Goal: Communication & Community: Answer question/provide support

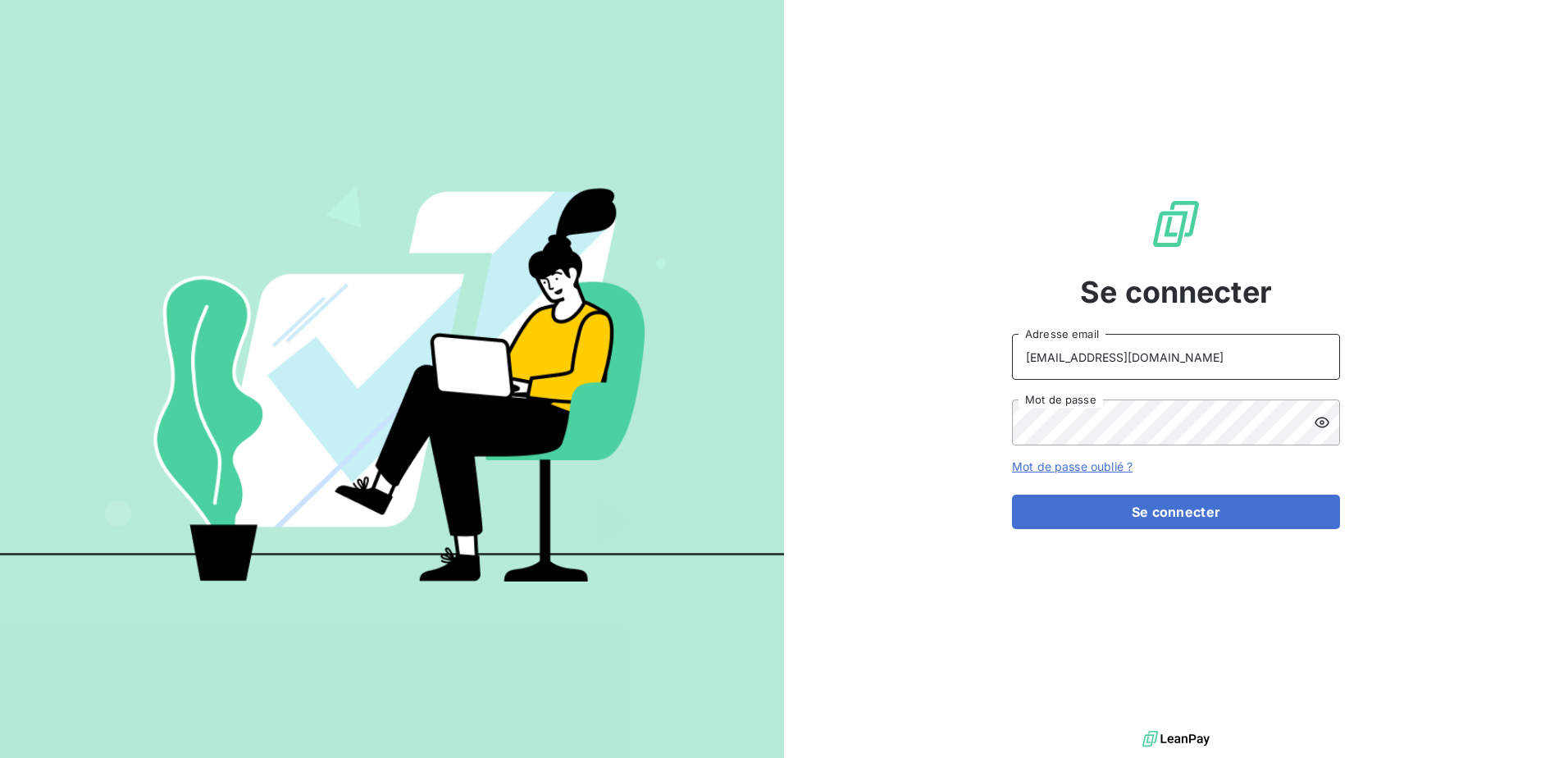
drag, startPoint x: 1164, startPoint y: 371, endPoint x: 908, endPoint y: 369, distance: 256.0
click at [908, 369] on div "Se connecter facturation@sixt.gp Adresse email Mot de passe Mot de passe oublié…" at bounding box center [1175, 363] width 784 height 727
type input "chely.tonga@sixt.gp"
click at [814, 423] on div "Se connecter chely.tonga@sixt.gp Adresse email Mot de passe Mot de passe oublié…" at bounding box center [1175, 363] width 784 height 727
click at [1324, 427] on icon at bounding box center [1322, 423] width 16 height 16
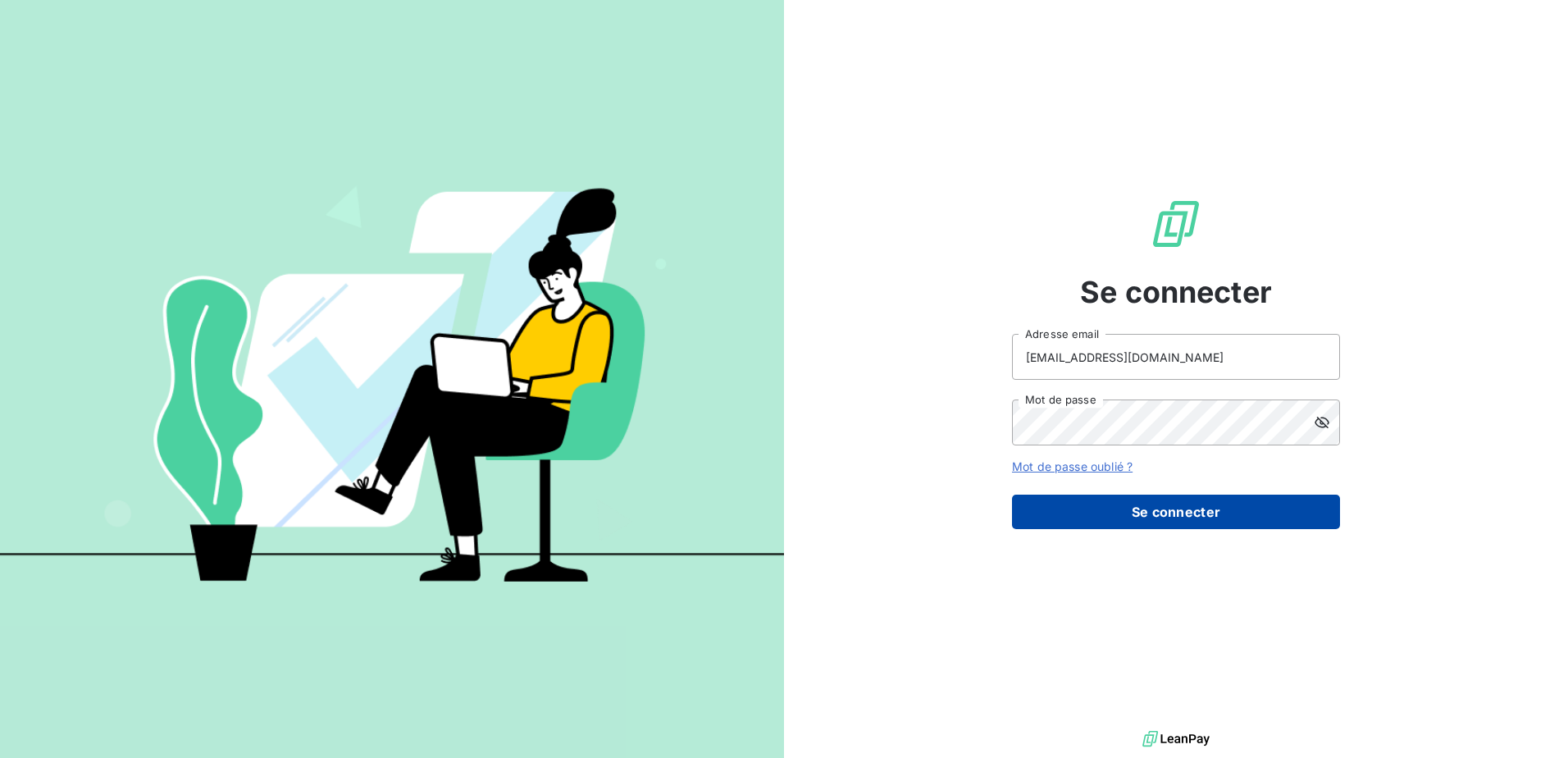
click at [1195, 513] on button "Se connecter" at bounding box center [1176, 512] width 328 height 35
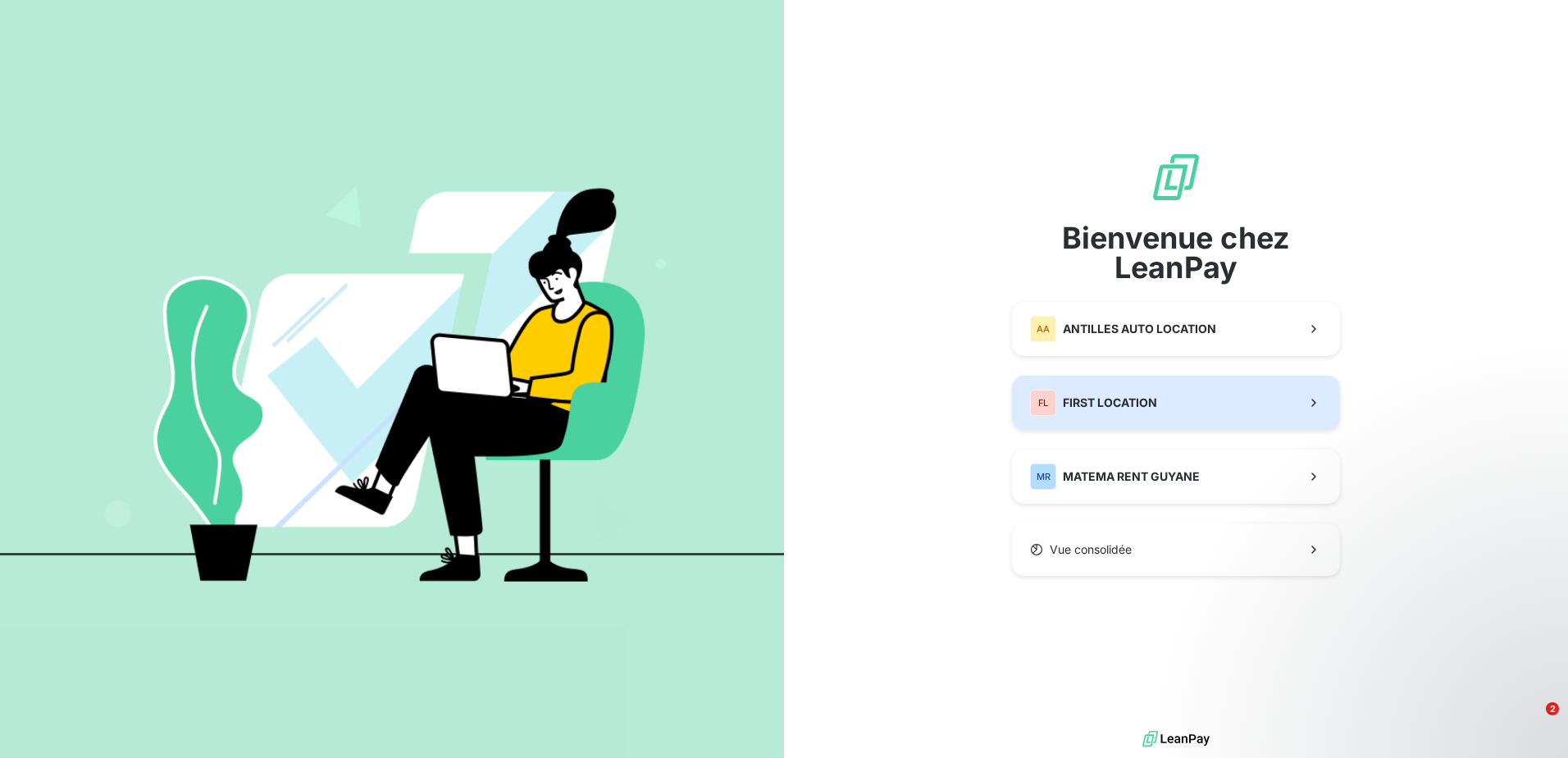
click at [1103, 404] on span "FIRST LOCATION" at bounding box center [1110, 403] width 94 height 16
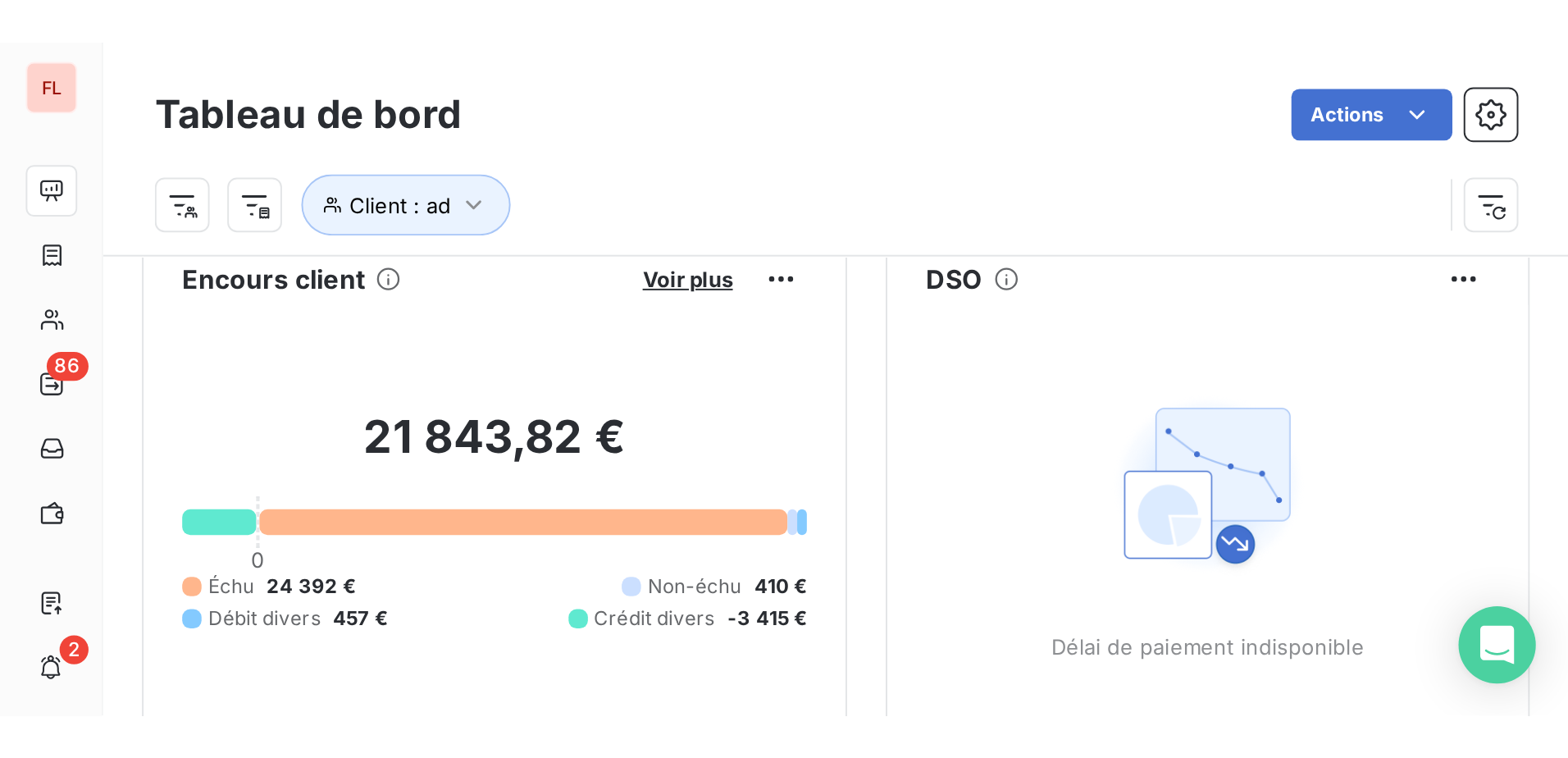
scroll to position [32, 0]
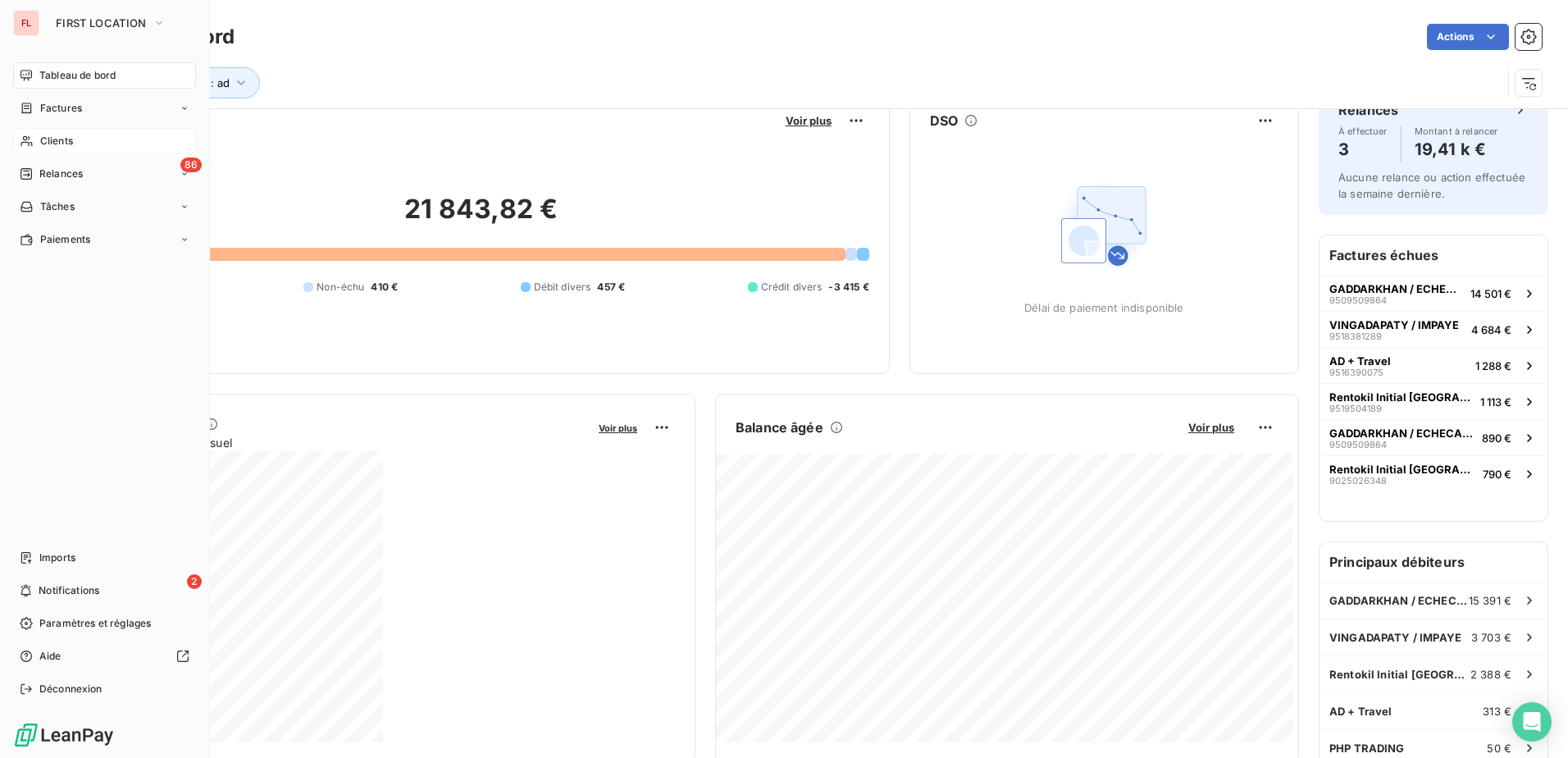
click at [93, 141] on div "Clients" at bounding box center [105, 141] width 183 height 26
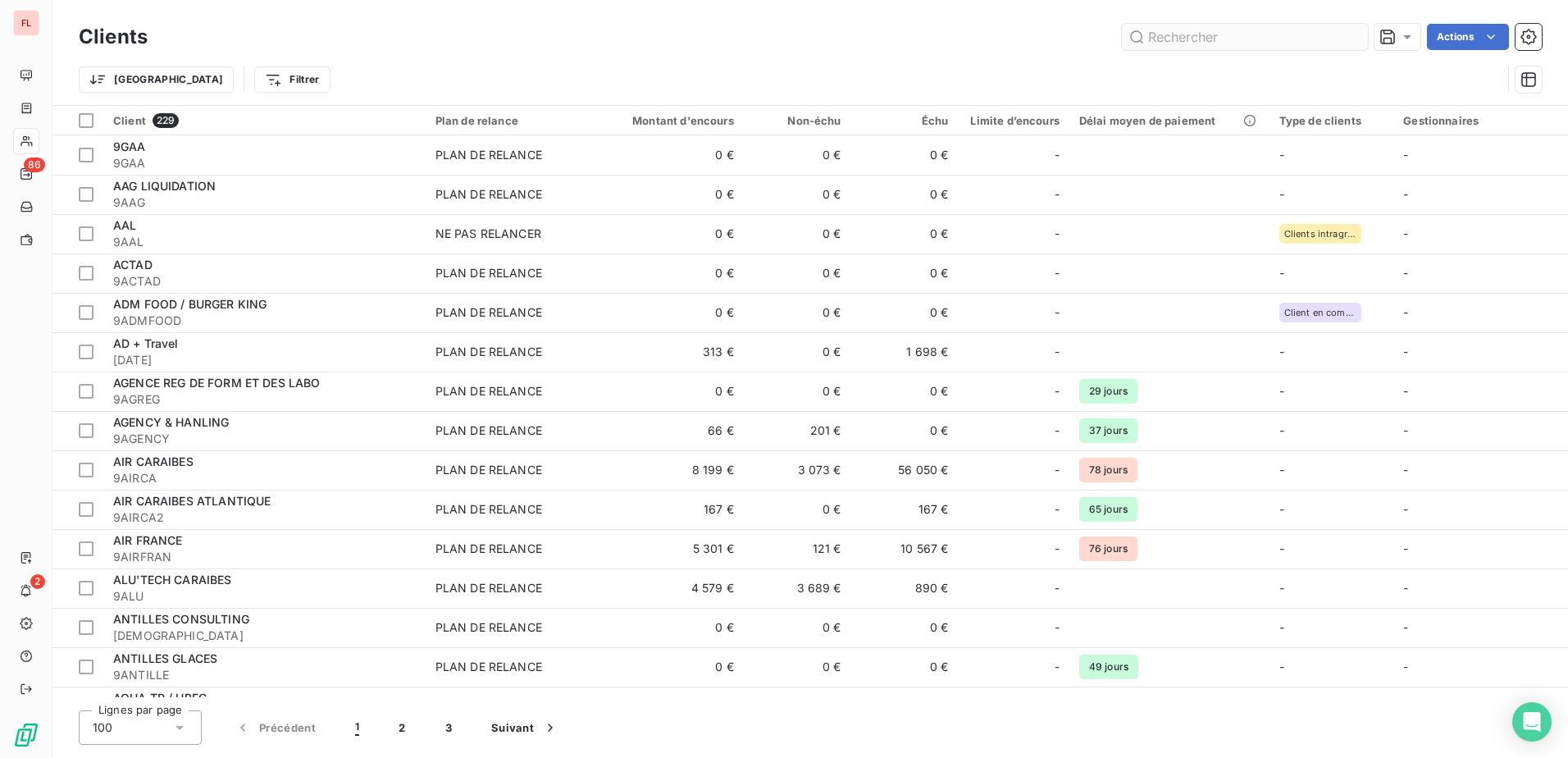
click at [1210, 29] on input "text" at bounding box center [1244, 37] width 246 height 26
click at [1205, 43] on input "text" at bounding box center [1244, 37] width 246 height 26
type input "z"
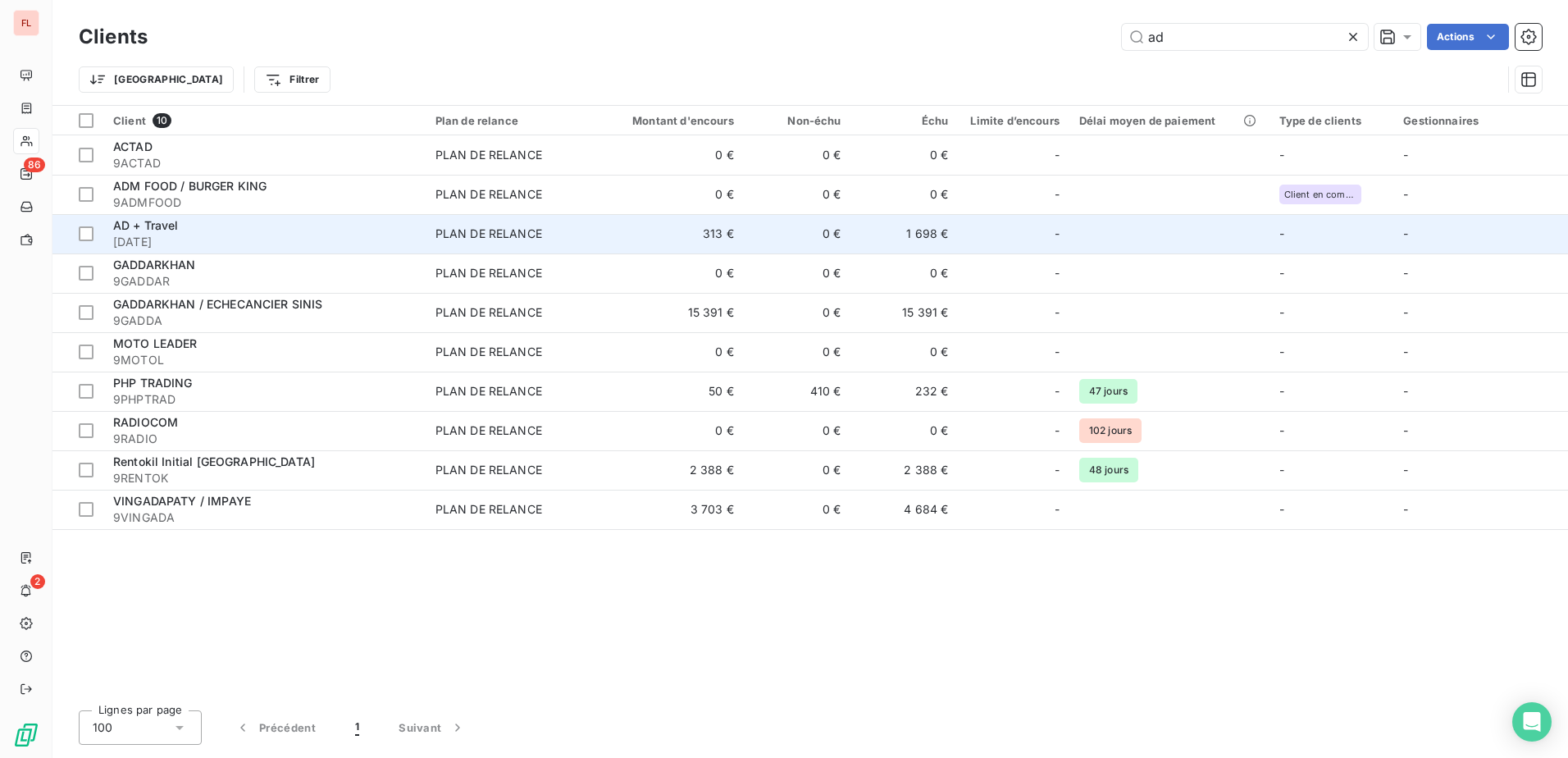
type input "ad"
click at [359, 238] on span "9AD" at bounding box center [264, 242] width 302 height 16
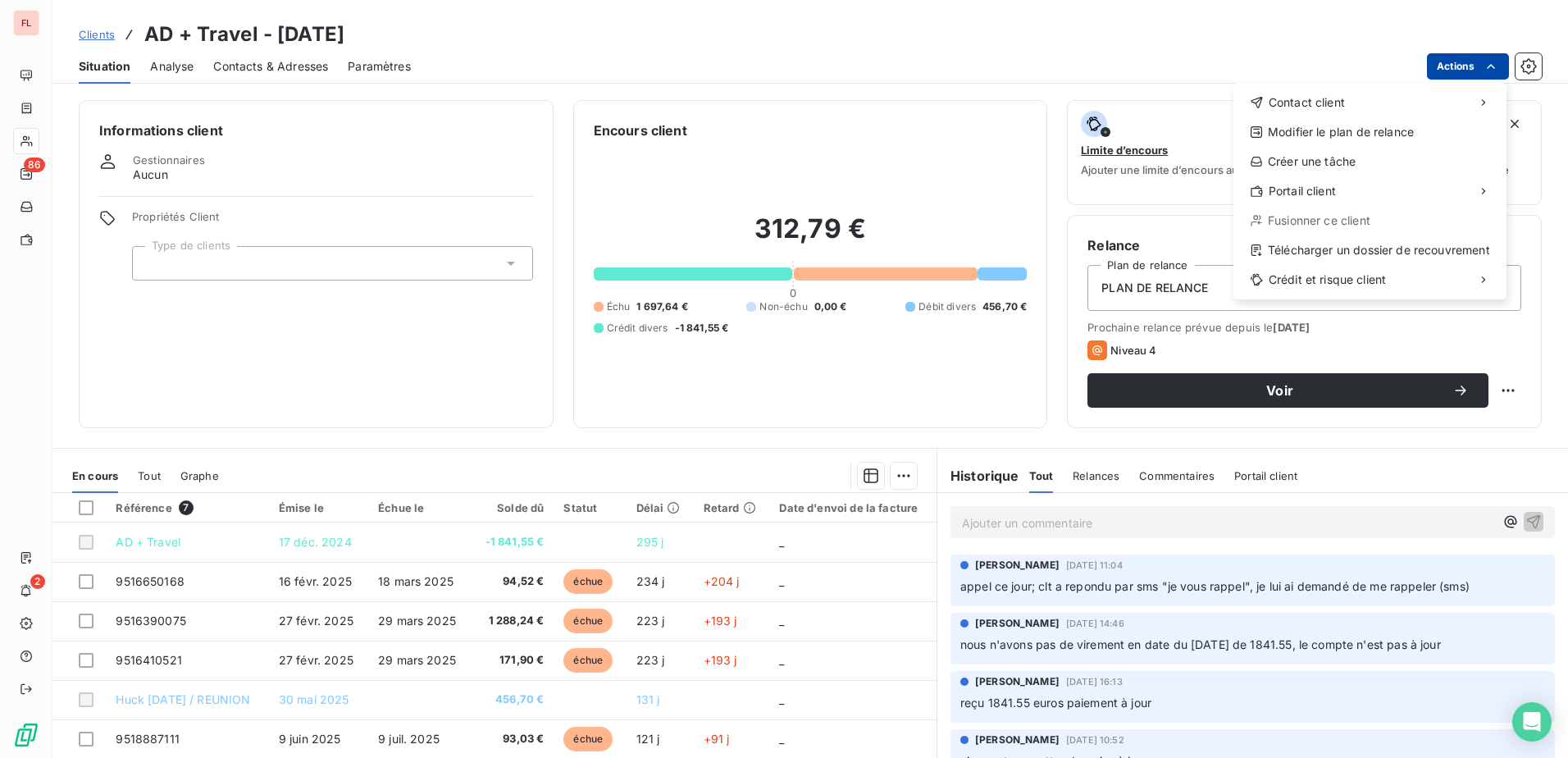
click at [1496, 54] on html "FL 86 2 Clients AD + Travel - 9AD Situation Analyse Contacts & Adresses Paramèt…" at bounding box center [784, 379] width 1568 height 758
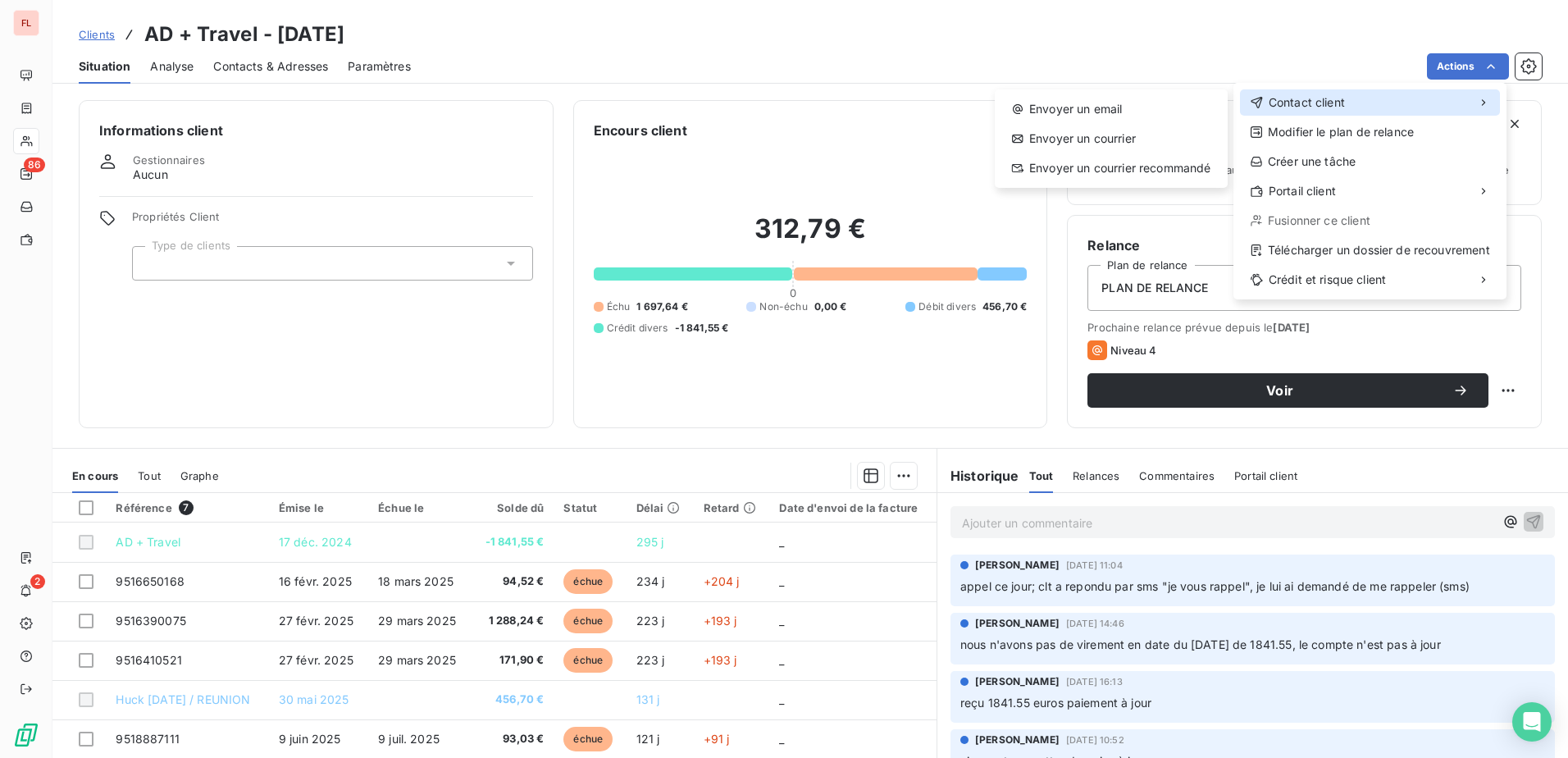
click at [1345, 111] on div "Contact client" at bounding box center [1369, 102] width 260 height 26
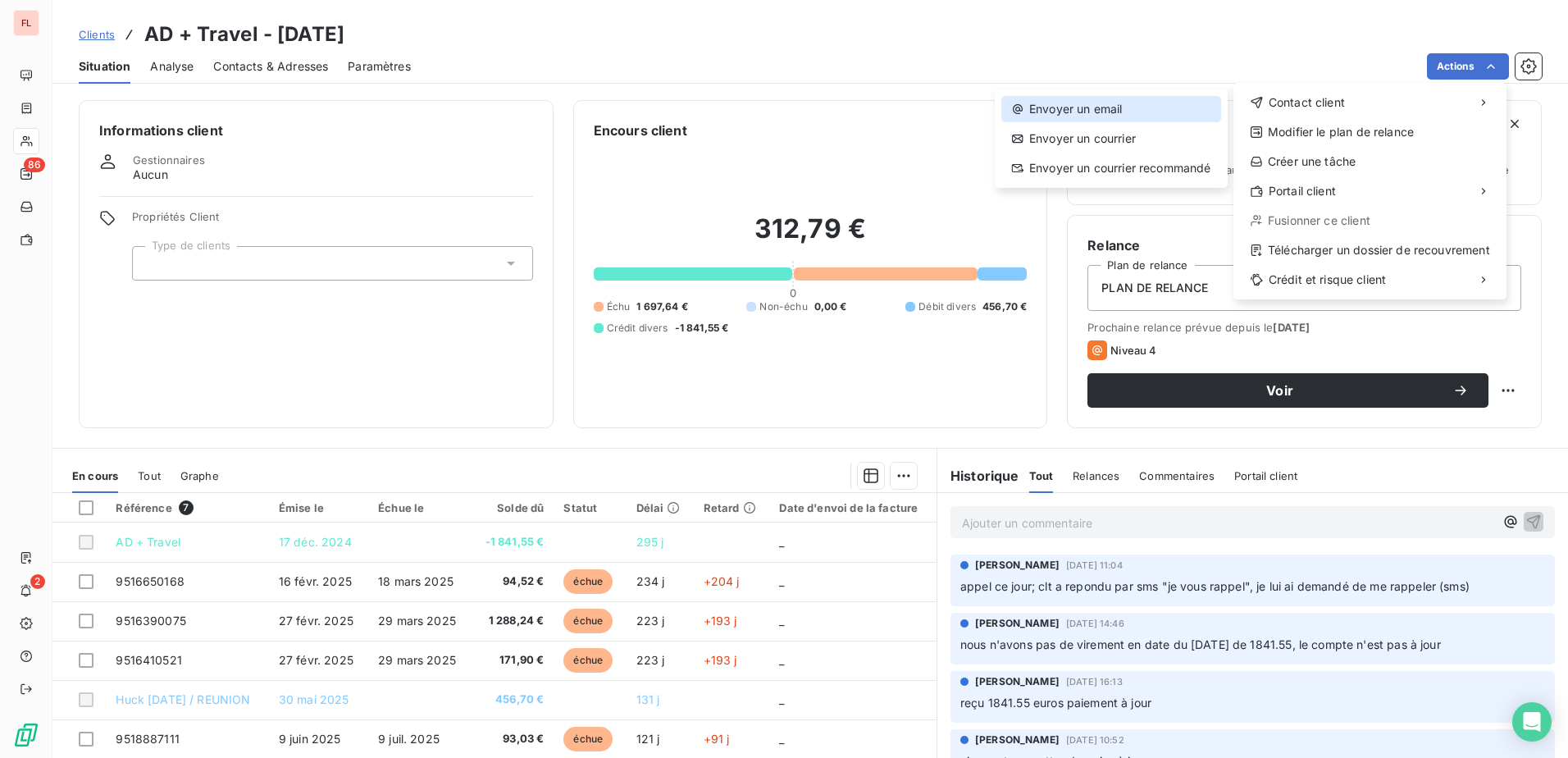
click at [1146, 116] on div "Envoyer un email" at bounding box center [1111, 109] width 220 height 26
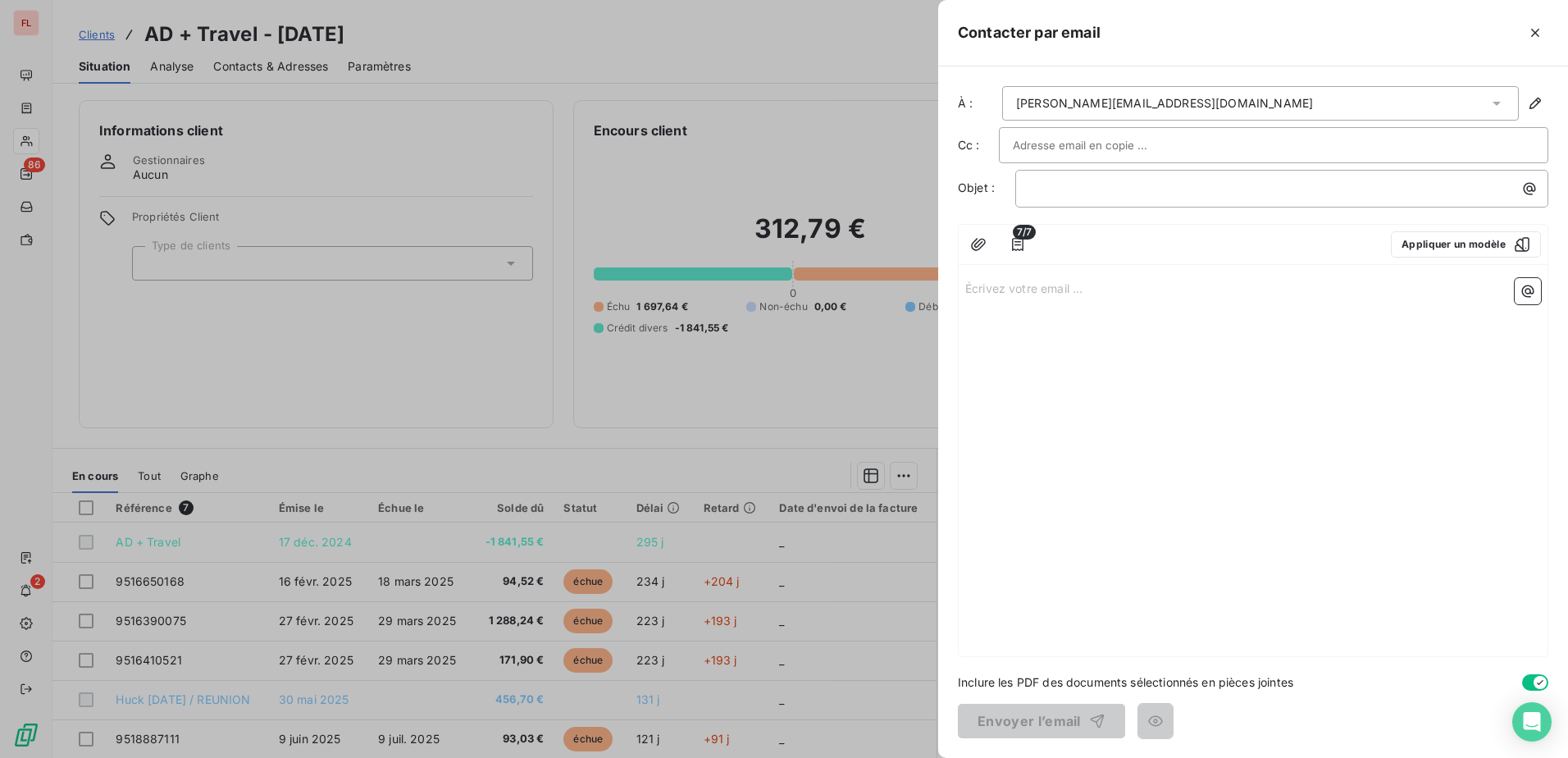
click at [1206, 141] on div at bounding box center [1273, 145] width 522 height 25
click at [1539, 101] on icon "button" at bounding box center [1535, 103] width 16 height 16
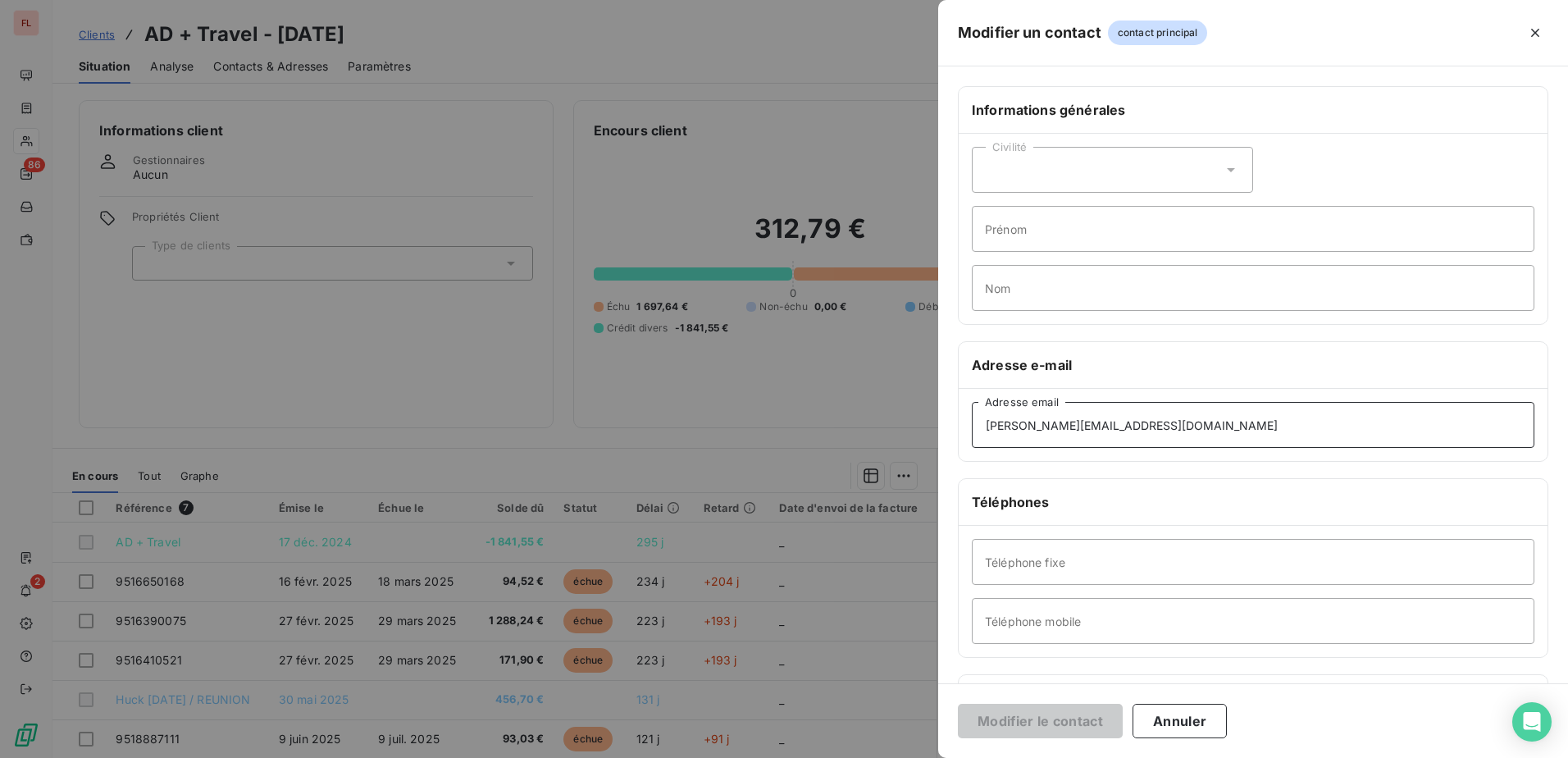
drag, startPoint x: 1158, startPoint y: 428, endPoint x: 836, endPoint y: 423, distance: 322.0
click at [836, 757] on div "Modifier un contact contact principal Informations générales Civilité Prénom No…" at bounding box center [784, 758] width 1568 height 0
click at [1061, 300] on input "Nom" at bounding box center [1252, 288] width 563 height 46
click at [1000, 485] on div "Téléphones" at bounding box center [1252, 502] width 589 height 47
drag, startPoint x: 1182, startPoint y: 417, endPoint x: 502, endPoint y: 433, distance: 680.2
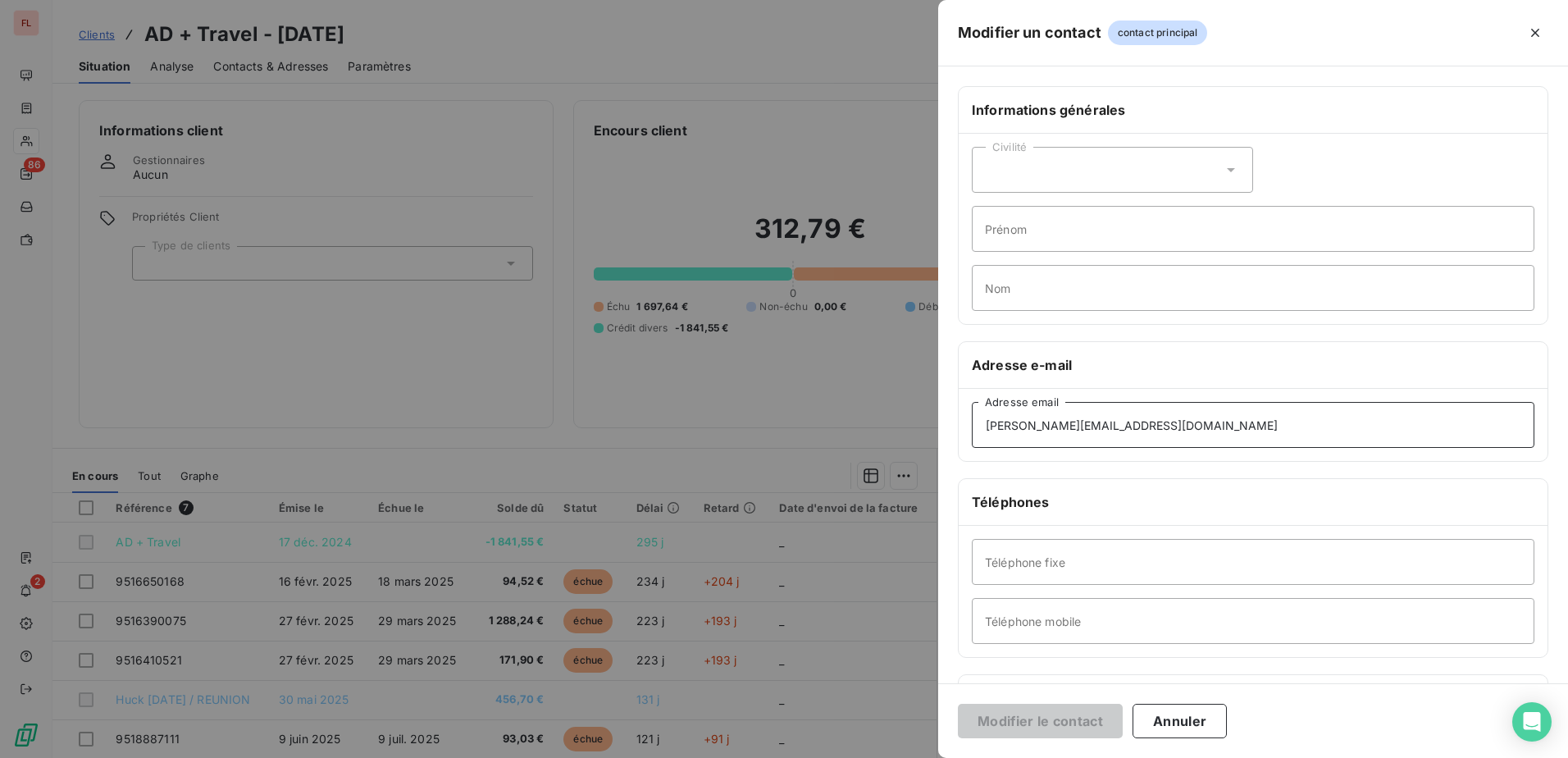
click at [502, 757] on div "Modifier un contact contact principal Informations générales Civilité Prénom No…" at bounding box center [784, 758] width 1568 height 0
type input "amalia.gereral@sixt.gp"
click at [1103, 718] on button "Modifier le contact" at bounding box center [1040, 721] width 165 height 35
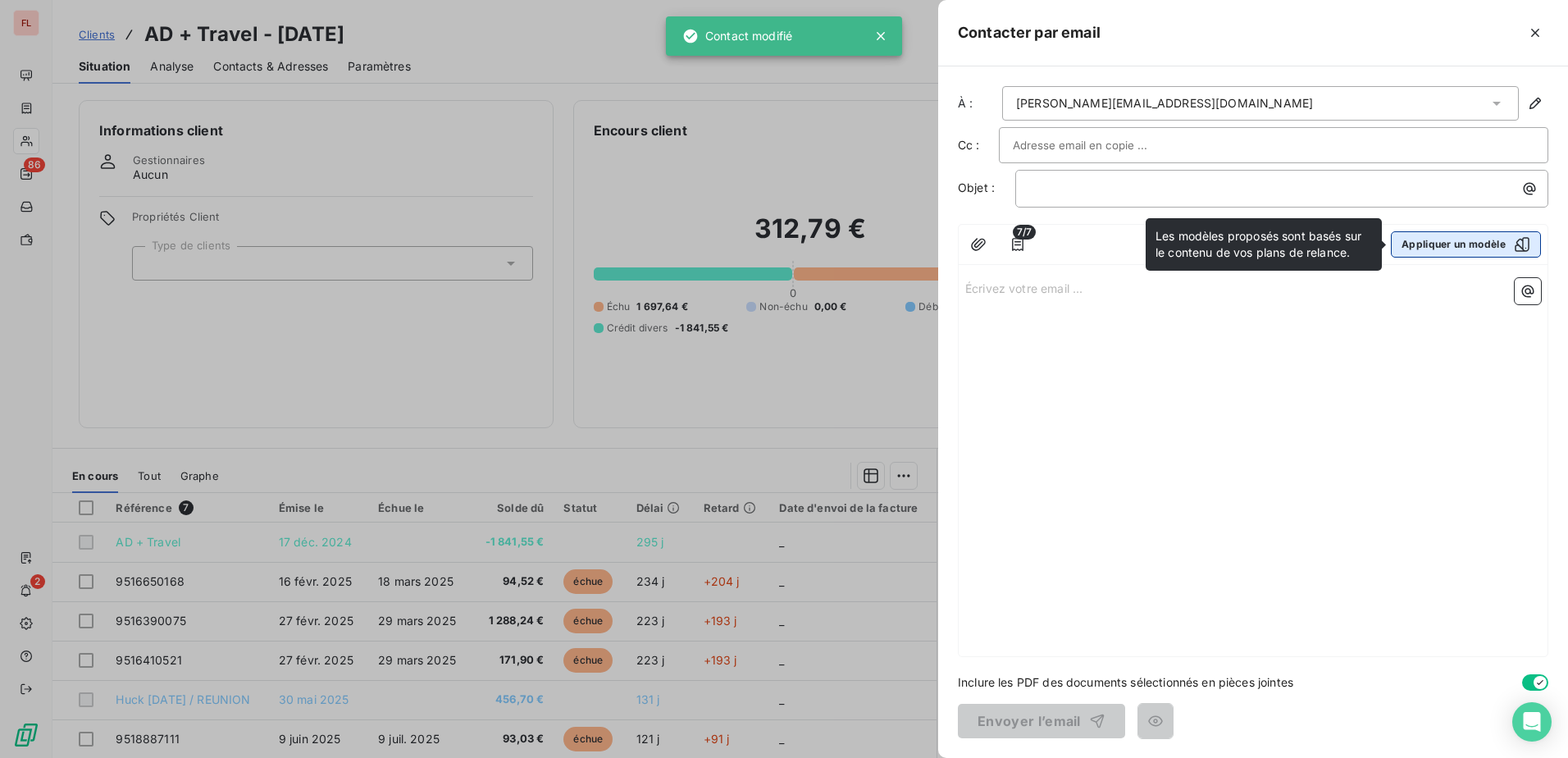
click at [1481, 250] on button "Appliquer un modèle" at bounding box center [1466, 245] width 150 height 26
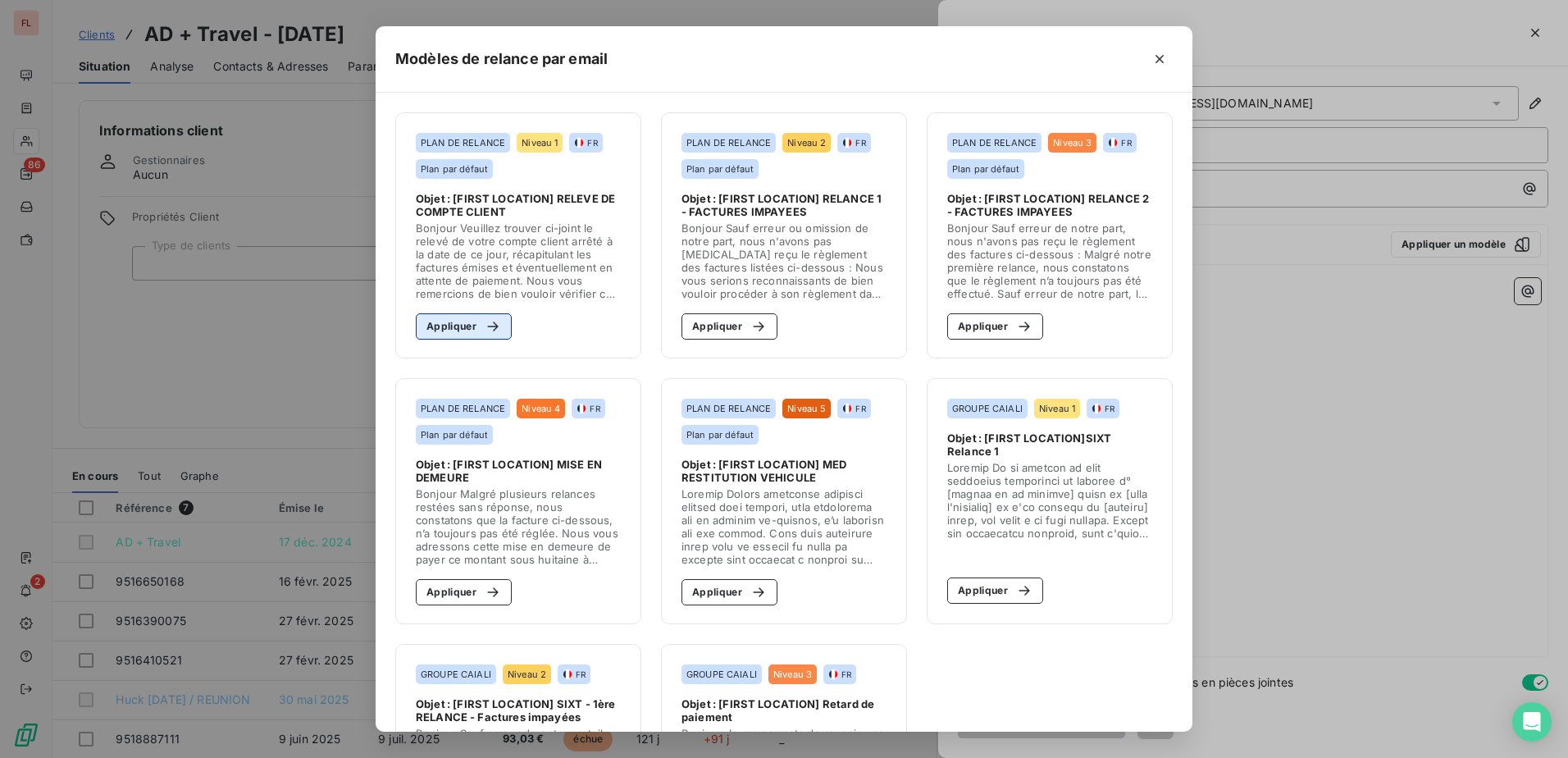
click at [449, 326] on button "Appliquer" at bounding box center [464, 326] width 96 height 26
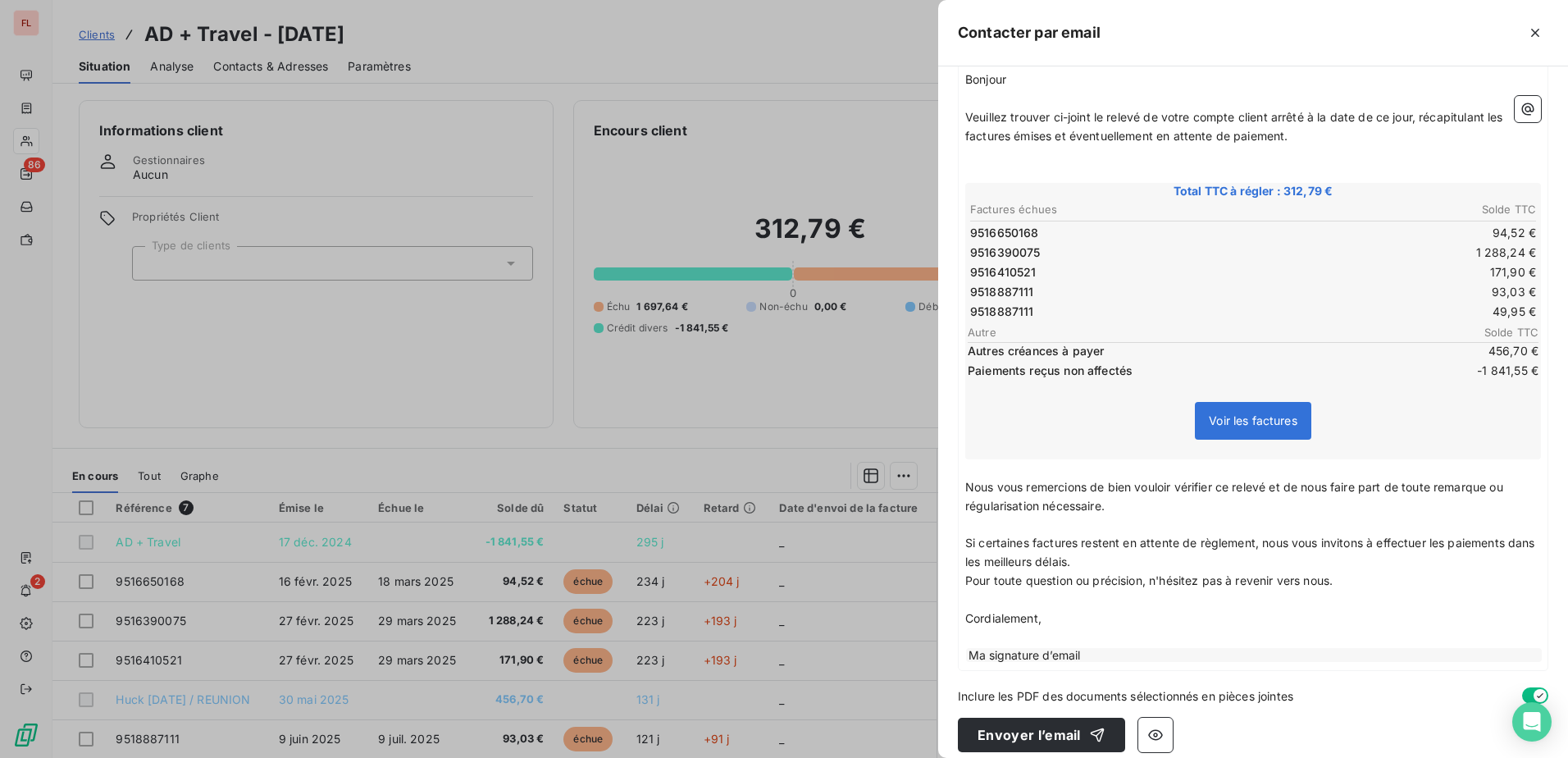
scroll to position [222, 0]
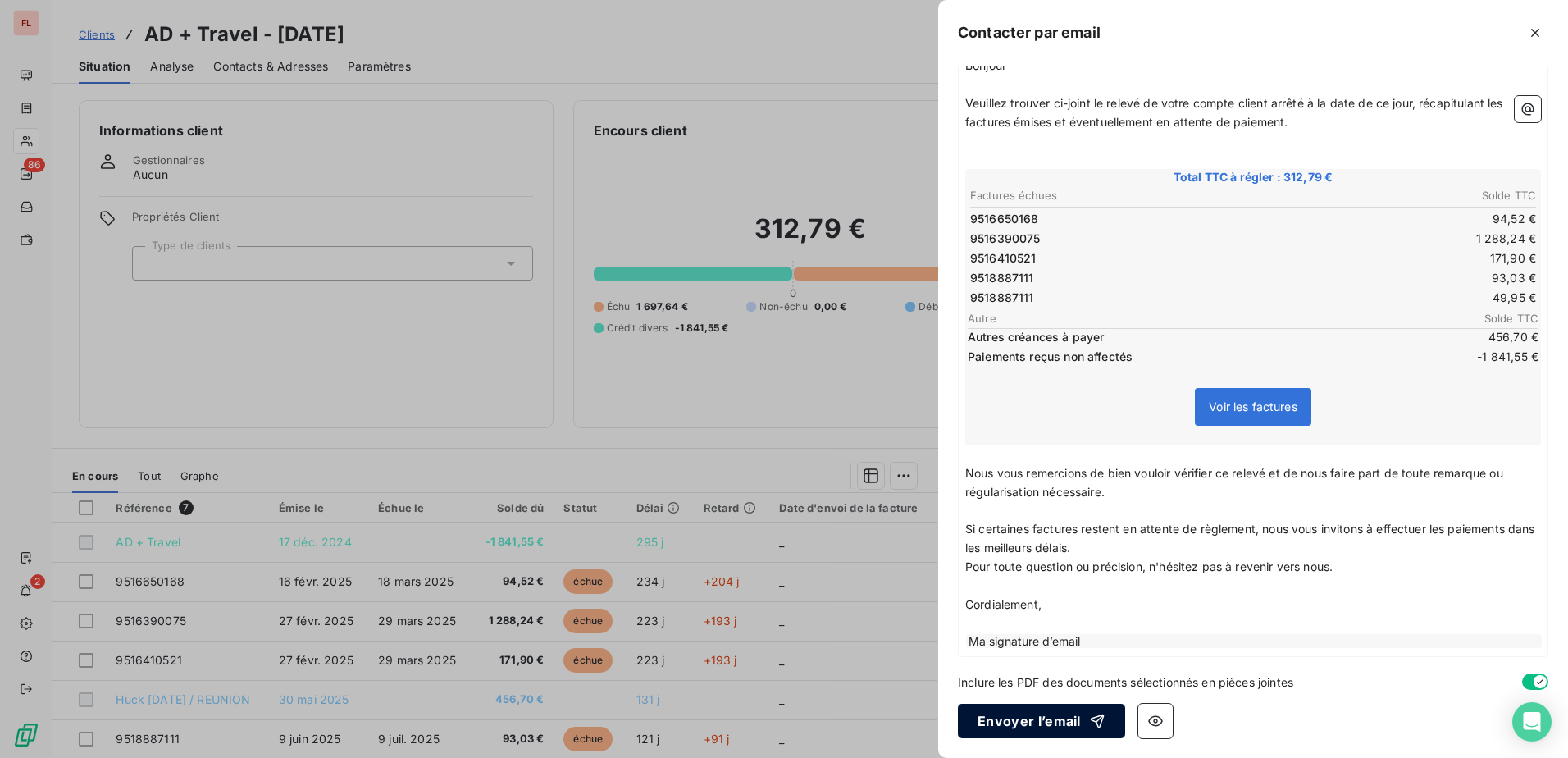
click at [1040, 723] on button "Envoyer l’email" at bounding box center [1041, 721] width 167 height 35
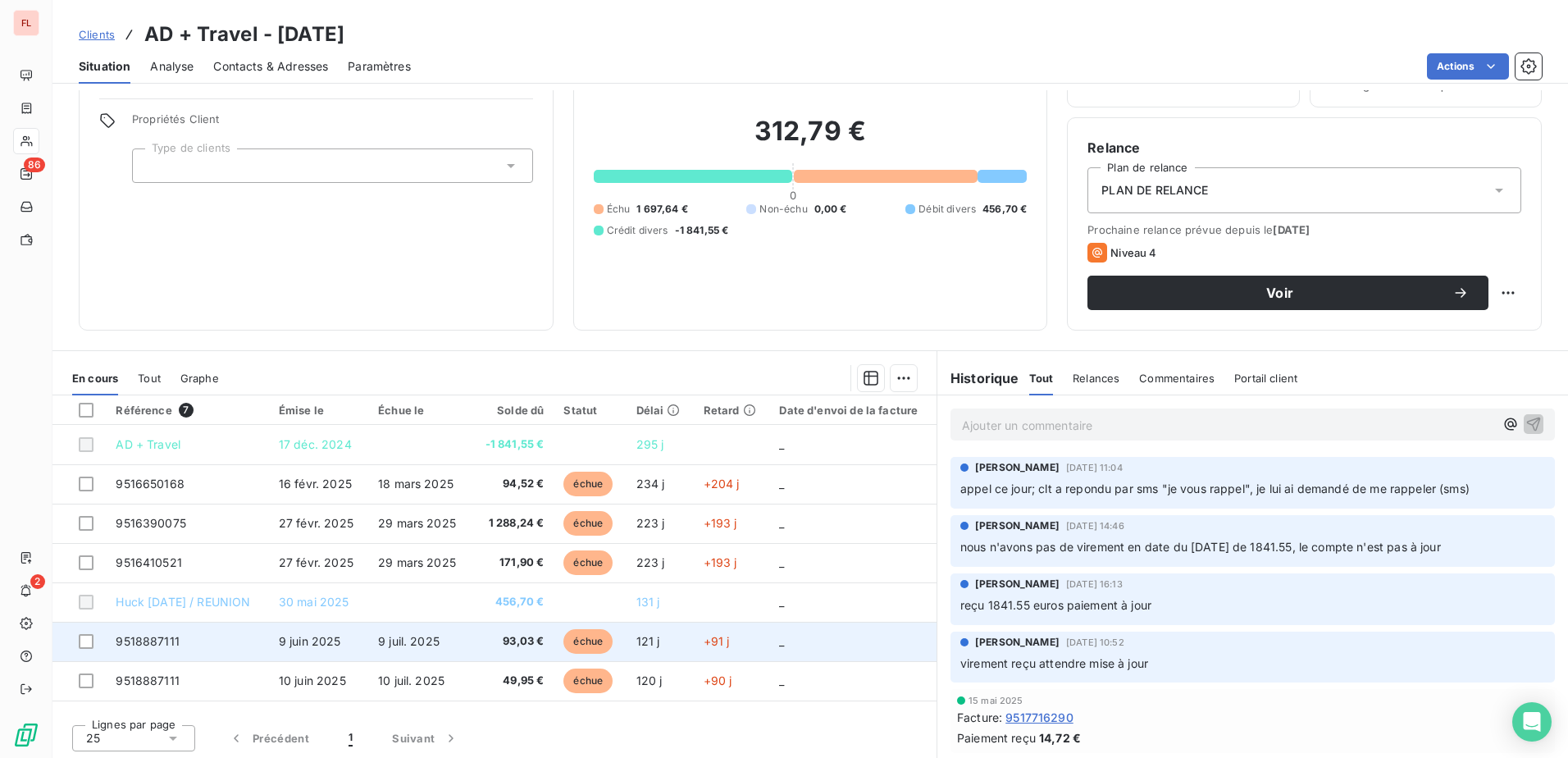
scroll to position [100, 0]
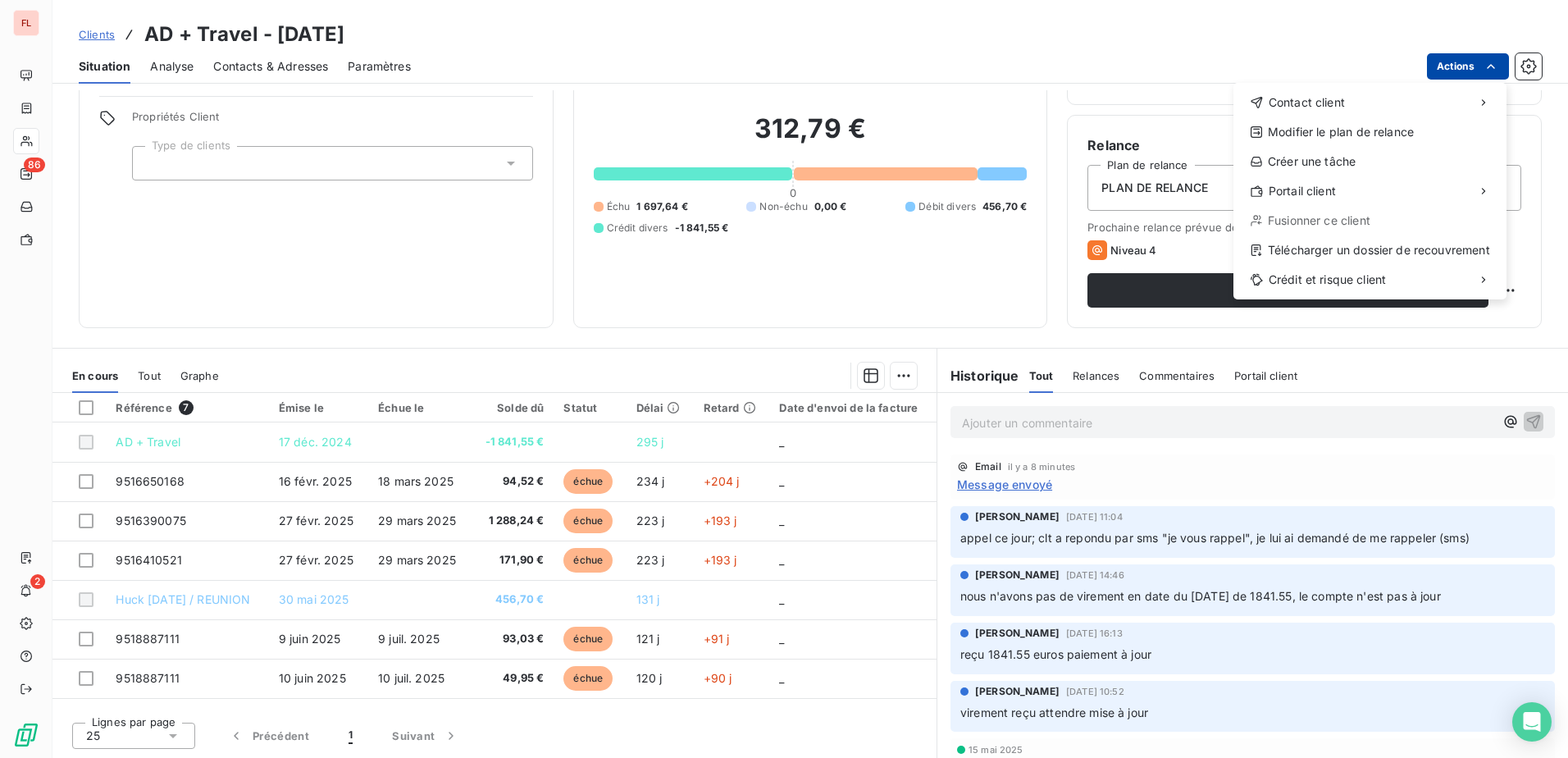
click at [1462, 76] on html "FL 86 2 Clients AD + Travel - 9AD Situation Analyse Contacts & Adresses Paramèt…" at bounding box center [784, 379] width 1568 height 758
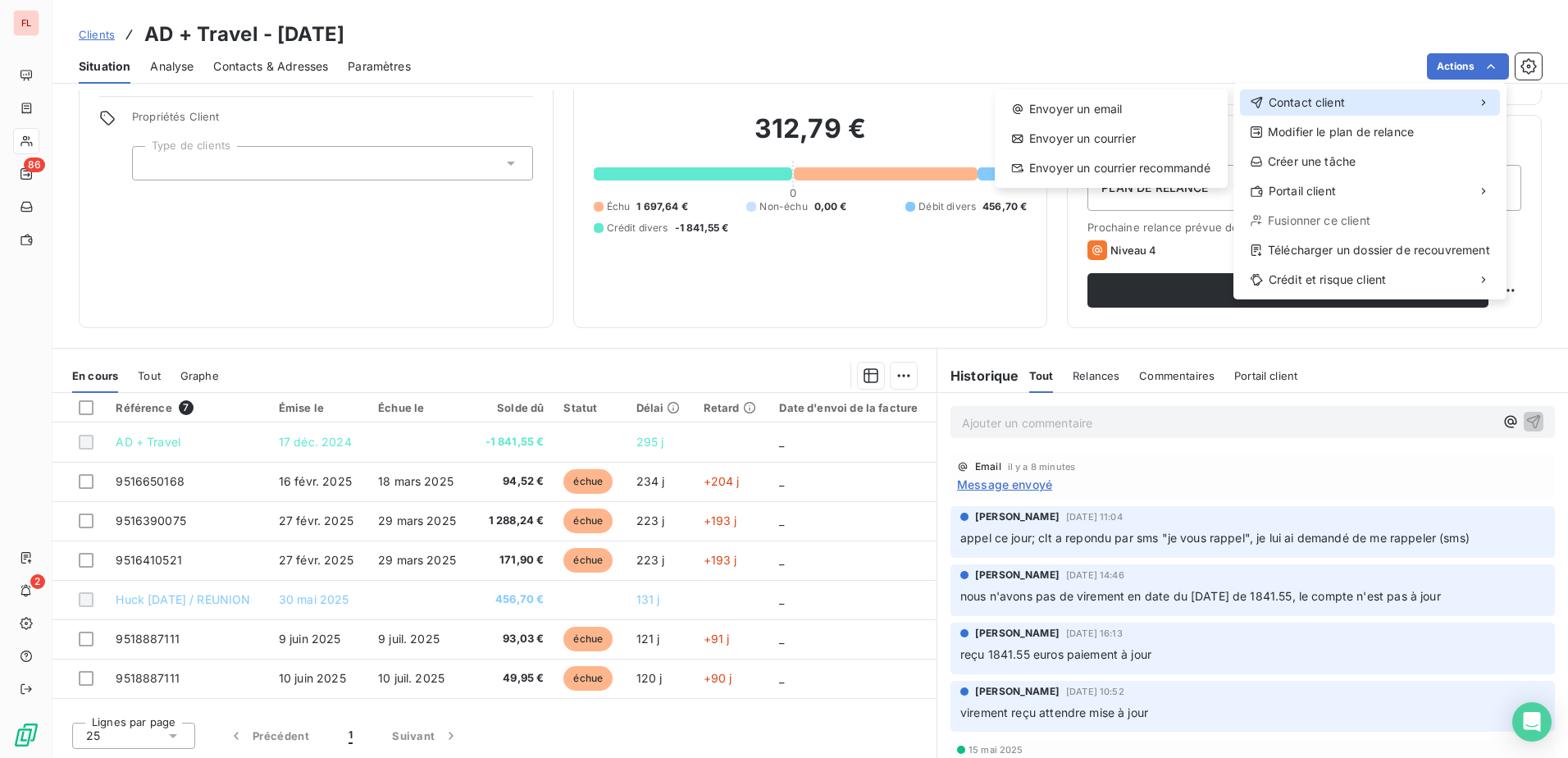
click at [1337, 111] on div "Contact client" at bounding box center [1369, 102] width 260 height 26
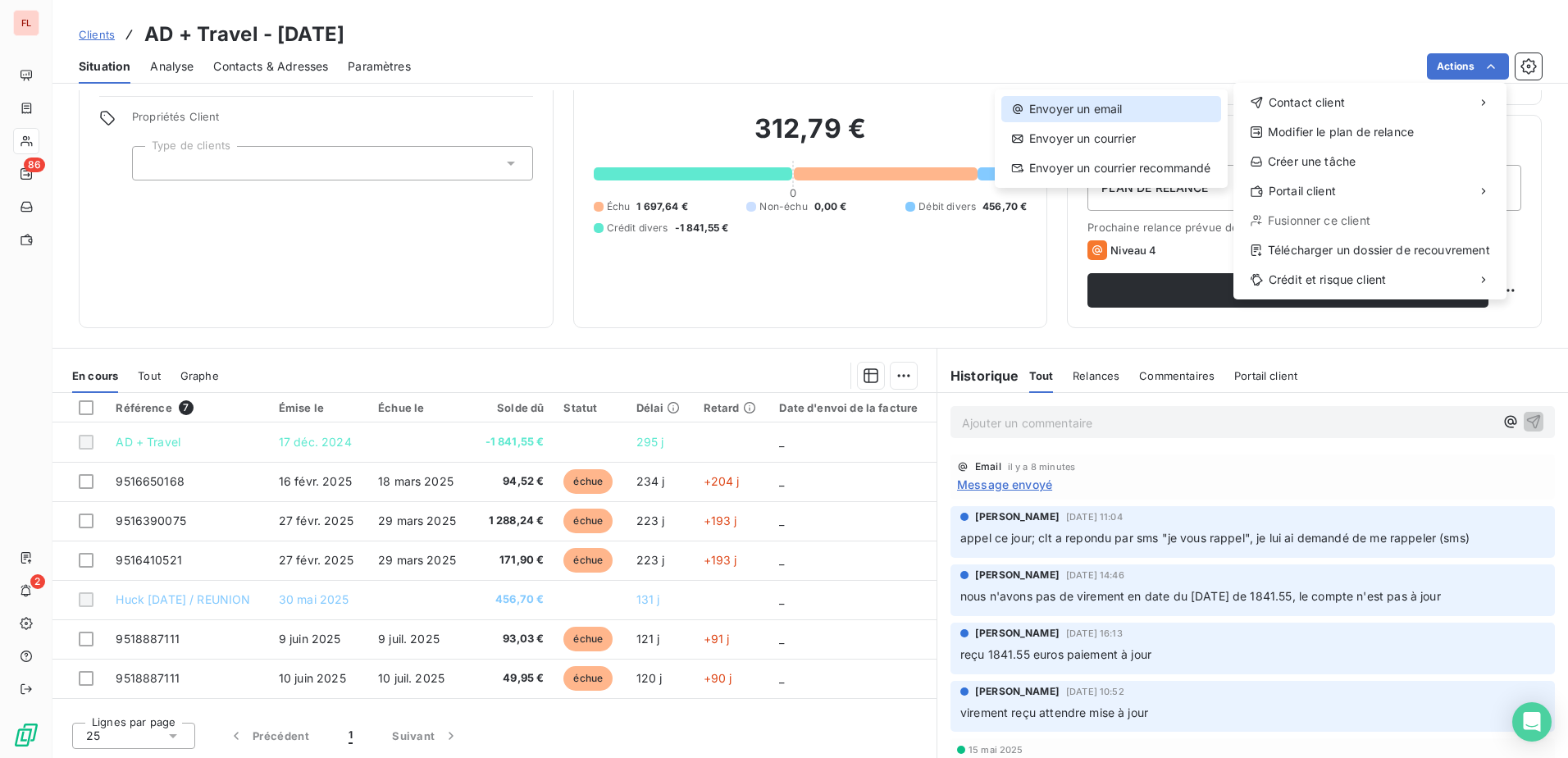
click at [1166, 106] on div "Envoyer un email" at bounding box center [1111, 109] width 220 height 26
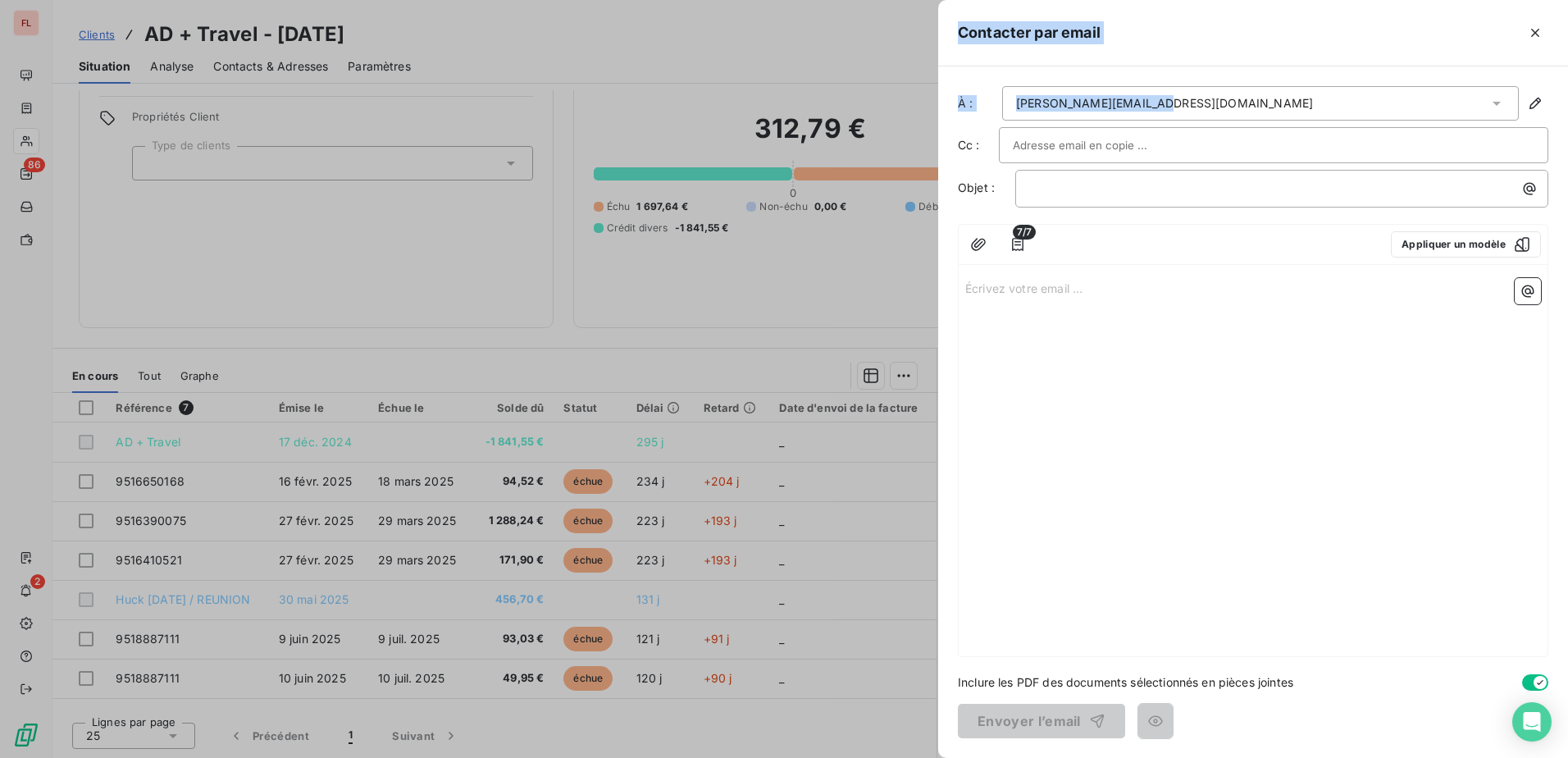
drag, startPoint x: 1240, startPoint y: 93, endPoint x: 786, endPoint y: 93, distance: 454.0
click at [786, 757] on div "Contacter par email À : amalia.gereral@sixt.gp Cc : Objet : ﻿ 7/7 Appliquer un …" at bounding box center [784, 758] width 1568 height 0
click at [1139, 103] on div "amalia.gereral@sixt.gp" at bounding box center [1164, 103] width 297 height 16
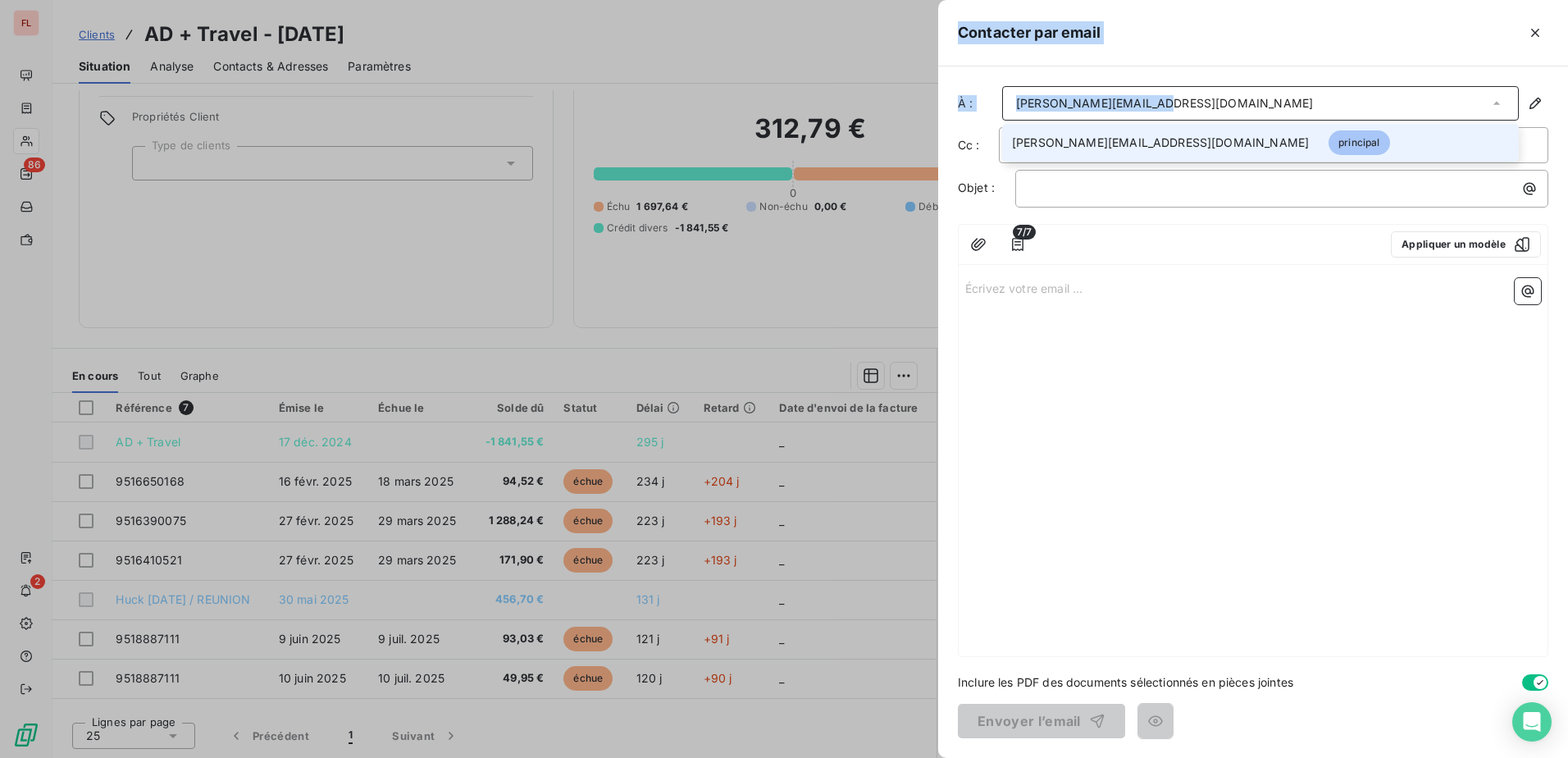
drag, startPoint x: 1076, startPoint y: 104, endPoint x: 1270, endPoint y: 87, distance: 194.7
click at [1272, 87] on div "amalia.gereral@sixt.gp" at bounding box center [1260, 103] width 517 height 35
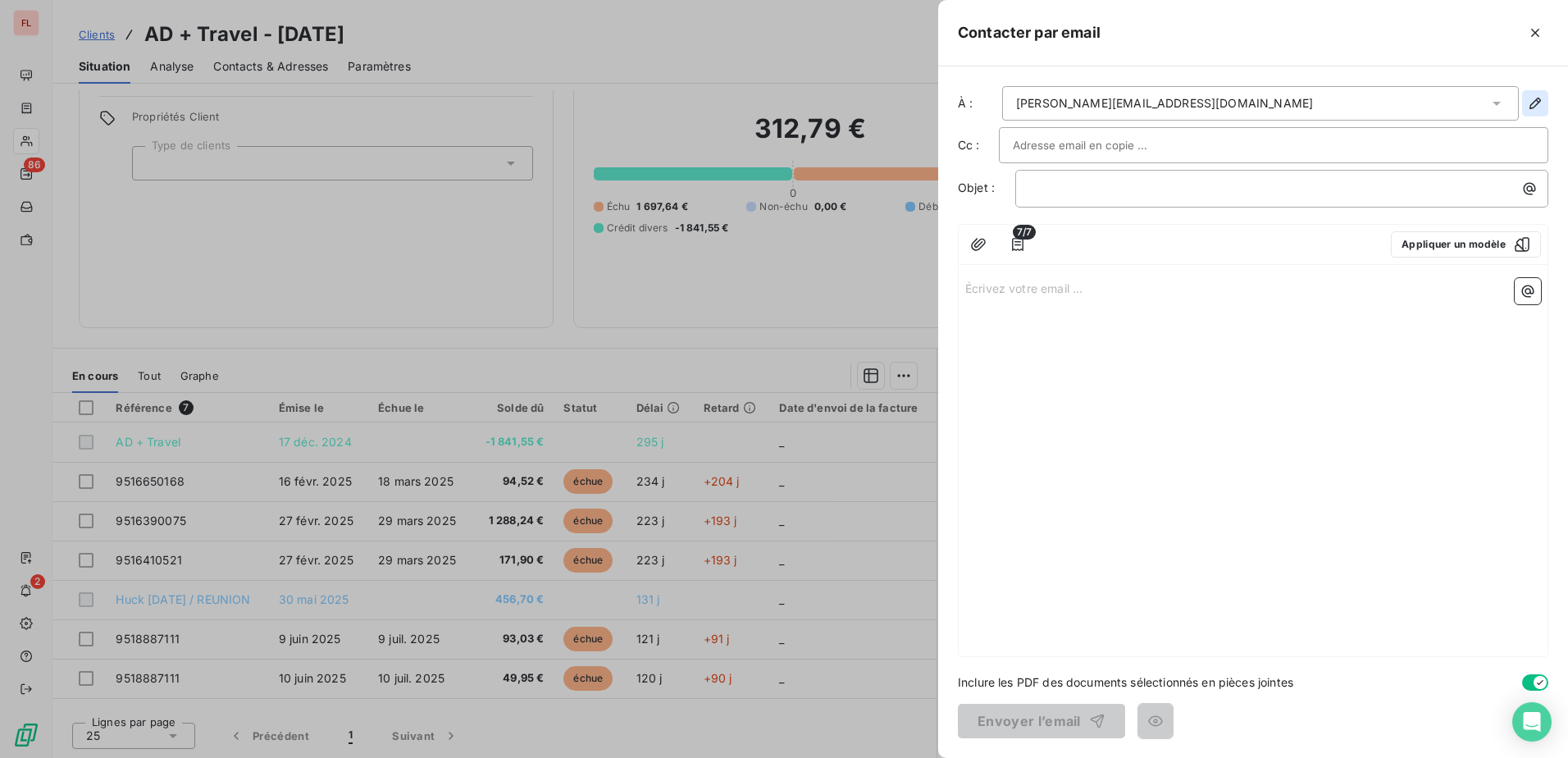
click at [1536, 97] on icon "button" at bounding box center [1535, 103] width 16 height 16
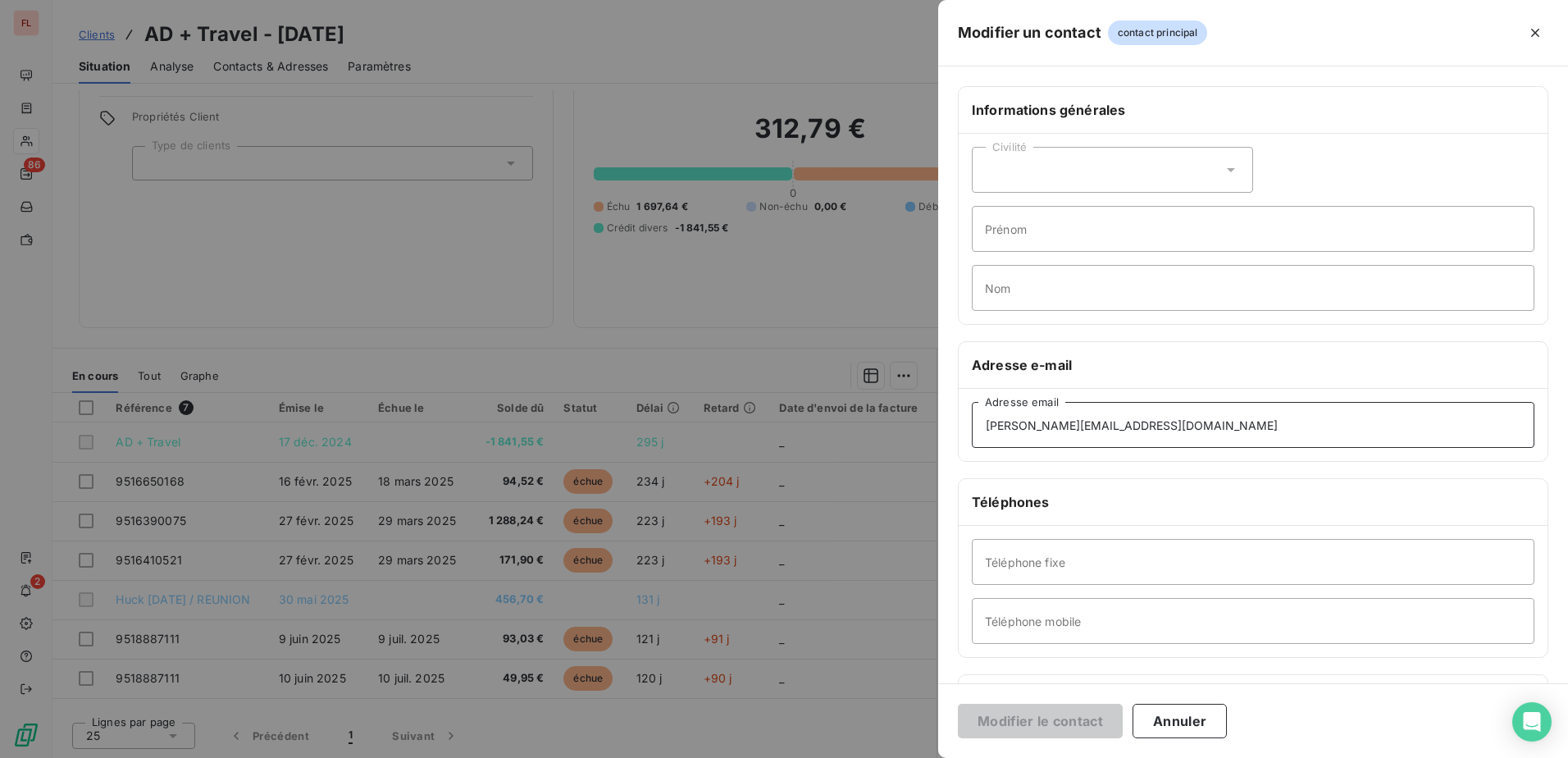
drag, startPoint x: 1184, startPoint y: 425, endPoint x: 831, endPoint y: 409, distance: 353.4
click at [828, 757] on div "Modifier un contact contact principal Informations générales Civilité Prénom No…" at bounding box center [784, 758] width 1568 height 0
paste input "elisabeth@adplustravel.com"
type input "elisabeth@adplustravel.com"
click at [957, 704] on button "Modifier le contact" at bounding box center [1040, 721] width 165 height 35
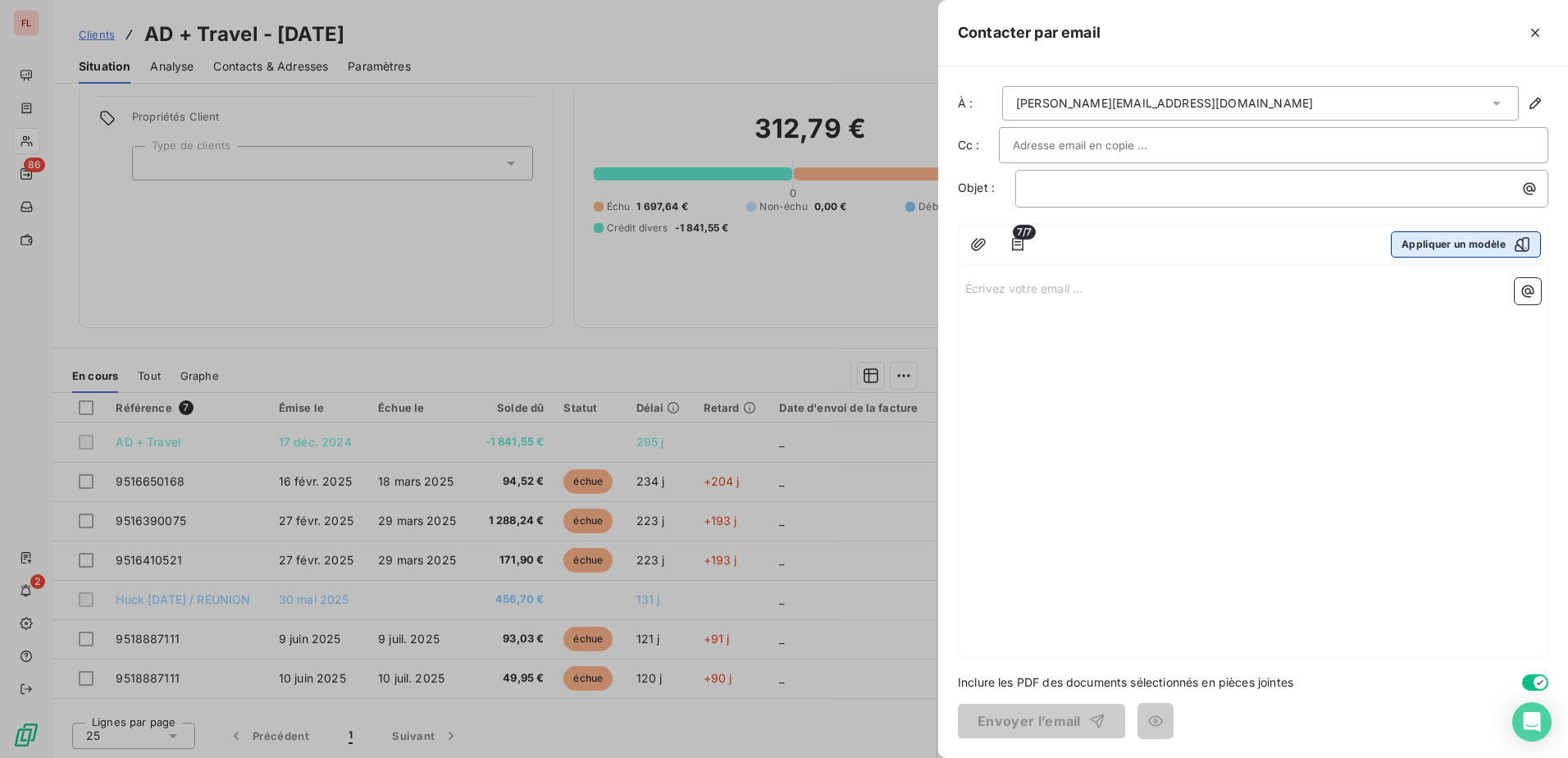
click at [1477, 236] on button "Appliquer un modèle" at bounding box center [1466, 245] width 150 height 26
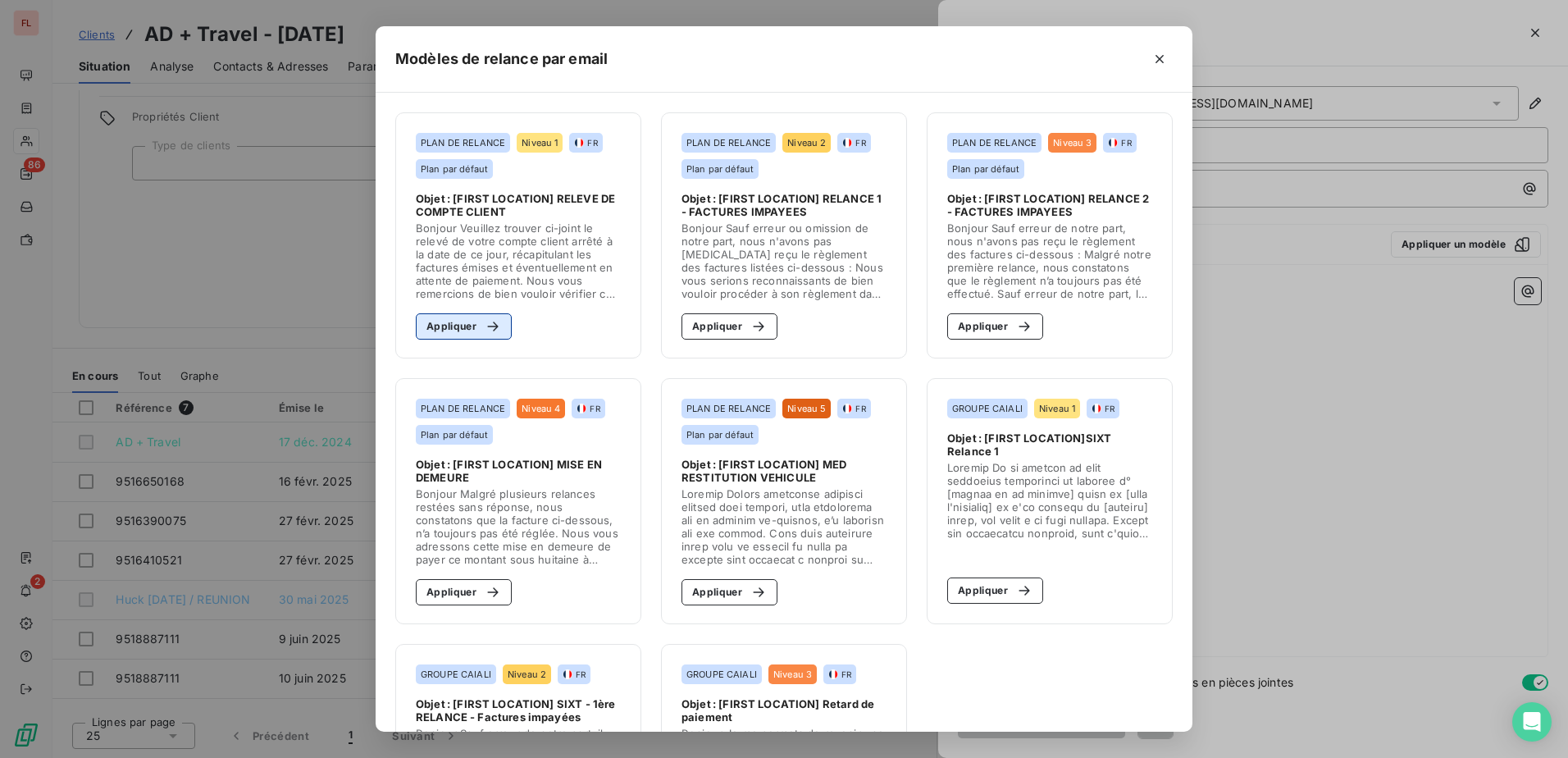
click at [436, 325] on button "Appliquer" at bounding box center [464, 326] width 96 height 26
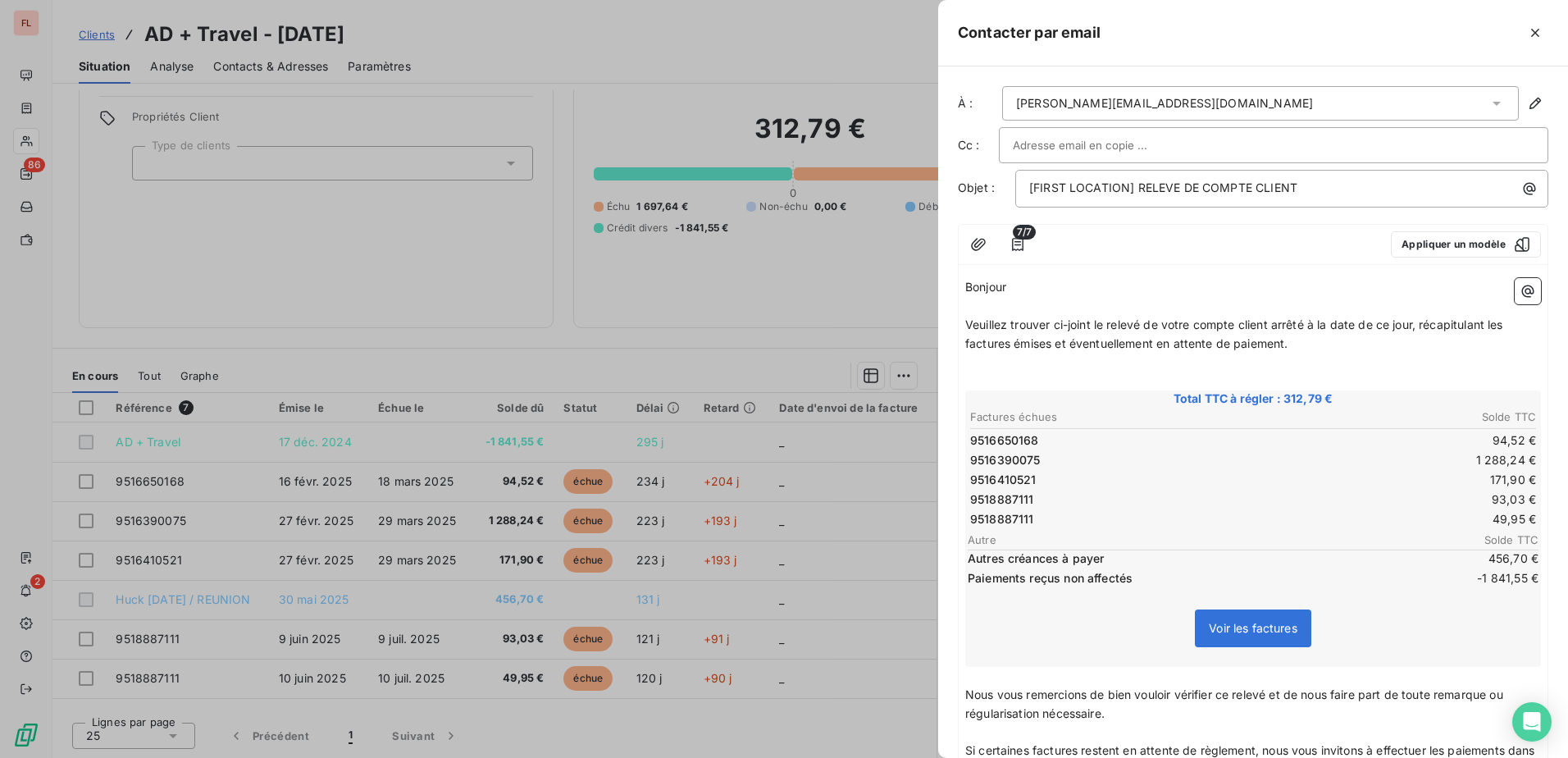
click at [965, 282] on div "Bonjour ﻿ ﻿ ﻿ ﻿ Veuillez trouver ci-joint le relevé de votre compte client arrê…" at bounding box center [1252, 573] width 589 height 606
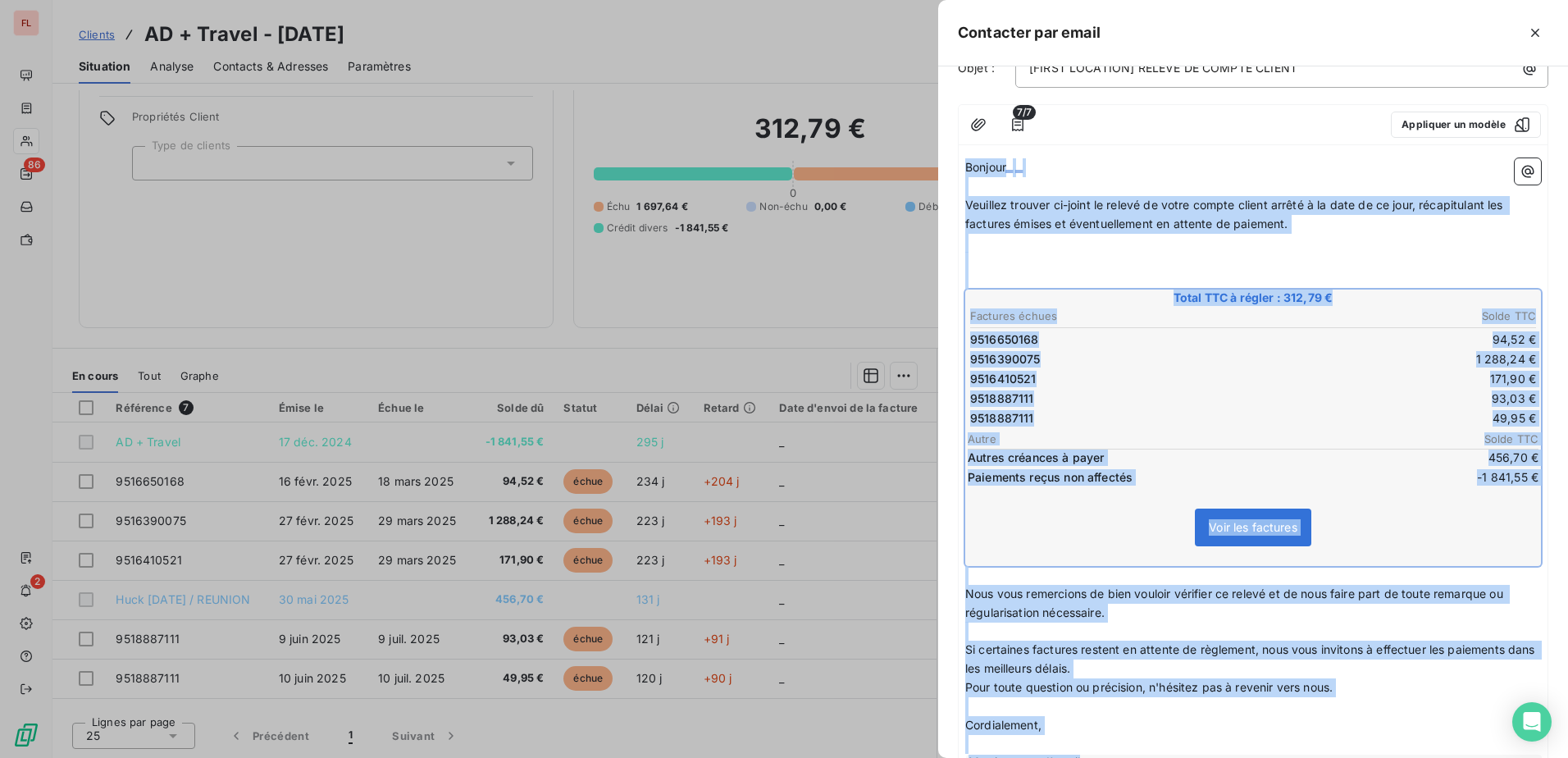
scroll to position [241, 0]
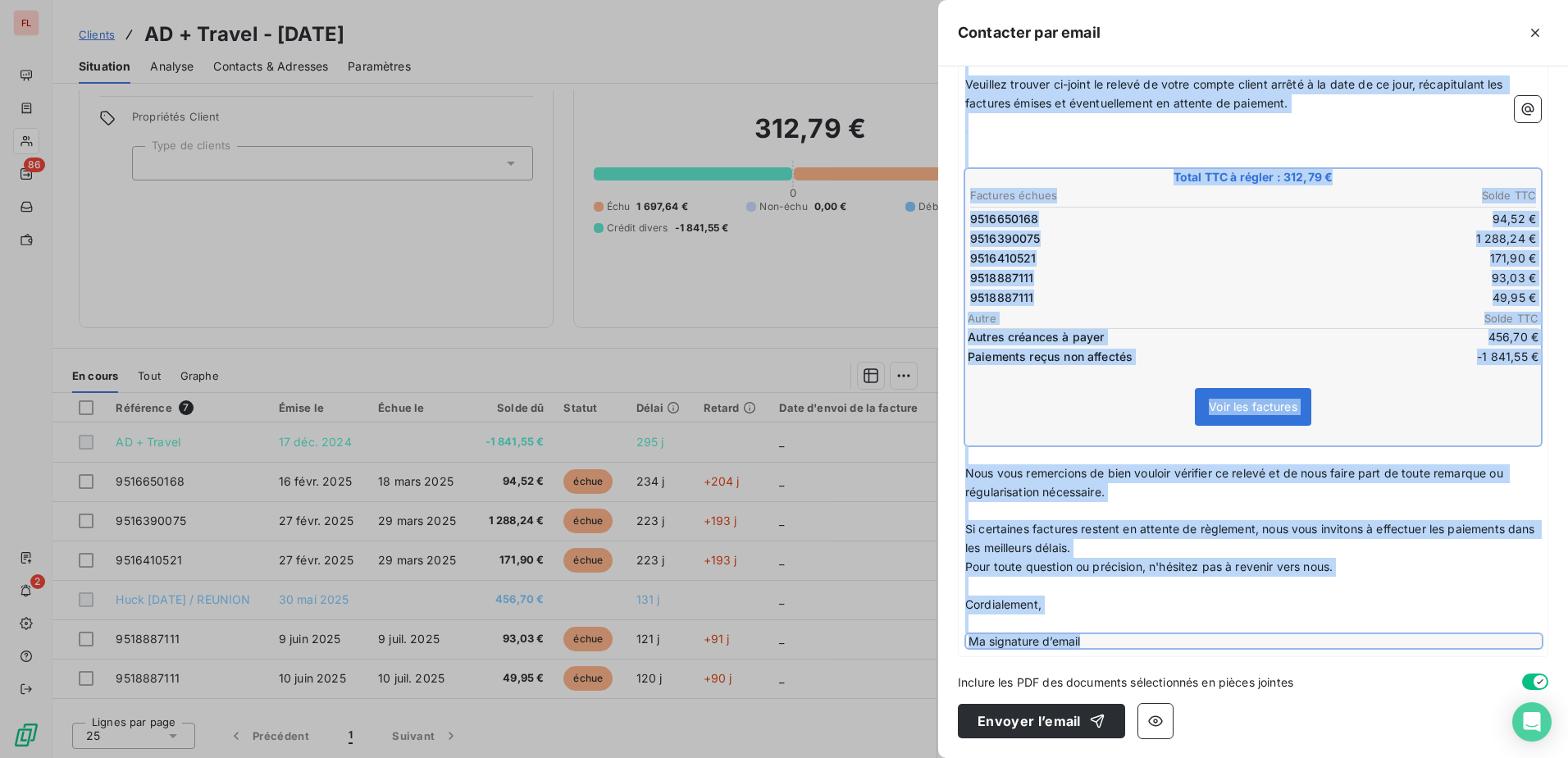
drag, startPoint x: 967, startPoint y: 284, endPoint x: 1373, endPoint y: 717, distance: 593.6
click at [1373, 717] on div "À : elisabeth@adplustravel.com Cc : Objet : [FIRST LOCATION] RELEVE DE COMPTE C…" at bounding box center [1253, 412] width 630 height 691
copy div "Bonjour ﻿ ﻿ ﻿ ﻿ Veuillez trouver ci-joint le relevé de votre compte client arrê…"
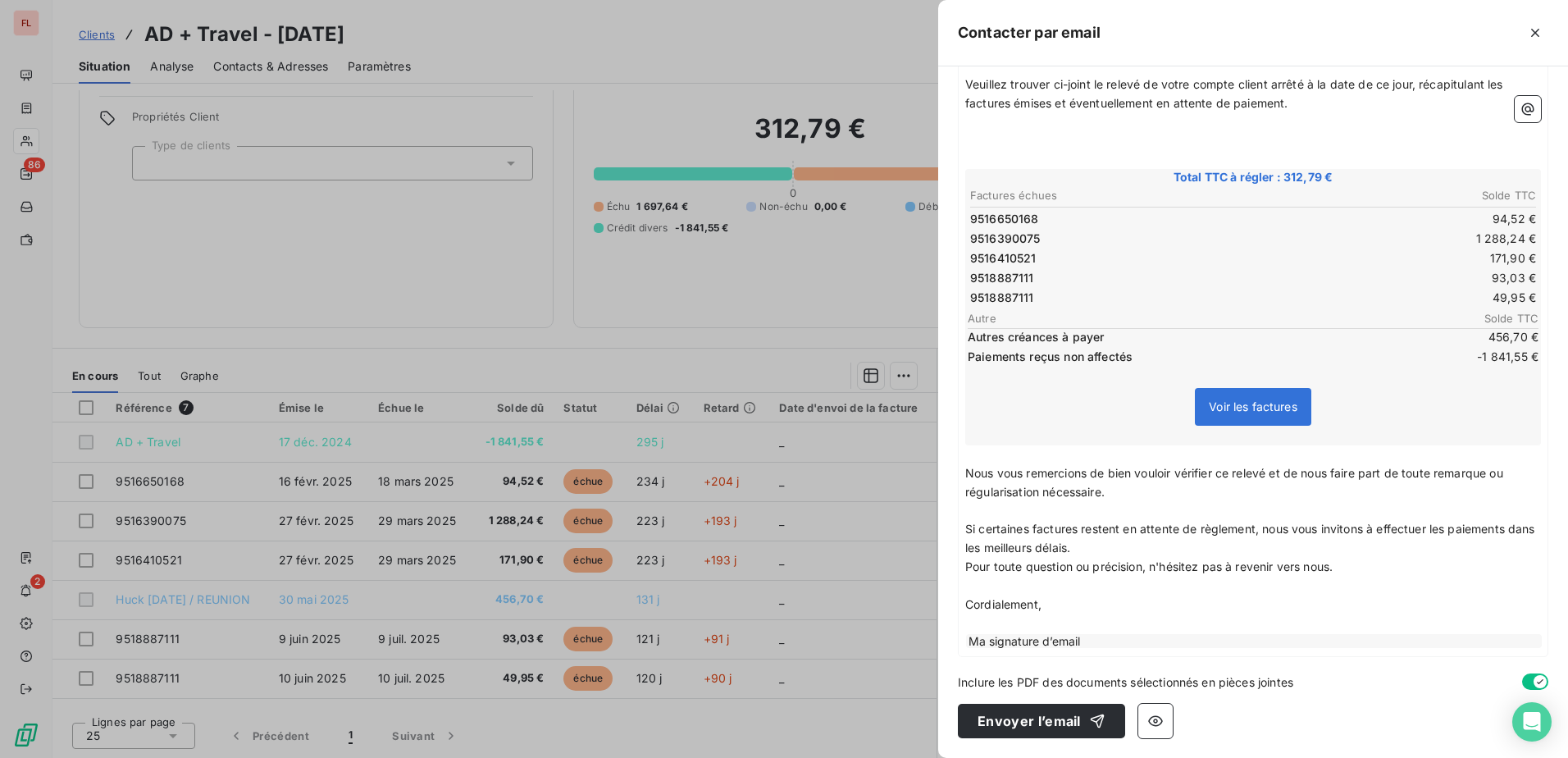
click at [106, 35] on div at bounding box center [784, 379] width 1568 height 758
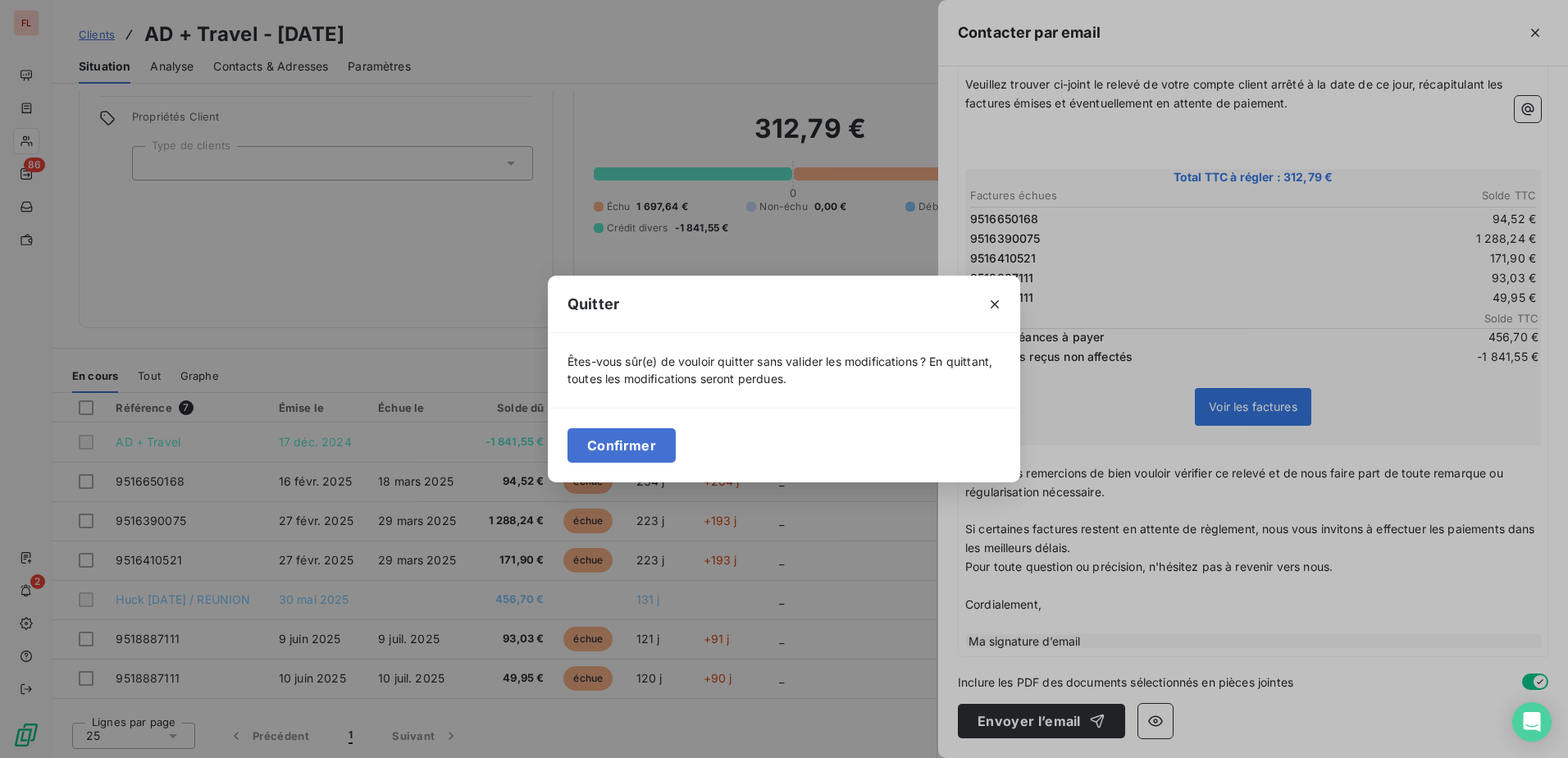
drag, startPoint x: 988, startPoint y: 310, endPoint x: 936, endPoint y: 283, distance: 58.6
click at [991, 310] on icon "button" at bounding box center [995, 304] width 16 height 16
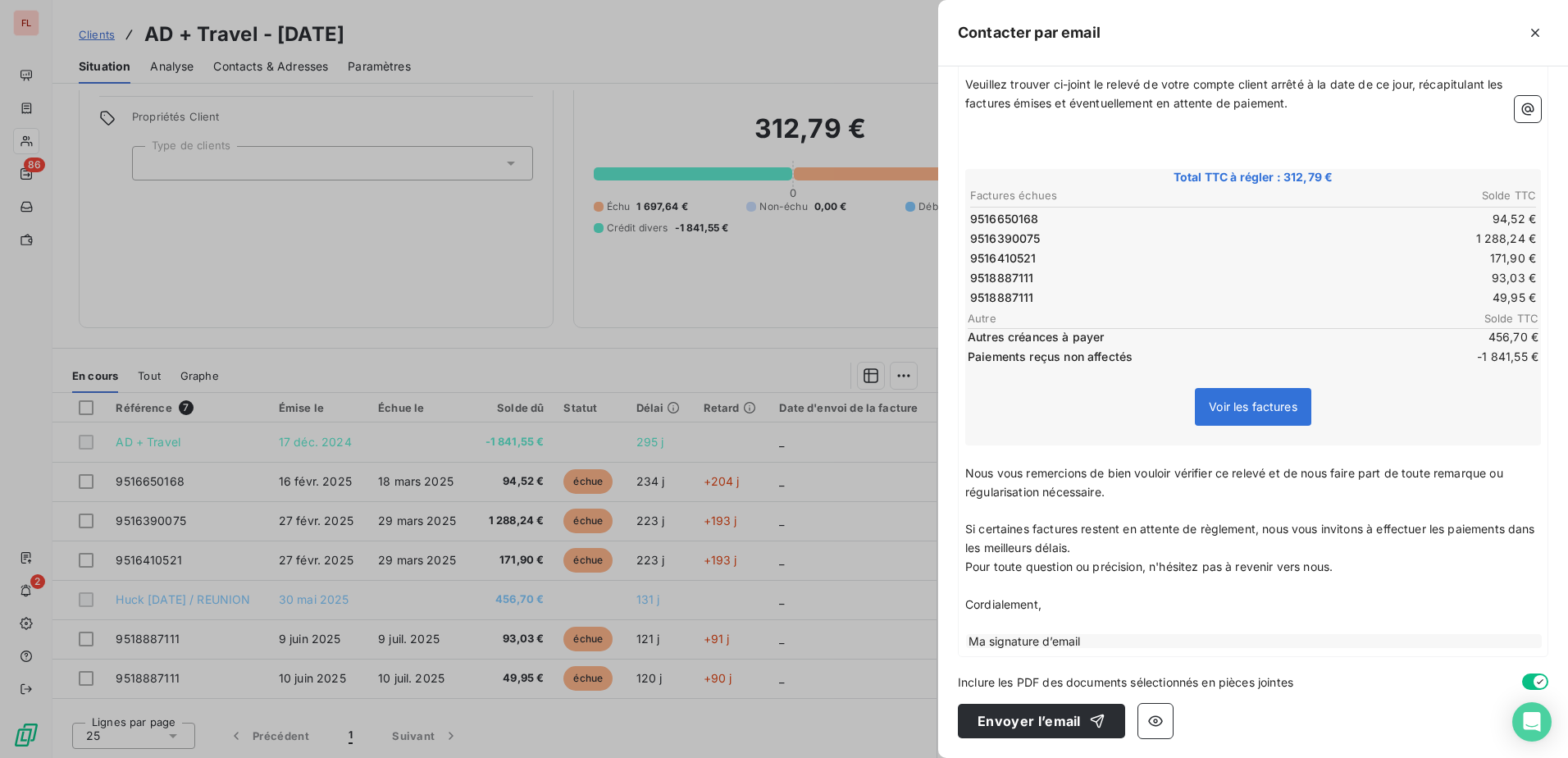
click at [96, 37] on div at bounding box center [784, 379] width 1568 height 758
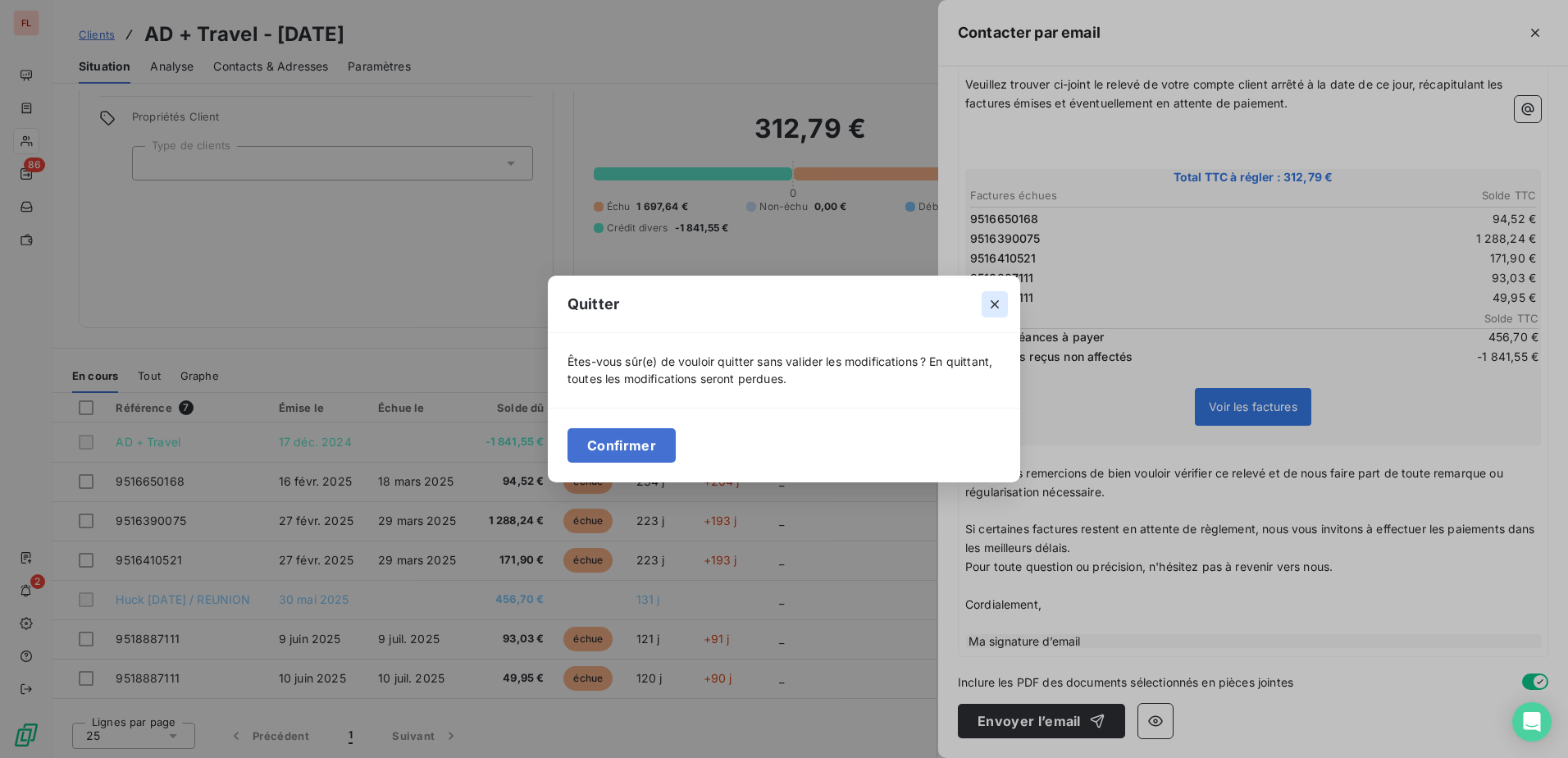
click at [1001, 306] on icon "button" at bounding box center [995, 304] width 16 height 16
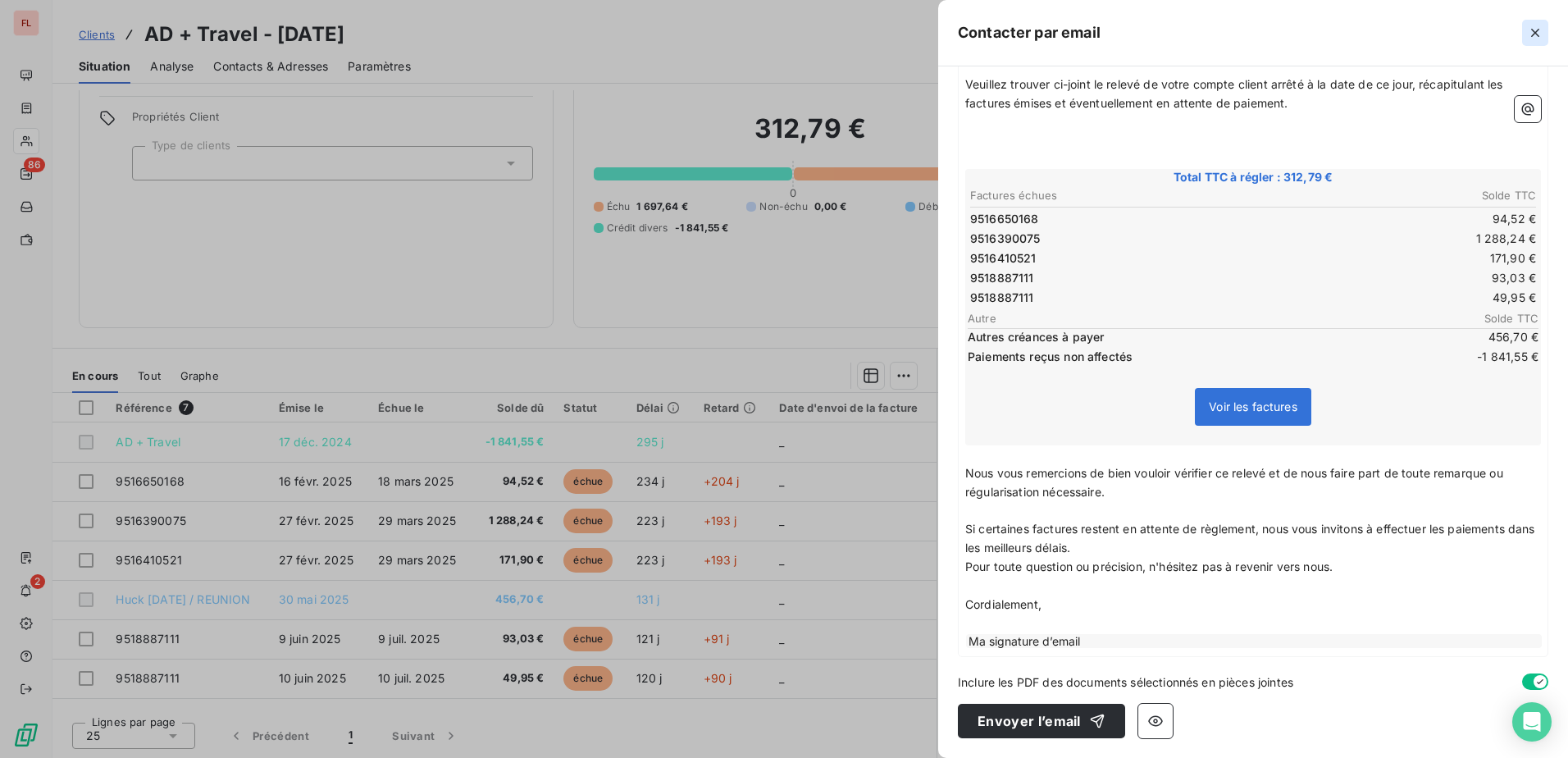
click at [1539, 40] on icon "button" at bounding box center [1535, 33] width 16 height 16
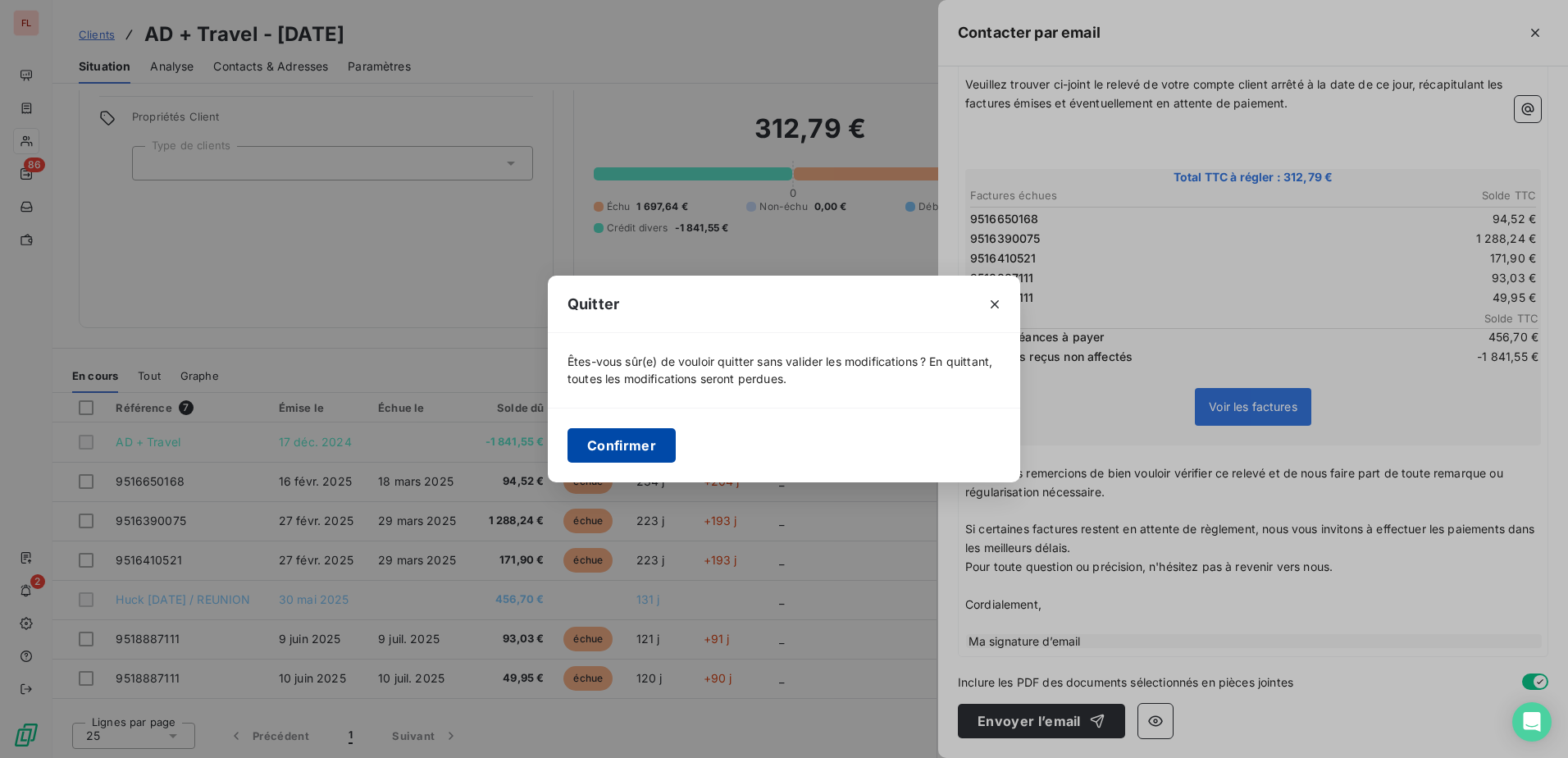
click at [583, 441] on button "Confirmer" at bounding box center [621, 445] width 108 height 35
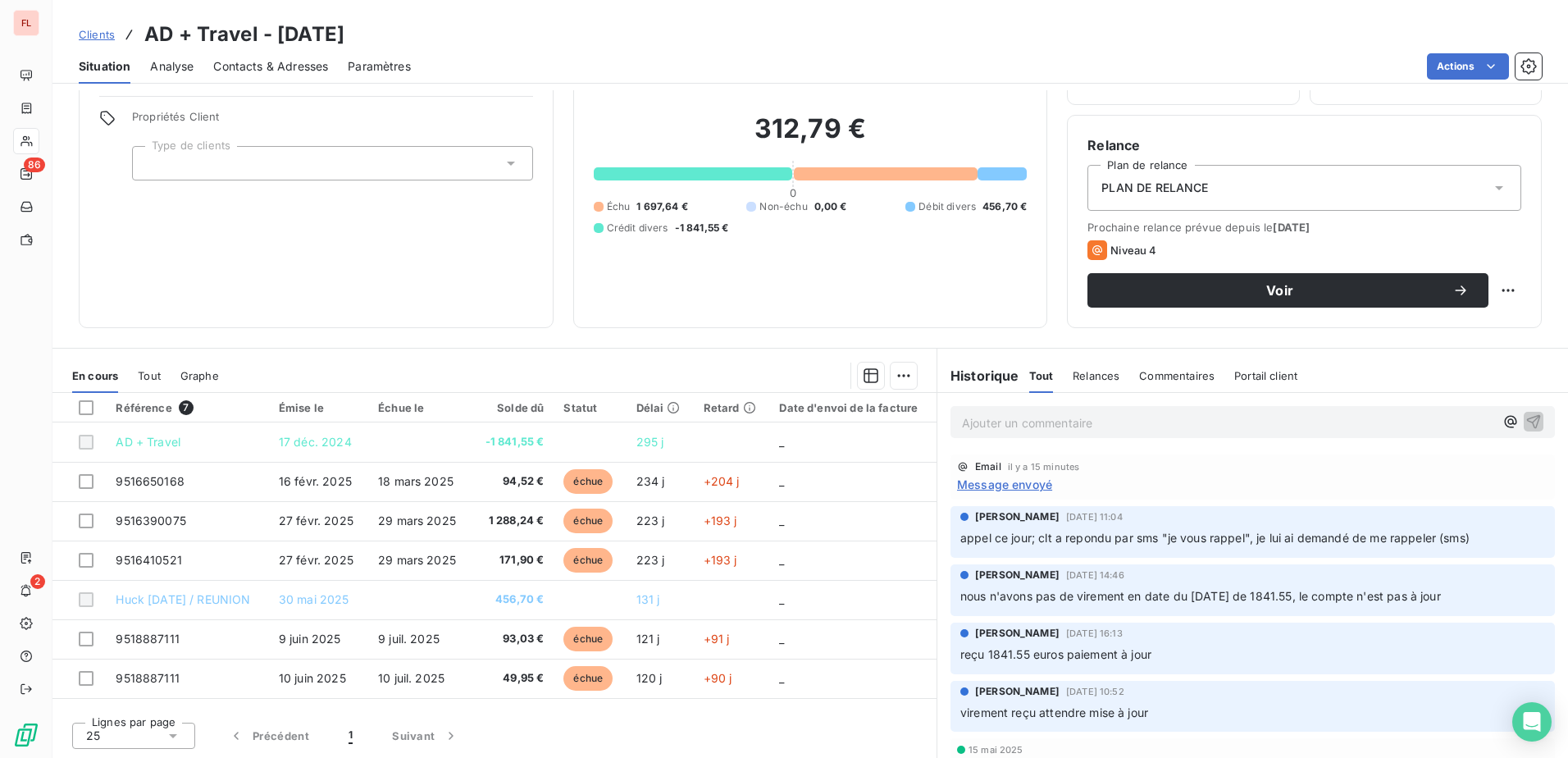
click at [109, 37] on span "Clients" at bounding box center [97, 35] width 36 height 13
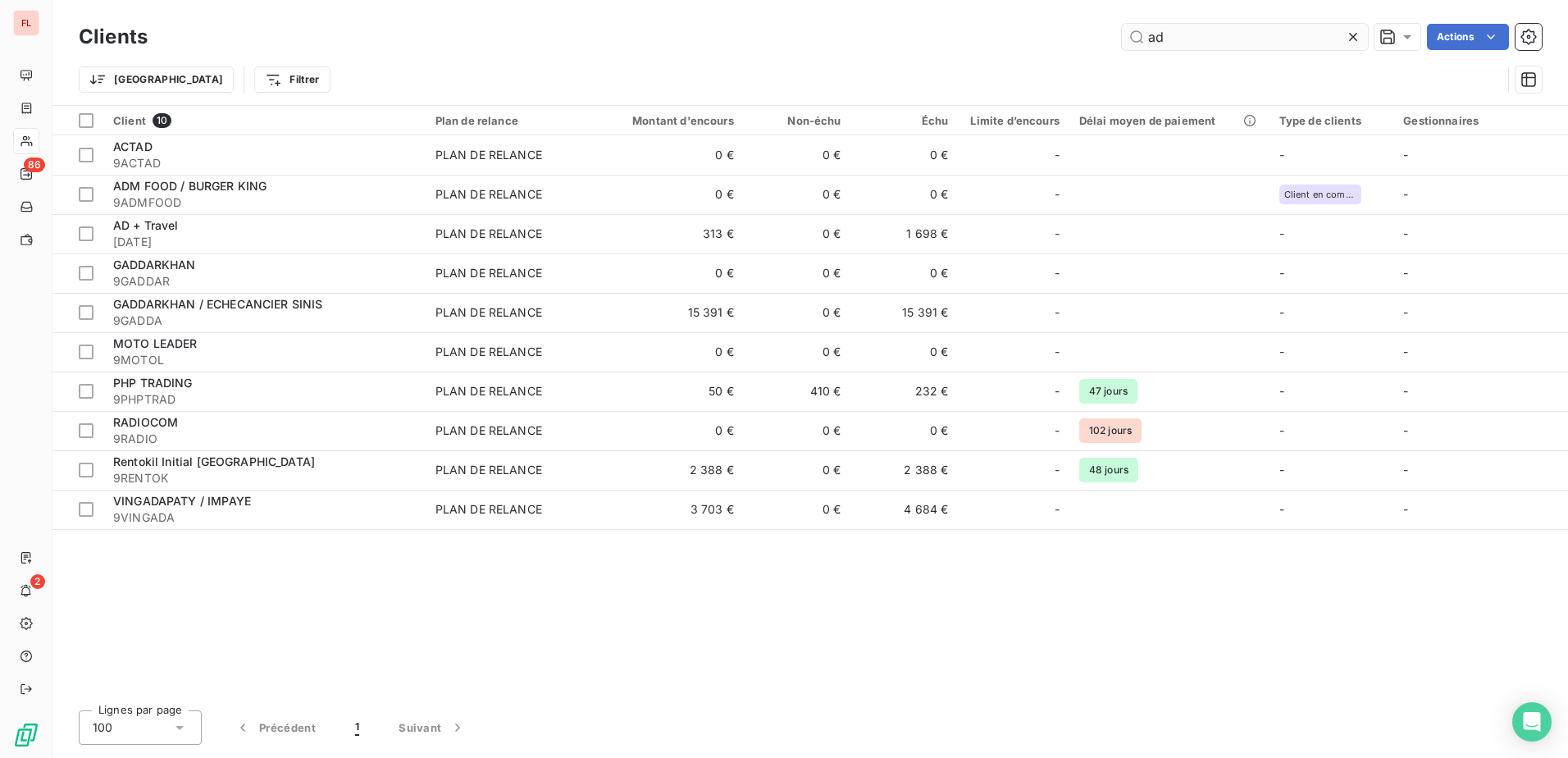
click at [1200, 49] on input "ad" at bounding box center [1244, 37] width 246 height 26
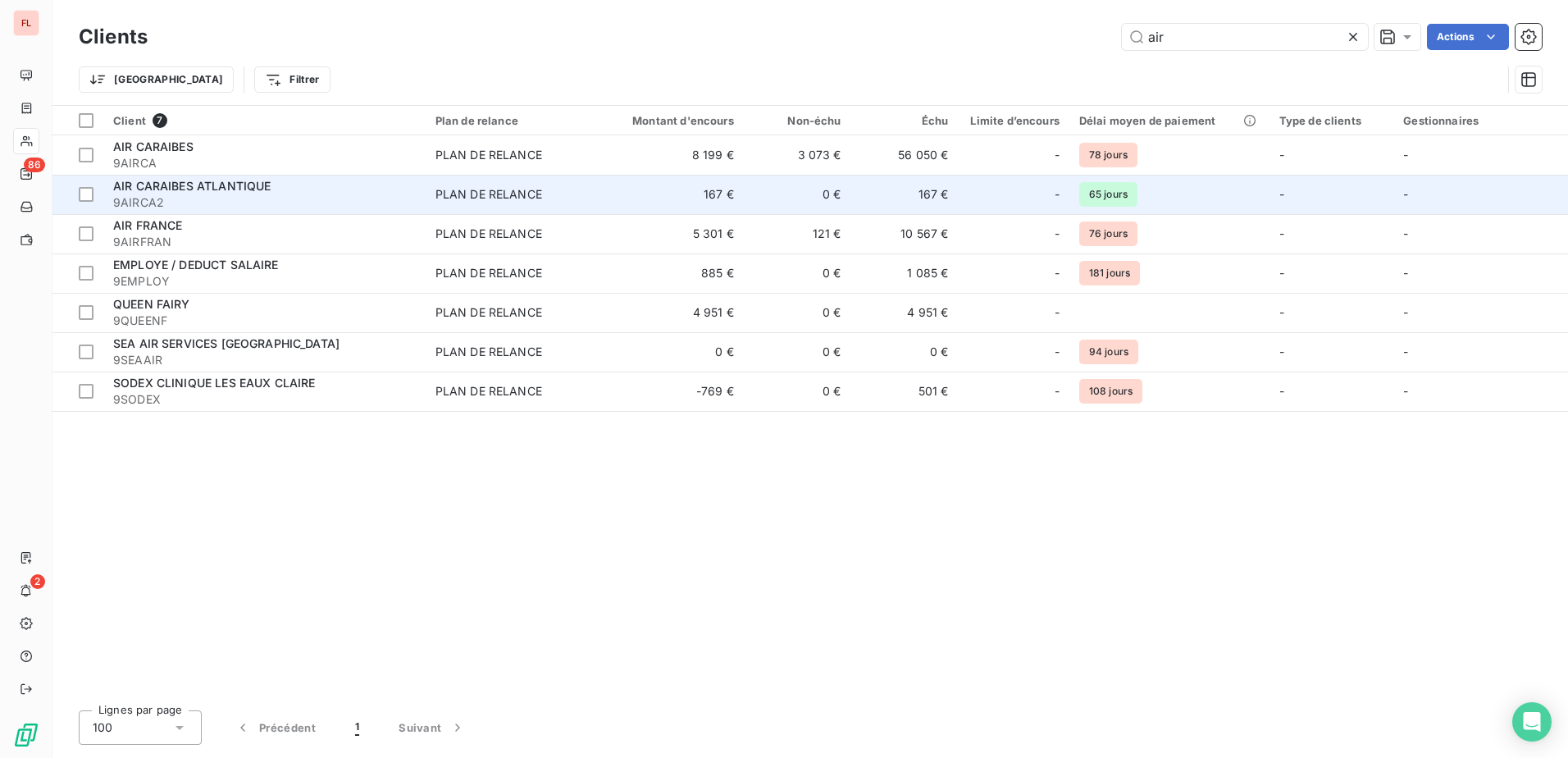
type input "air"
click at [204, 198] on span "9AIRCA2" at bounding box center [264, 203] width 302 height 16
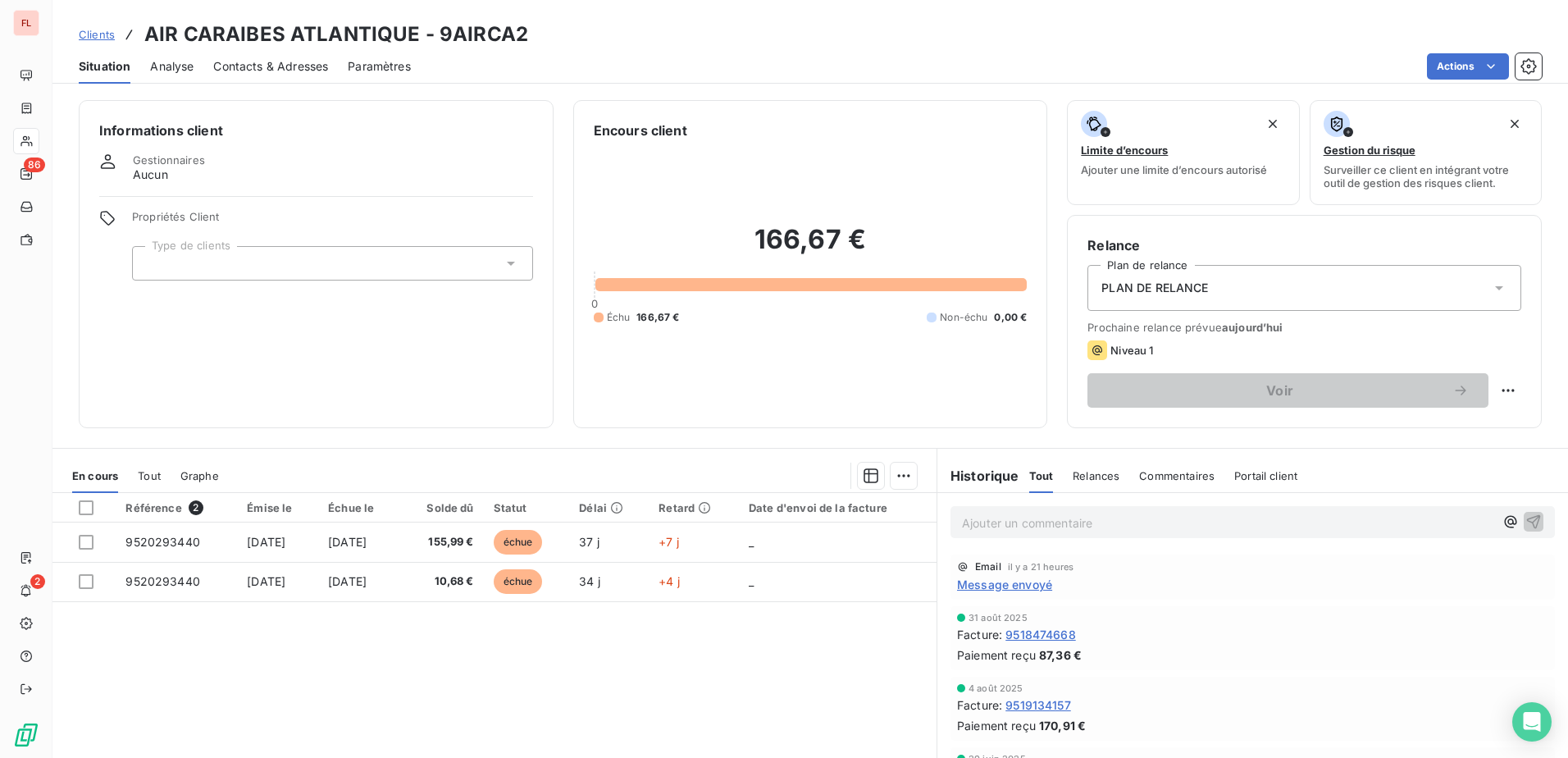
click at [1454, 47] on div "Clients AIR CARAIBES ATLANTIQUE - 9AIRCA2" at bounding box center [810, 35] width 1515 height 30
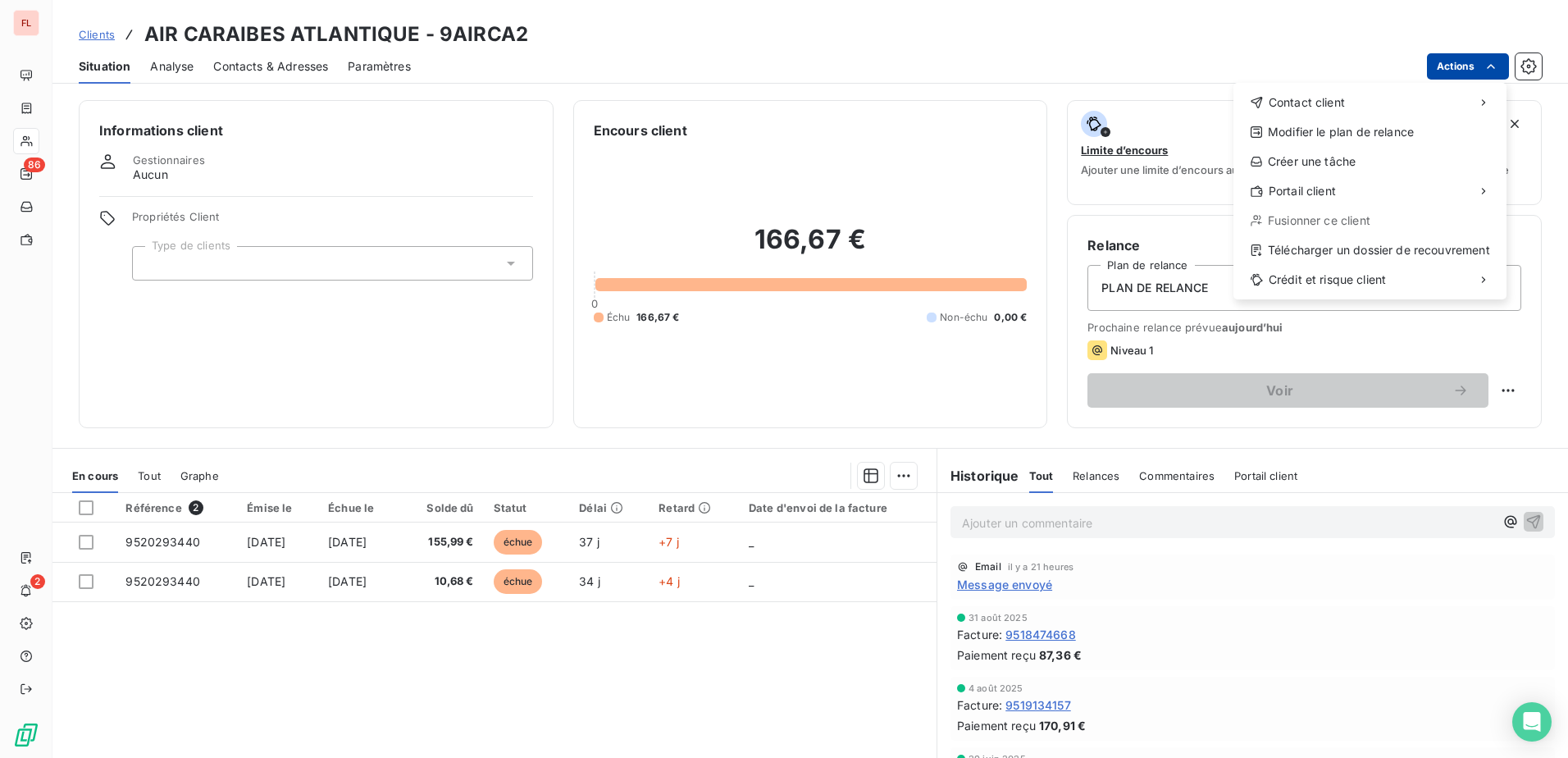
click at [1450, 59] on html "FL 86 2 Clients AIR CARAIBES ATLANTIQUE - 9AIRCA2 Situation Analyse Contacts & …" at bounding box center [784, 379] width 1568 height 758
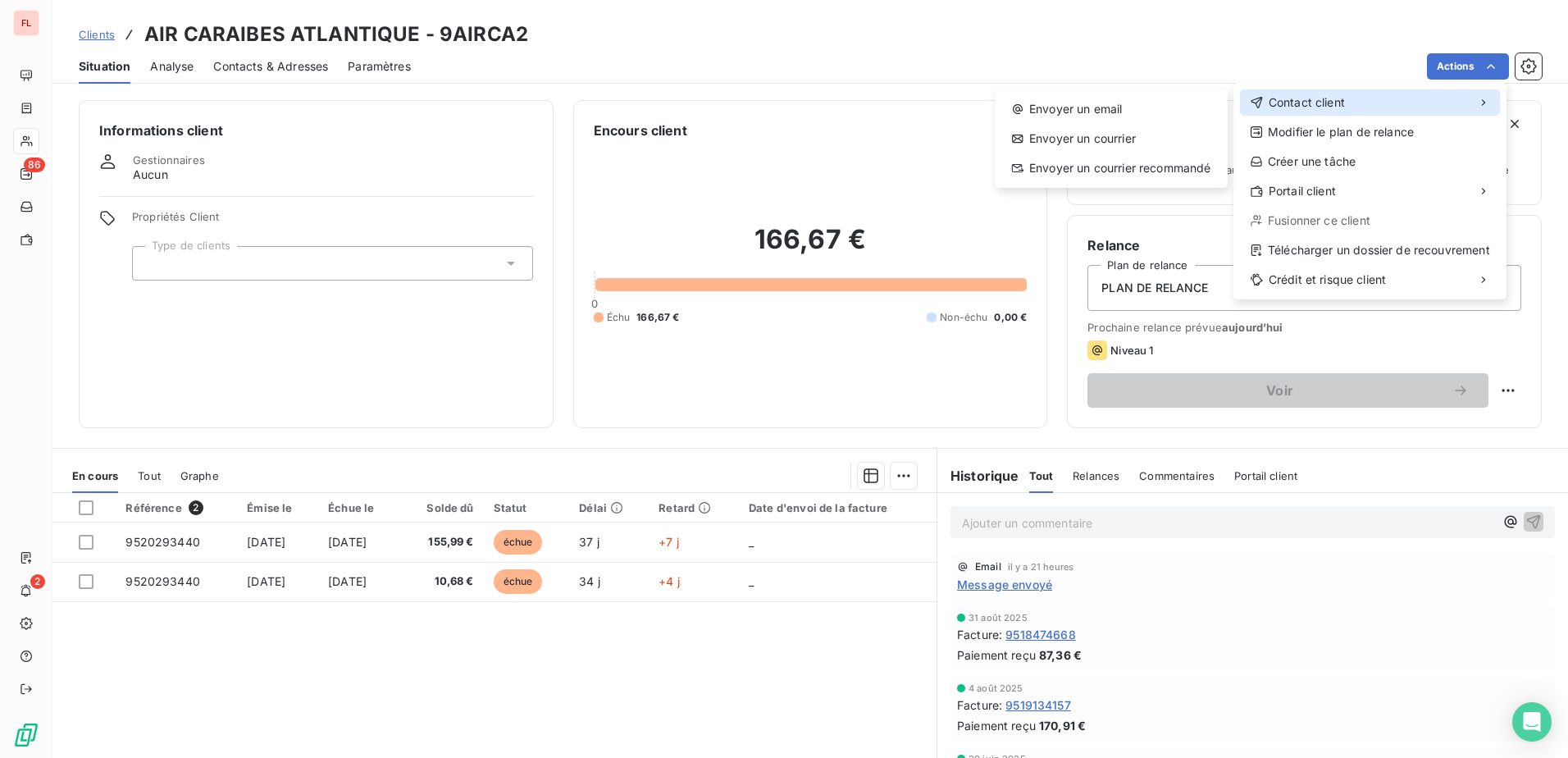
click at [1287, 100] on span "Contact client" at bounding box center [1307, 102] width 77 height 16
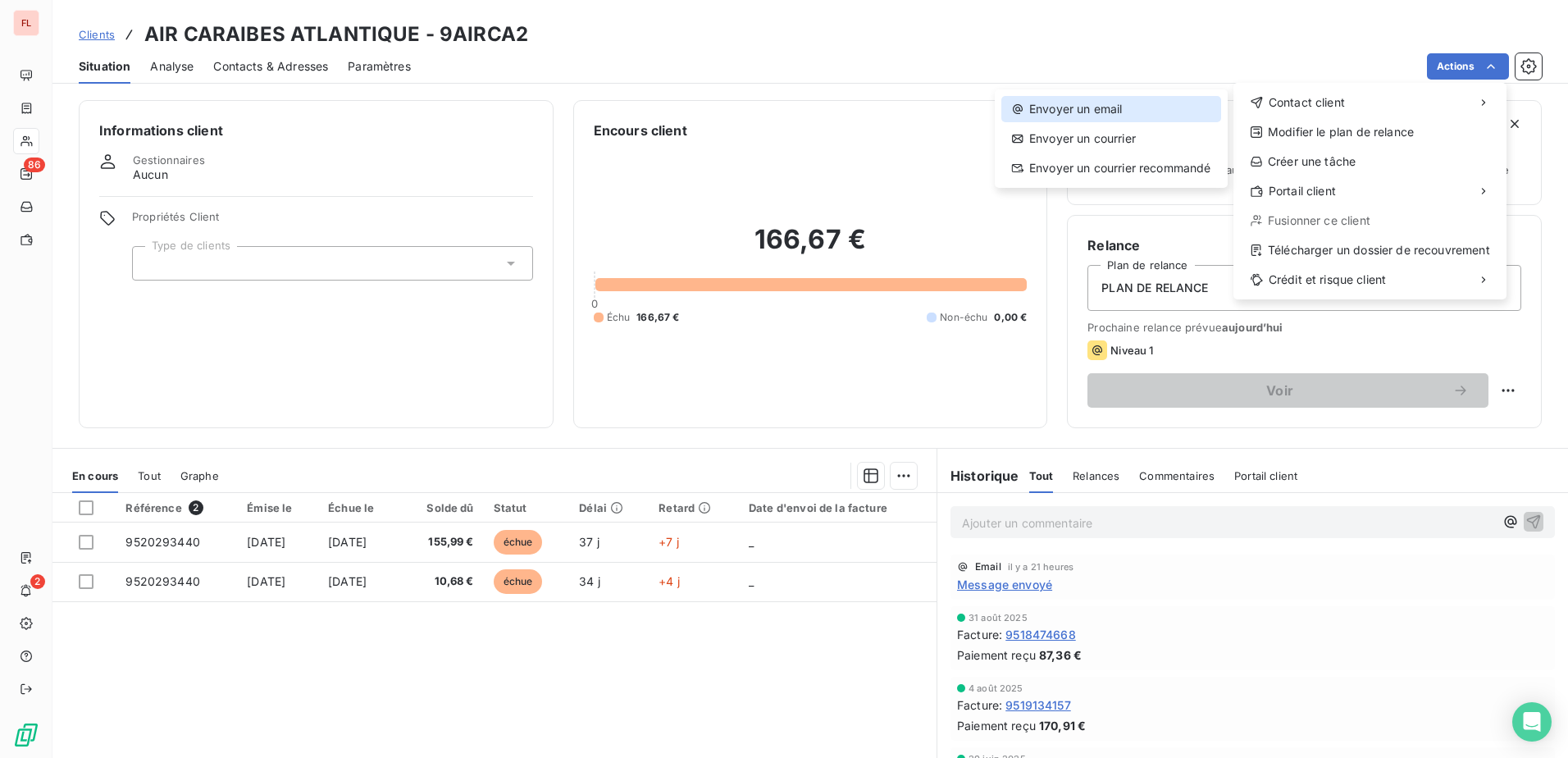
click at [1149, 112] on div "Envoyer un email" at bounding box center [1111, 109] width 220 height 26
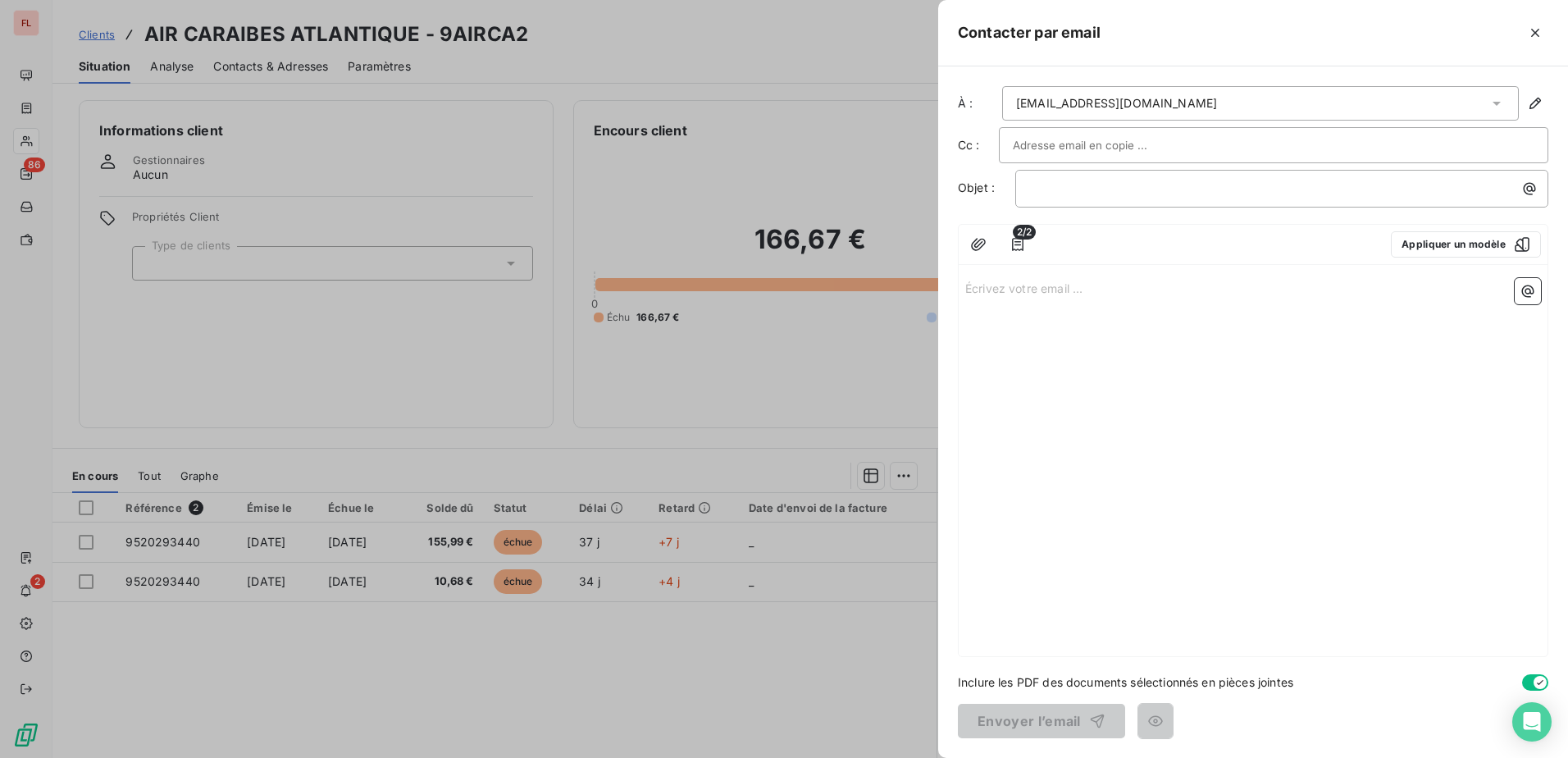
click at [93, 39] on div at bounding box center [784, 379] width 1568 height 758
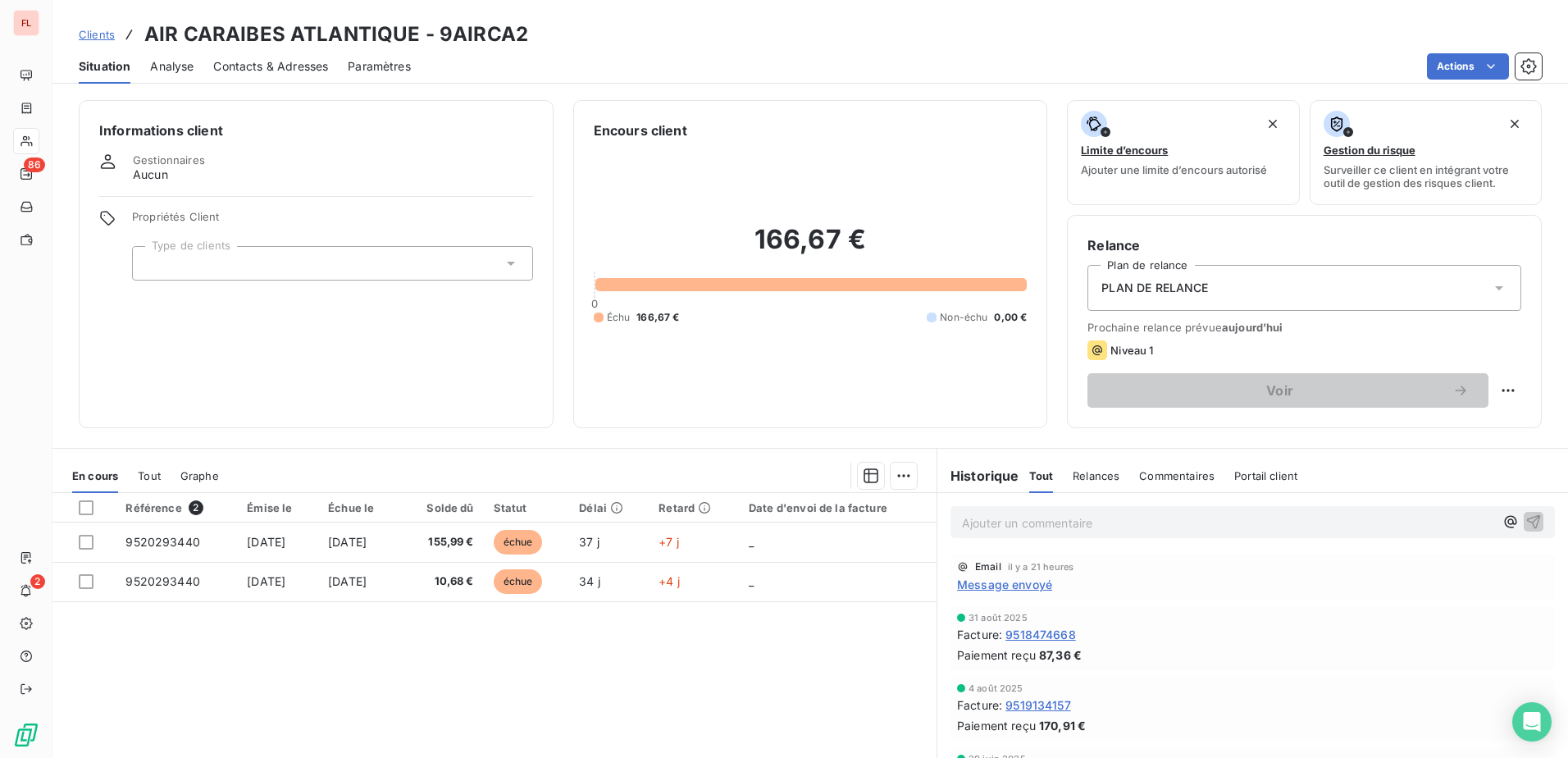
click at [108, 36] on span "Clients" at bounding box center [97, 35] width 36 height 13
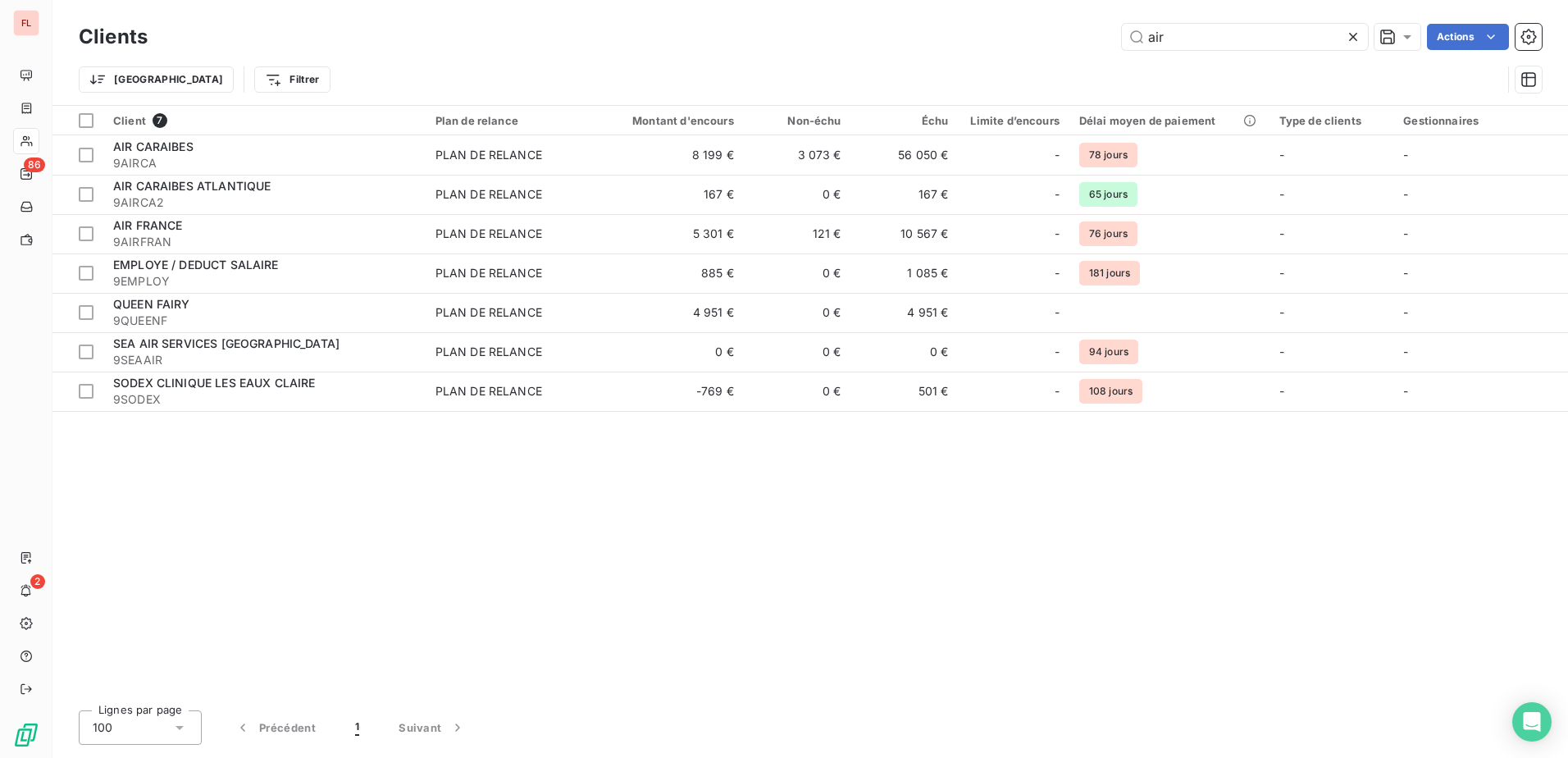
drag, startPoint x: 1179, startPoint y: 42, endPoint x: 1079, endPoint y: 21, distance: 102.2
click at [1079, 21] on div "Clients air Actions" at bounding box center [810, 37] width 1463 height 35
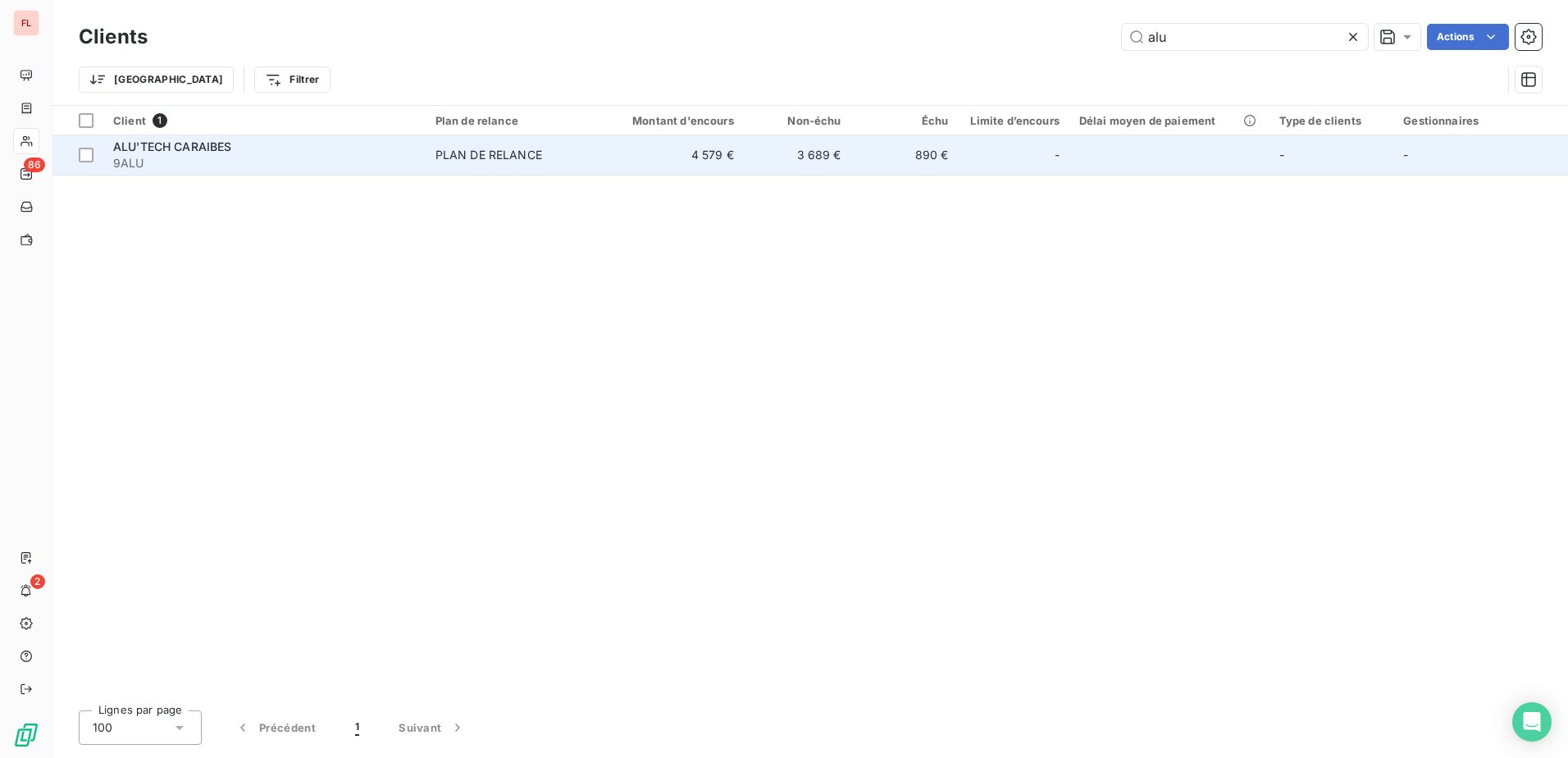
type input "alu"
click at [219, 154] on div "ALU'TECH CARAIBES 9ALU" at bounding box center [264, 155] width 302 height 33
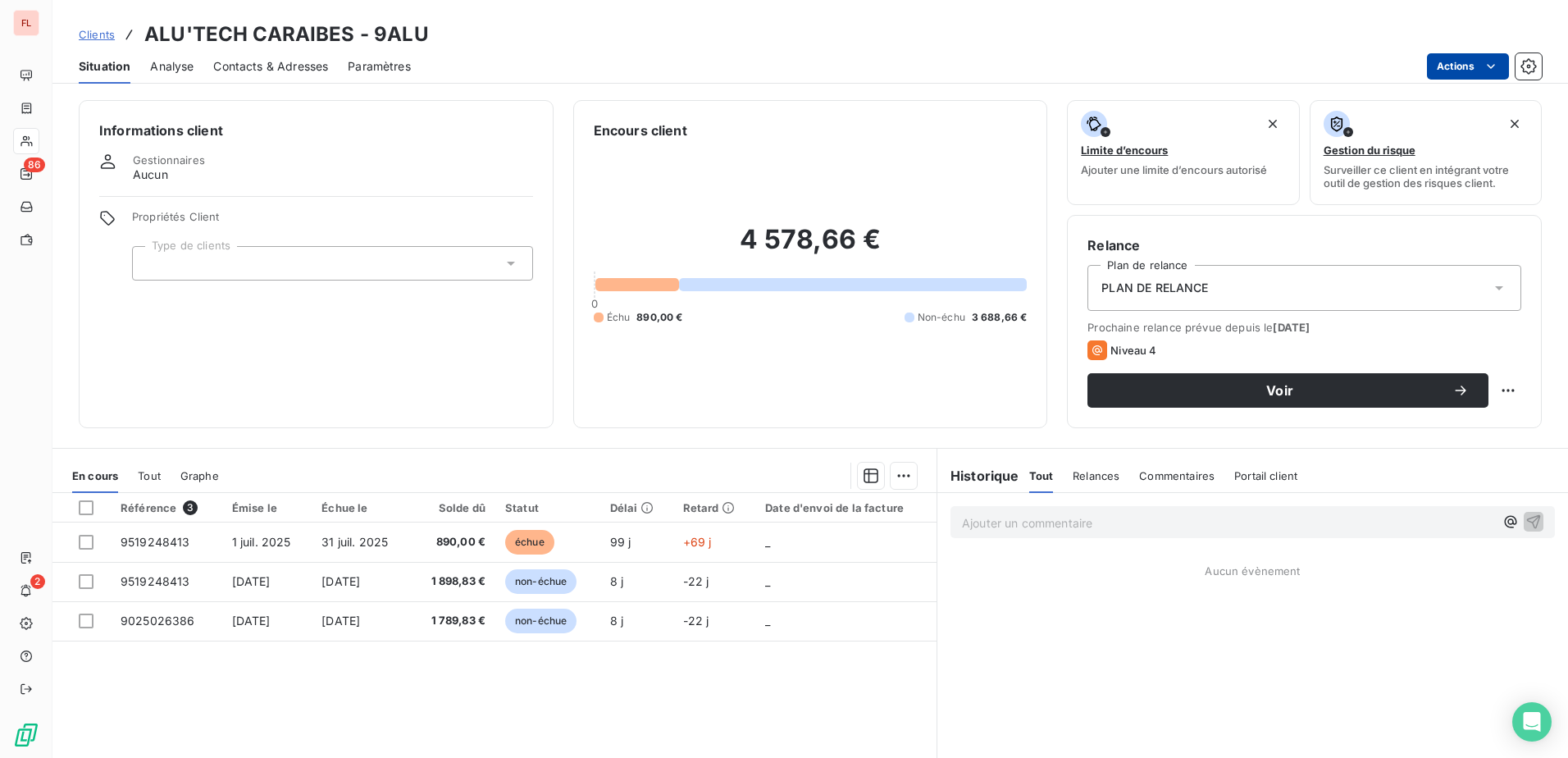
click at [1452, 78] on html "FL 86 2 Clients ALU'TECH CARAIBES - 9ALU Situation Analyse Contacts & Adresses …" at bounding box center [784, 379] width 1568 height 758
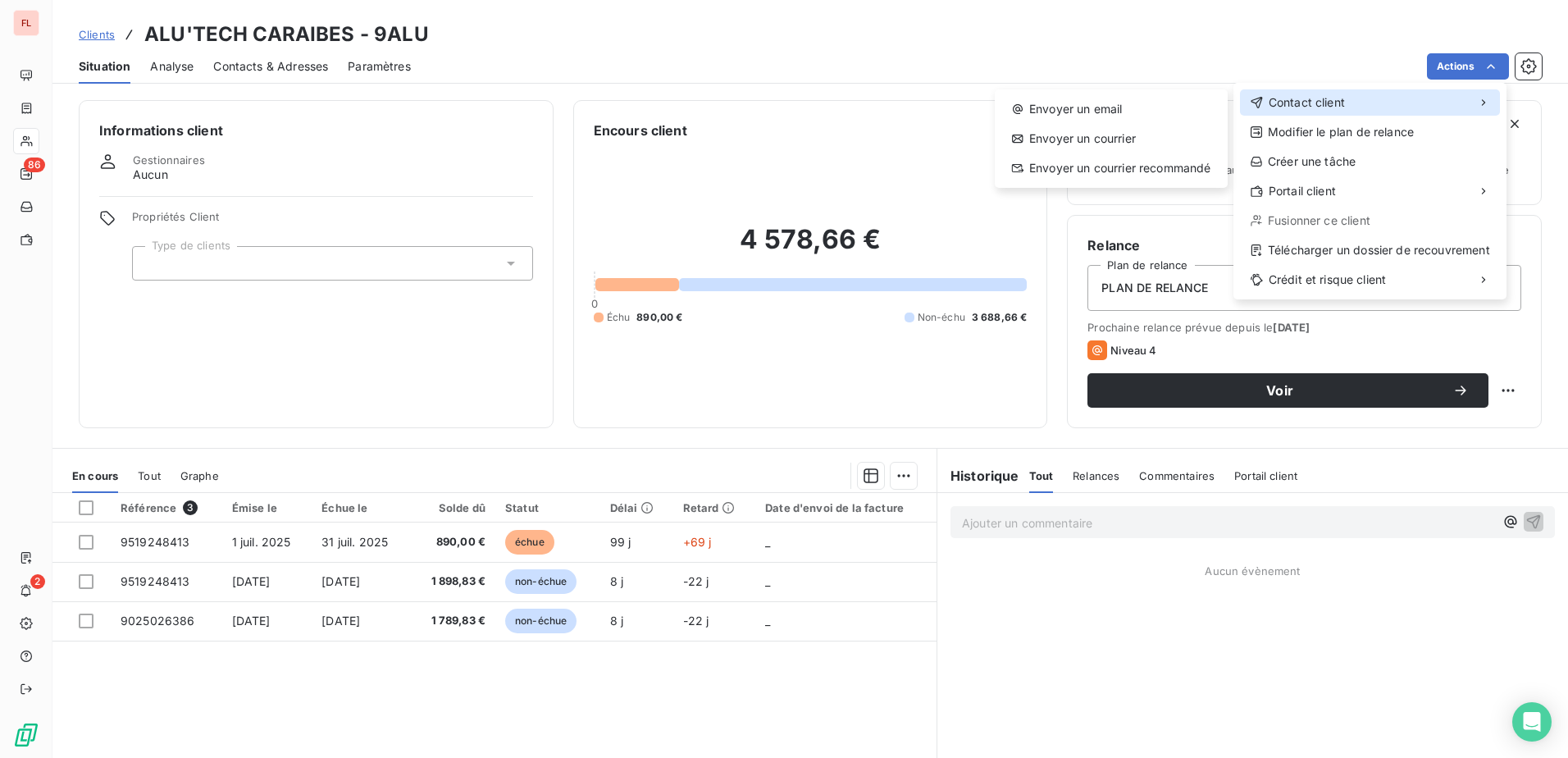
click at [1347, 96] on div "Contact client" at bounding box center [1369, 102] width 260 height 26
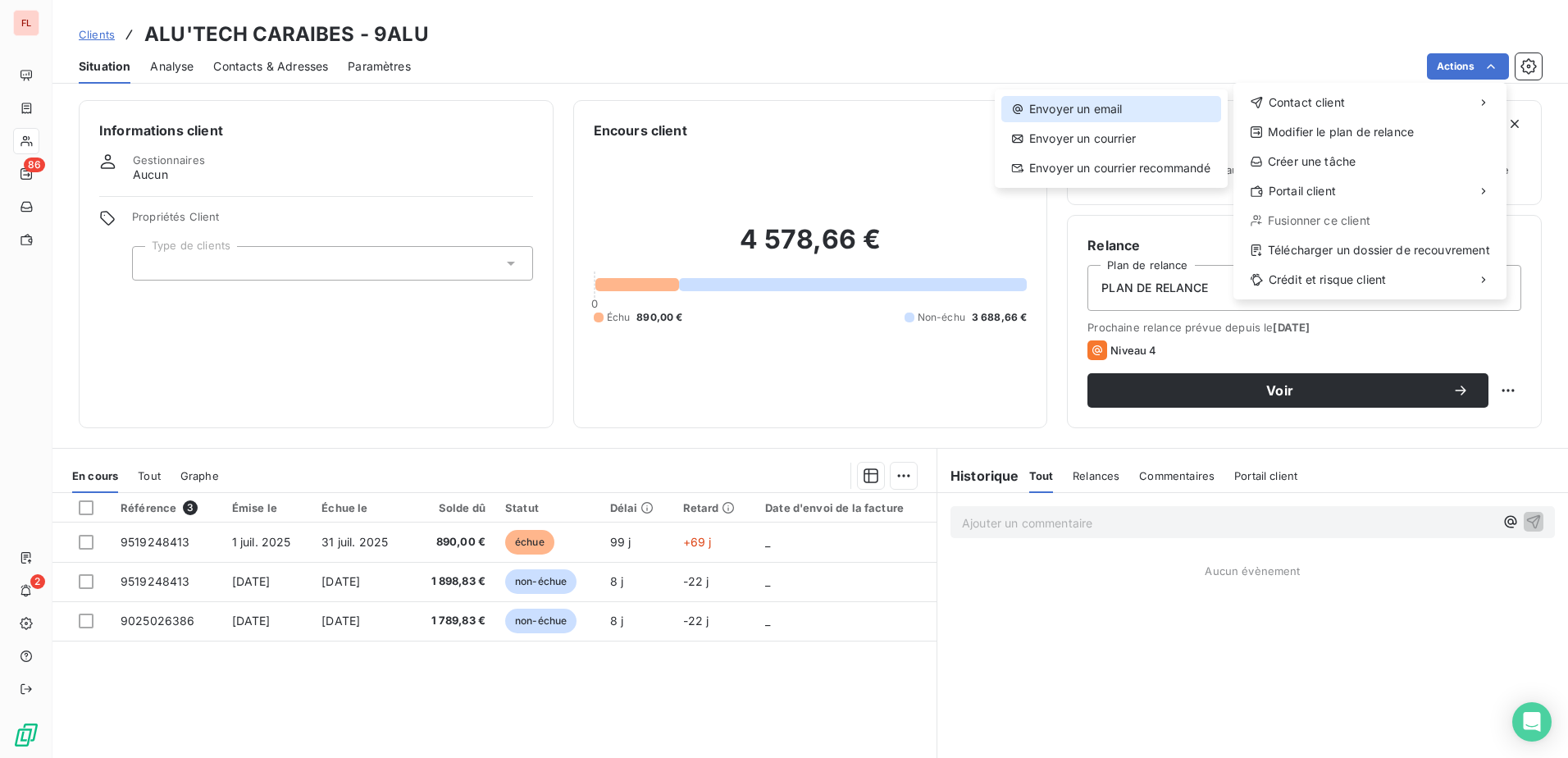
click at [1125, 101] on div "Envoyer un email" at bounding box center [1111, 109] width 220 height 26
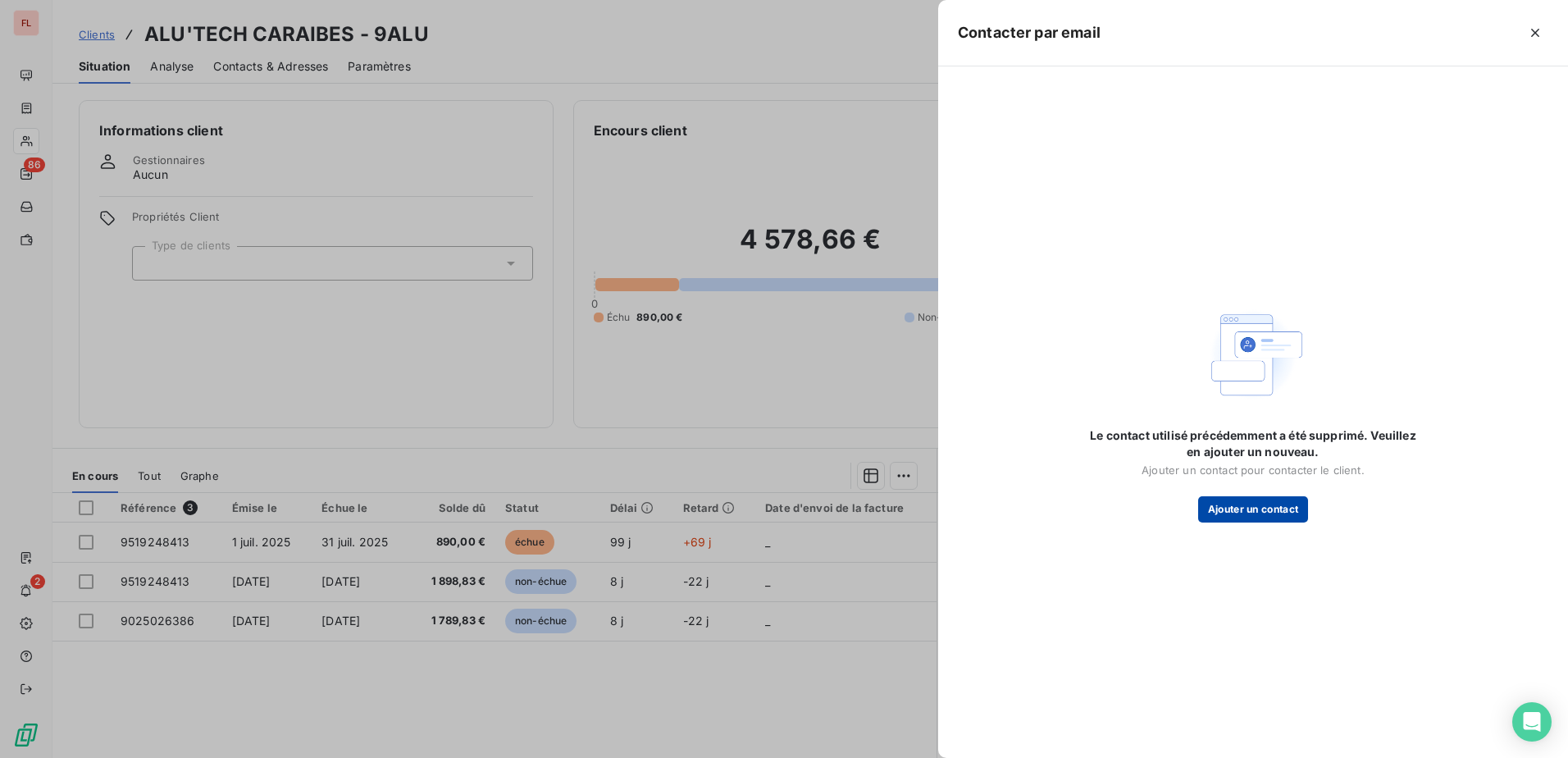
click at [1277, 517] on button "Ajouter un contact" at bounding box center [1253, 509] width 110 height 26
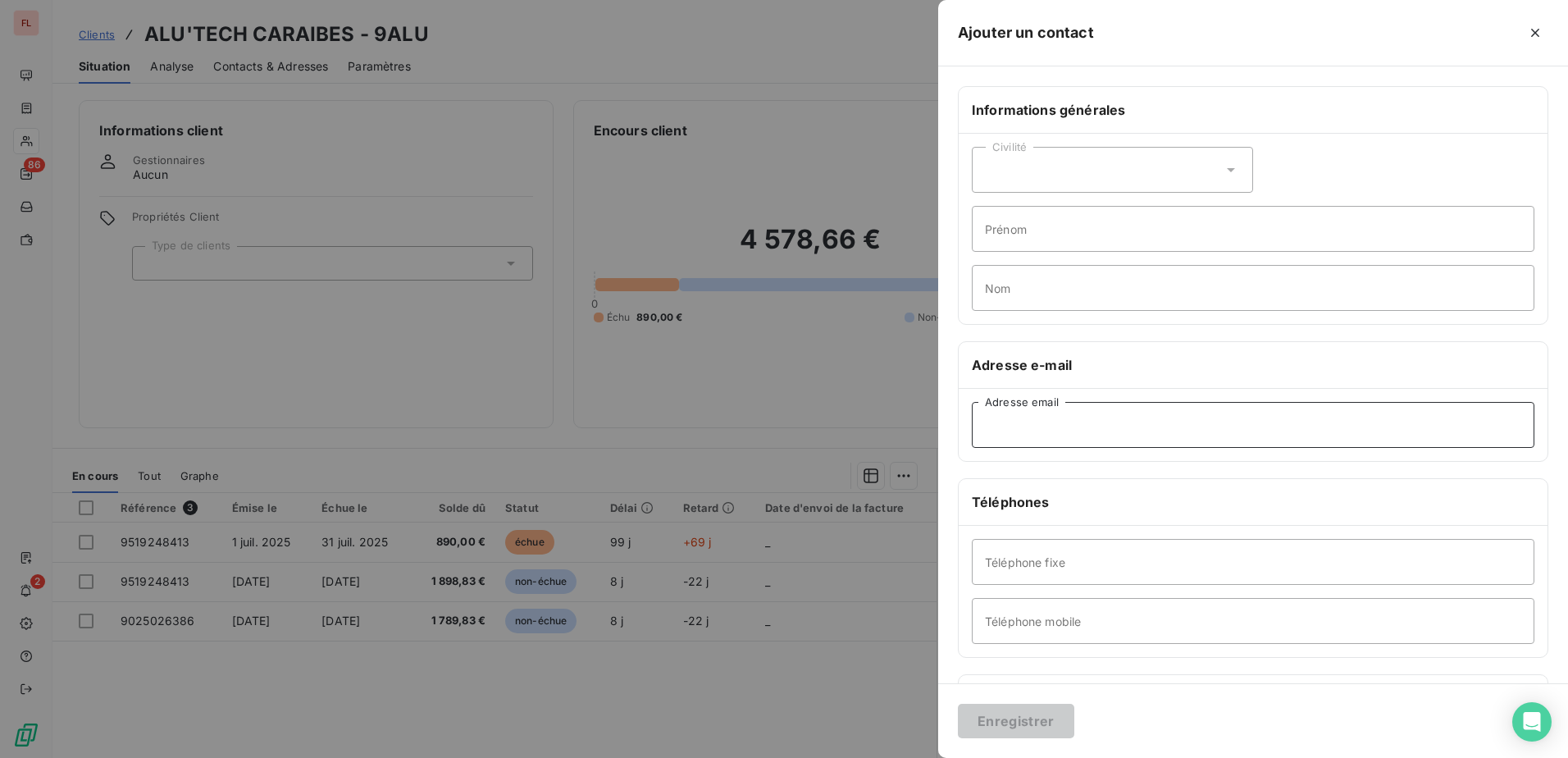
click at [1096, 427] on input "Adresse email" at bounding box center [1252, 425] width 563 height 46
type input "alu"
click at [1534, 27] on icon "button" at bounding box center [1535, 33] width 16 height 16
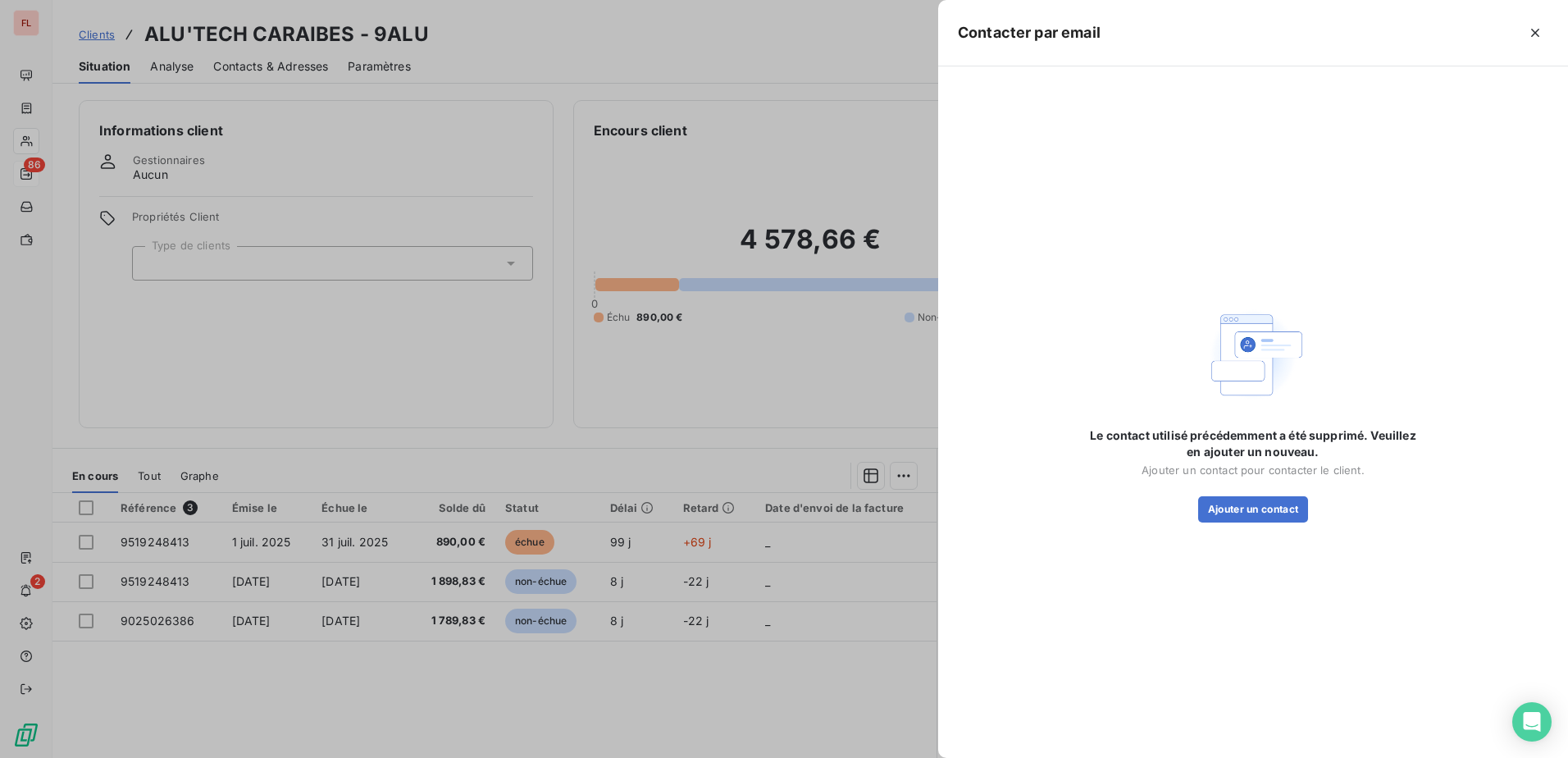
click at [39, 164] on div at bounding box center [784, 379] width 1568 height 758
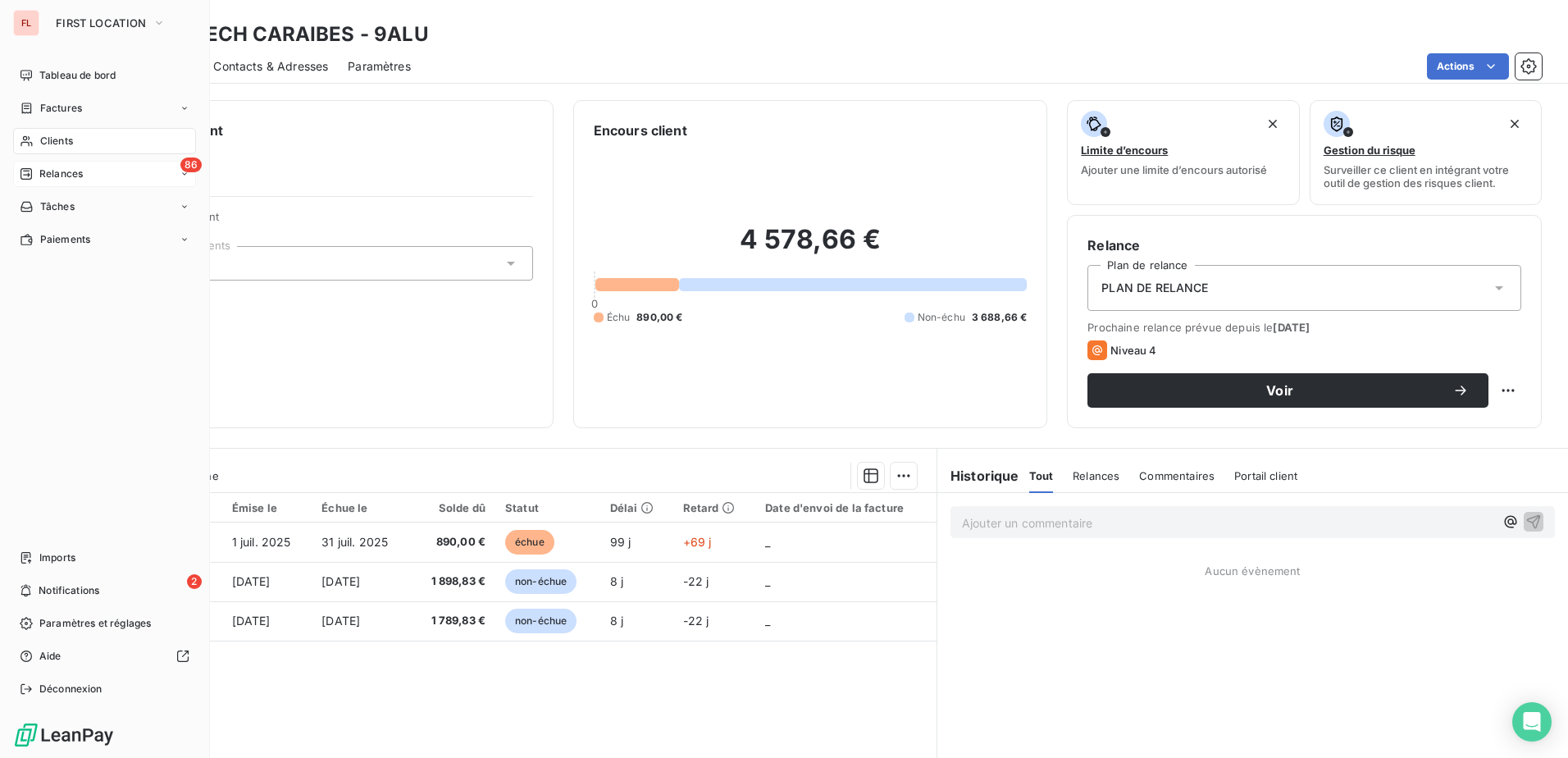
click at [92, 178] on div "86 Relances" at bounding box center [105, 174] width 183 height 26
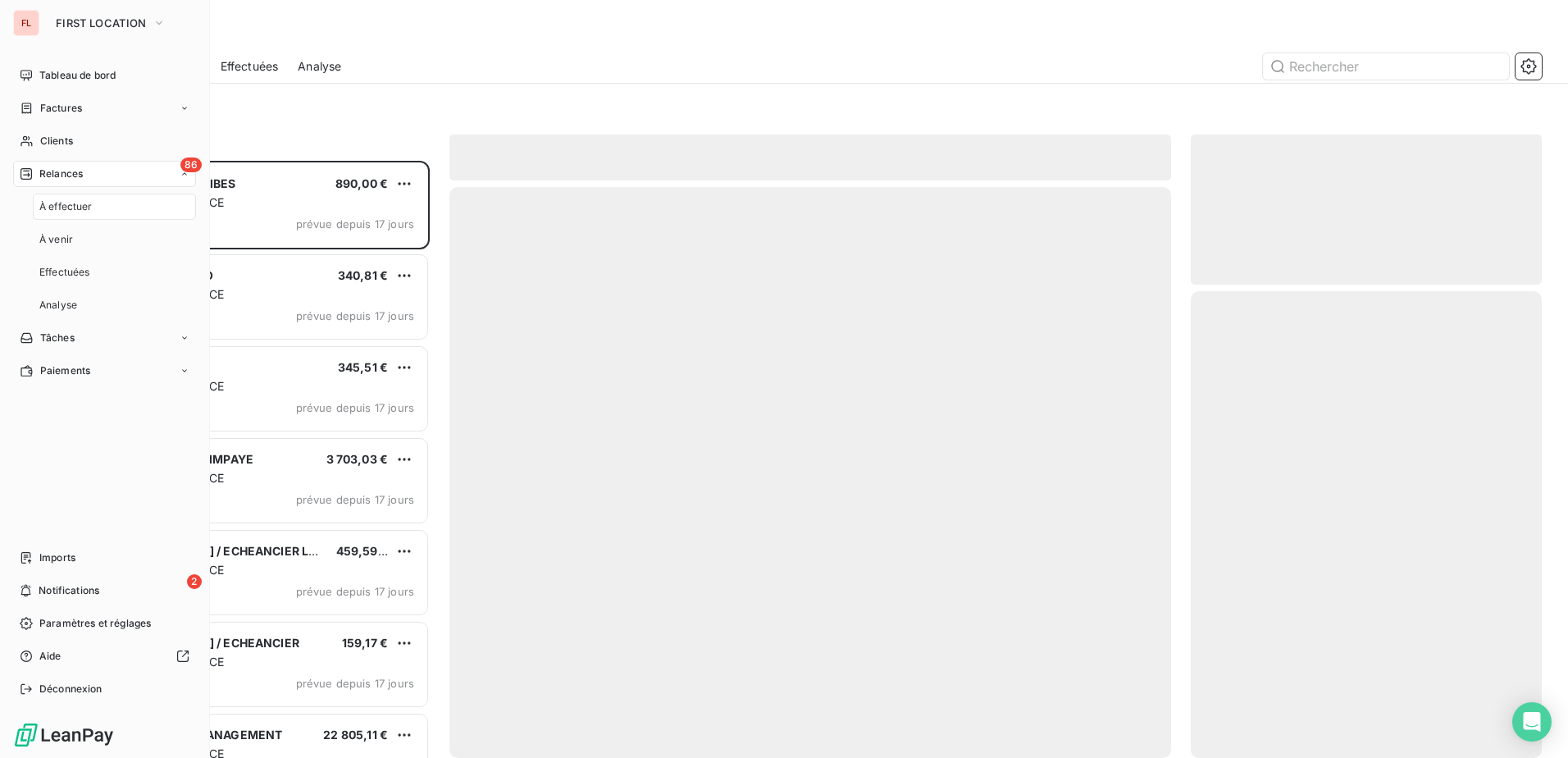
scroll to position [585, 339]
click at [145, 214] on div "À effectuer" at bounding box center [115, 207] width 163 height 26
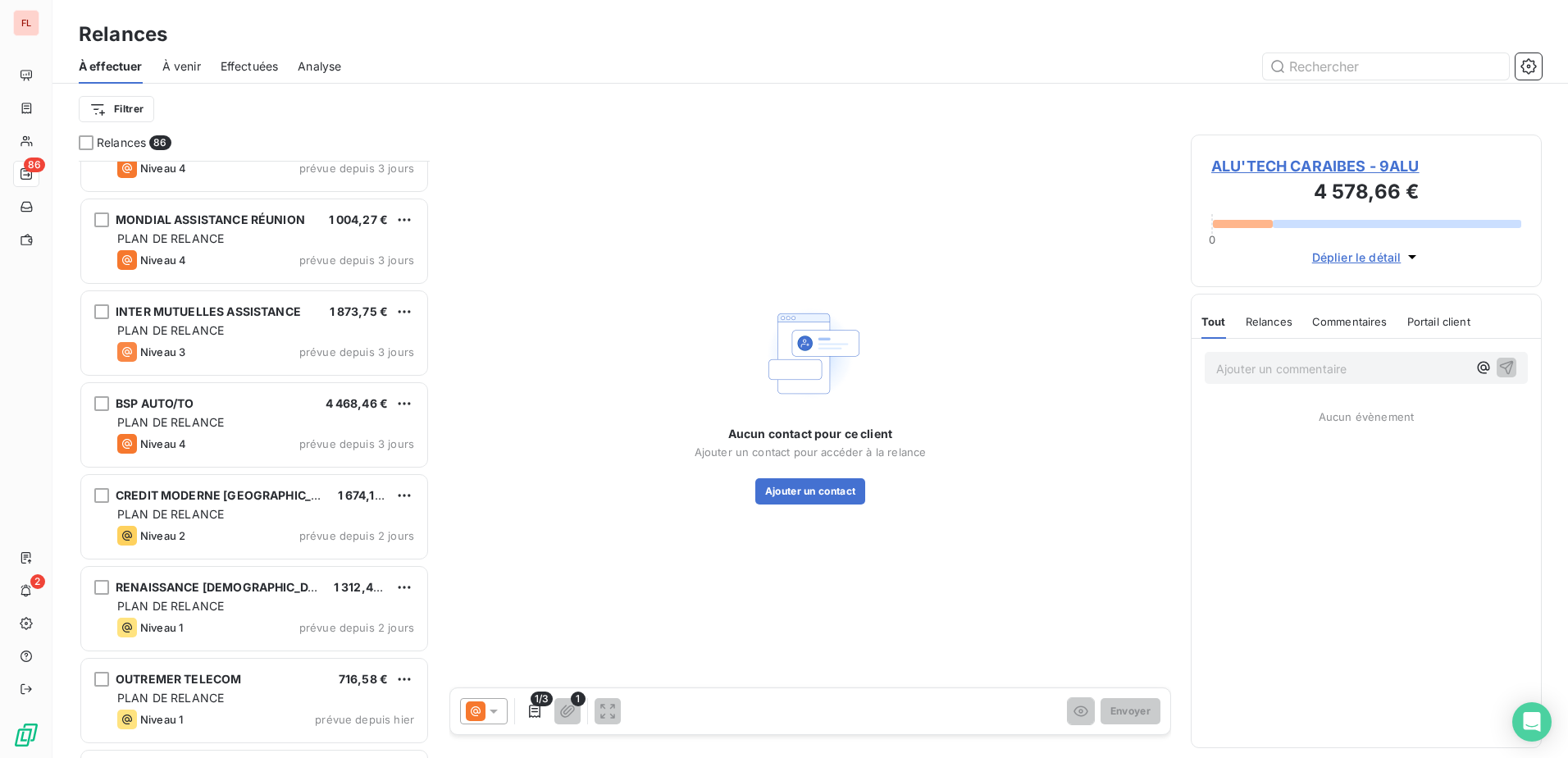
scroll to position [7302, 0]
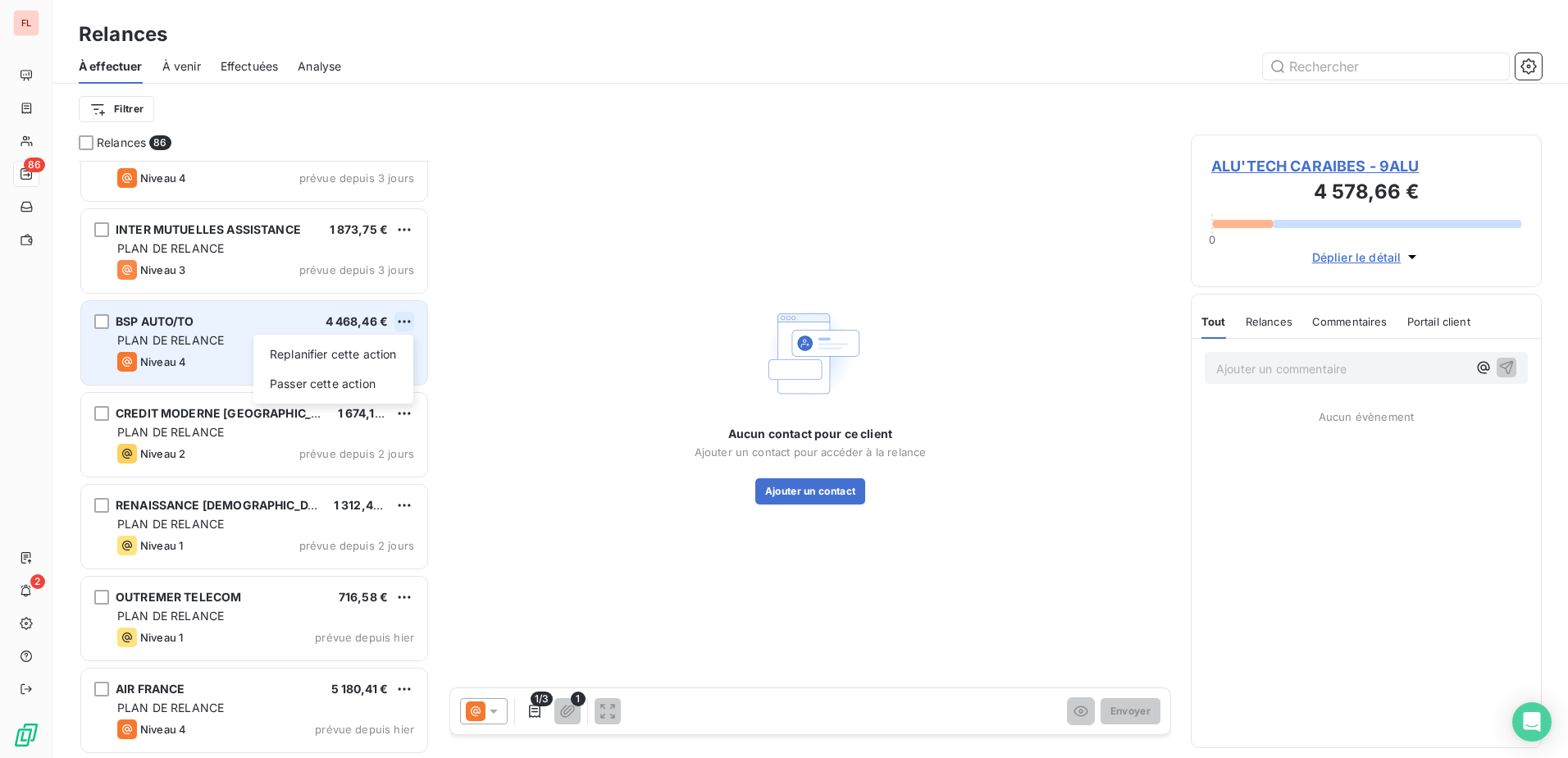
click at [401, 326] on html "FL 86 2 Relances À effectuer À venir Effectuées Analyse Filtrer Relances 86 DRE…" at bounding box center [784, 379] width 1568 height 758
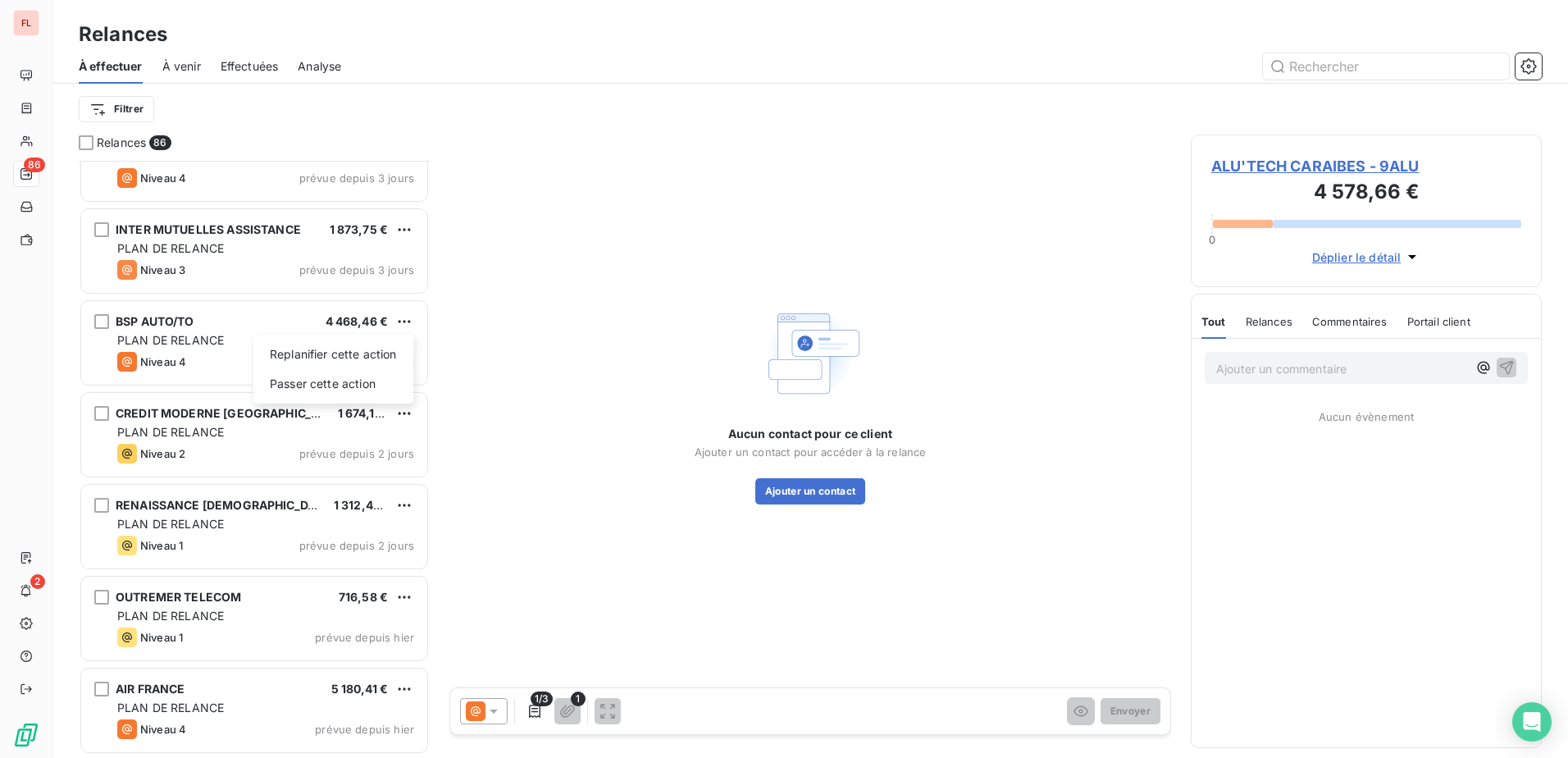
drag, startPoint x: 798, startPoint y: 414, endPoint x: 788, endPoint y: 414, distance: 10.0
click at [791, 414] on html "FL 86 2 Relances À effectuer À venir Effectuées Analyse Filtrer Relances 86 DRE…" at bounding box center [784, 379] width 1568 height 758
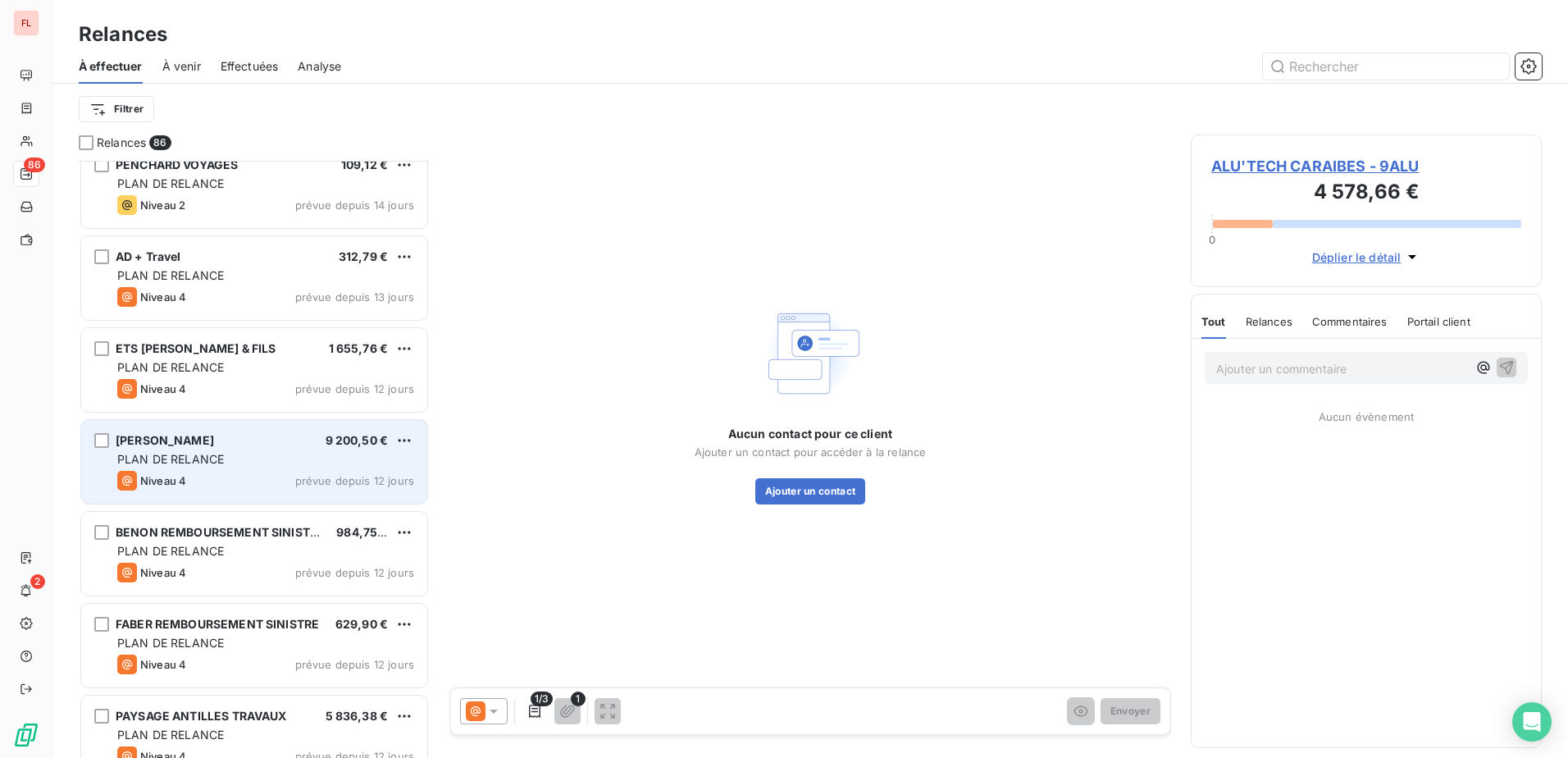
scroll to position [1644, 0]
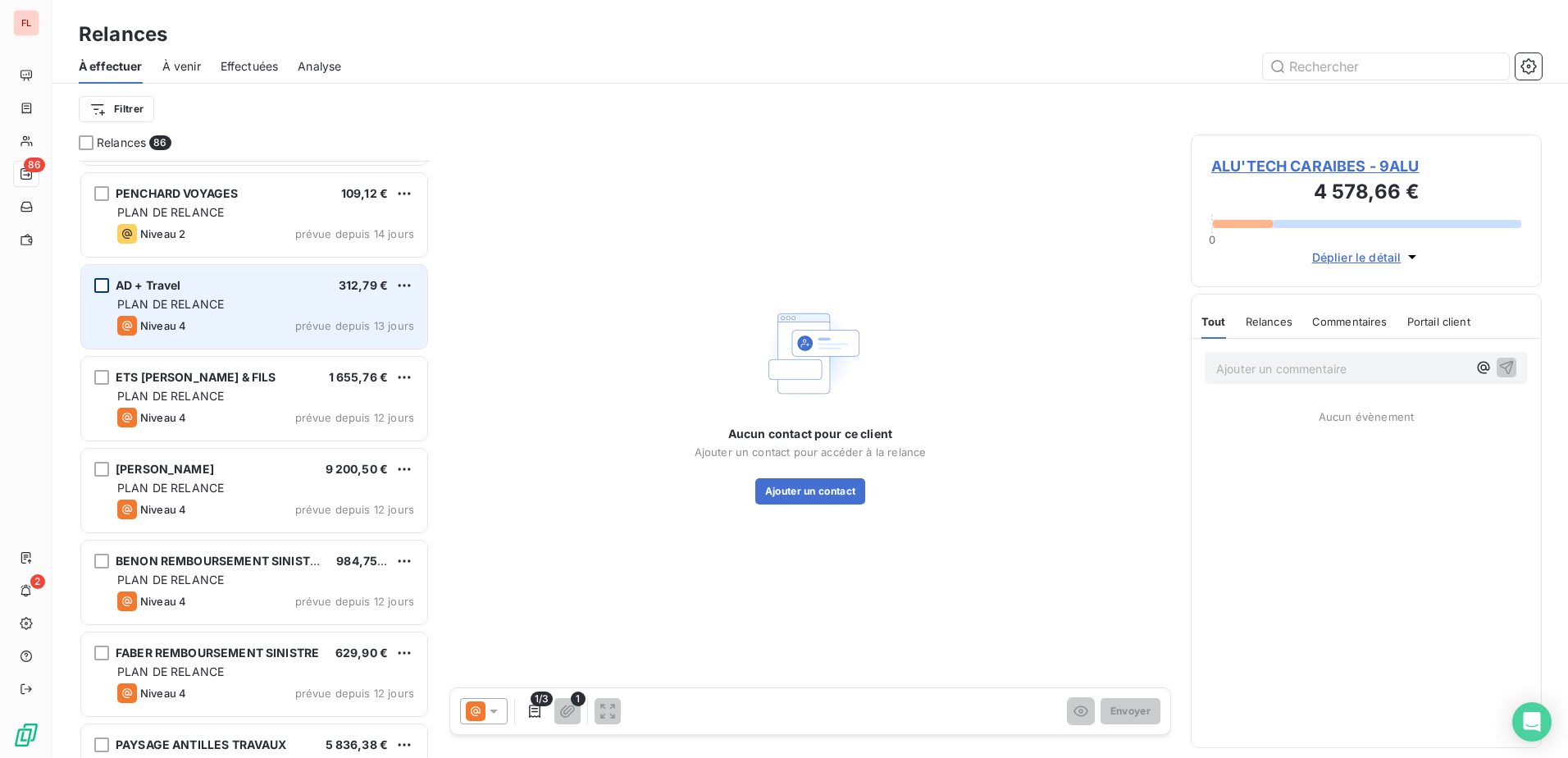
click at [106, 280] on div "grid" at bounding box center [101, 285] width 15 height 15
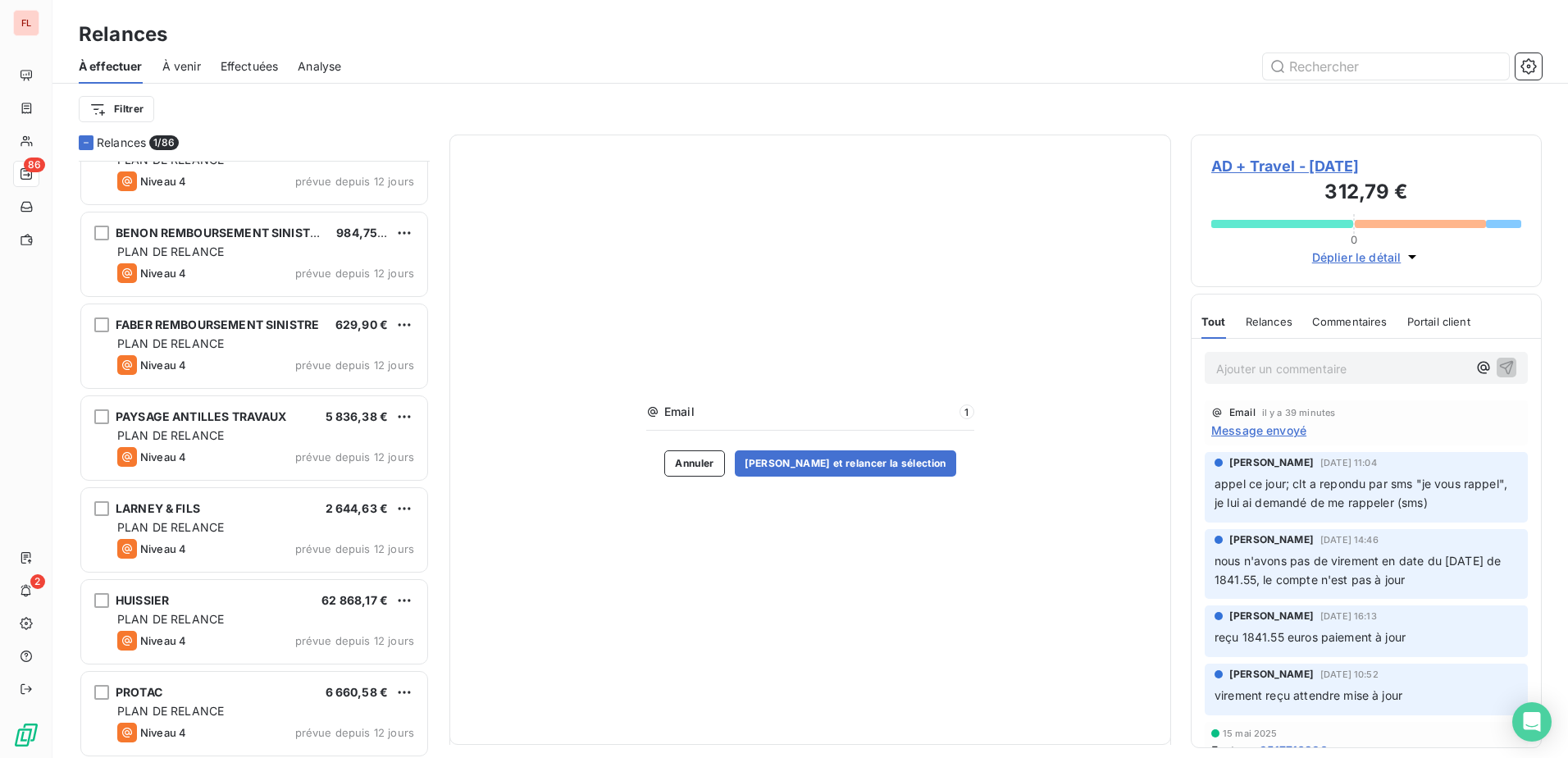
scroll to position [2054, 0]
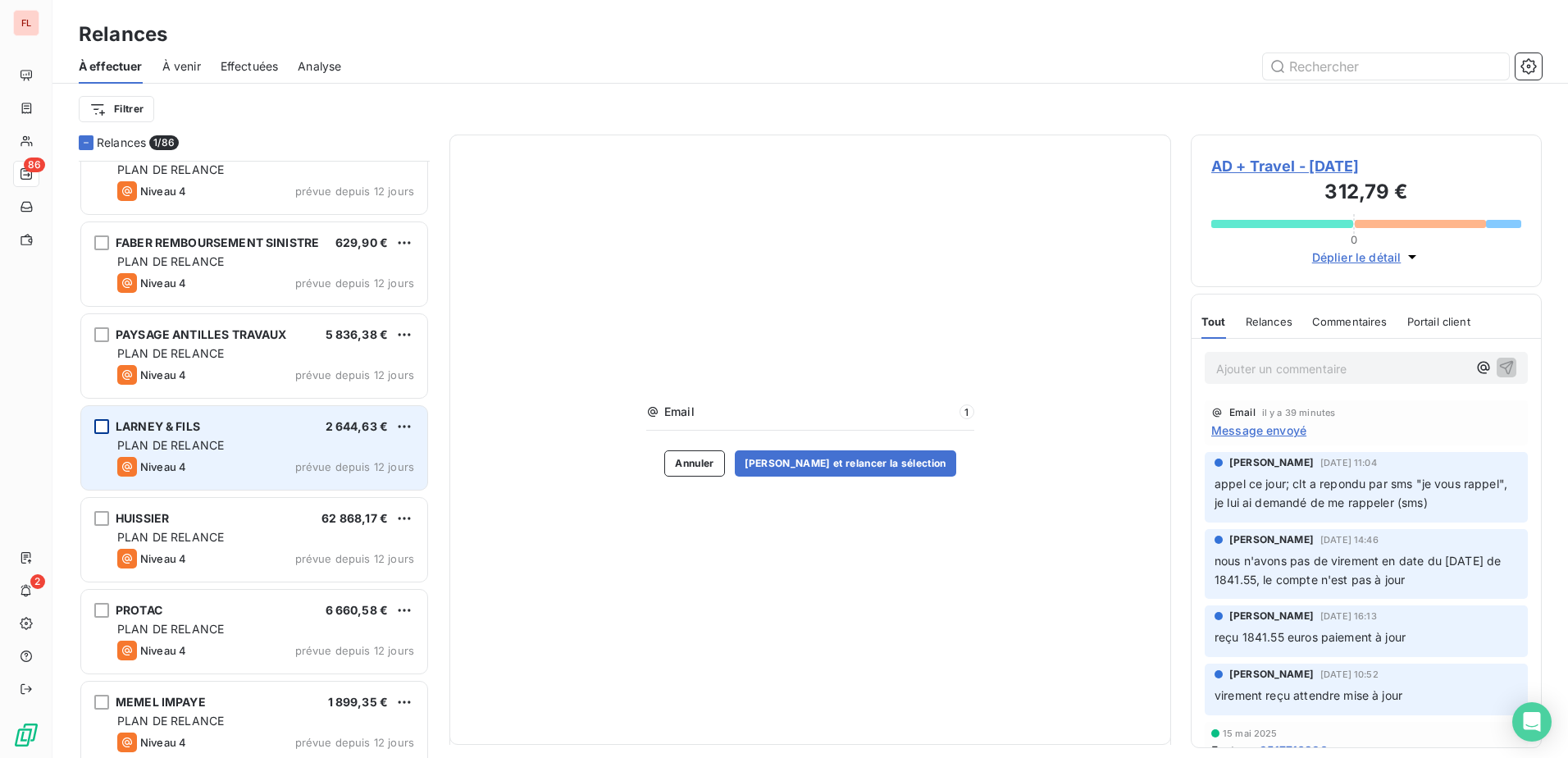
click at [104, 427] on div "grid" at bounding box center [101, 427] width 15 height 15
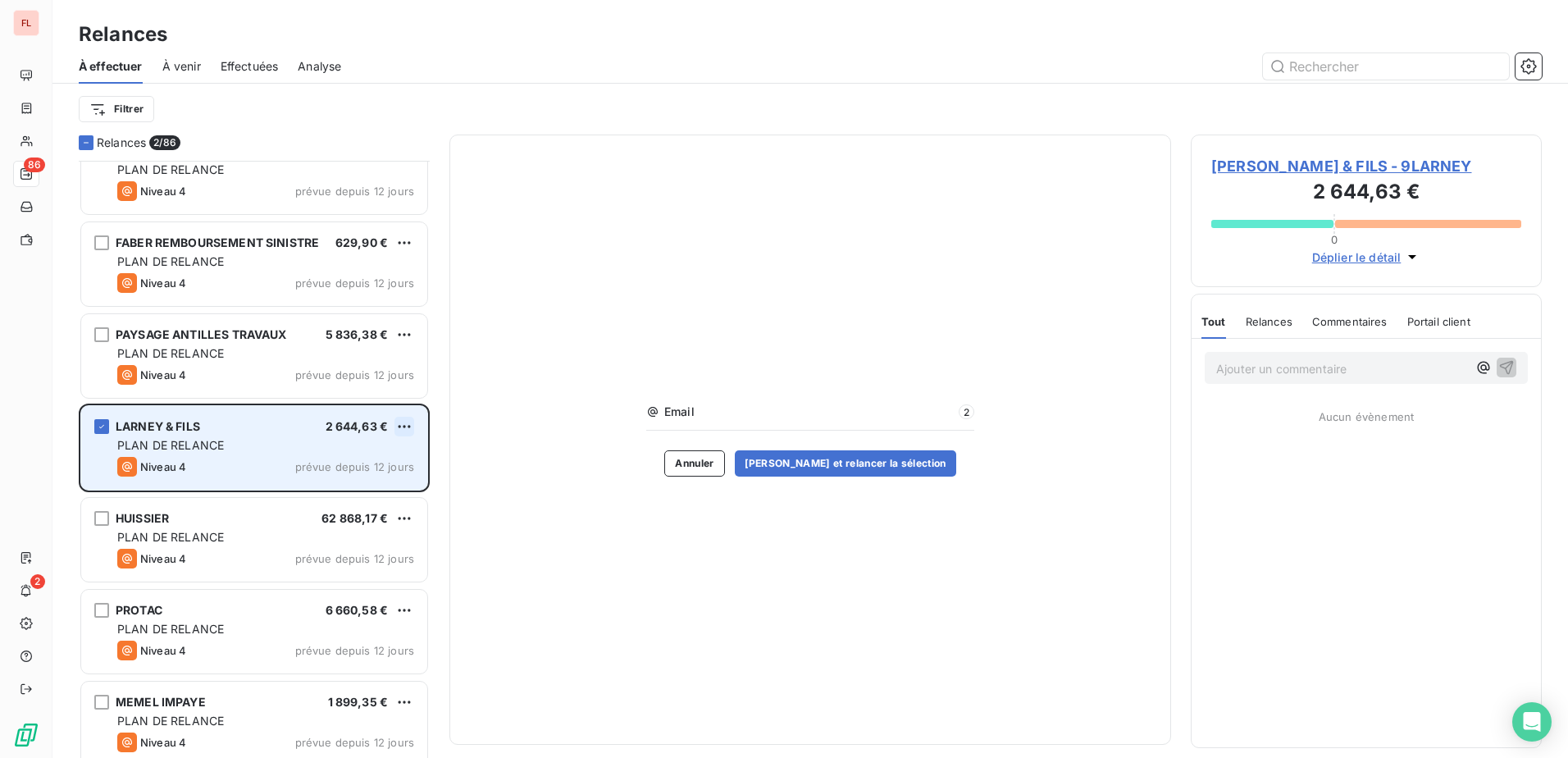
click at [405, 421] on html "FL 86 2 Relances À effectuer À venir Effectuées Analyse Filtrer Relances 2/ 86 …" at bounding box center [784, 379] width 1568 height 758
click at [371, 453] on div "Replanifier cette action" at bounding box center [333, 459] width 147 height 26
select select "9"
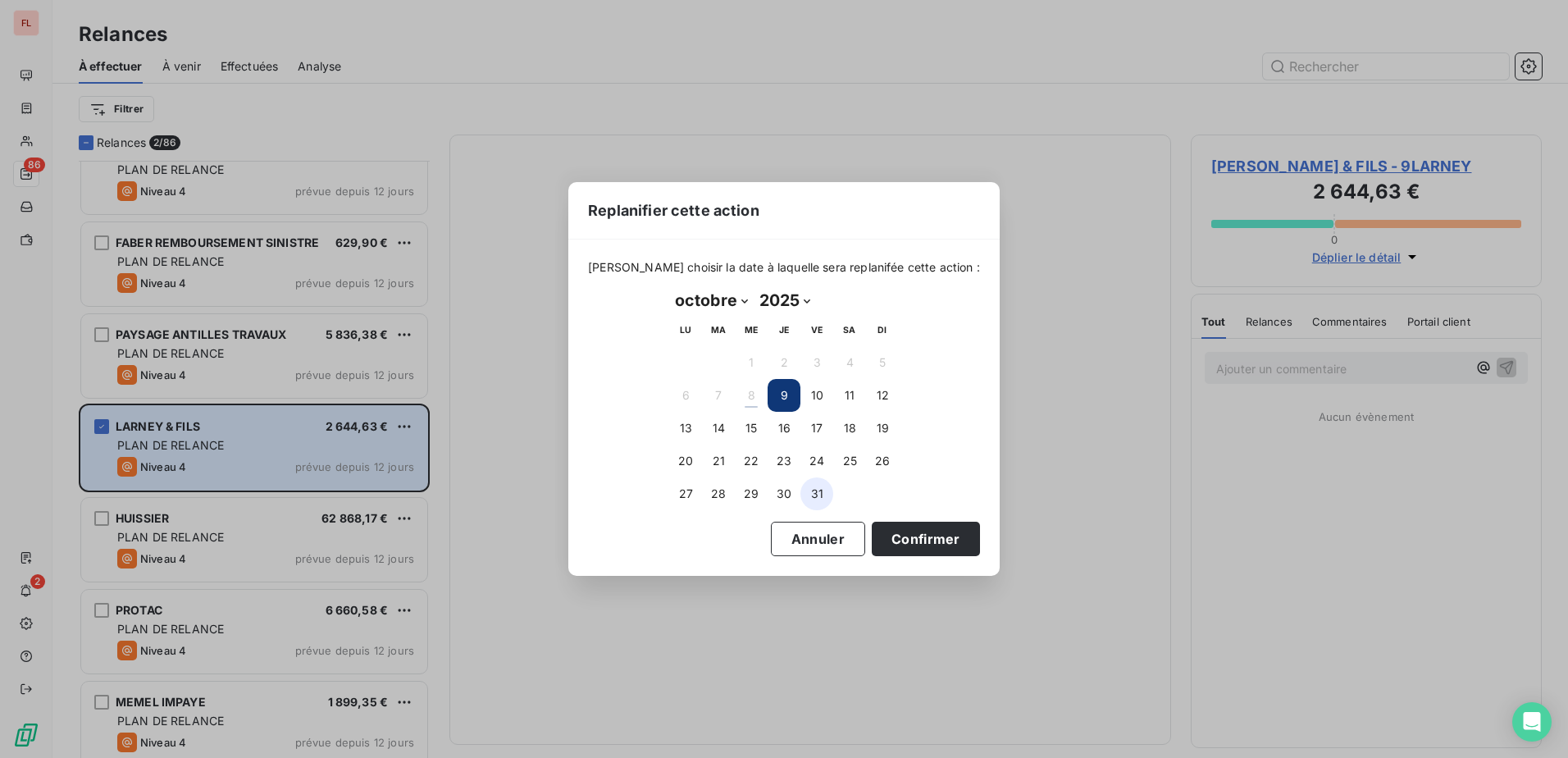
click at [824, 489] on button "31" at bounding box center [817, 494] width 33 height 33
click at [877, 533] on button "Confirmer" at bounding box center [925, 539] width 108 height 35
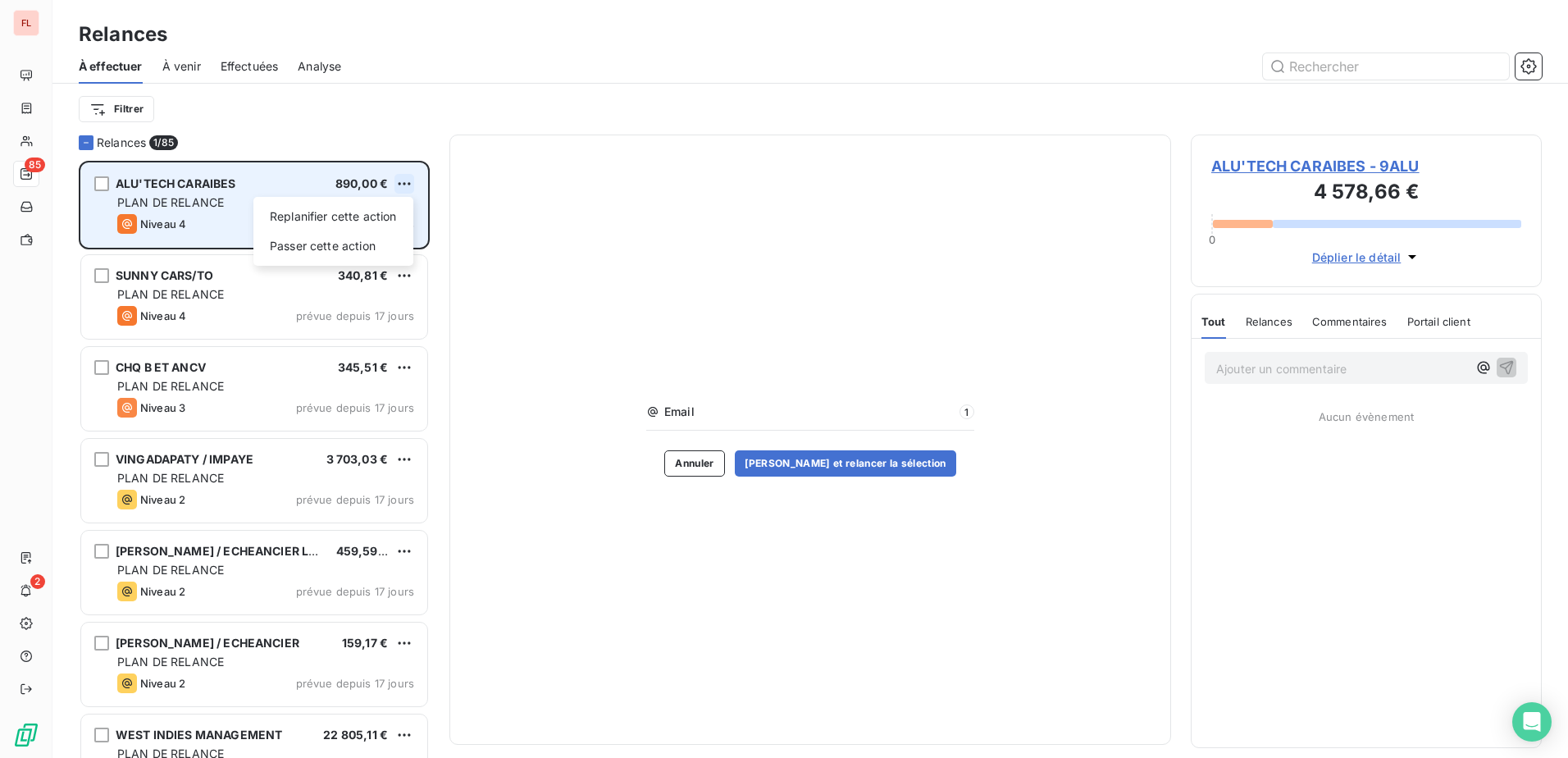
click at [405, 185] on html "FL 85 2 Relances À effectuer À venir Effectuées Analyse Filtrer Relances 1/ 85 …" at bounding box center [784, 379] width 1568 height 758
click at [360, 227] on div "Replanifier cette action" at bounding box center [333, 217] width 147 height 26
select select "9"
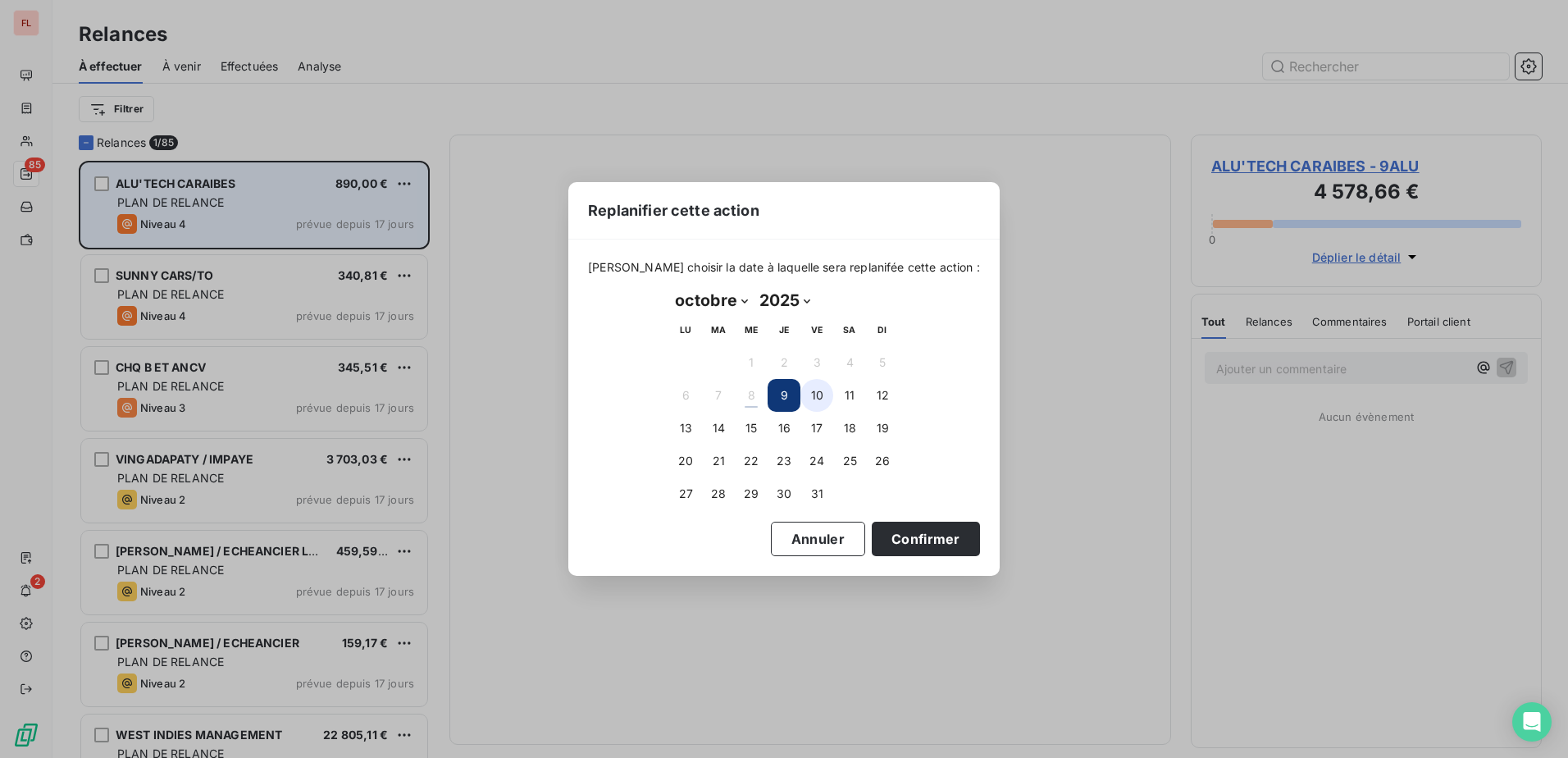
click at [821, 407] on button "10" at bounding box center [817, 395] width 33 height 33
click at [921, 544] on button "Confirmer" at bounding box center [925, 539] width 108 height 35
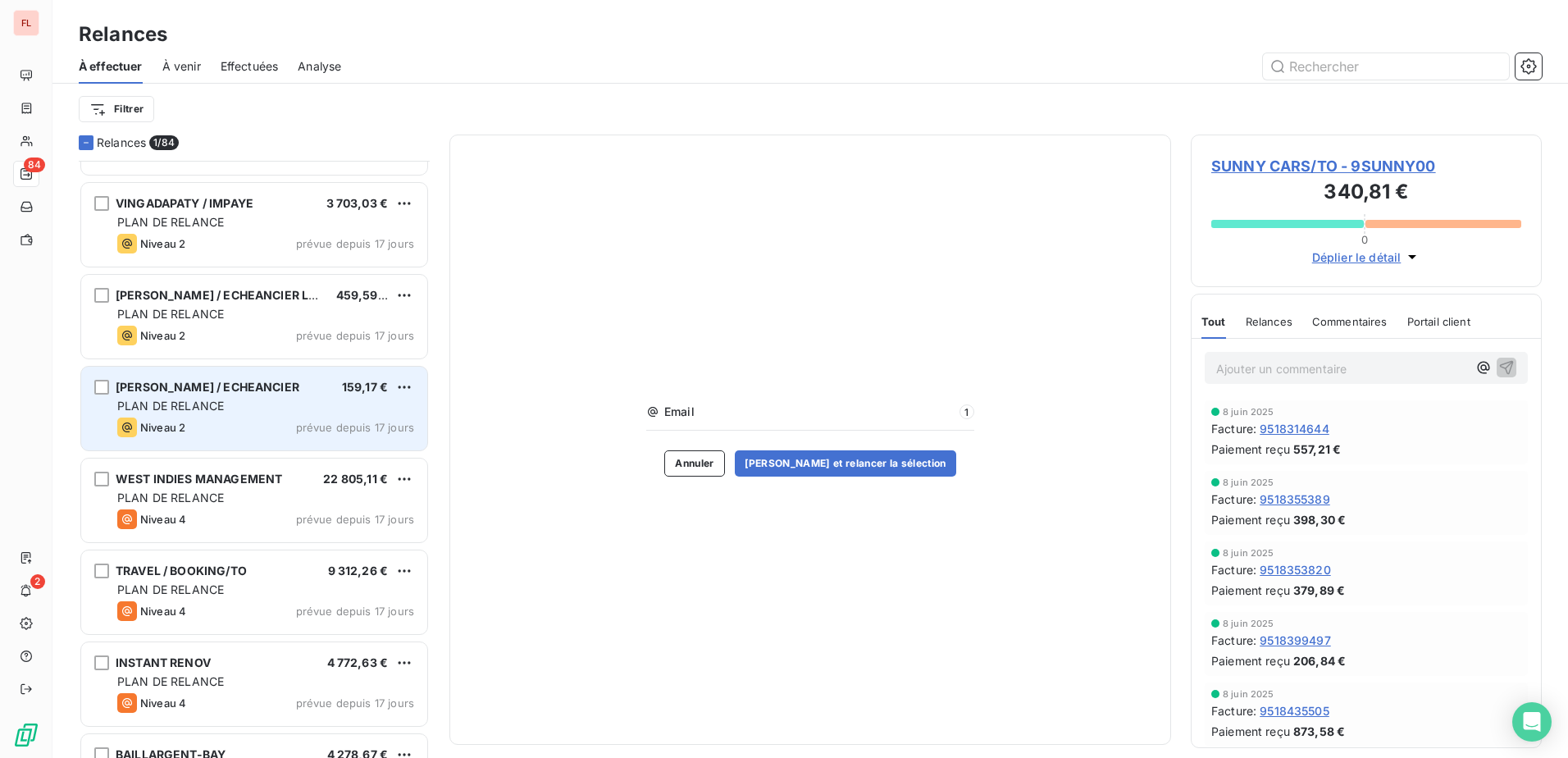
scroll to position [247, 0]
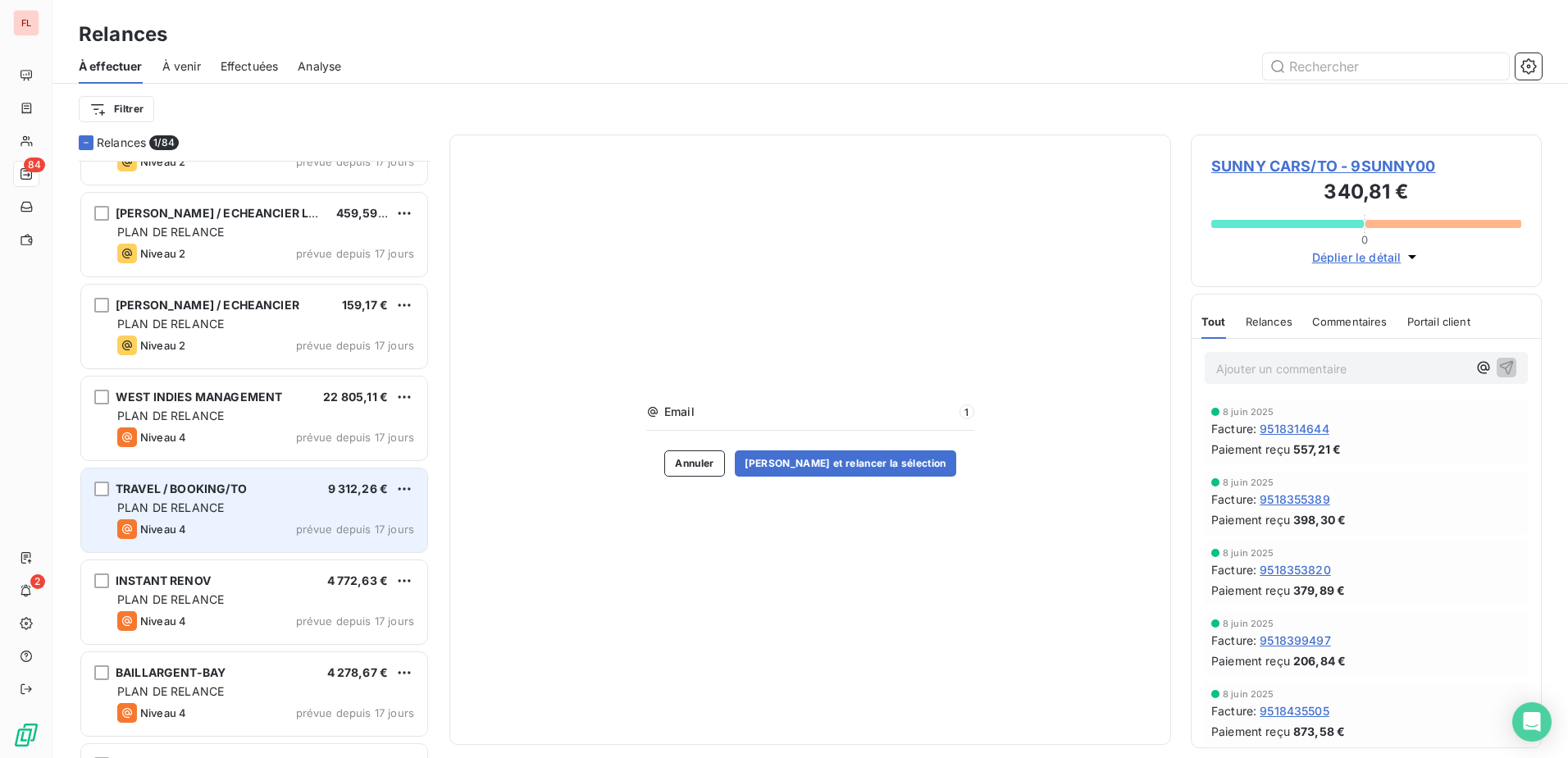
click at [414, 490] on div "TRAVEL / BOOKING/TO 9 312,26 € PLAN DE RELANCE Niveau 4 prévue depuis 17 jours" at bounding box center [255, 510] width 346 height 84
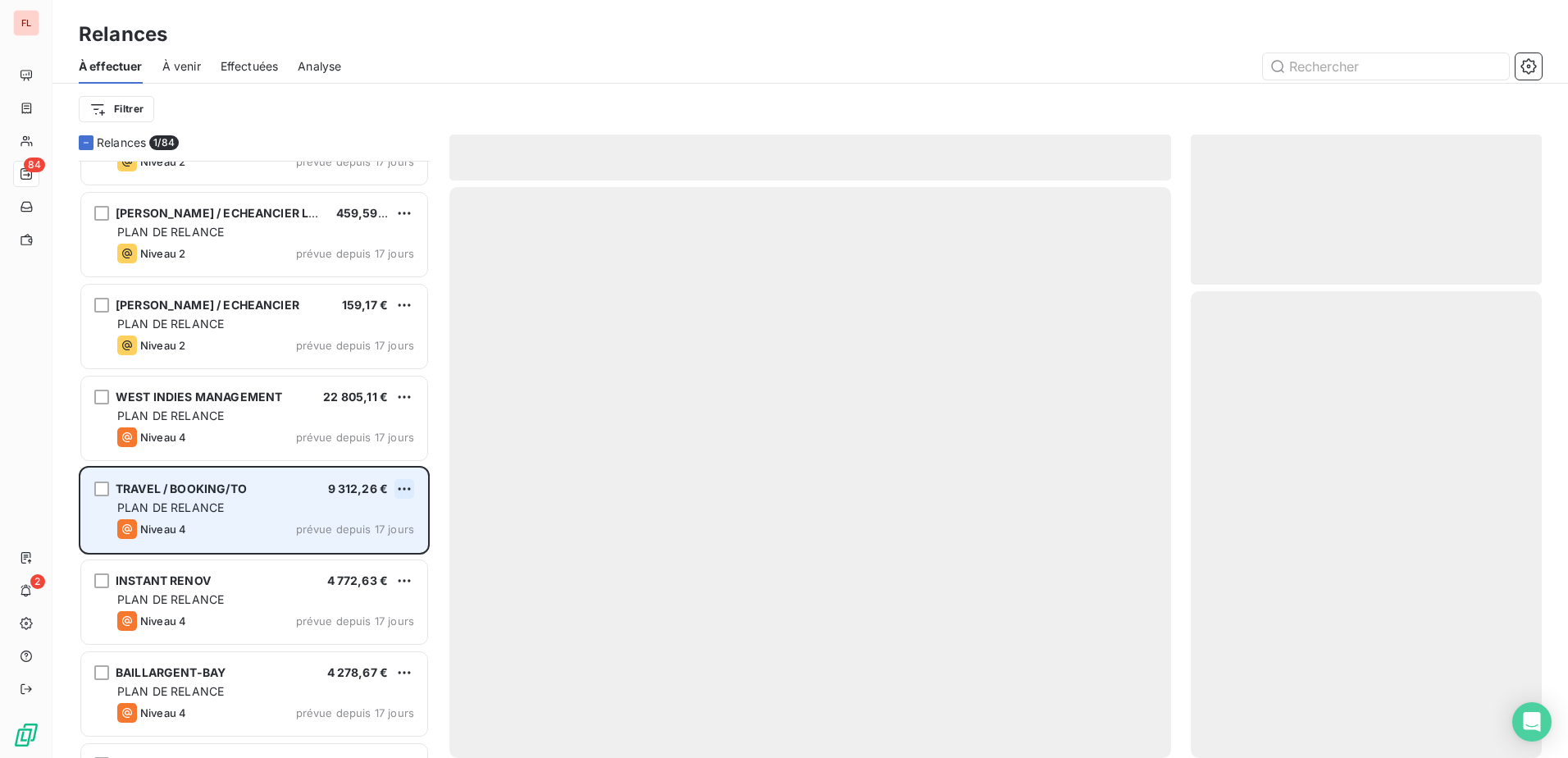
click at [414, 487] on html "FL 84 2 Relances À effectuer À venir Effectuées Analyse Filtrer Relances 1/ 84 …" at bounding box center [784, 379] width 1568 height 758
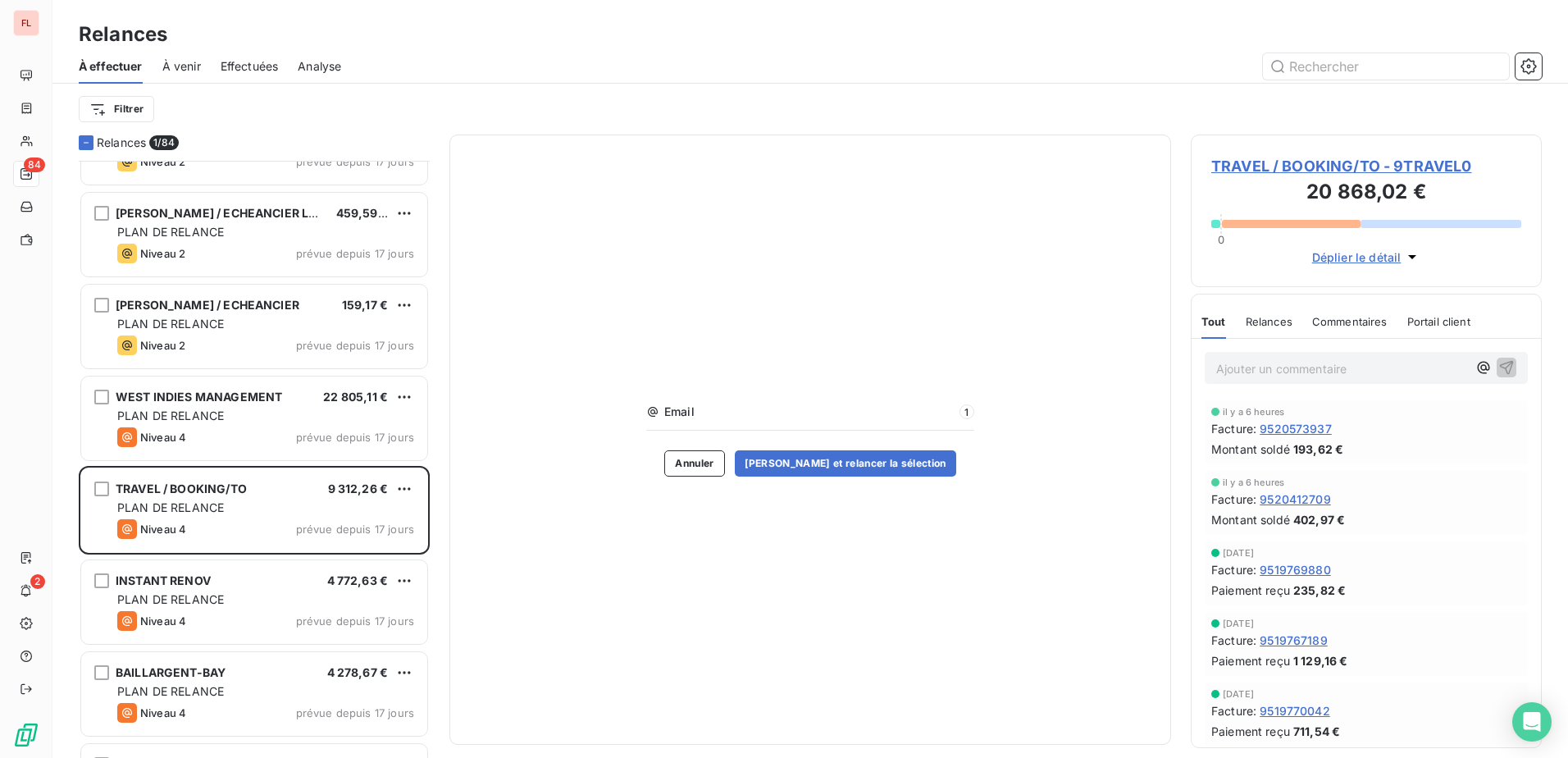
click at [883, 462] on html "FL 84 2 Relances À effectuer À venir Effectuées Analyse Filtrer Relances 1/ 84 …" at bounding box center [784, 379] width 1568 height 758
click at [850, 462] on button "Valider et relancer la sélection" at bounding box center [845, 463] width 222 height 26
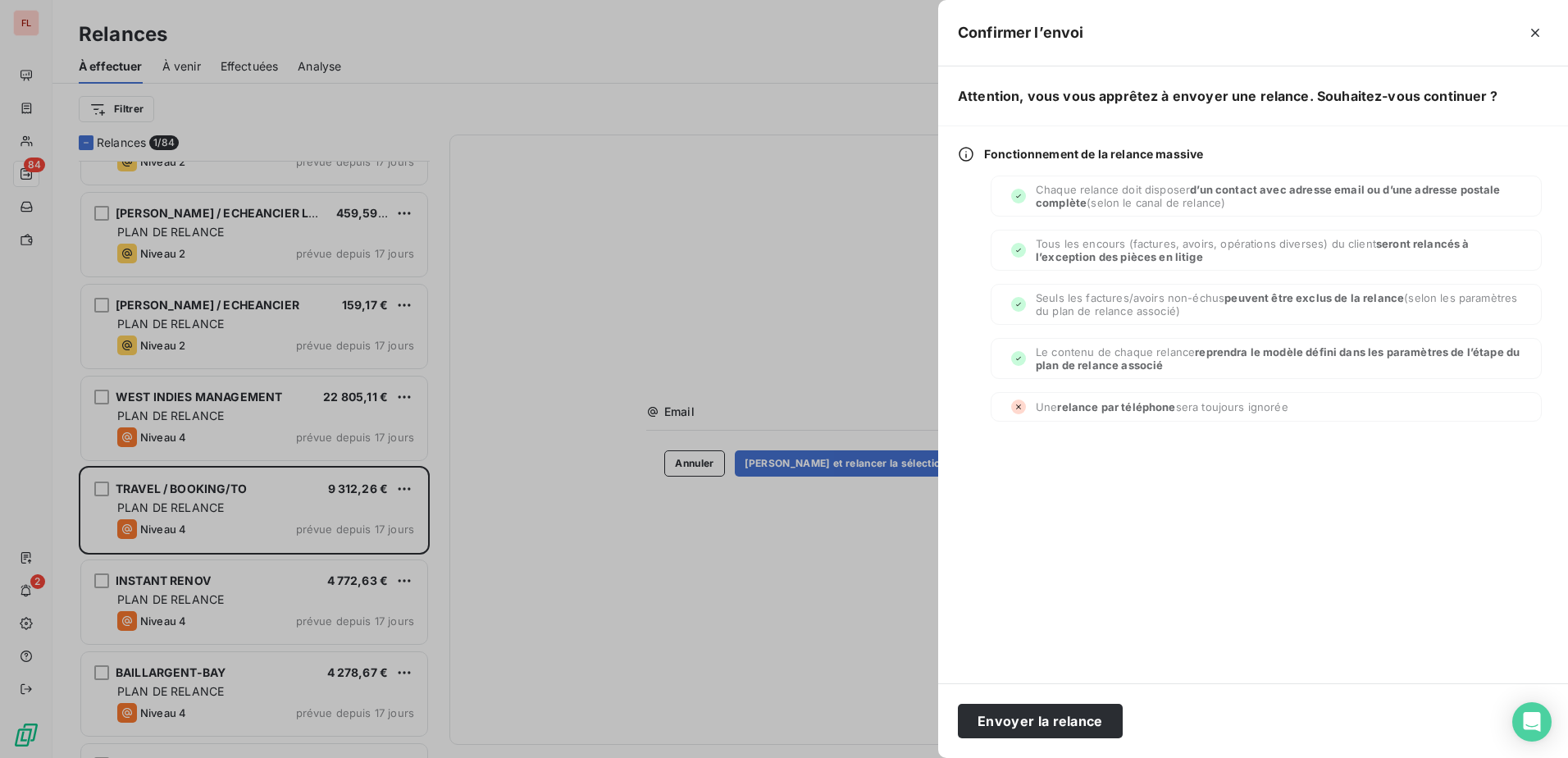
click at [614, 189] on div at bounding box center [784, 379] width 1568 height 758
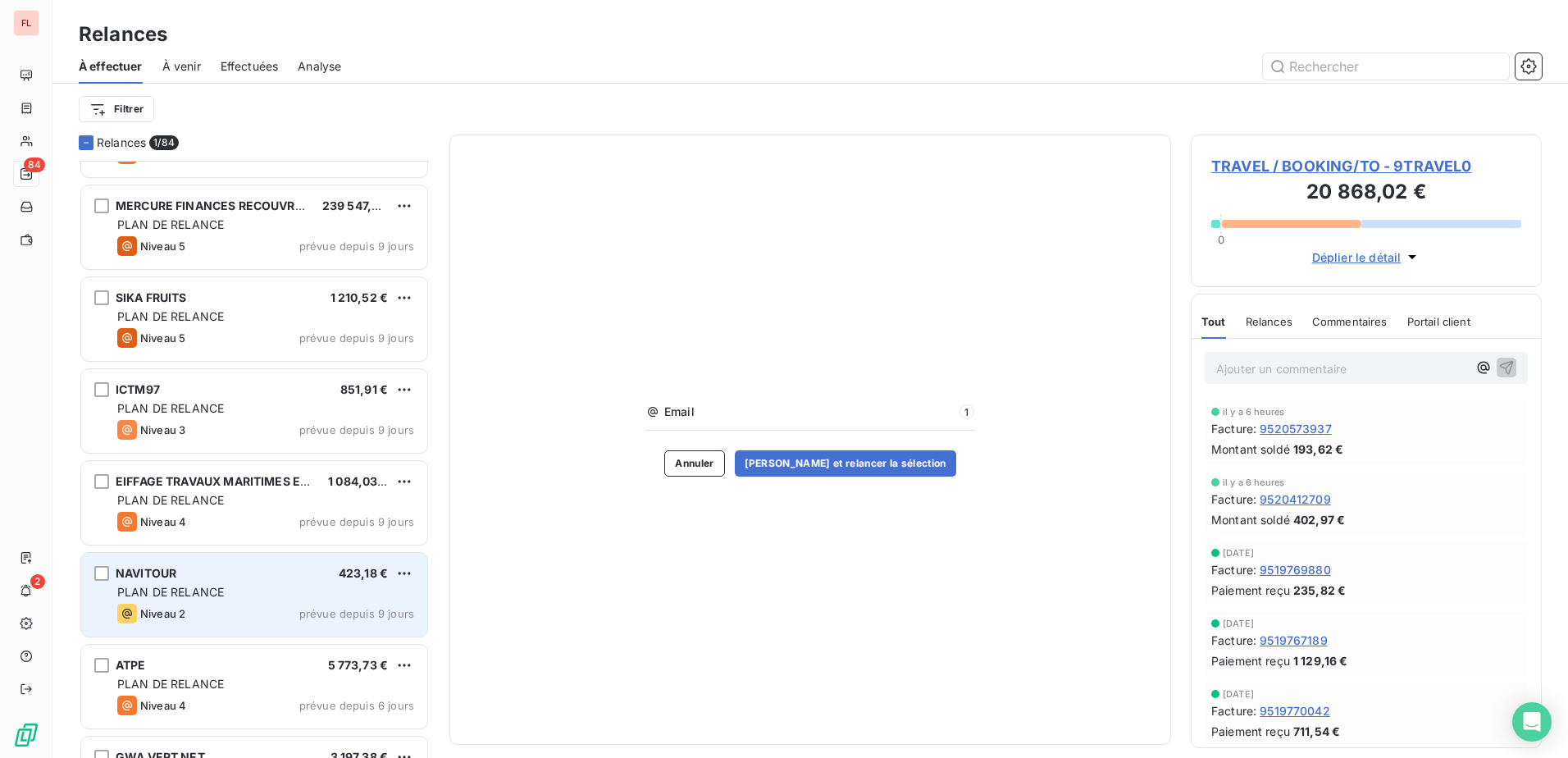
scroll to position [4019, 0]
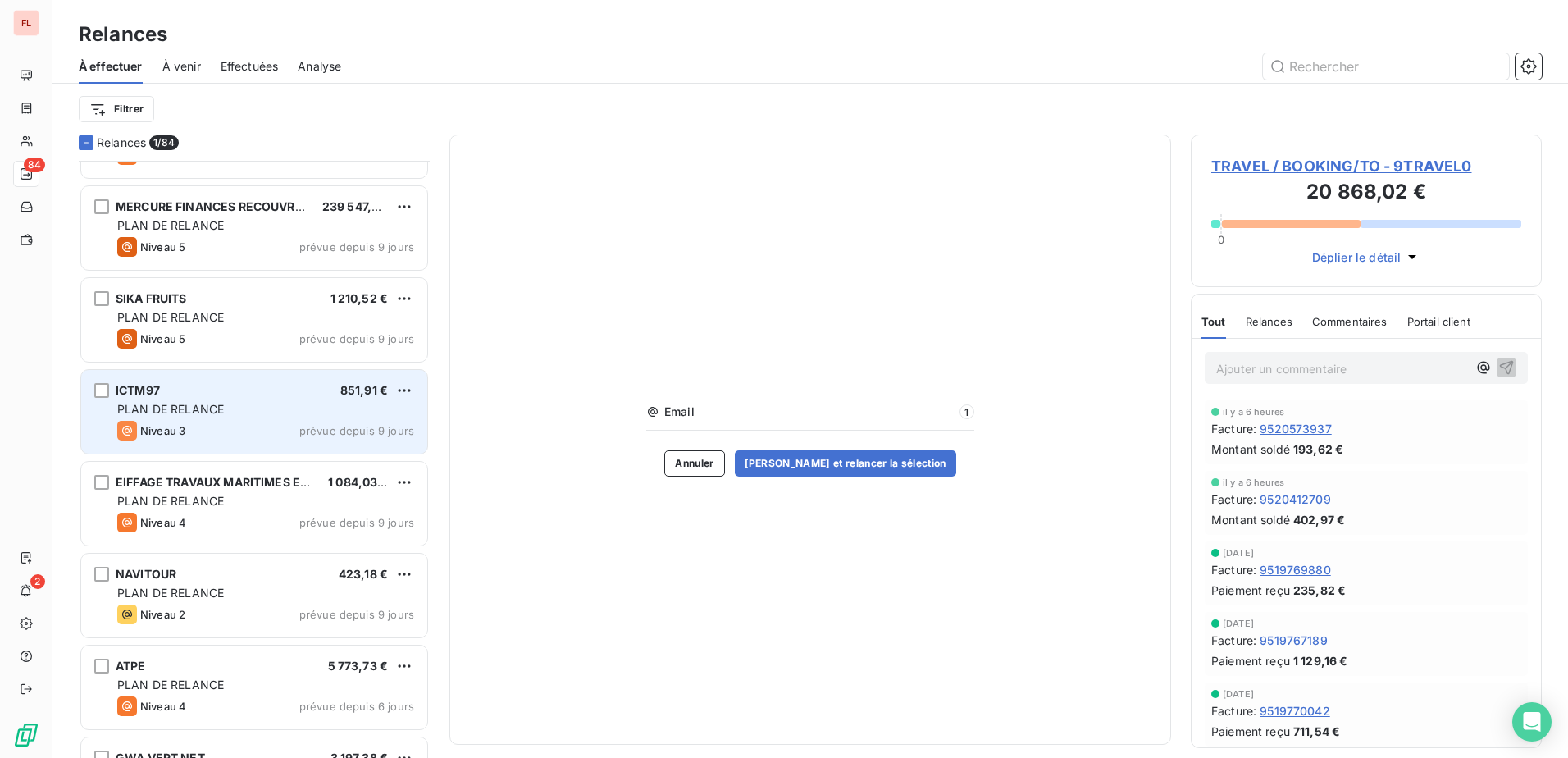
click at [246, 393] on div "ICTM97 851,91 €" at bounding box center [265, 391] width 297 height 15
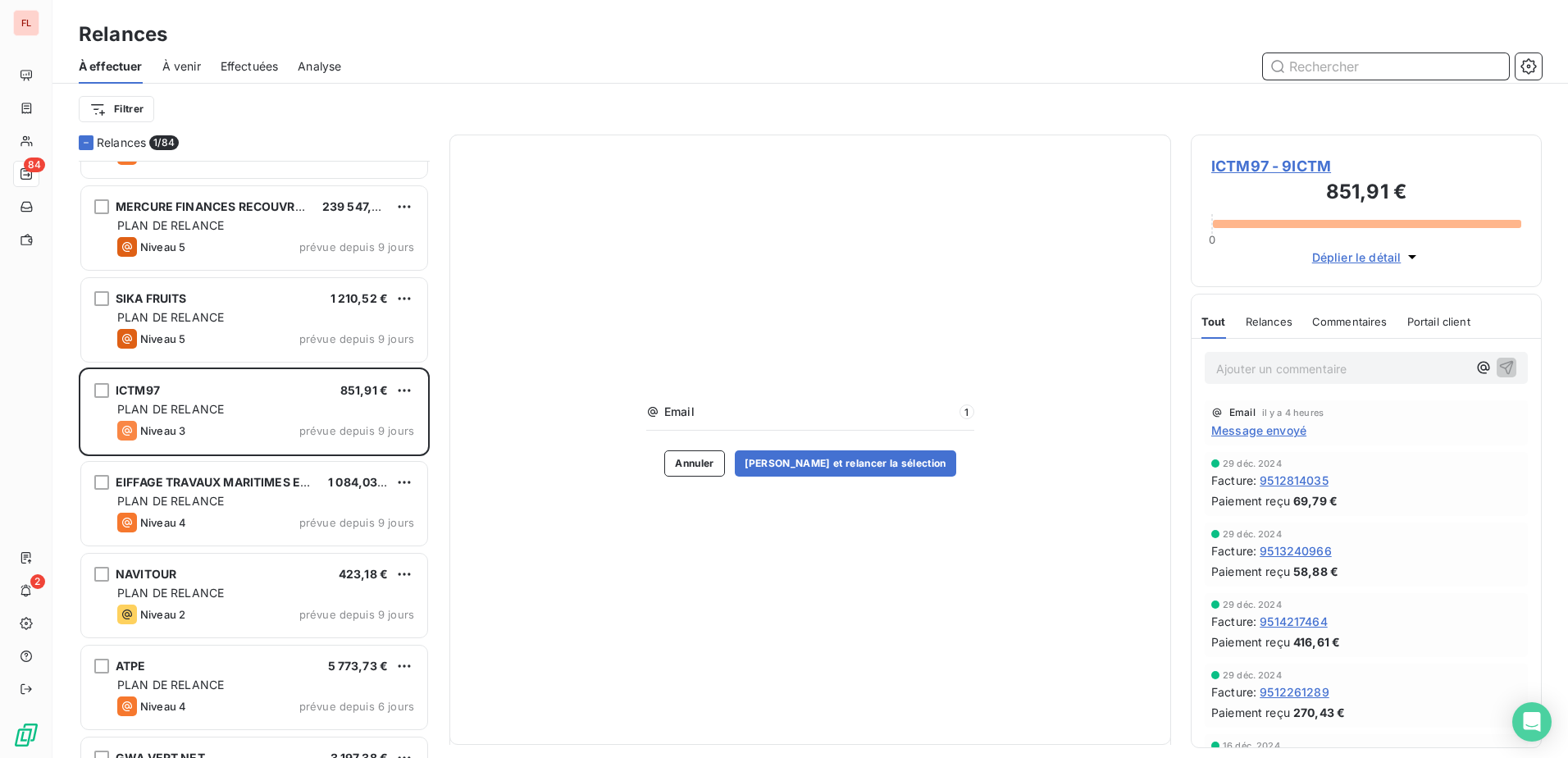
click at [1288, 70] on input "text" at bounding box center [1386, 67] width 246 height 26
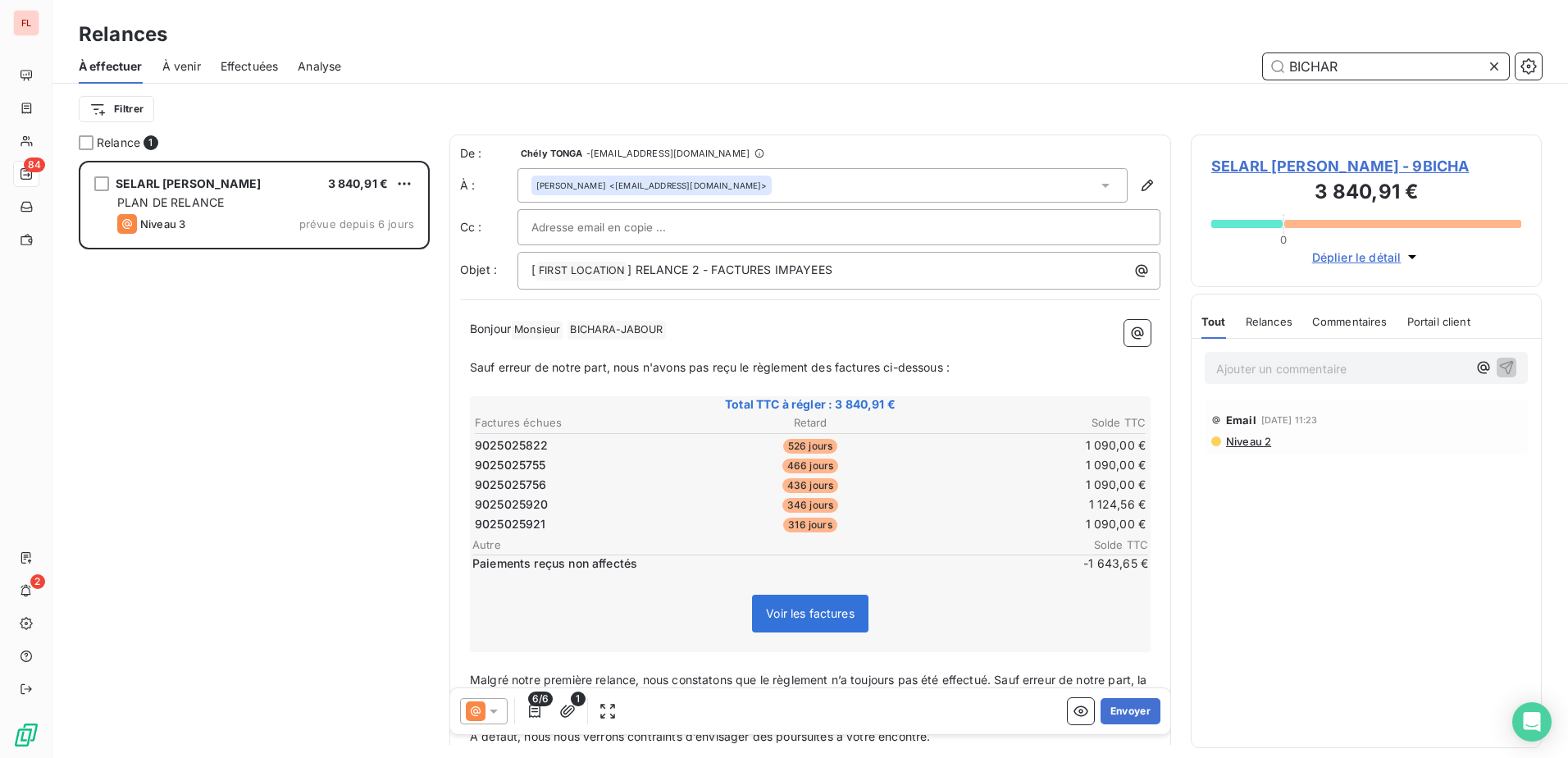
scroll to position [585, 339]
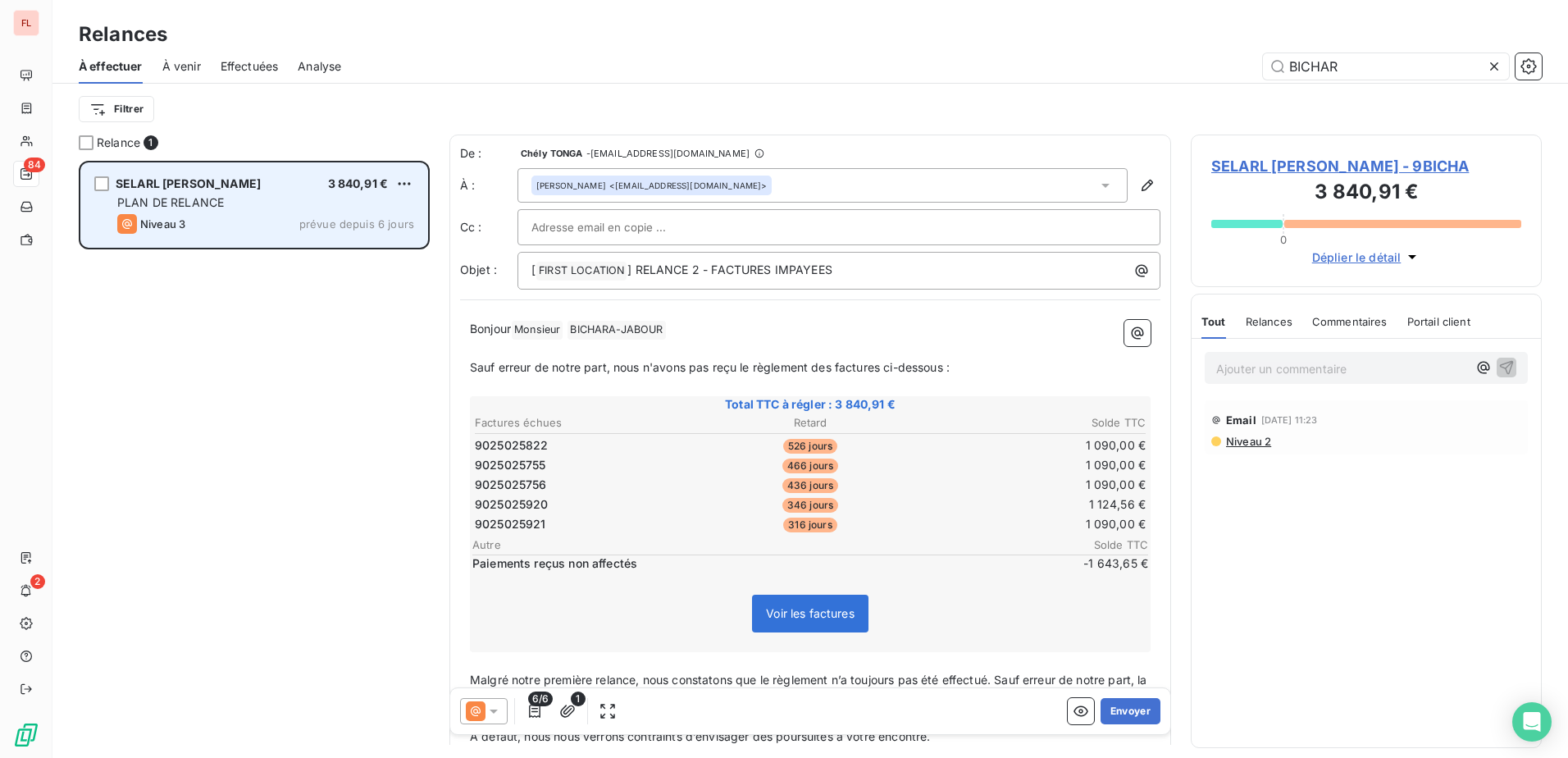
click at [325, 199] on div "PLAN DE RELANCE" at bounding box center [265, 203] width 297 height 16
click at [227, 180] on span "SELARL BICHARA JABOUR" at bounding box center [188, 183] width 145 height 14
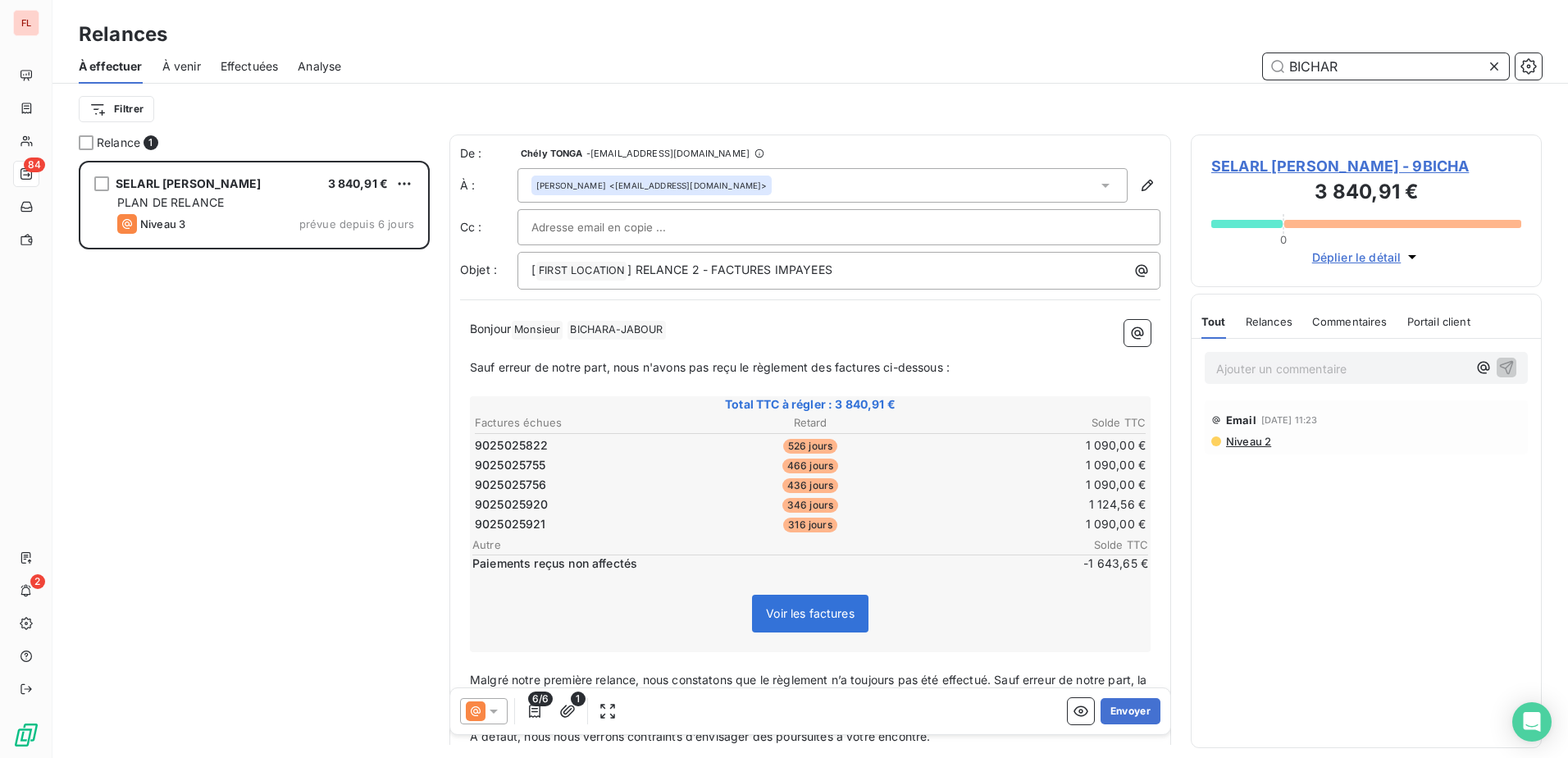
drag, startPoint x: 1420, startPoint y: 64, endPoint x: 1099, endPoint y: 64, distance: 321.0
click at [1099, 64] on div "BICHAR" at bounding box center [951, 67] width 1181 height 26
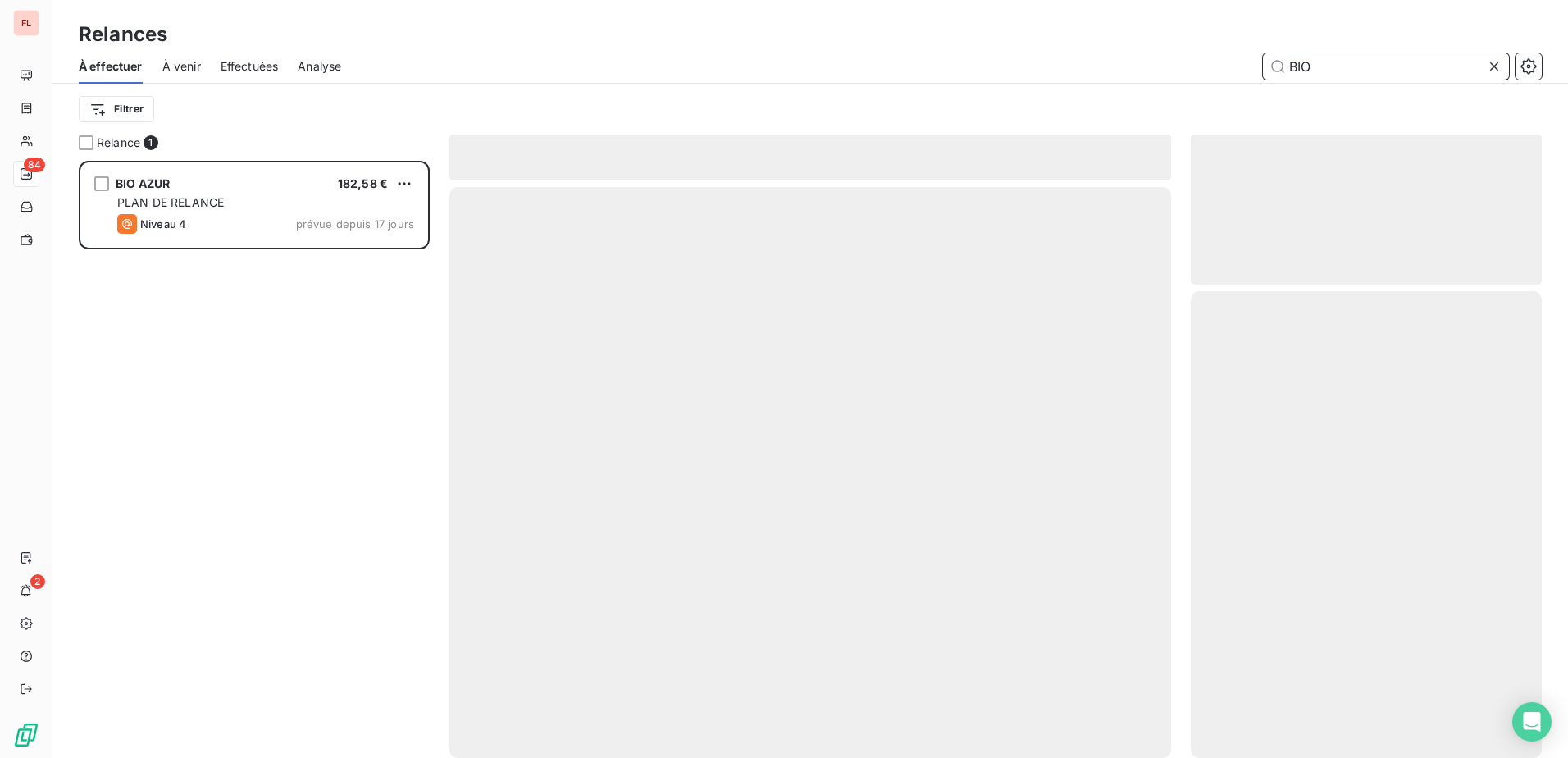
scroll to position [585, 339]
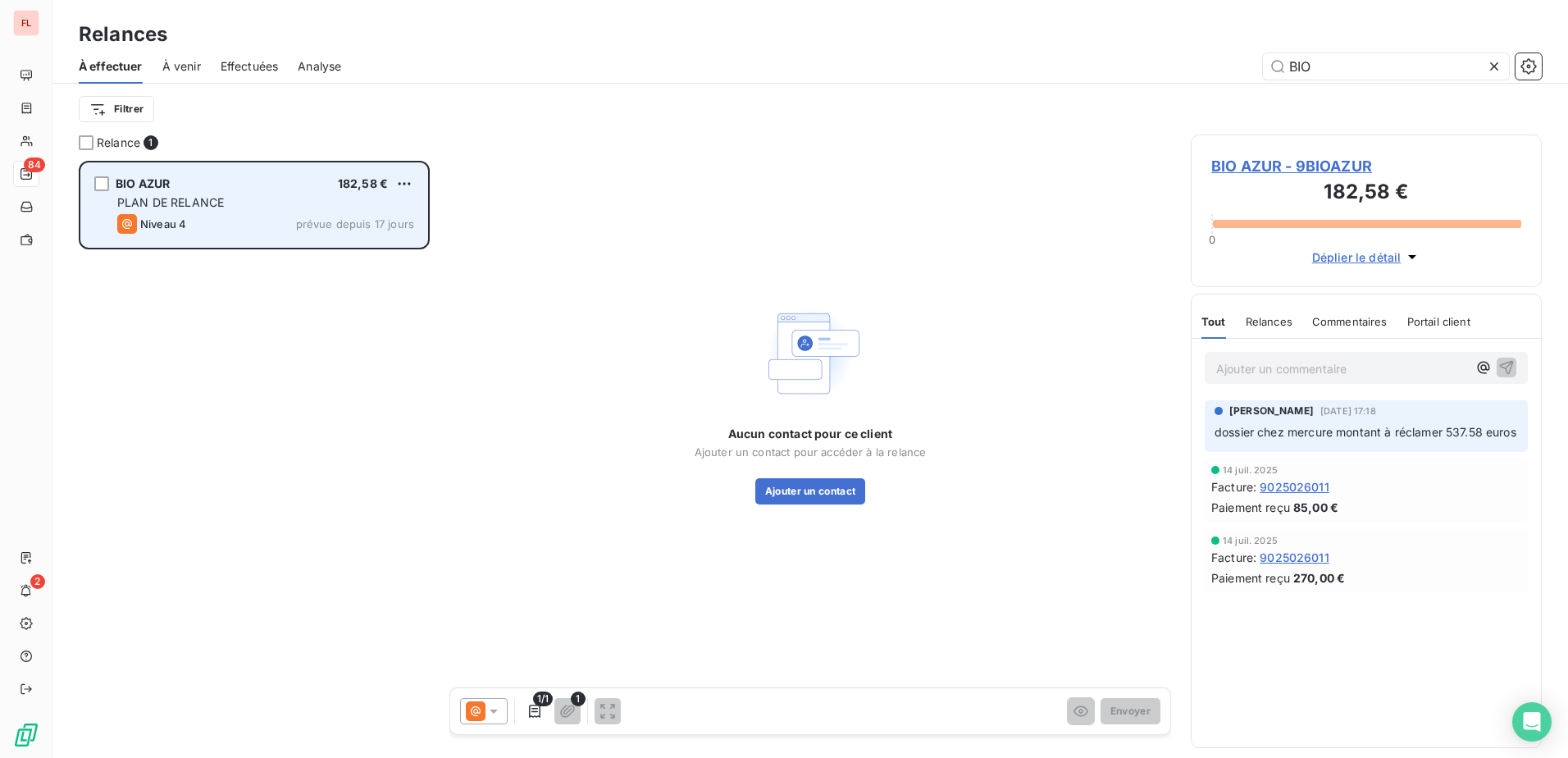
click at [182, 194] on div "BIO AZUR 182,58 € PLAN DE RELANCE Niveau 4 prévue depuis 17 jours" at bounding box center [255, 205] width 346 height 84
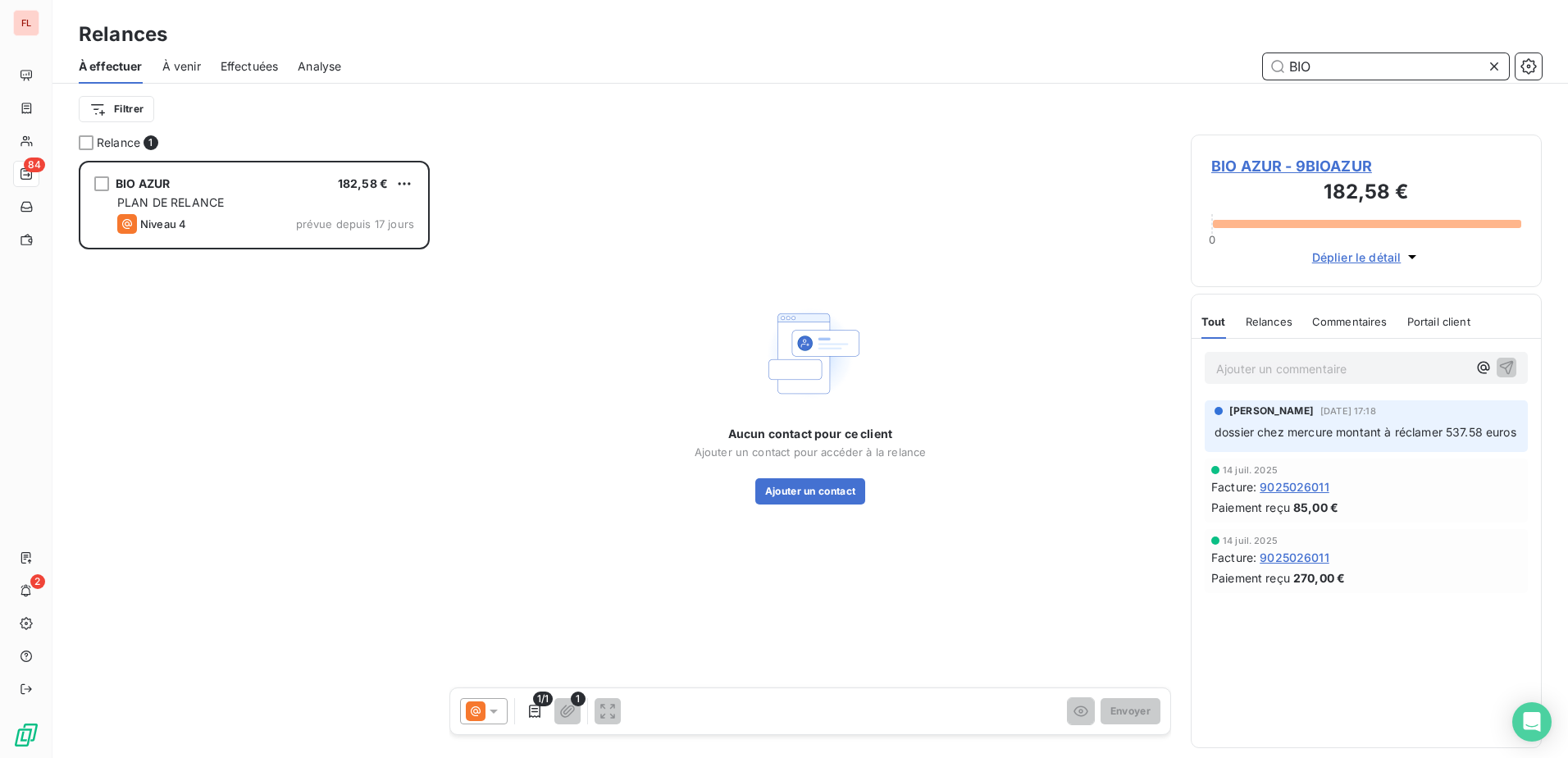
click at [1320, 74] on input "BIO" at bounding box center [1386, 67] width 246 height 26
drag, startPoint x: 1320, startPoint y: 74, endPoint x: 1219, endPoint y: 74, distance: 101.0
click at [1219, 74] on div "BIO" at bounding box center [951, 67] width 1181 height 26
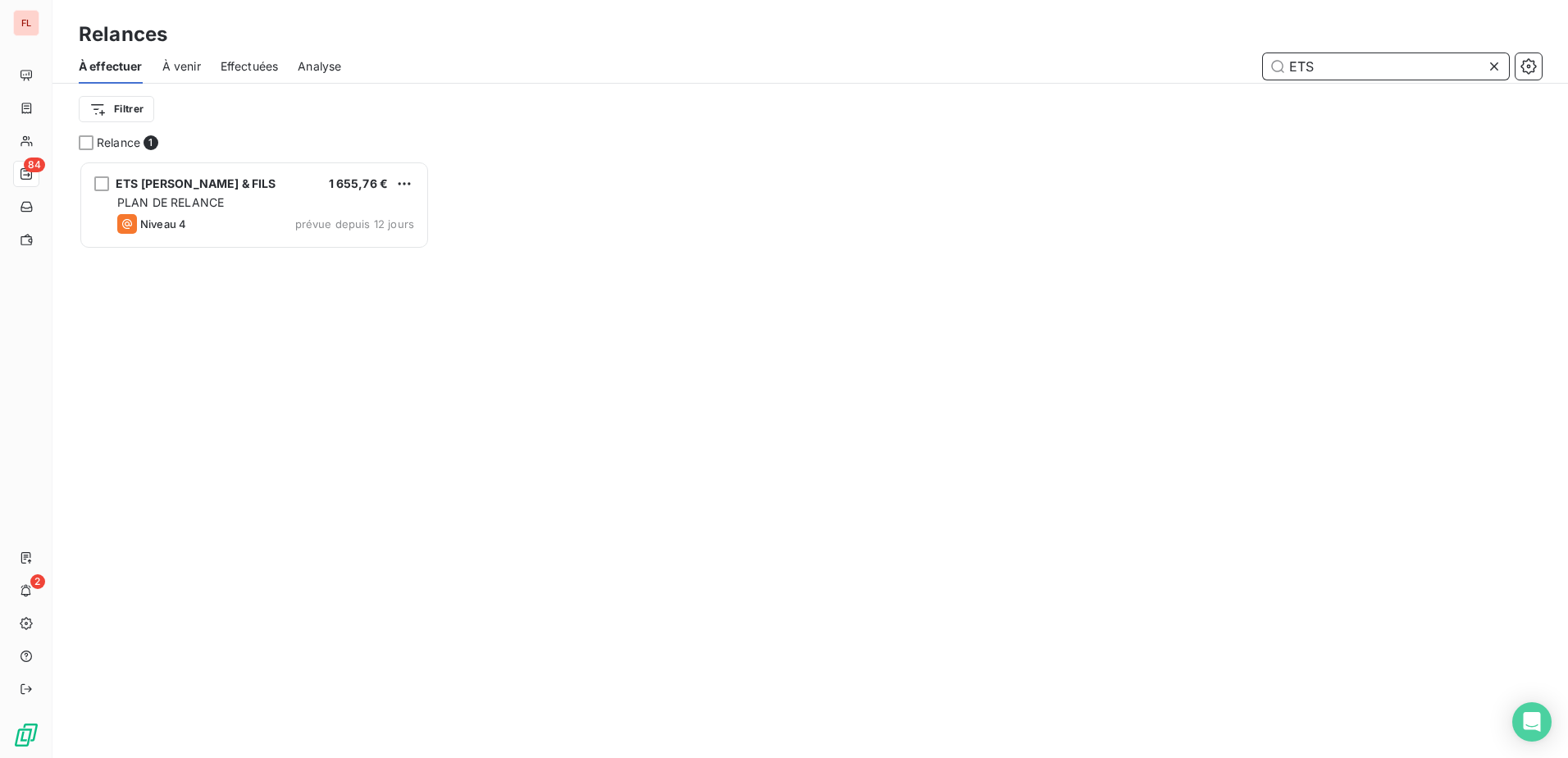
scroll to position [585, 339]
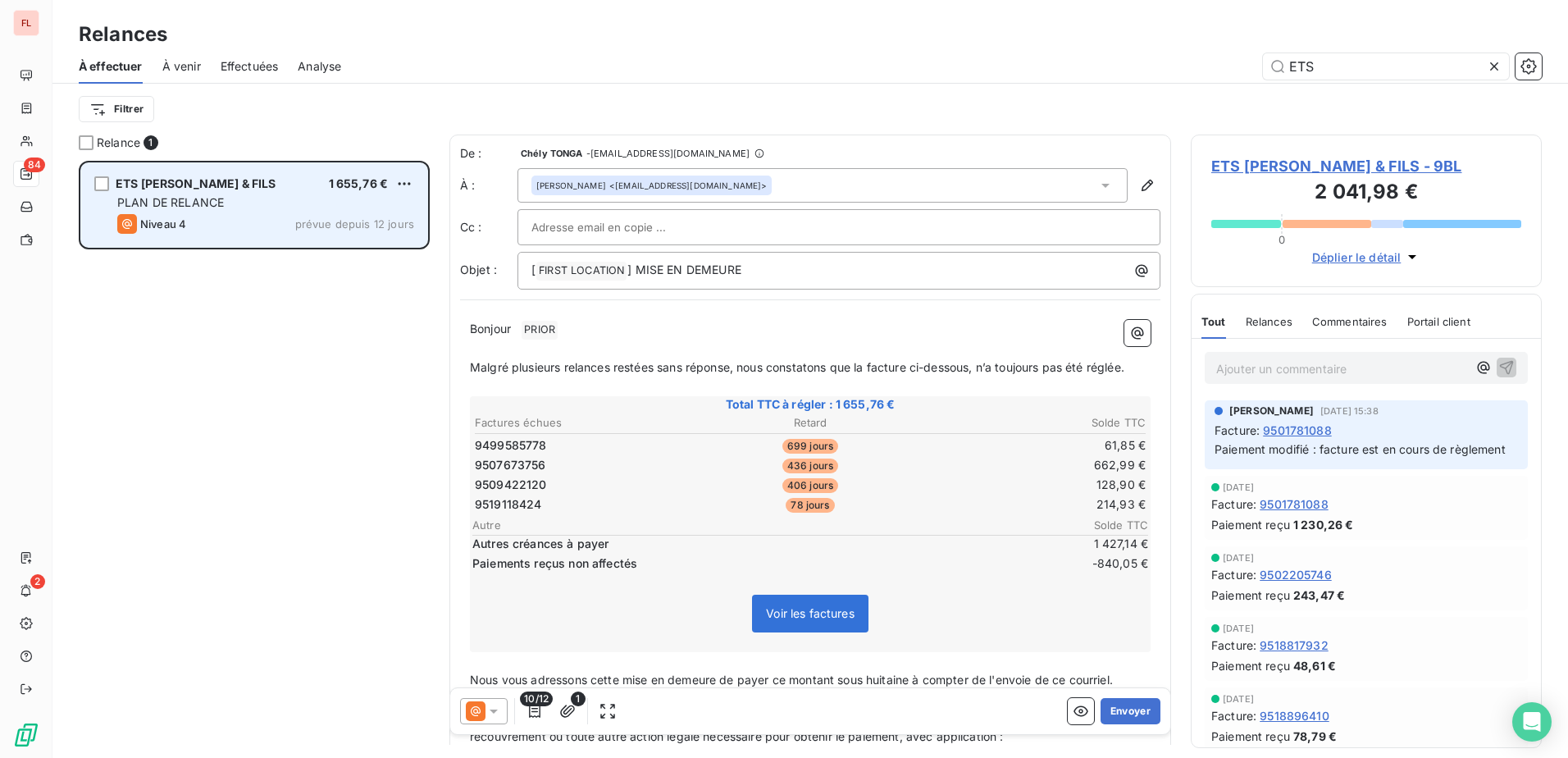
click at [224, 204] on div "PLAN DE RELANCE" at bounding box center [265, 203] width 297 height 16
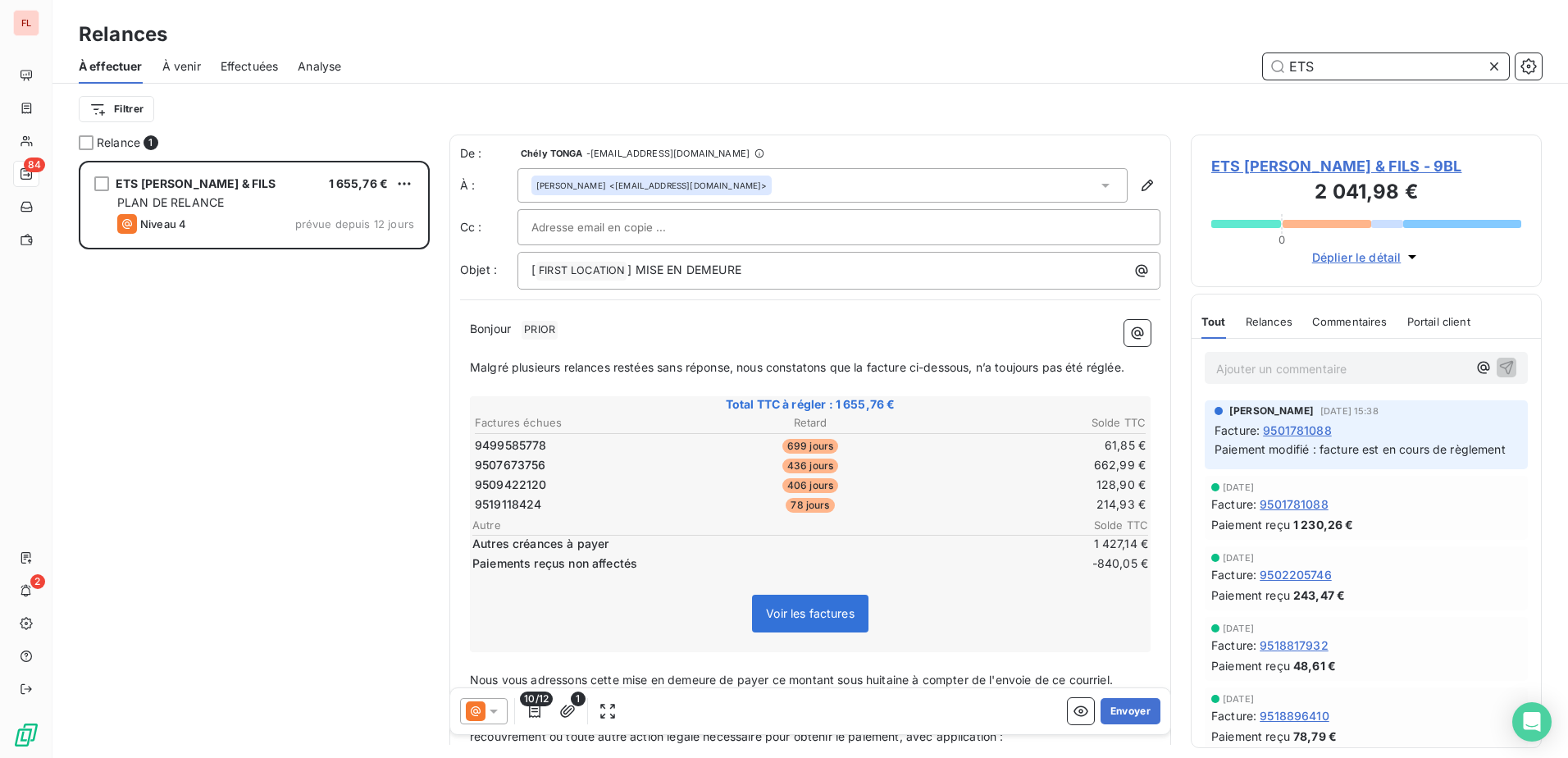
click at [1323, 68] on input "ETS" at bounding box center [1386, 67] width 246 height 26
drag, startPoint x: 1317, startPoint y: 61, endPoint x: 1201, endPoint y: 56, distance: 116.1
click at [1201, 56] on div "ETS" at bounding box center [951, 67] width 1181 height 26
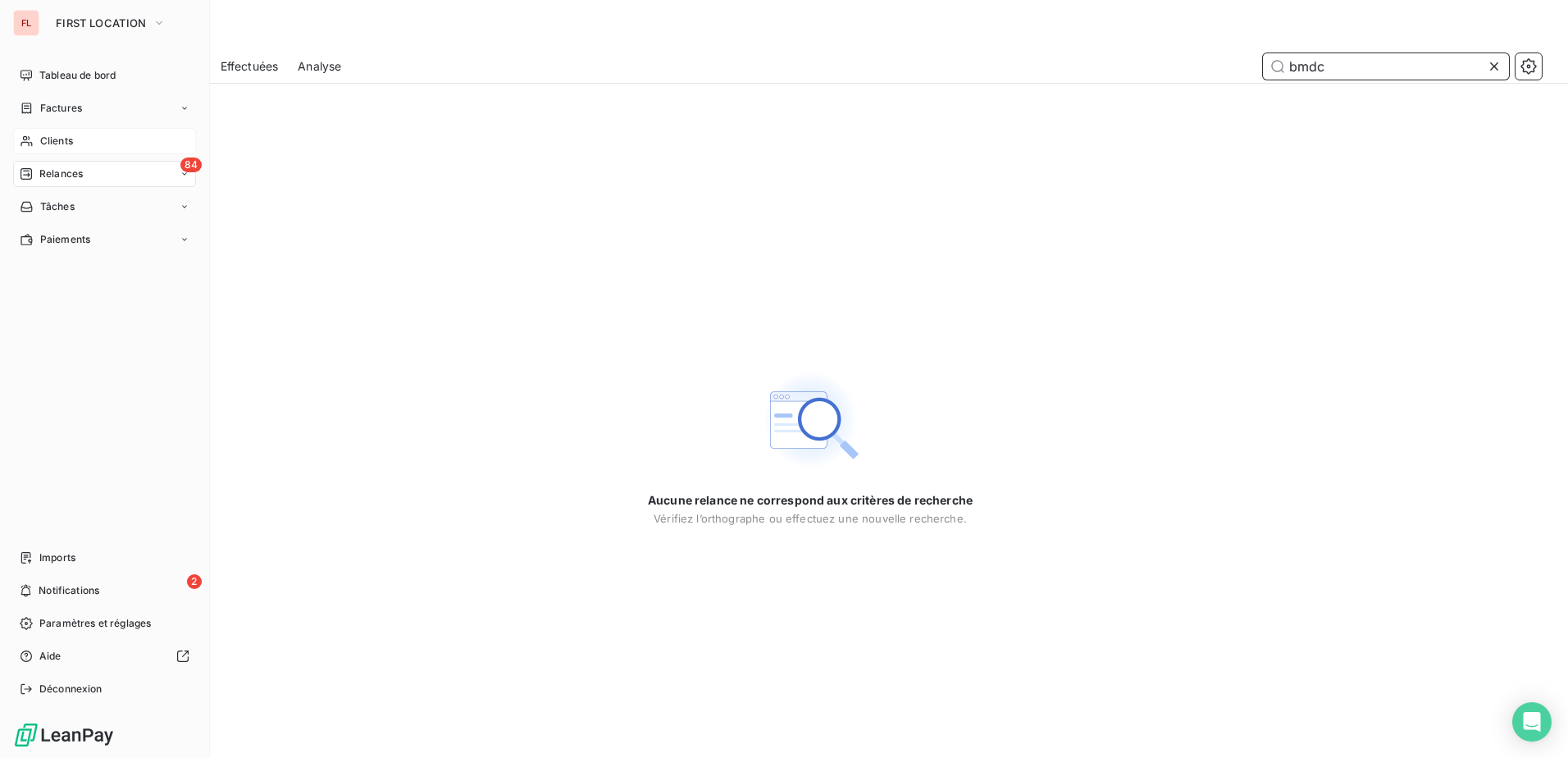
type input "bmdc"
click at [49, 140] on span "Clients" at bounding box center [57, 141] width 33 height 15
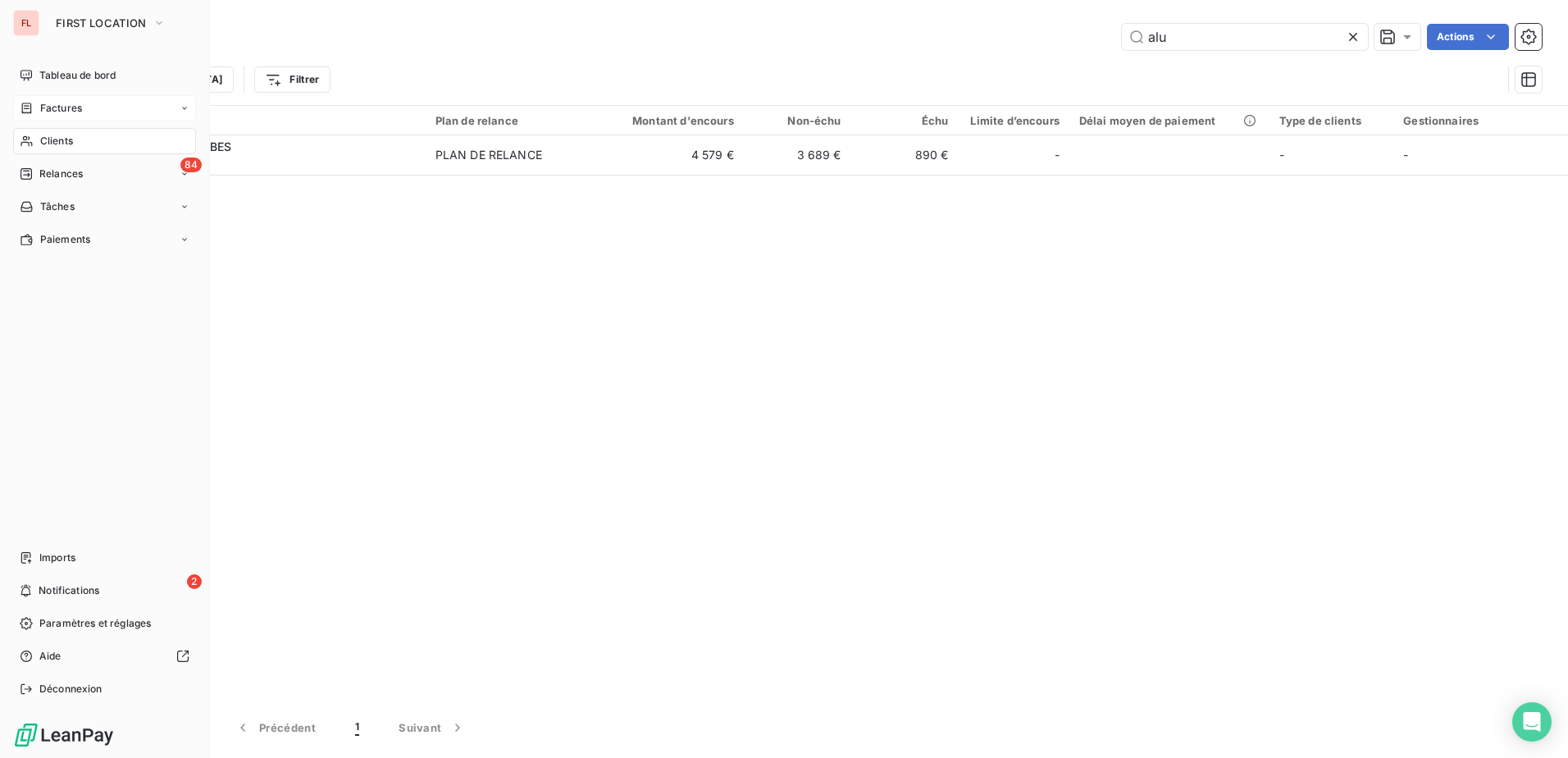
click at [82, 107] on span "Factures" at bounding box center [61, 108] width 42 height 15
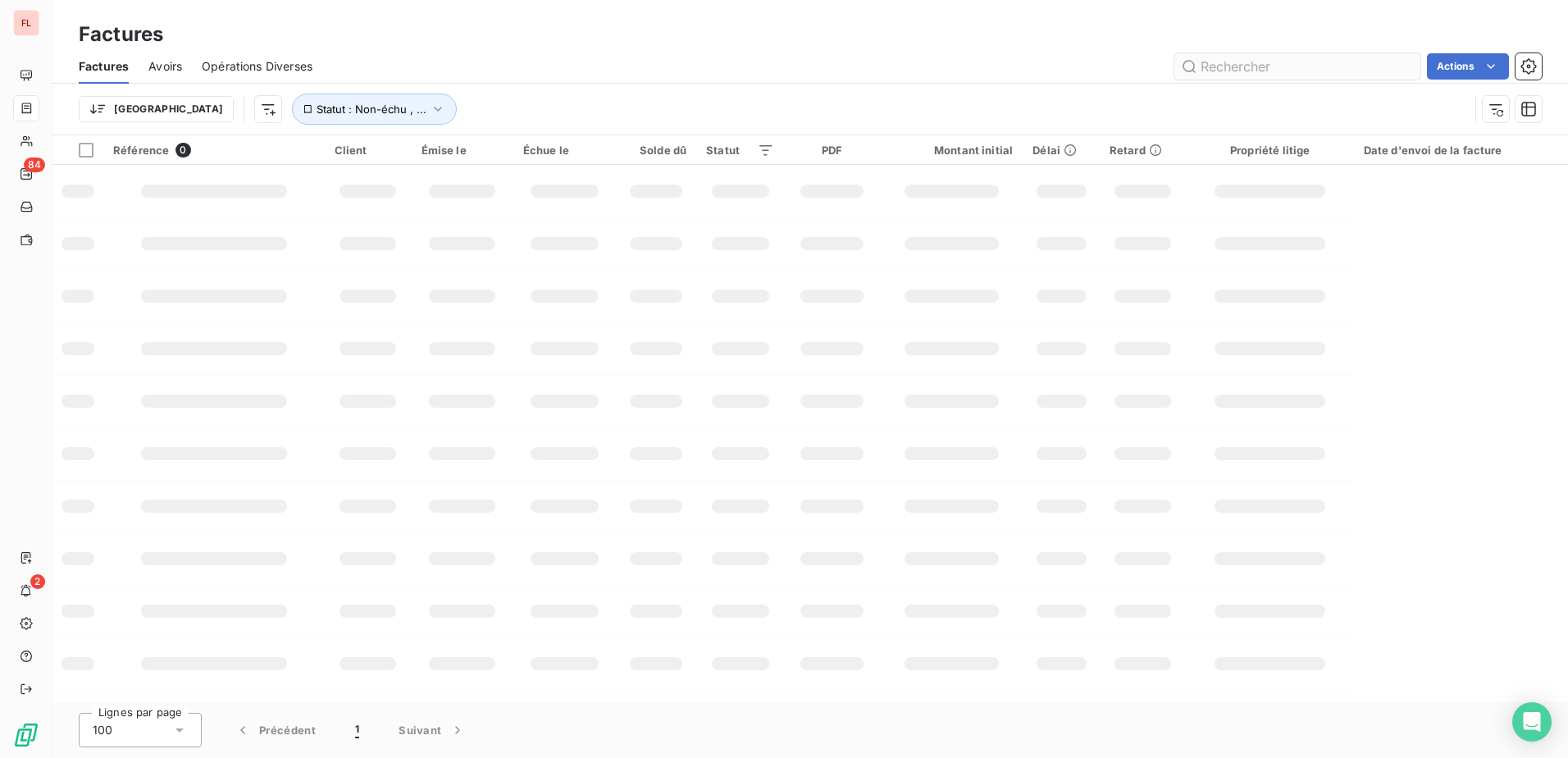
click at [1322, 54] on input "text" at bounding box center [1297, 67] width 246 height 26
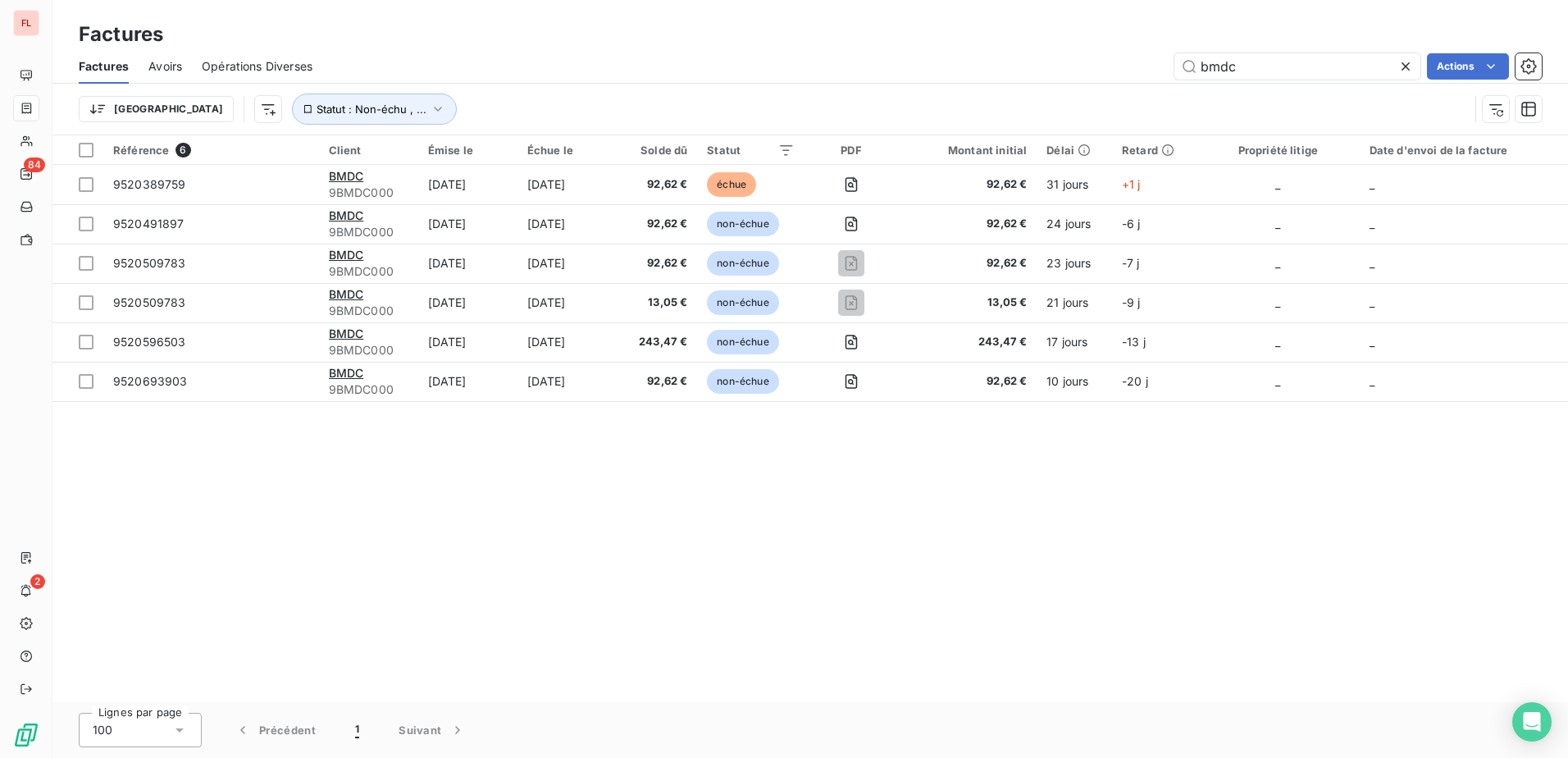
type input "bmdc"
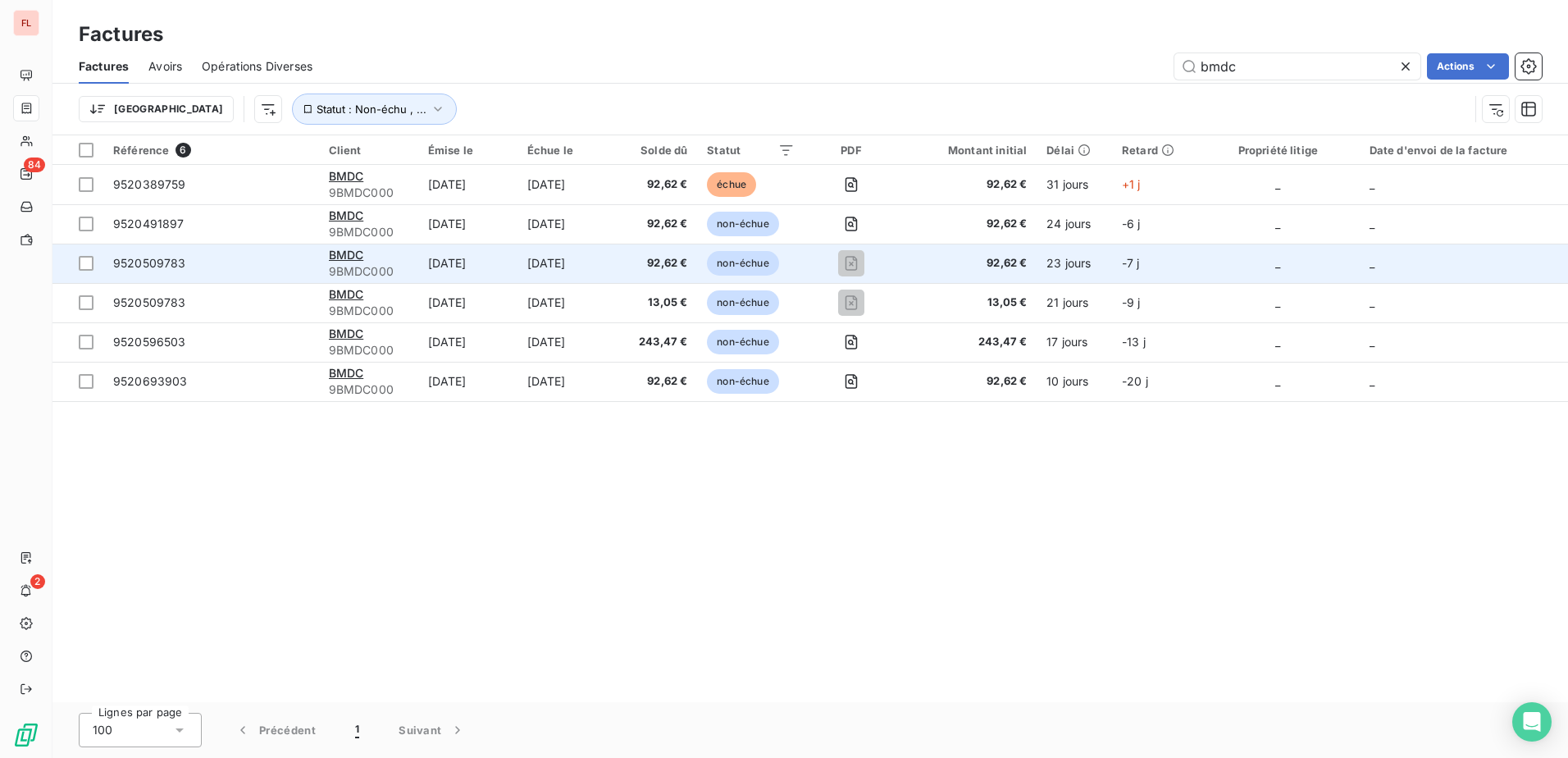
click at [194, 278] on td "9520509783" at bounding box center [211, 264] width 216 height 40
click at [698, 272] on td "92,62 €" at bounding box center [658, 264] width 81 height 40
drag, startPoint x: 538, startPoint y: 266, endPoint x: 530, endPoint y: 265, distance: 8.1
click at [537, 266] on td "15 oct. 2025" at bounding box center [567, 264] width 100 height 40
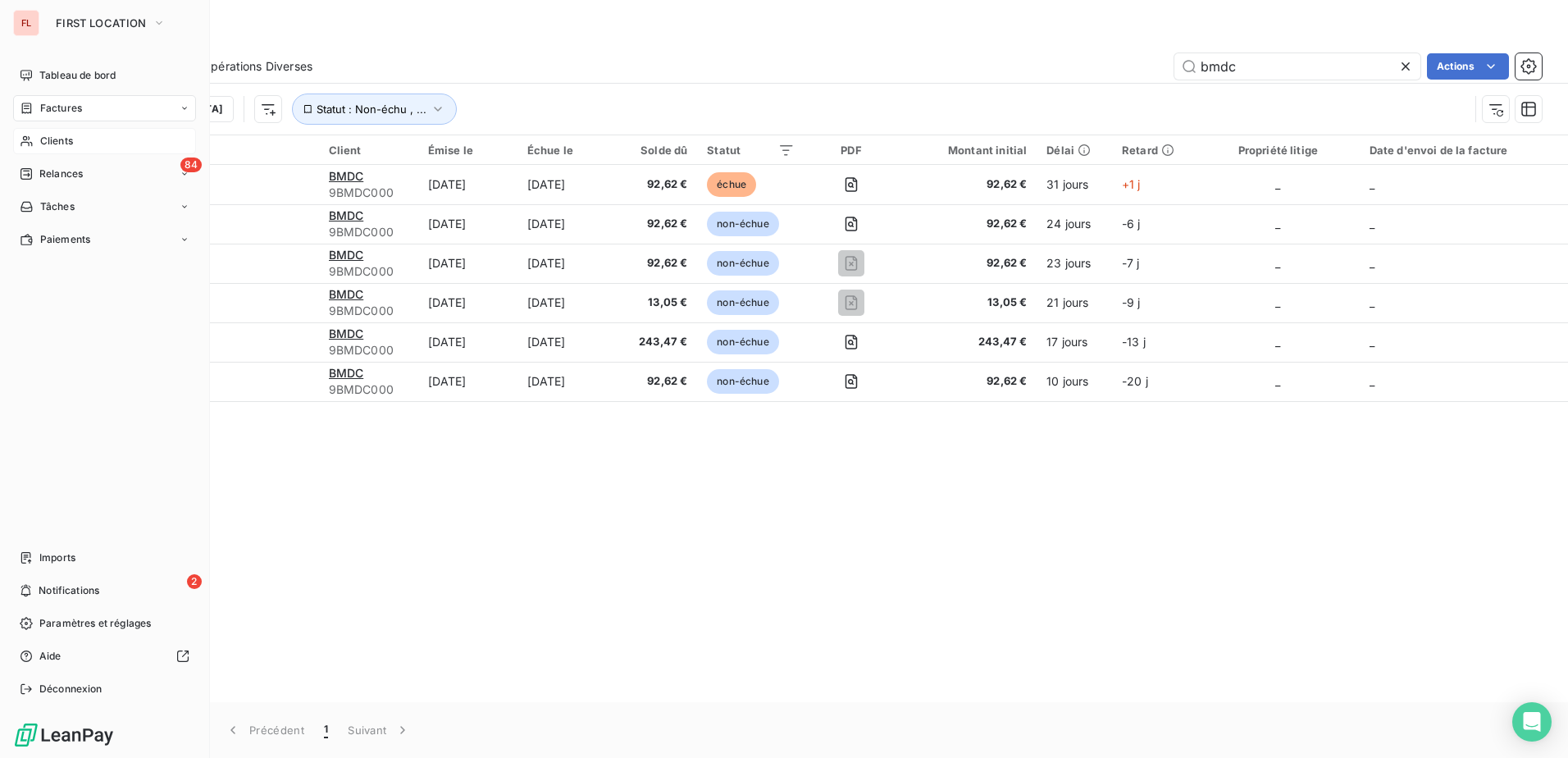
click at [84, 129] on div "Clients" at bounding box center [105, 141] width 183 height 26
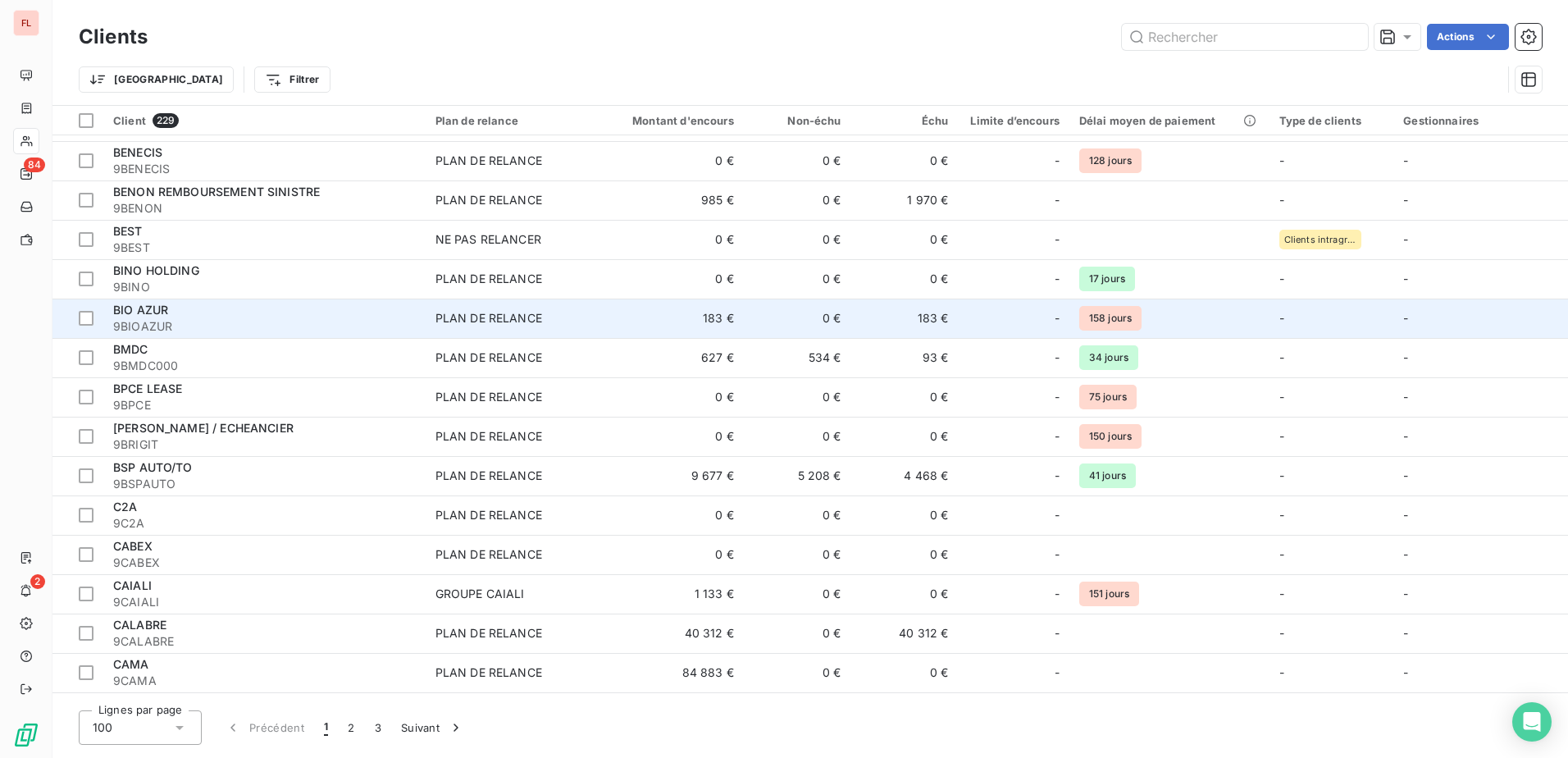
scroll to position [997, 0]
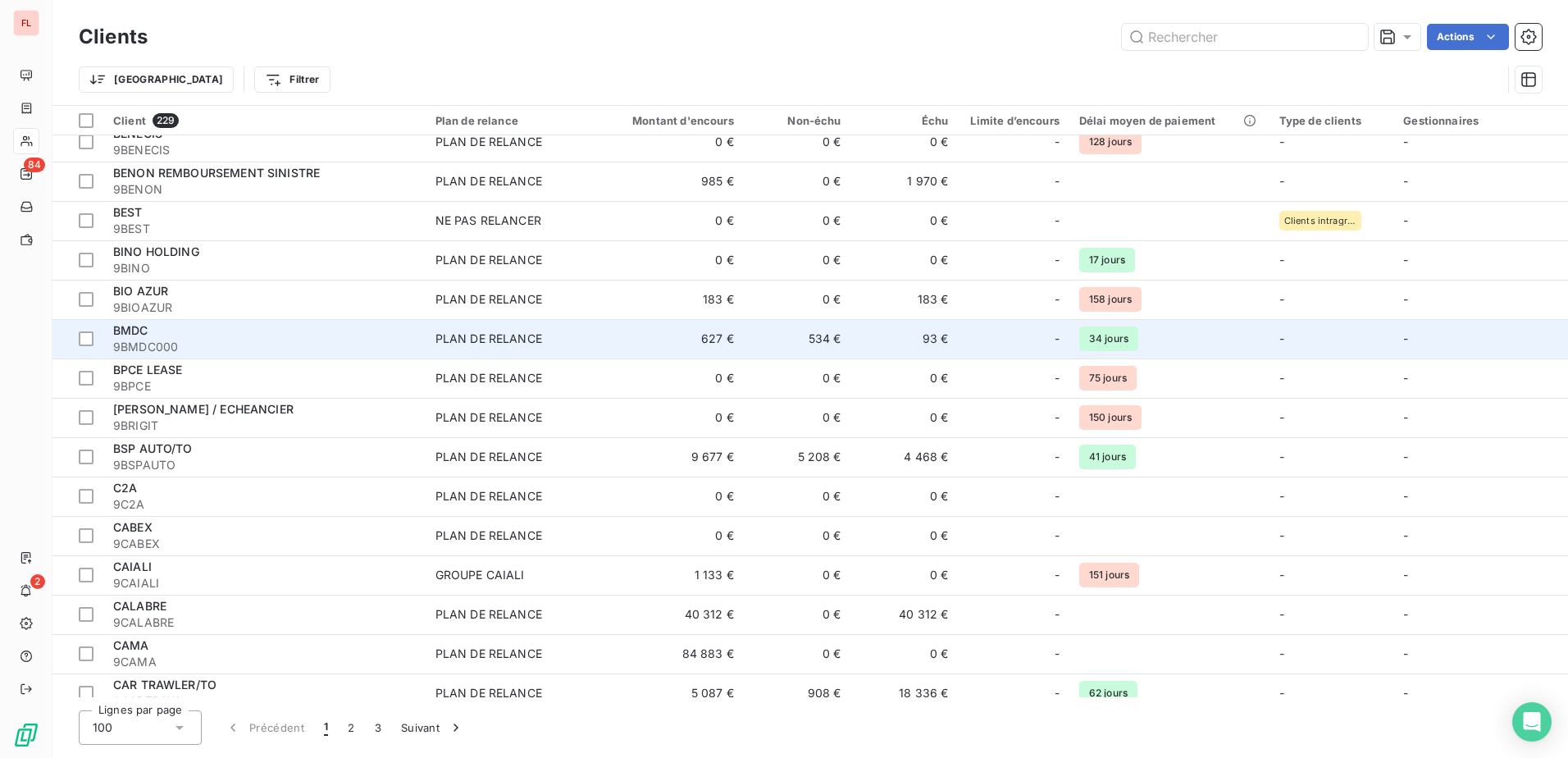
click at [192, 338] on div "BMDC" at bounding box center [264, 330] width 302 height 16
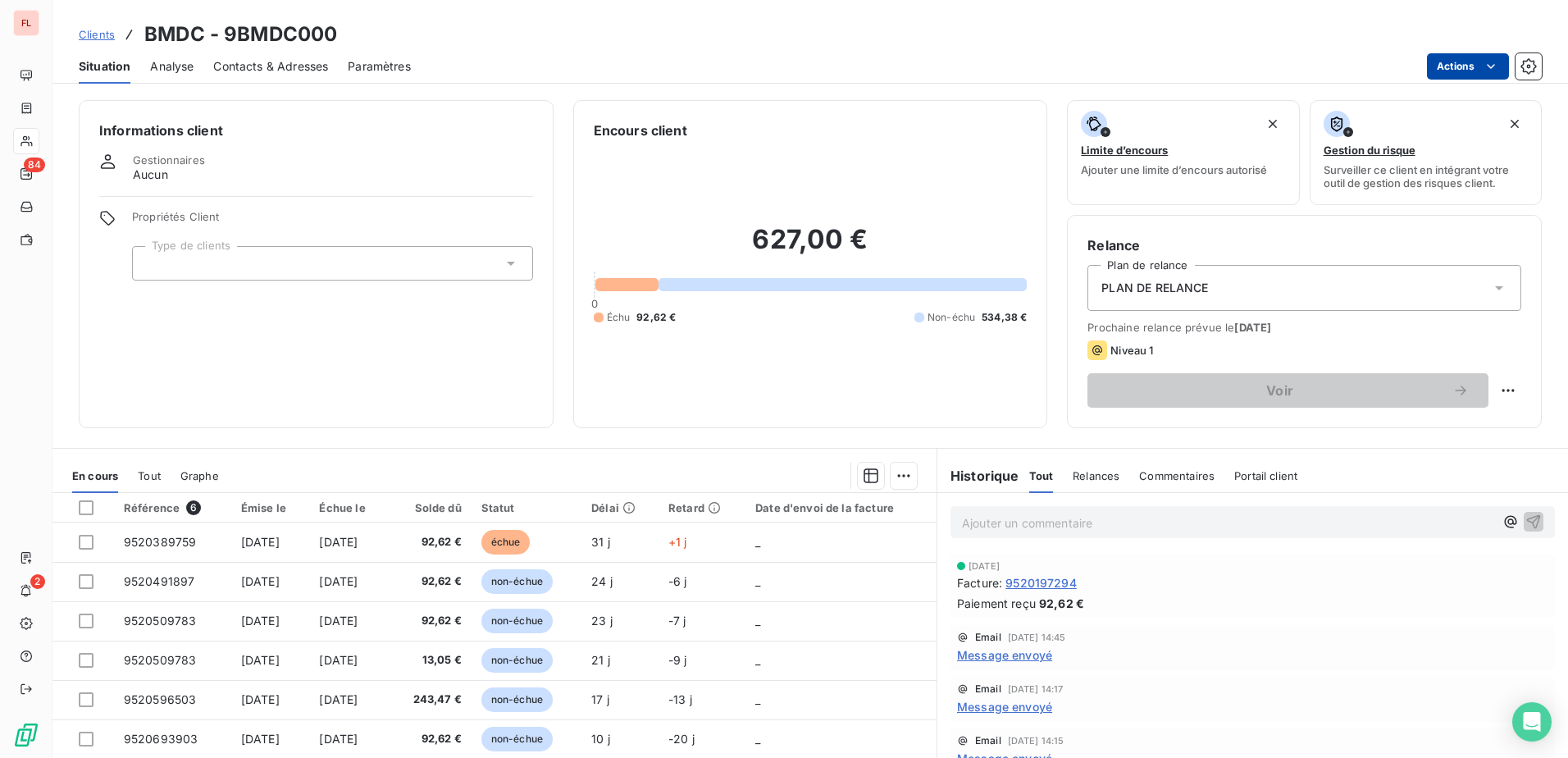
click at [1495, 55] on html "FL 84 2 Clients BMDC - 9BMDC000 Situation Analyse Contacts & Adresses Paramètre…" at bounding box center [784, 379] width 1568 height 758
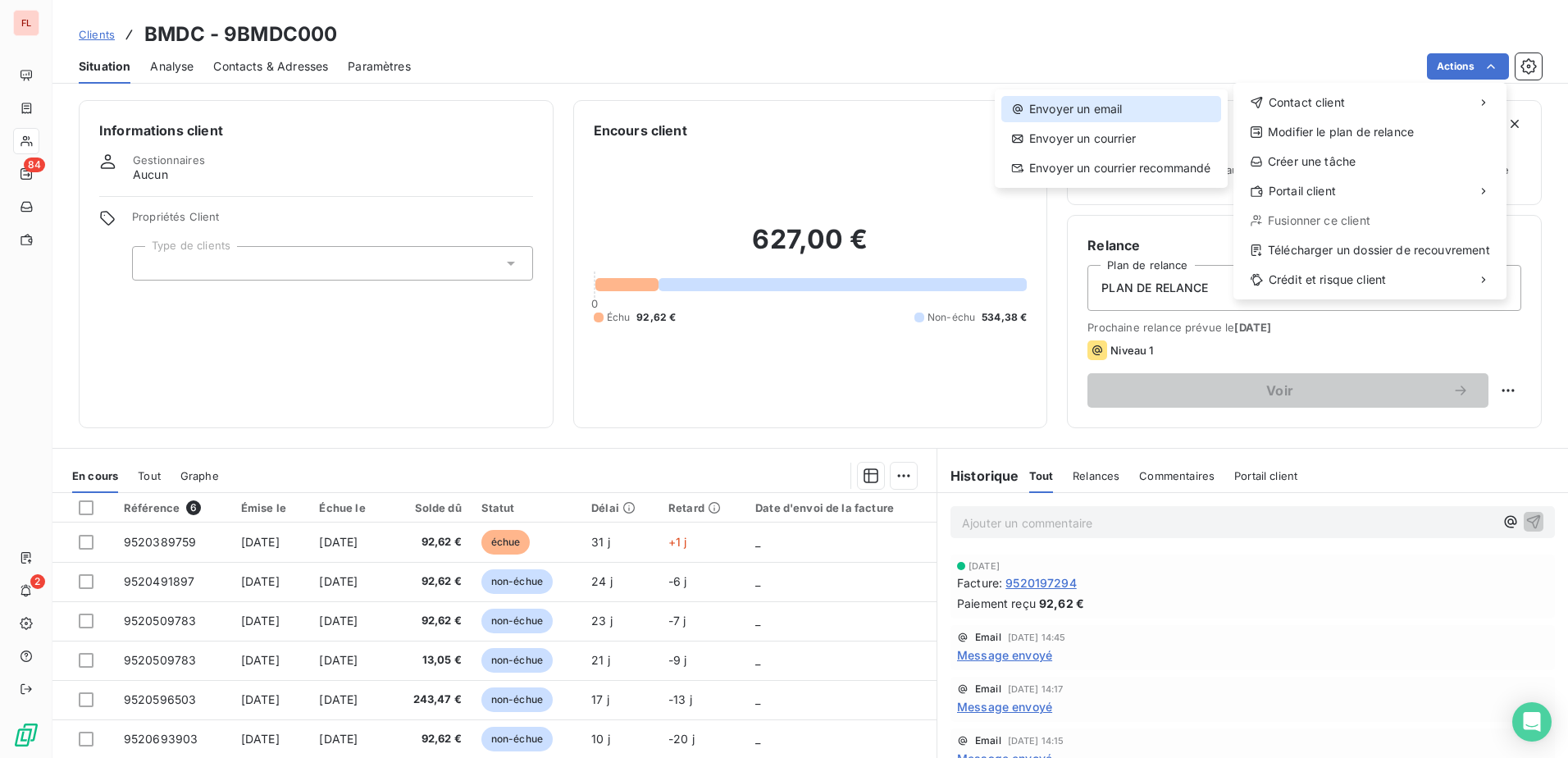
click at [1075, 115] on div "Envoyer un email" at bounding box center [1111, 109] width 220 height 26
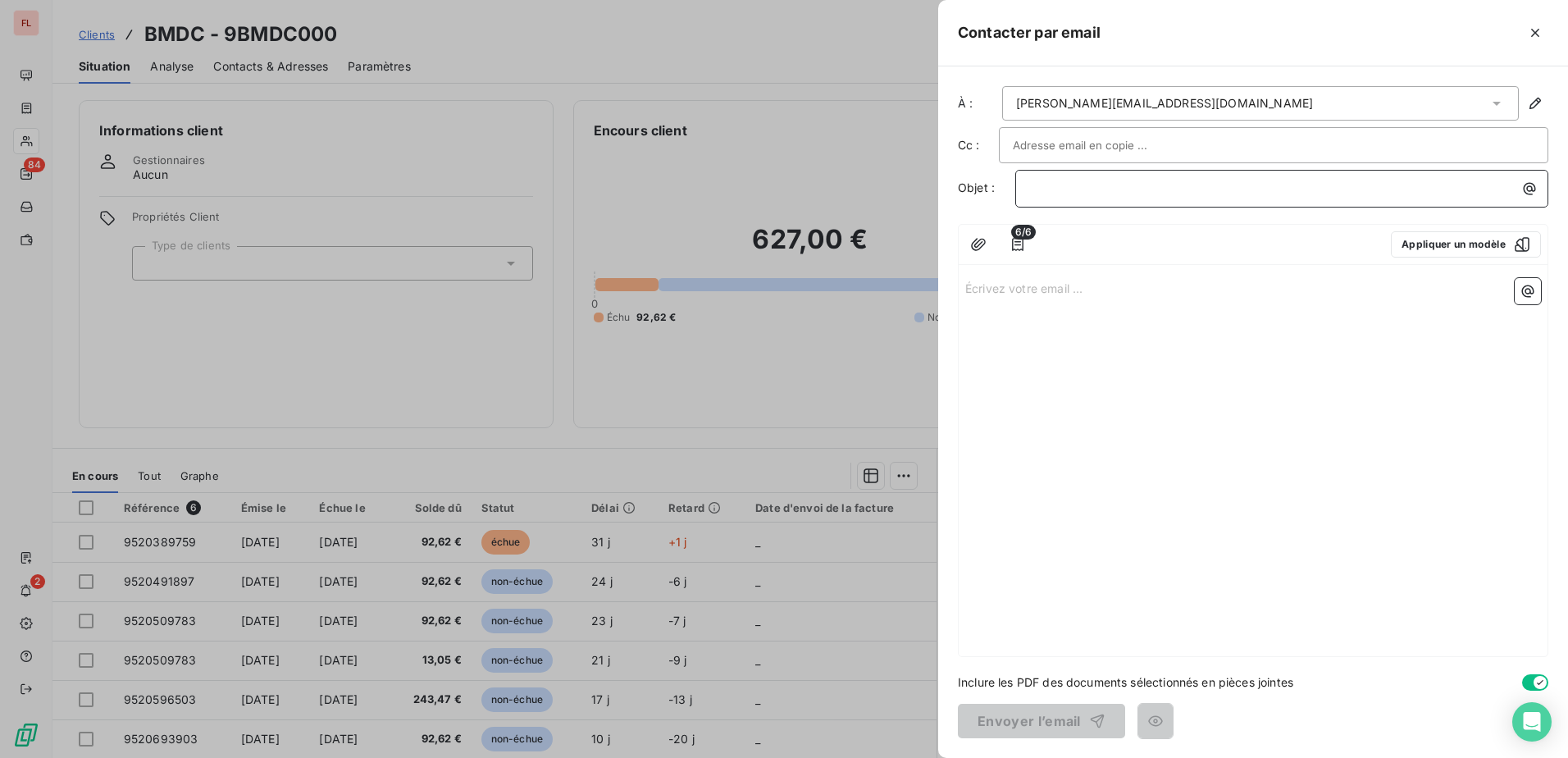
click at [1116, 184] on p "﻿" at bounding box center [1285, 188] width 513 height 19
click at [1023, 241] on icon "button" at bounding box center [1018, 245] width 16 height 16
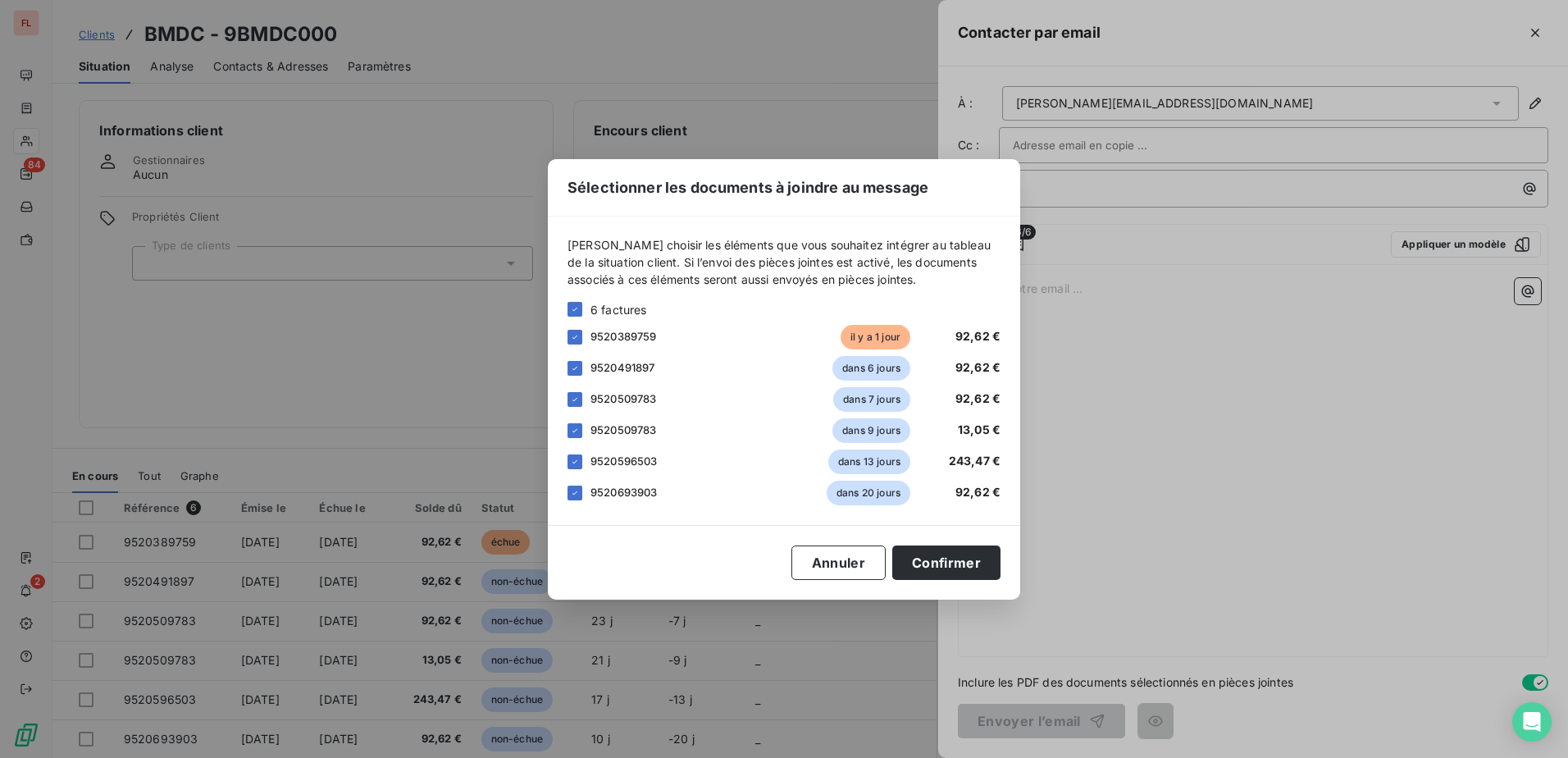
click at [1027, 240] on div "Sélectionner les documents à joindre au message Veuillez choisir les éléments q…" at bounding box center [784, 379] width 1568 height 758
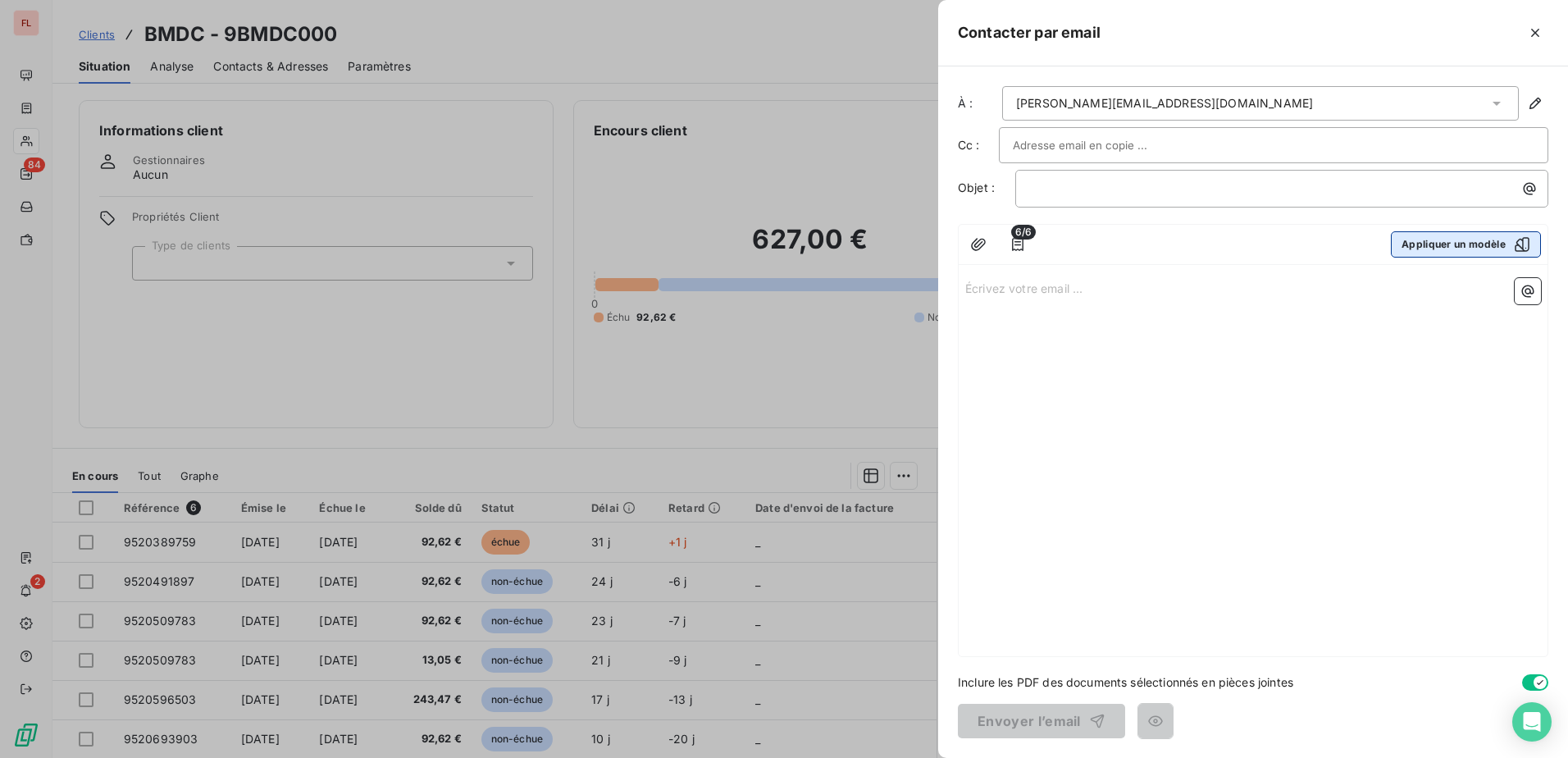
click at [1470, 256] on button "Appliquer un modèle" at bounding box center [1466, 245] width 150 height 26
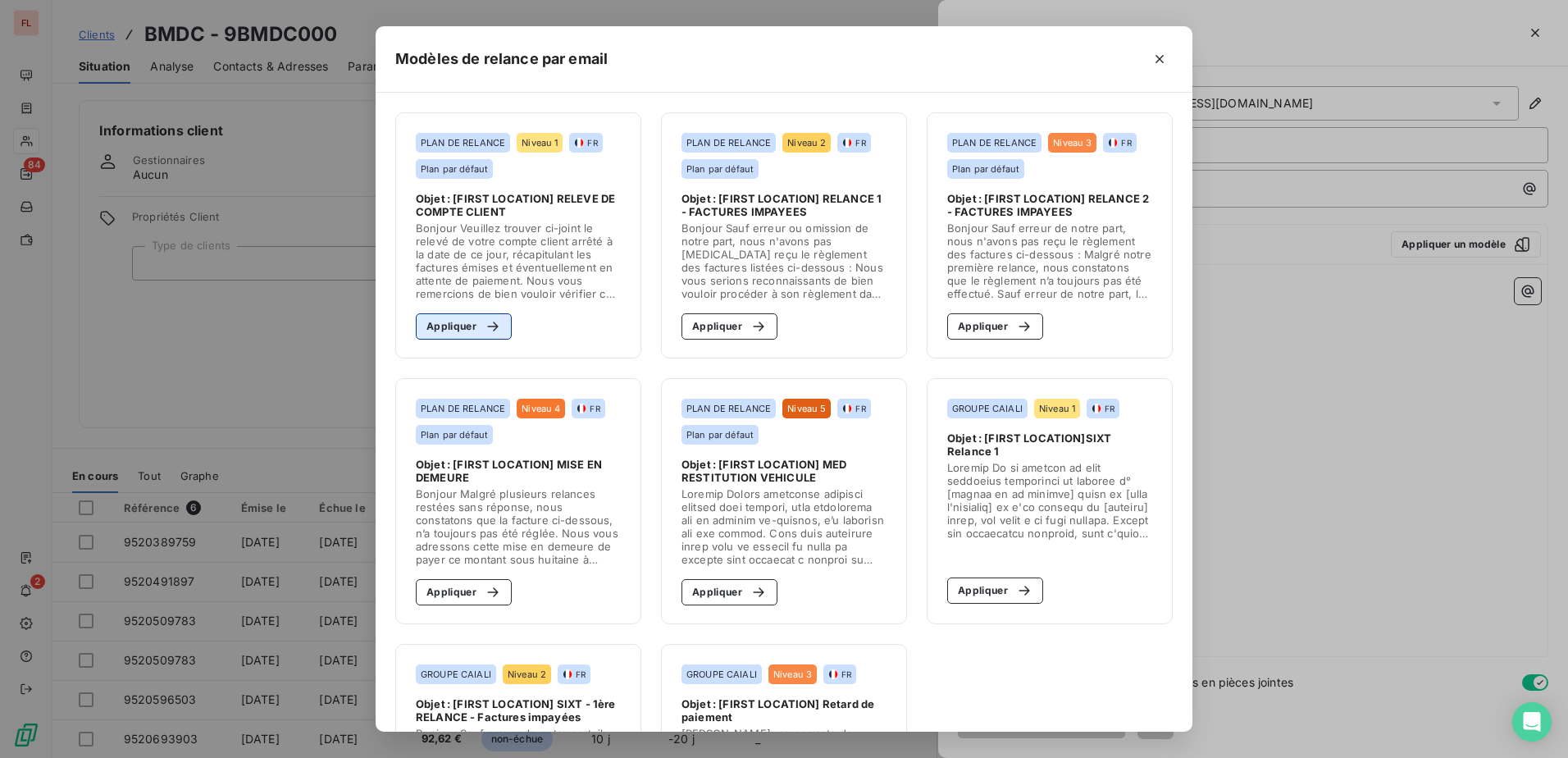
click at [455, 325] on button "Appliquer" at bounding box center [464, 326] width 96 height 26
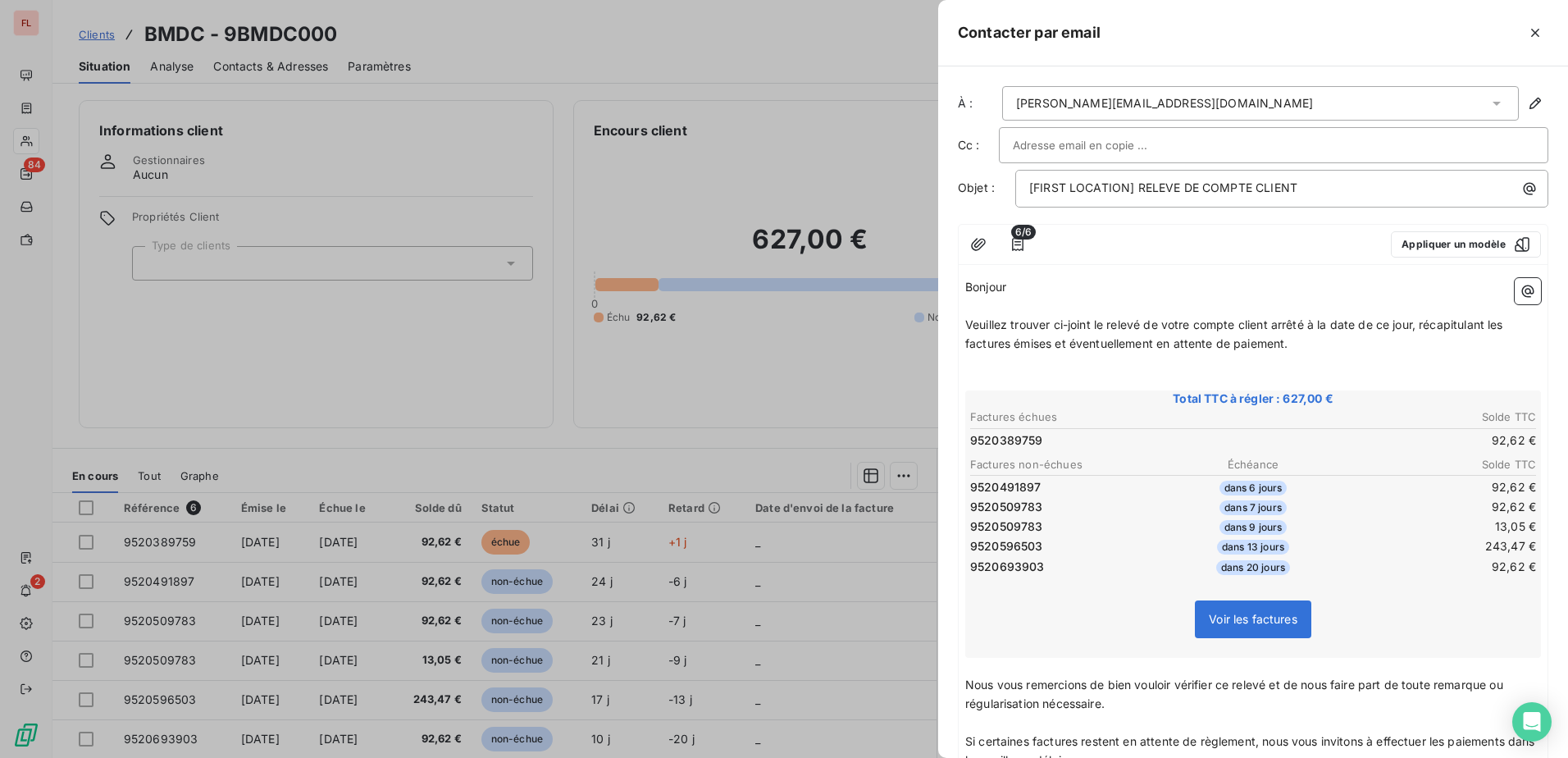
click at [1134, 147] on input "text" at bounding box center [1101, 145] width 176 height 25
type input "C"
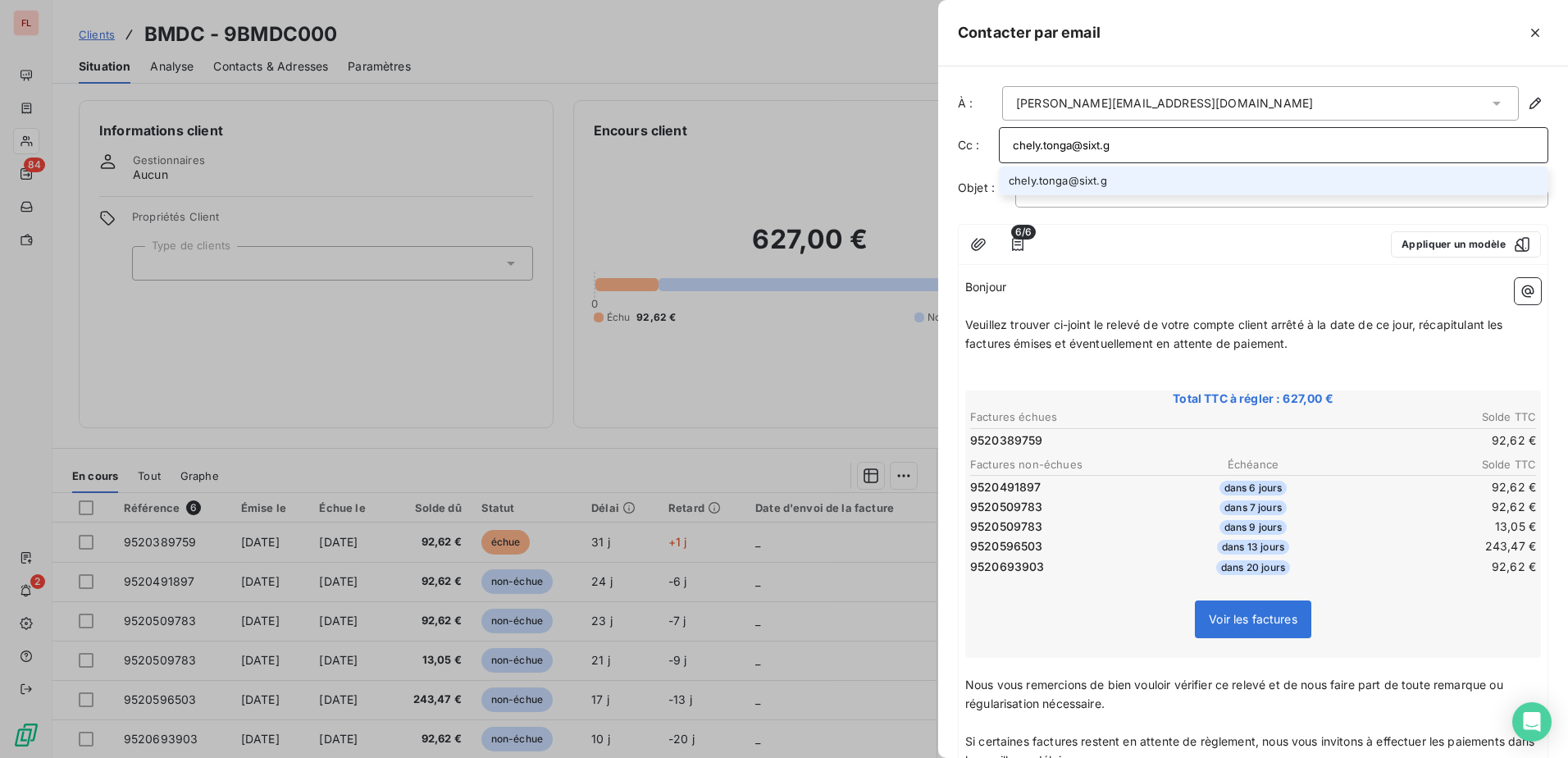
type input "chely.tonga@sixt.gp"
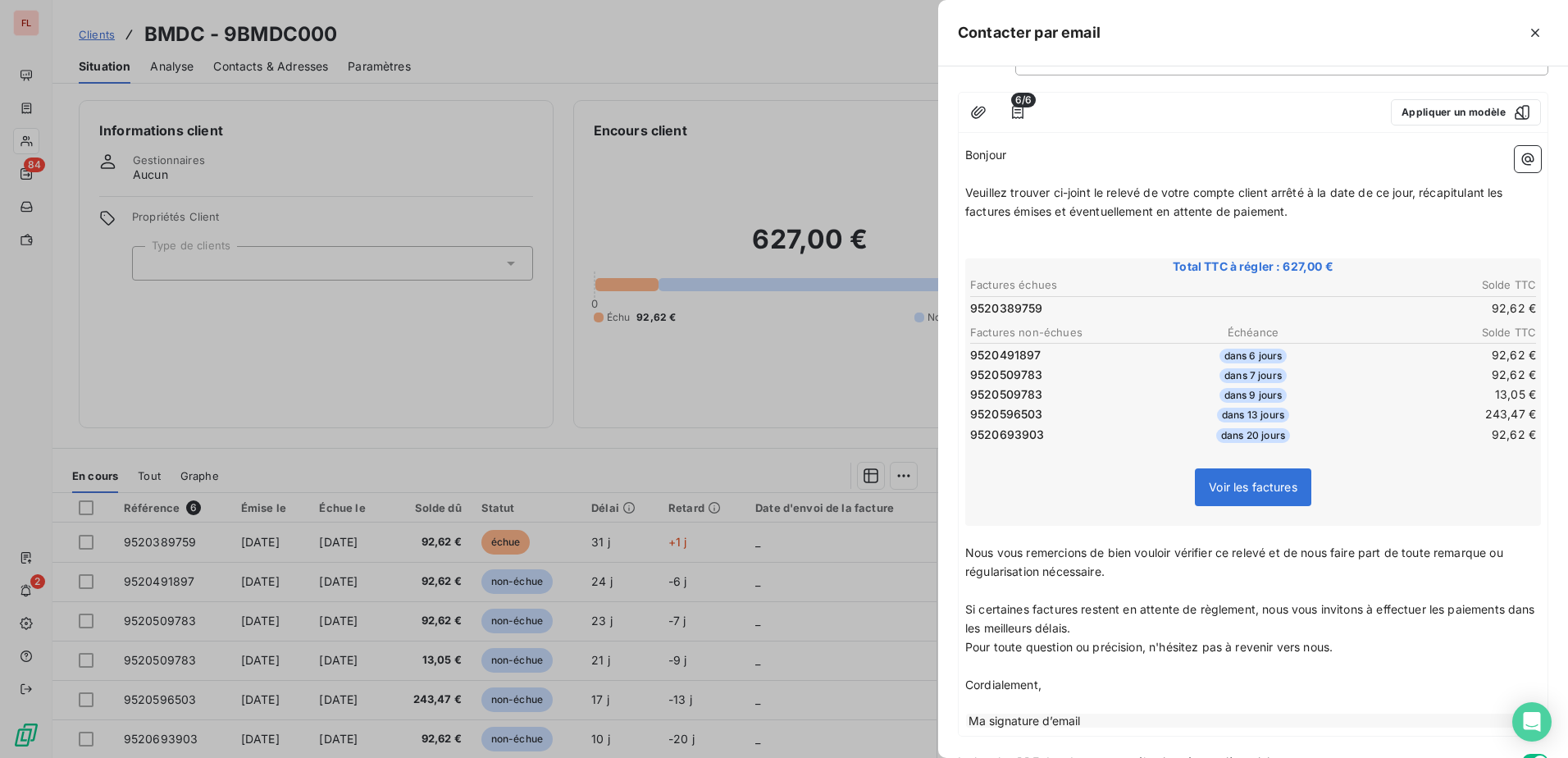
scroll to position [213, 0]
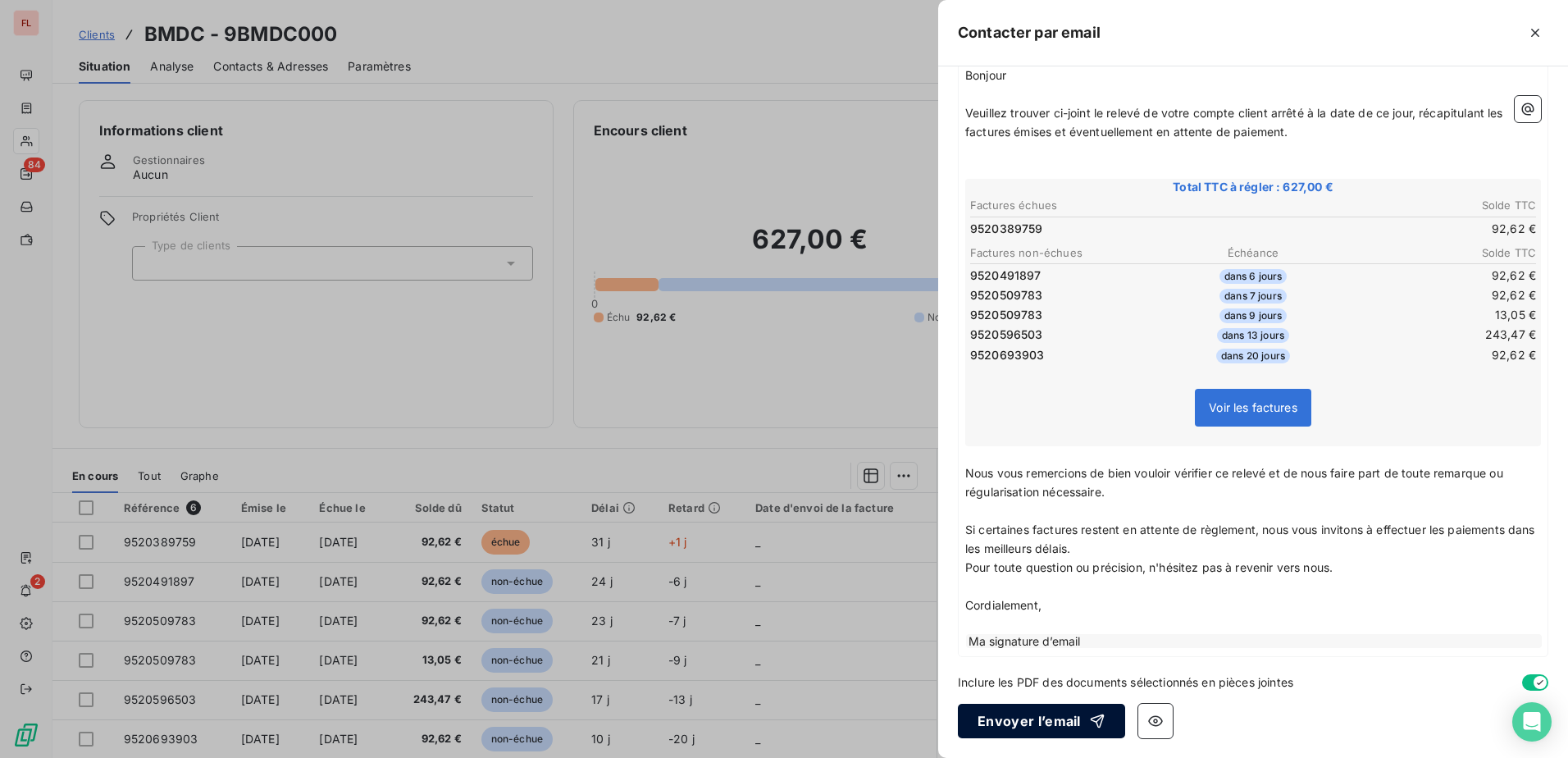
click at [1037, 729] on button "Envoyer l’email" at bounding box center [1041, 721] width 167 height 35
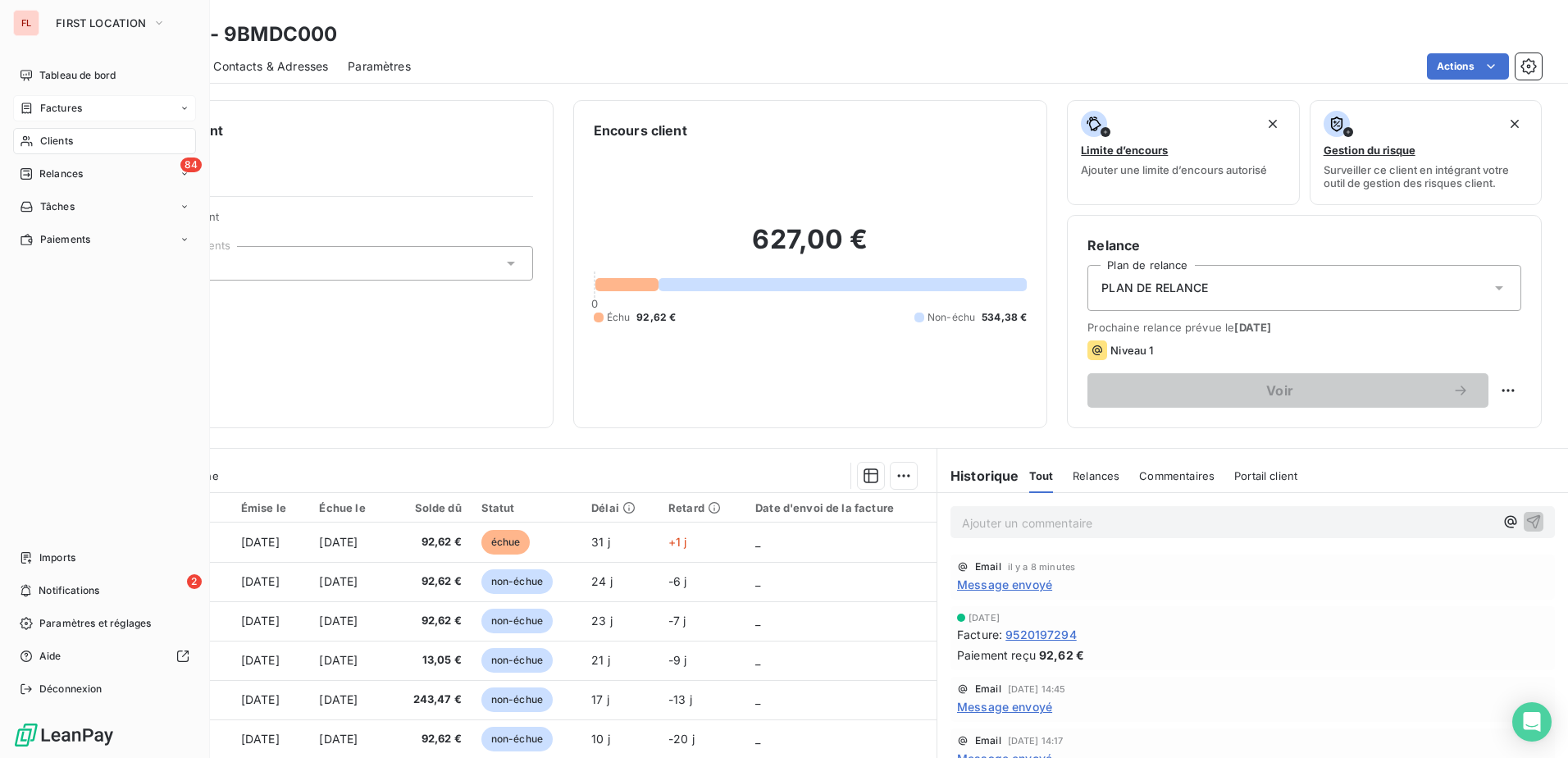
click at [57, 113] on span "Factures" at bounding box center [61, 108] width 42 height 15
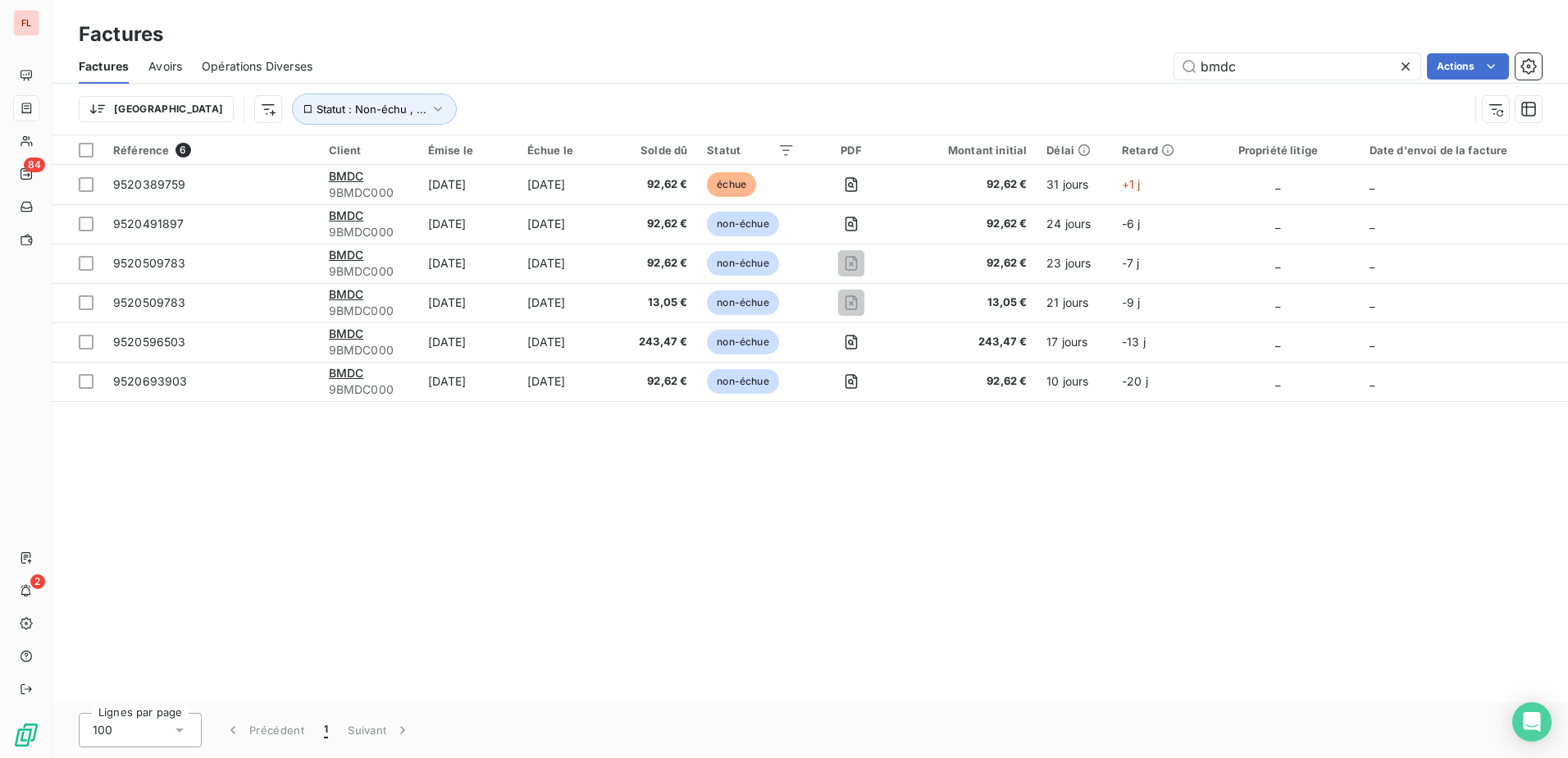
drag, startPoint x: 1327, startPoint y: 65, endPoint x: 933, endPoint y: 40, distance: 394.8
click at [933, 40] on div "Factures Factures Avoirs Opérations Diverses bmdc Actions Trier Statut : Non-éc…" at bounding box center [810, 68] width 1515 height 135
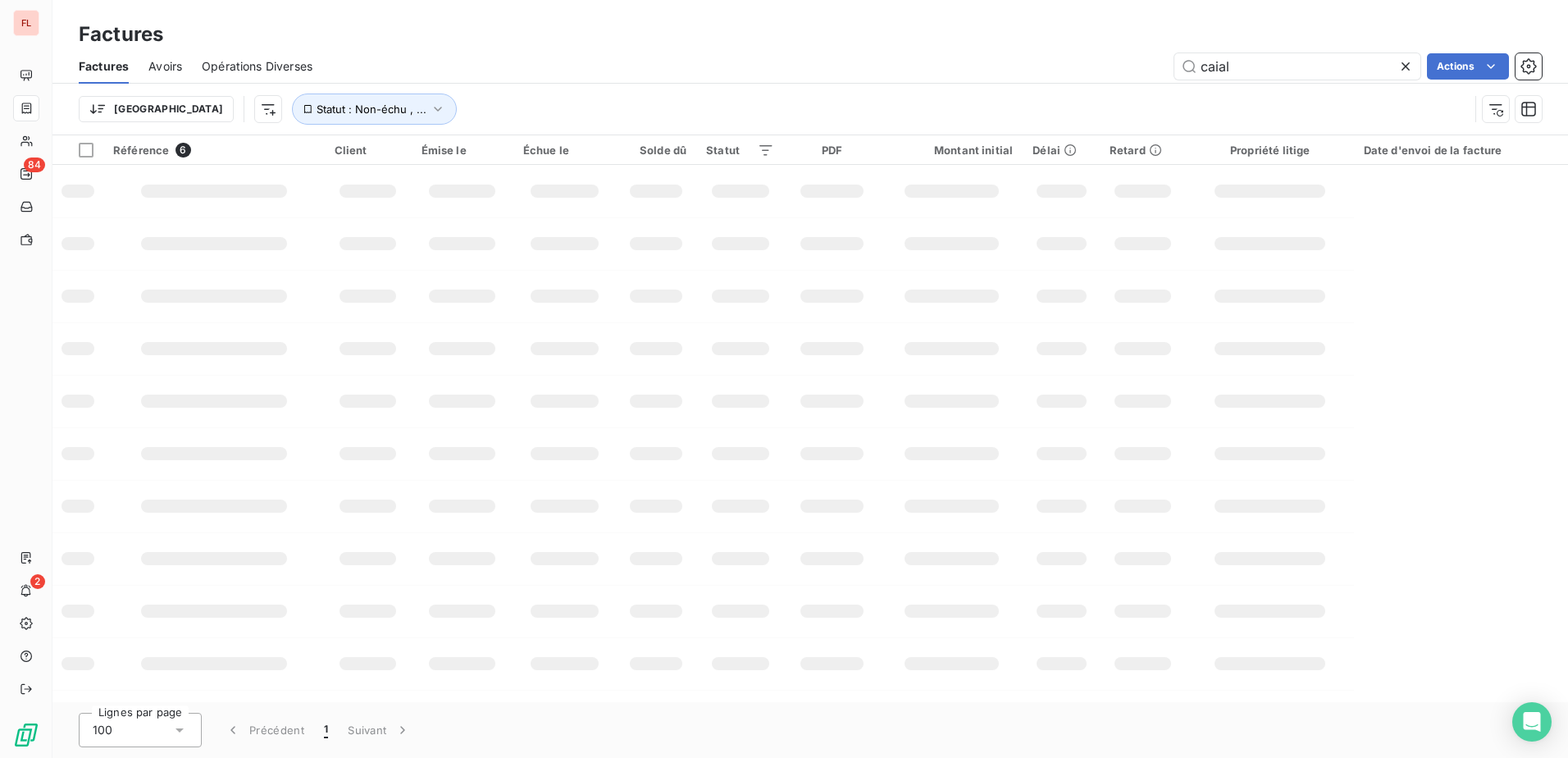
type input "caiali"
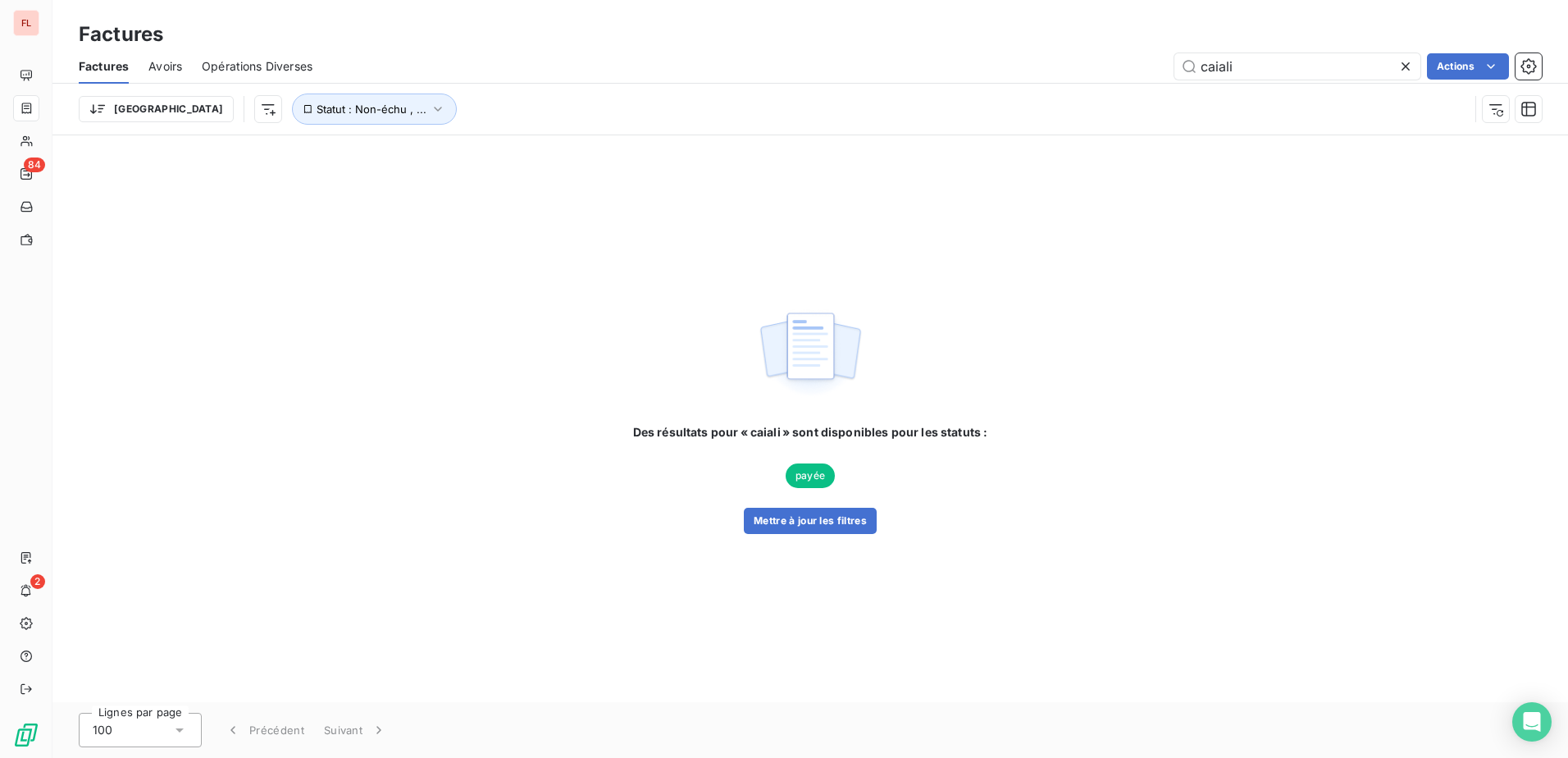
drag, startPoint x: 1154, startPoint y: 64, endPoint x: 1061, endPoint y: 60, distance: 93.1
click at [1061, 60] on div "caiali Actions" at bounding box center [937, 67] width 1210 height 26
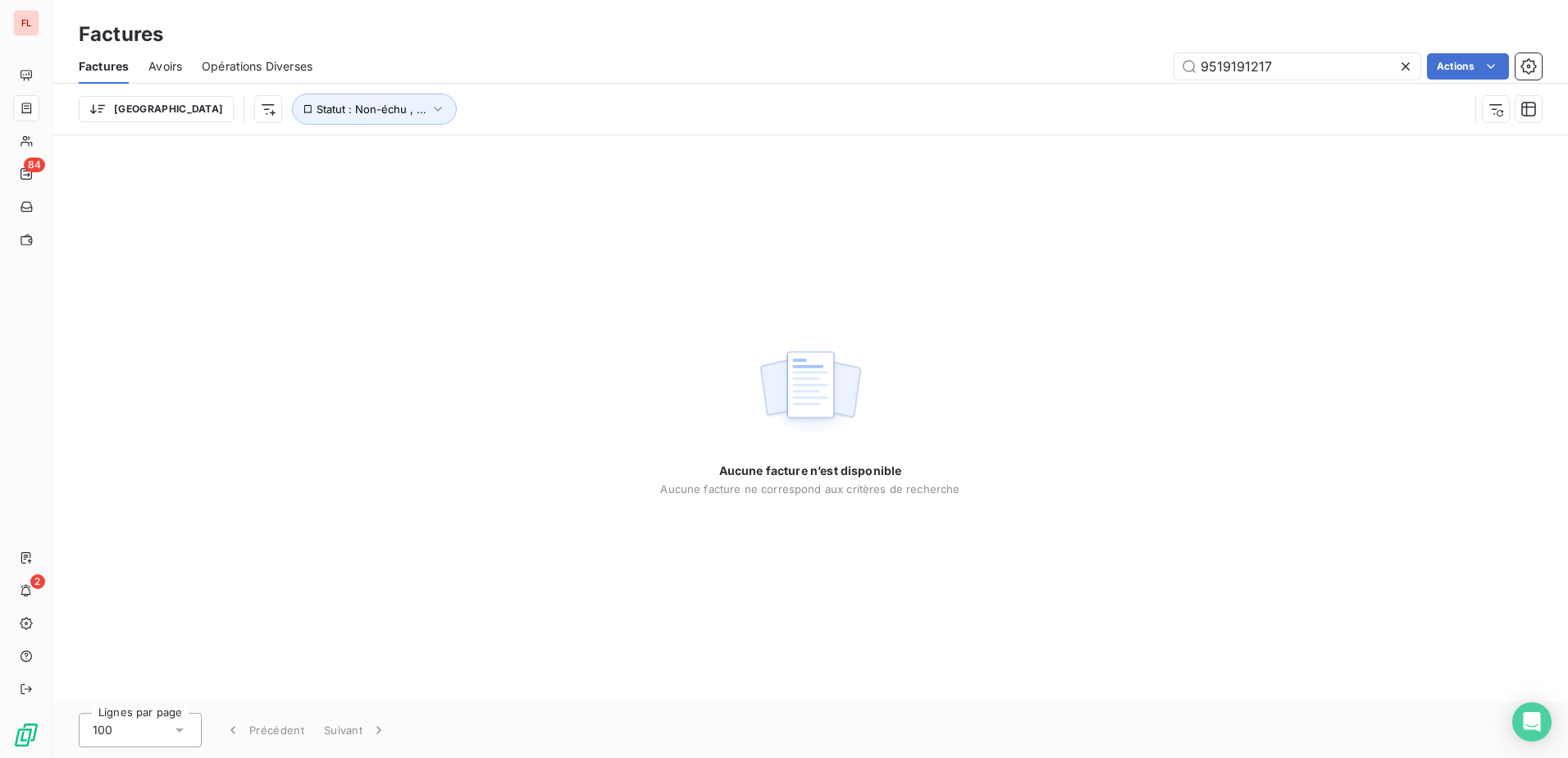
type input "9519191217"
click at [1404, 65] on icon at bounding box center [1406, 67] width 8 height 8
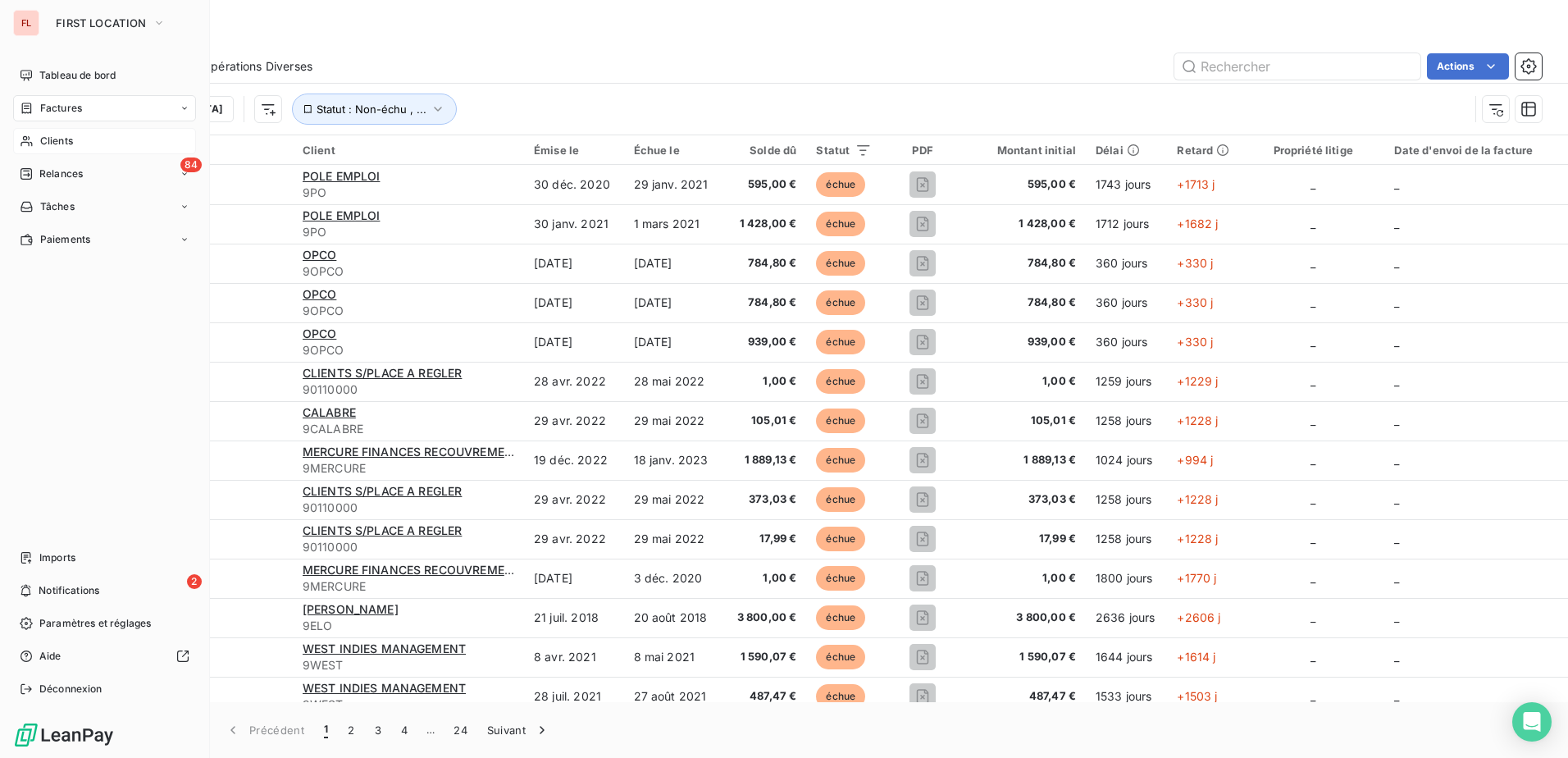
click at [91, 147] on div "Clients" at bounding box center [105, 141] width 183 height 26
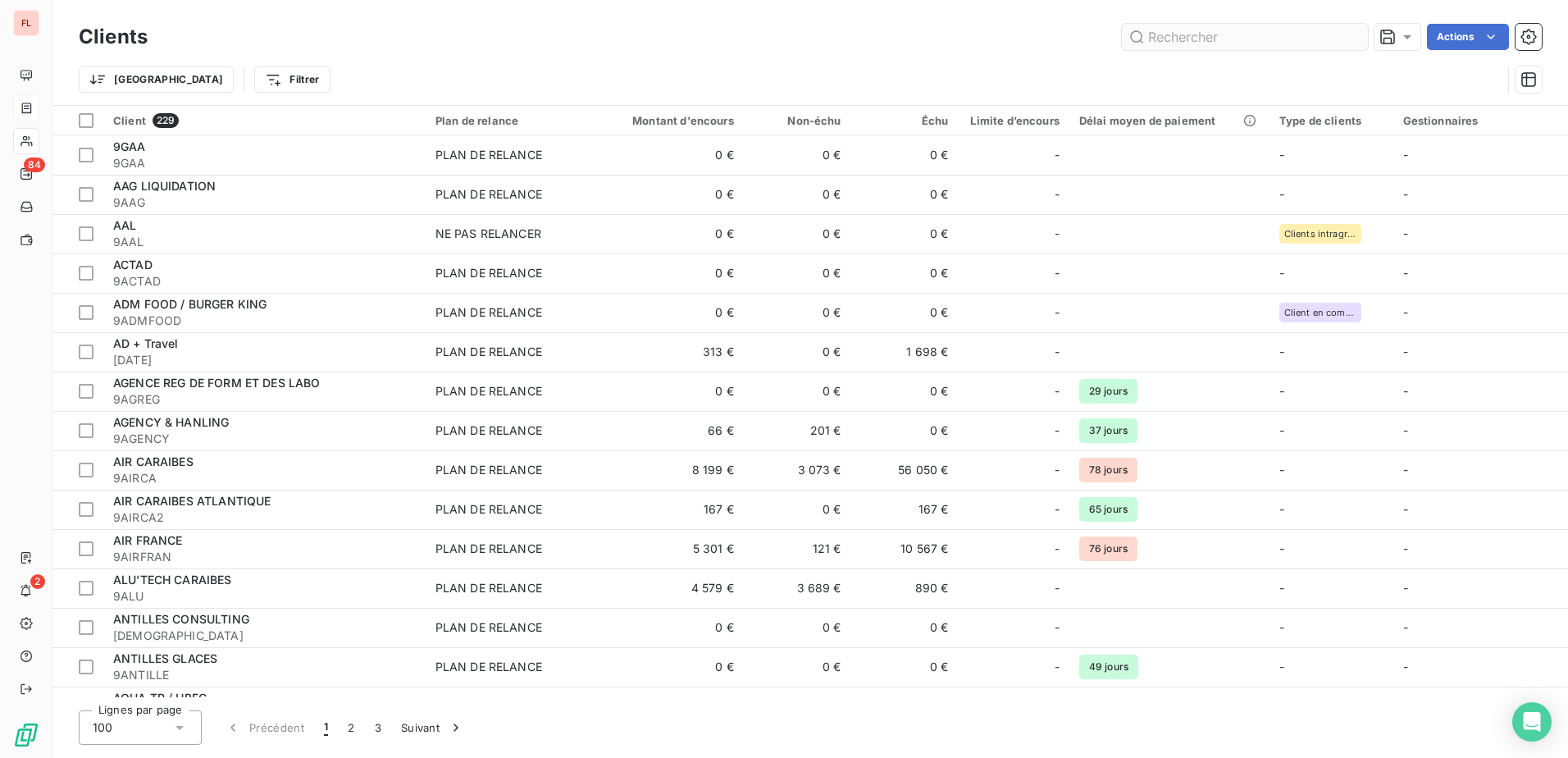
click at [1306, 42] on input "text" at bounding box center [1244, 37] width 246 height 26
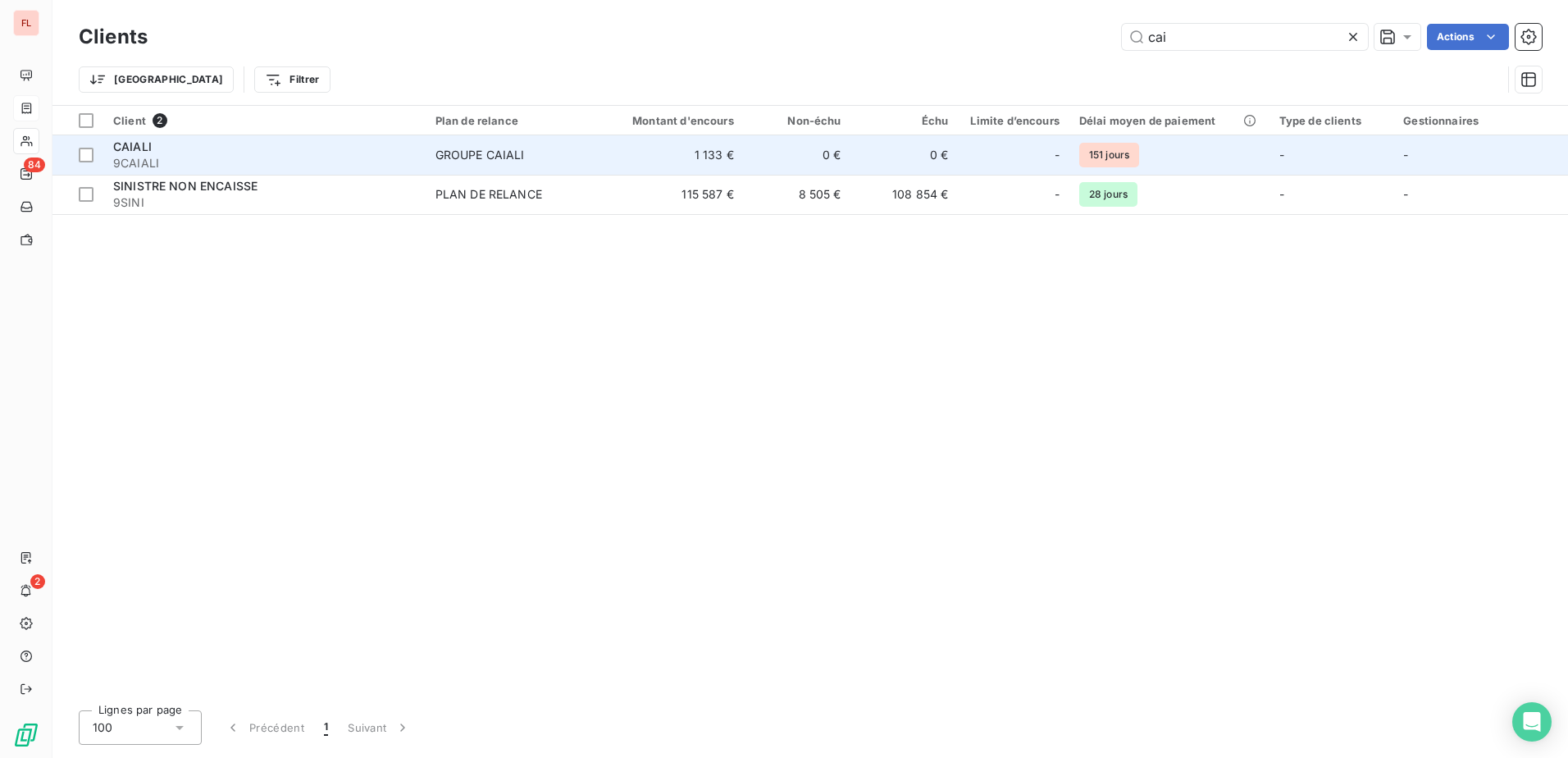
type input "cai"
click at [475, 173] on td "GROUPE CAIALI" at bounding box center [513, 155] width 175 height 40
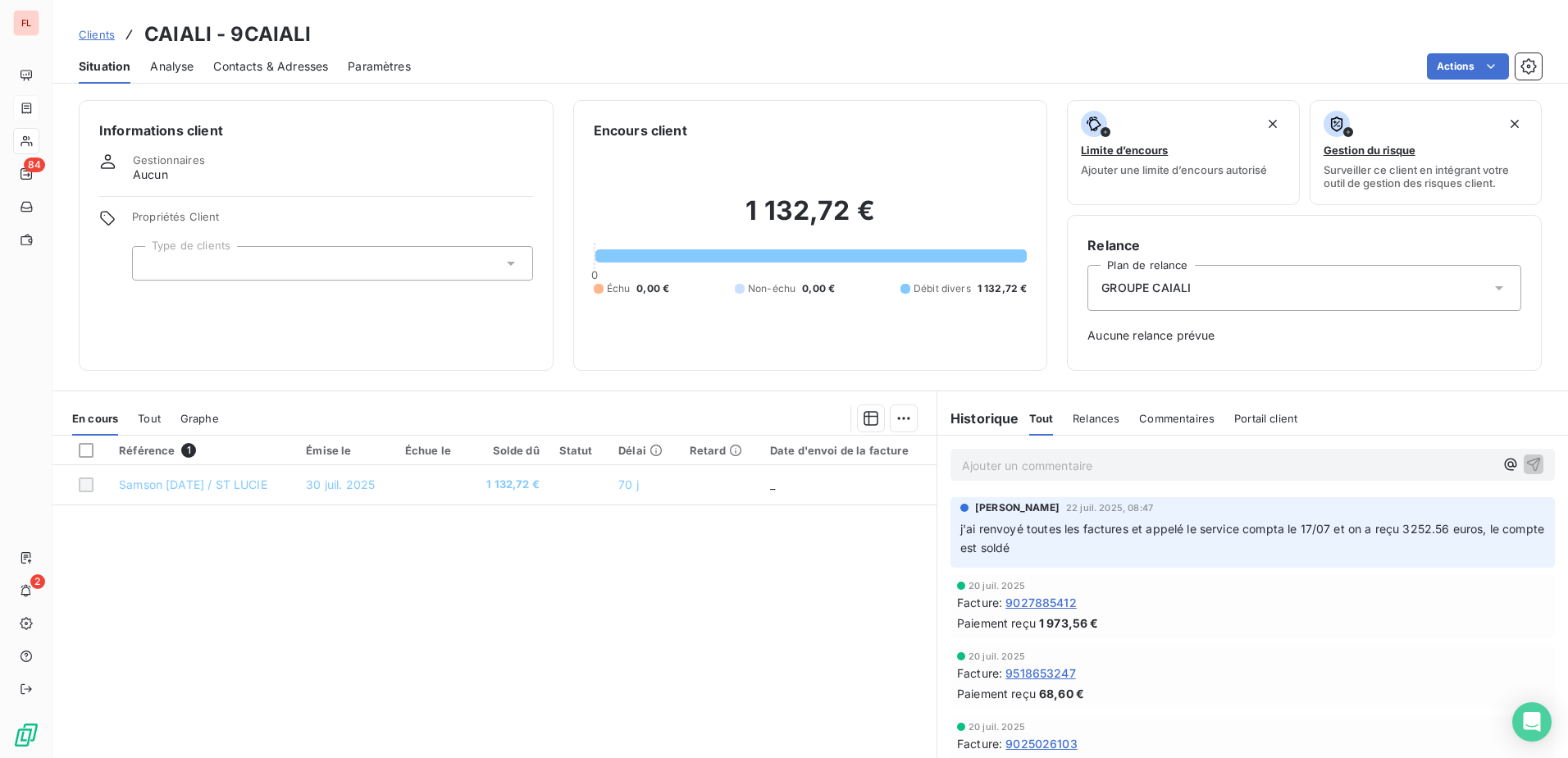
click at [1046, 459] on p "Ajouter un commentaire ﻿" at bounding box center [1228, 465] width 532 height 21
click at [1196, 458] on p "Le 24/09/25 promesse de règlement" at bounding box center [1228, 464] width 532 height 19
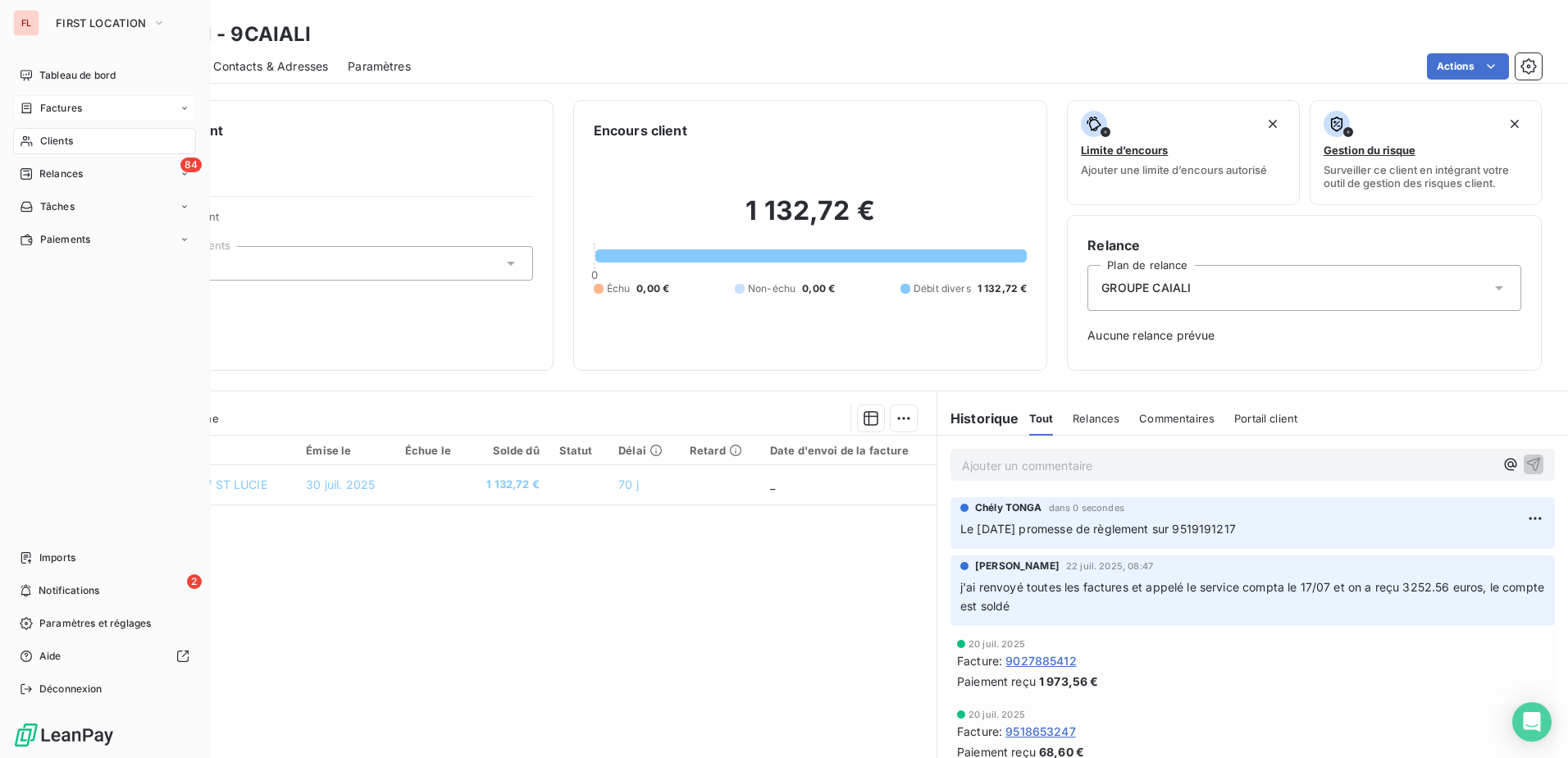
click at [68, 111] on span "Factures" at bounding box center [61, 108] width 42 height 15
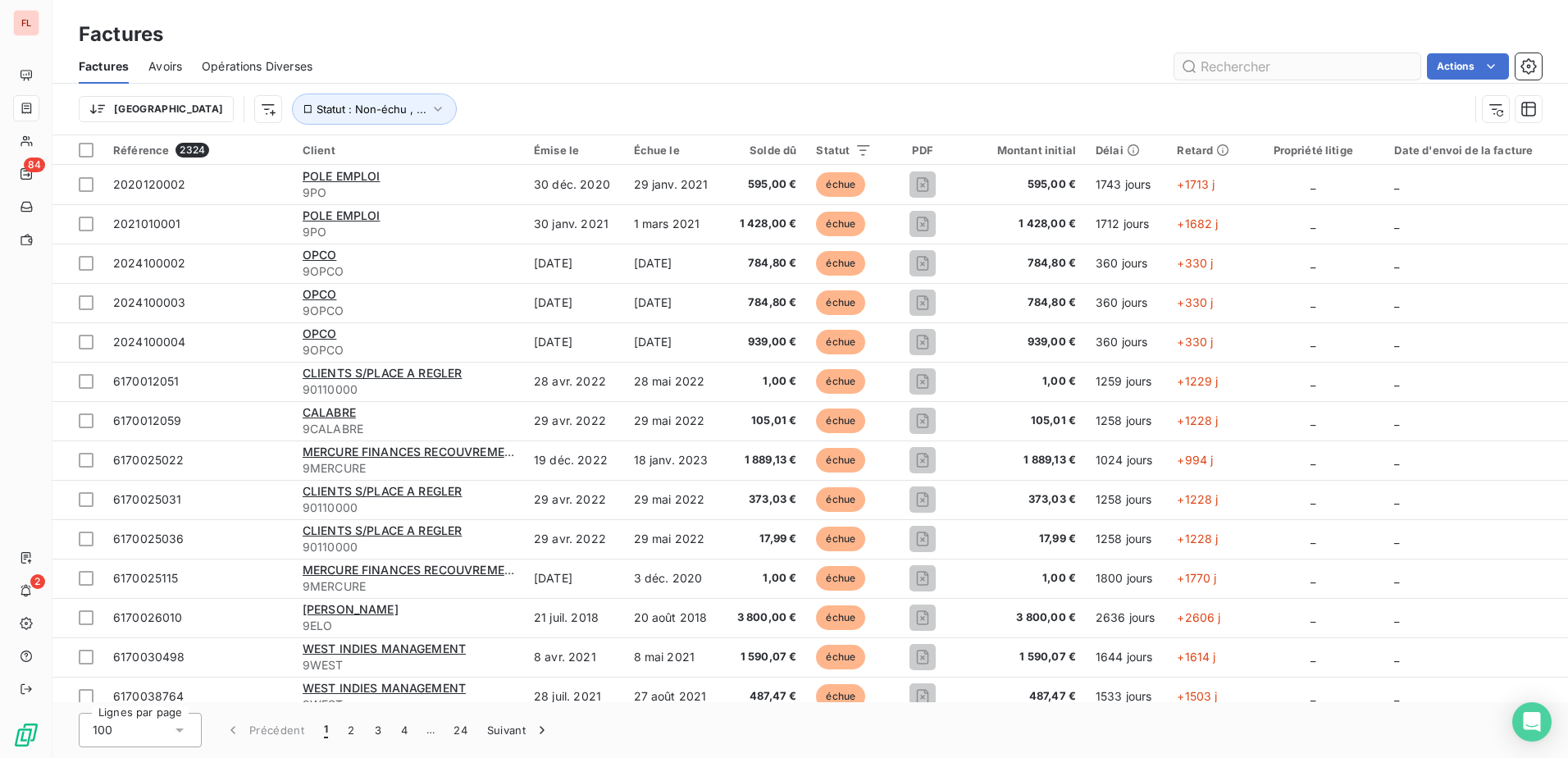
click at [1253, 67] on input "text" at bounding box center [1297, 67] width 246 height 26
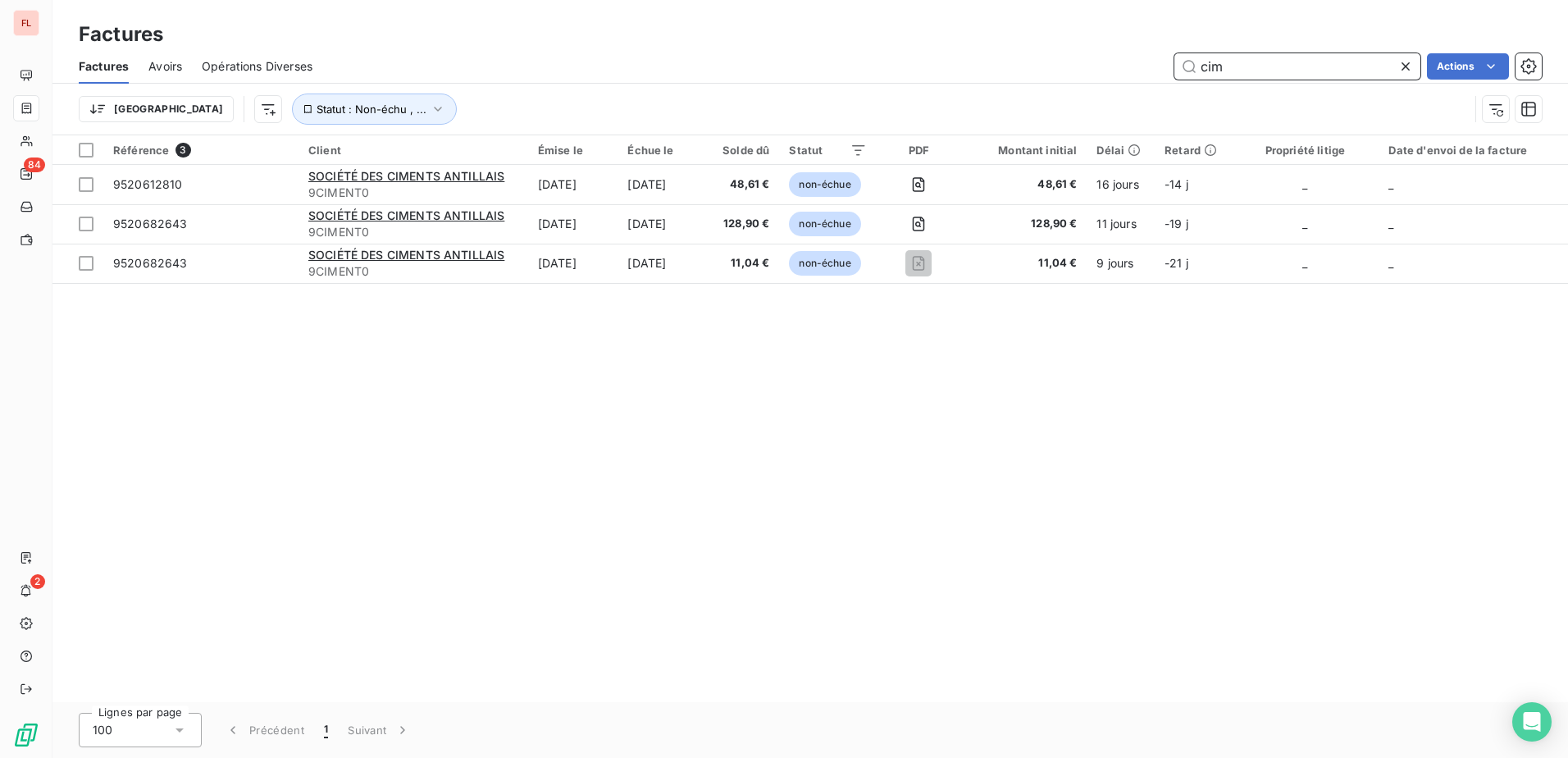
drag, startPoint x: 1285, startPoint y: 65, endPoint x: 1126, endPoint y: 66, distance: 159.0
click at [1126, 66] on div "cim Actions" at bounding box center [937, 67] width 1210 height 26
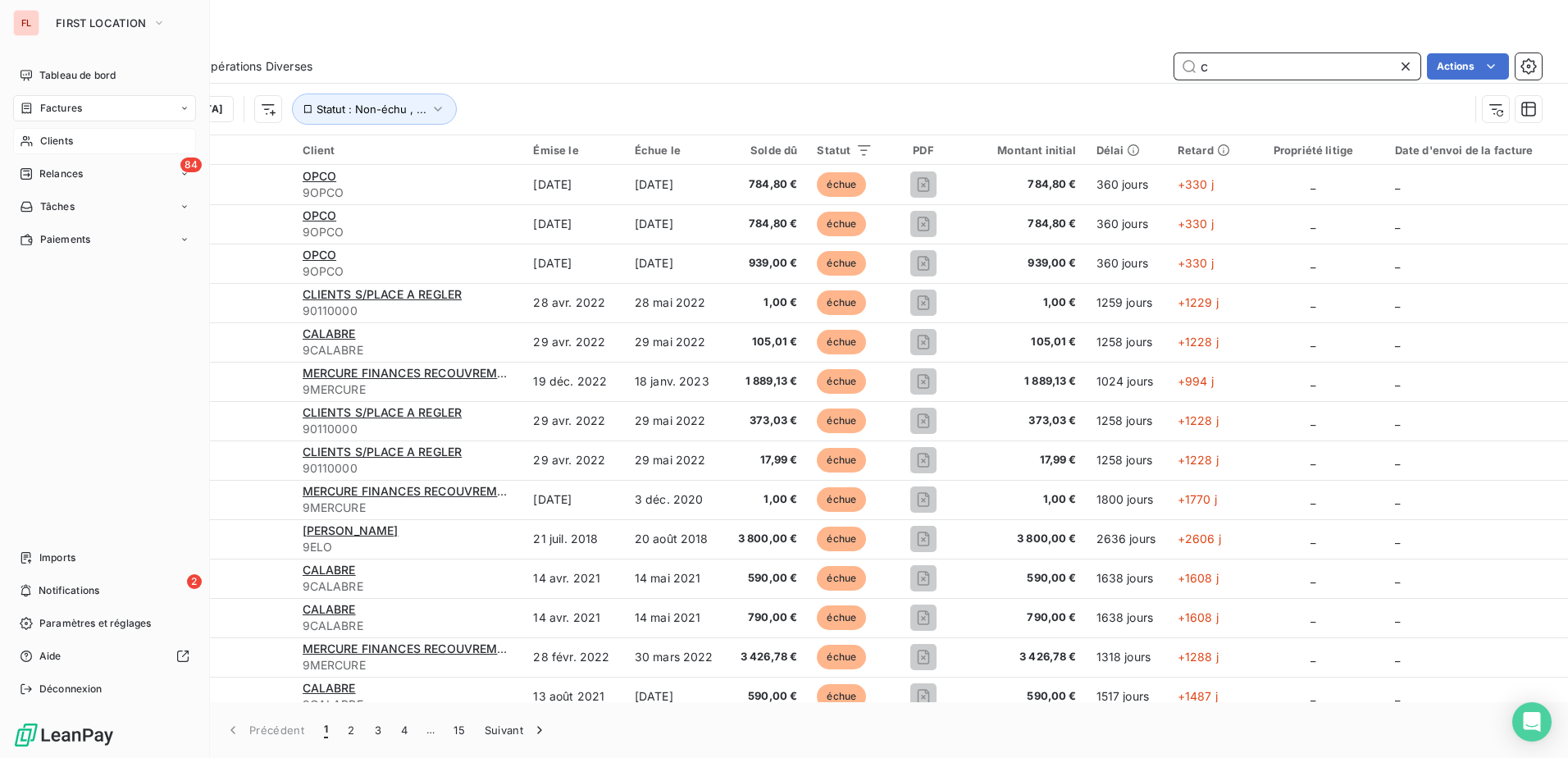
type input "c"
click at [66, 144] on span "Clients" at bounding box center [57, 141] width 33 height 15
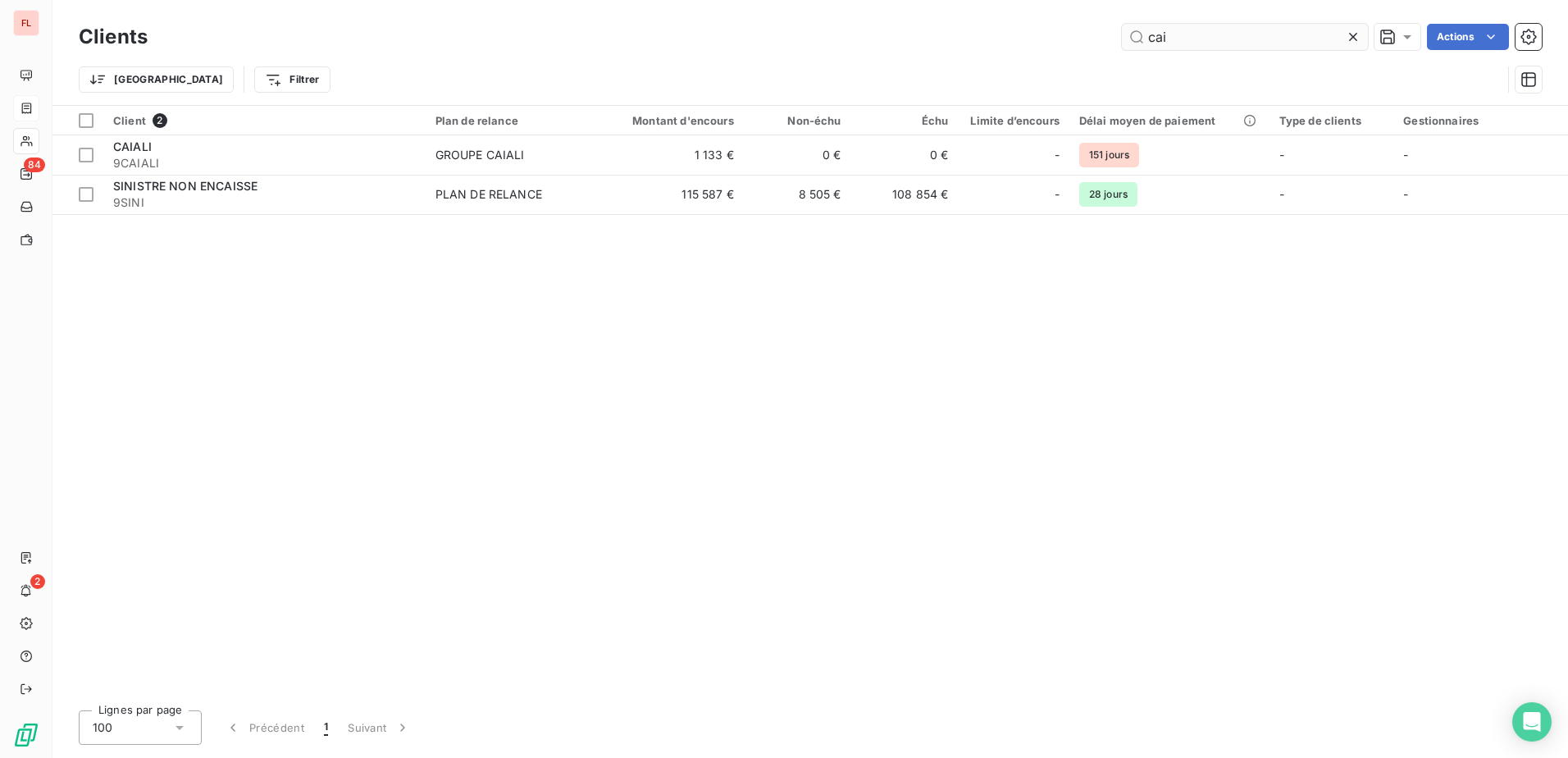
click at [1176, 30] on input "cai" at bounding box center [1244, 37] width 246 height 26
type input "c"
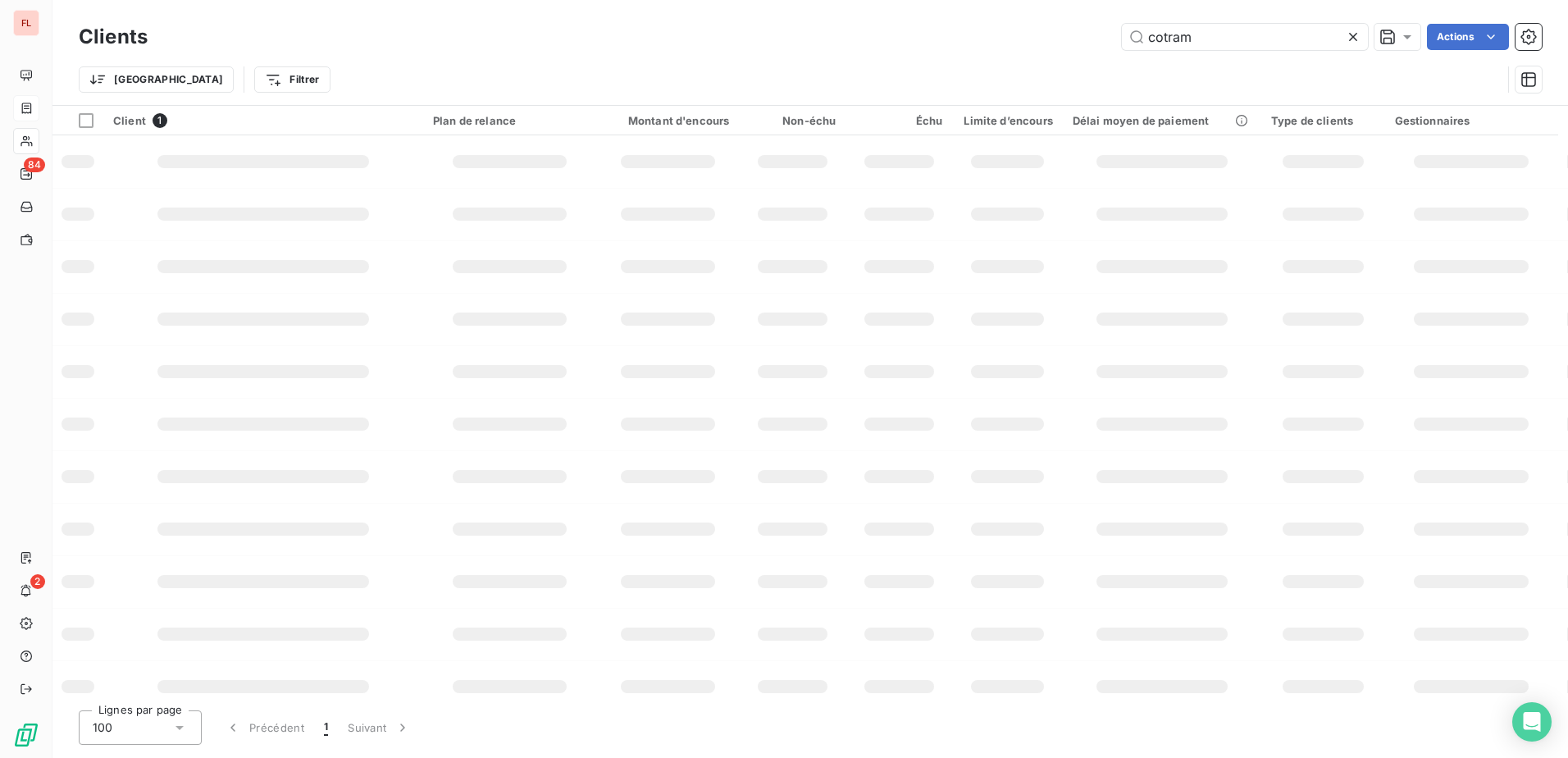
type input "cotram"
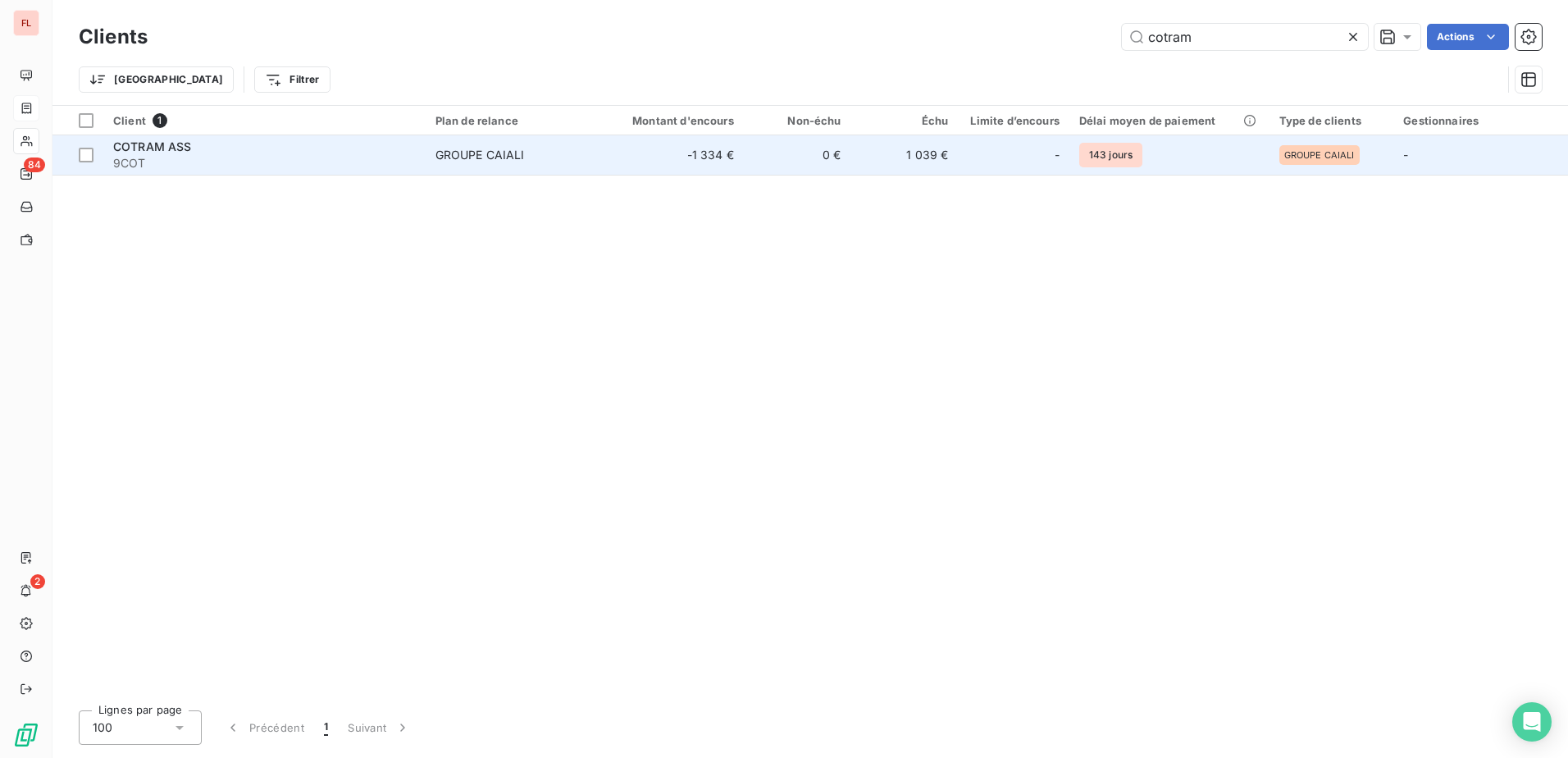
click at [432, 158] on td "GROUPE CAIALI" at bounding box center [513, 155] width 175 height 40
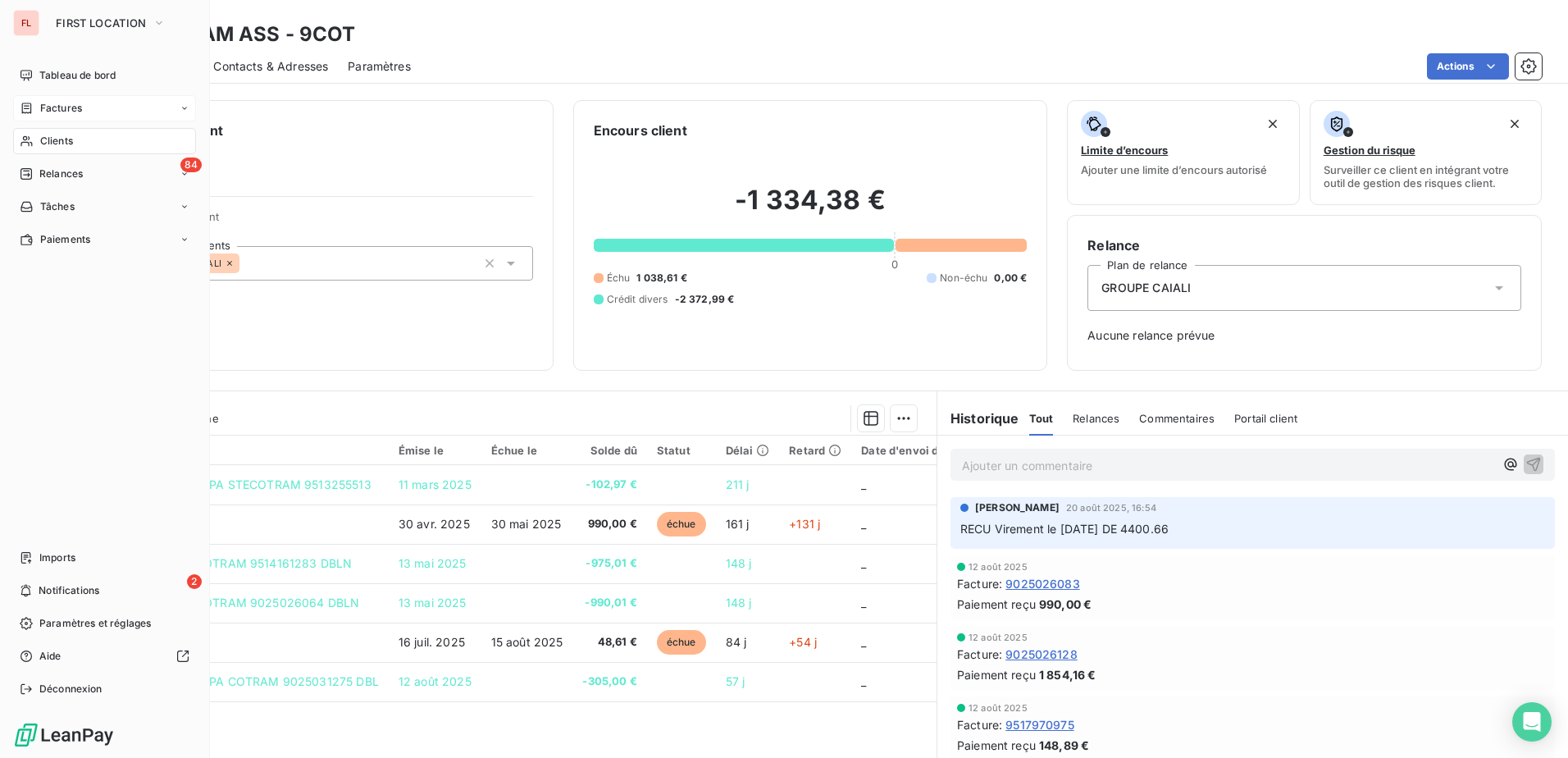
click at [84, 146] on div "Clients" at bounding box center [105, 141] width 183 height 26
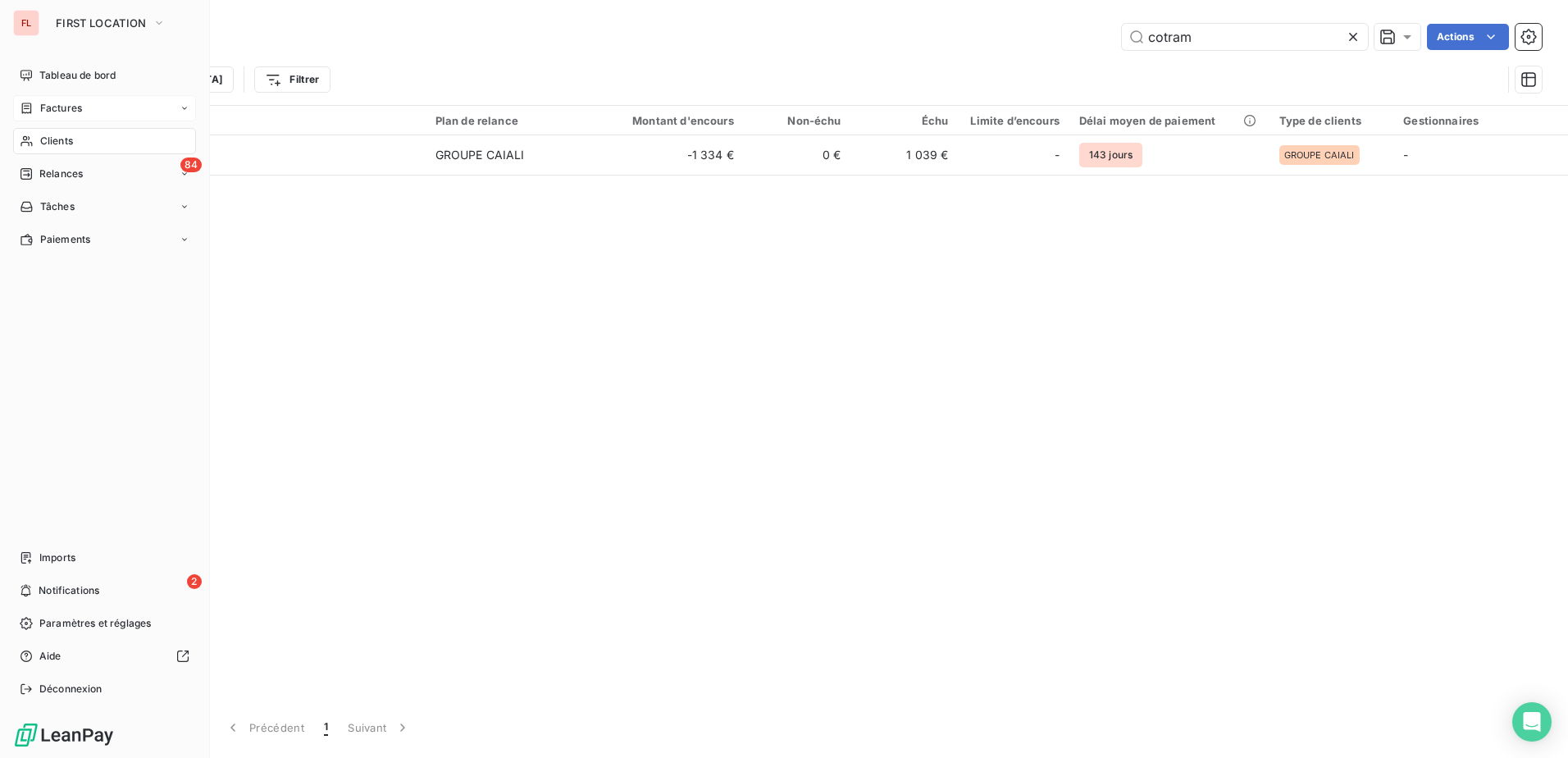
click at [49, 106] on span "Factures" at bounding box center [61, 108] width 42 height 15
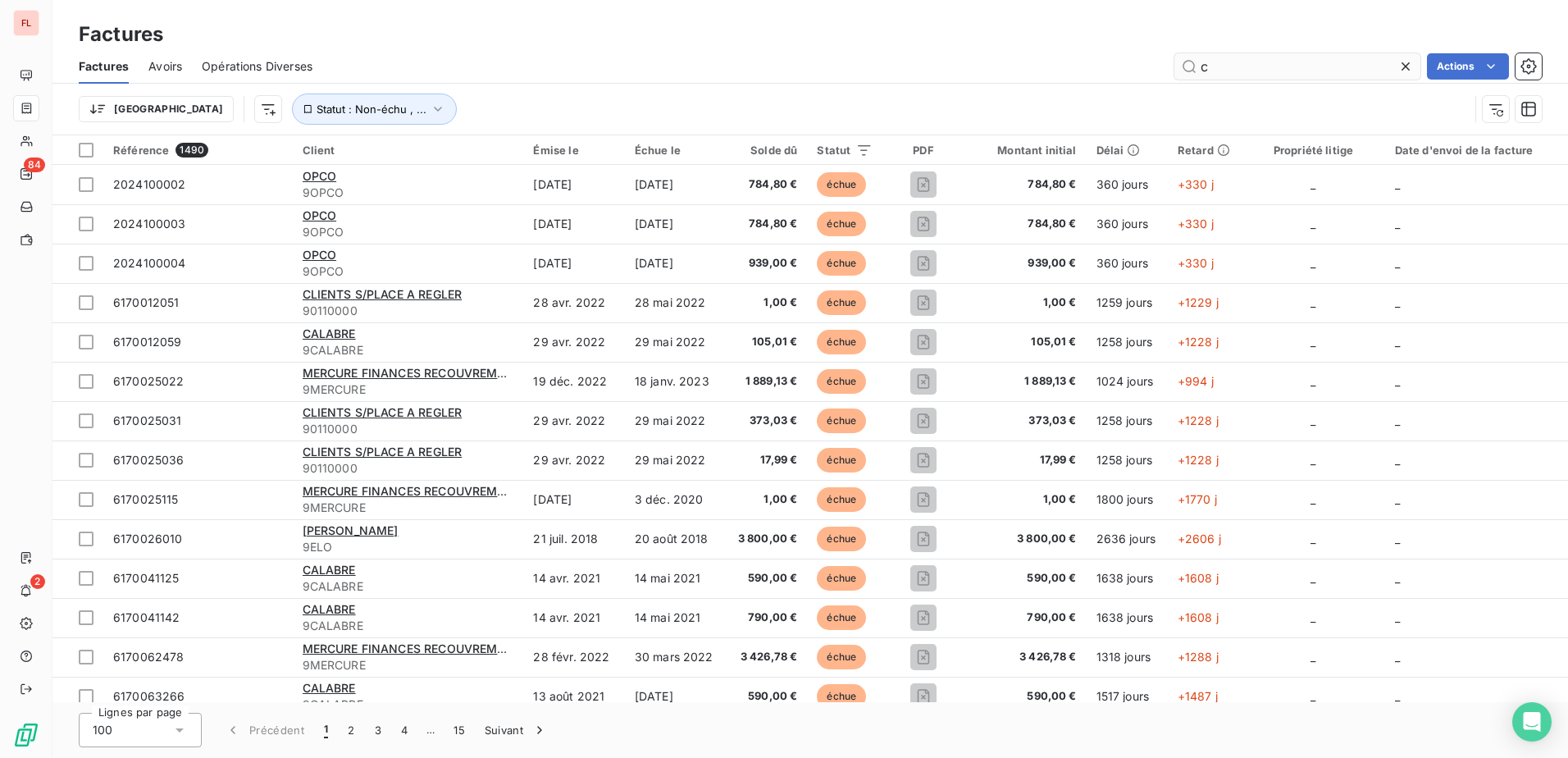
click at [1286, 70] on input "c" at bounding box center [1297, 67] width 246 height 26
click at [1282, 66] on input "c" at bounding box center [1297, 67] width 246 height 26
drag, startPoint x: 1254, startPoint y: 60, endPoint x: 1262, endPoint y: 65, distance: 9.4
click at [1262, 65] on input "c" at bounding box center [1297, 67] width 246 height 26
drag, startPoint x: 1245, startPoint y: 66, endPoint x: 1258, endPoint y: 68, distance: 13.2
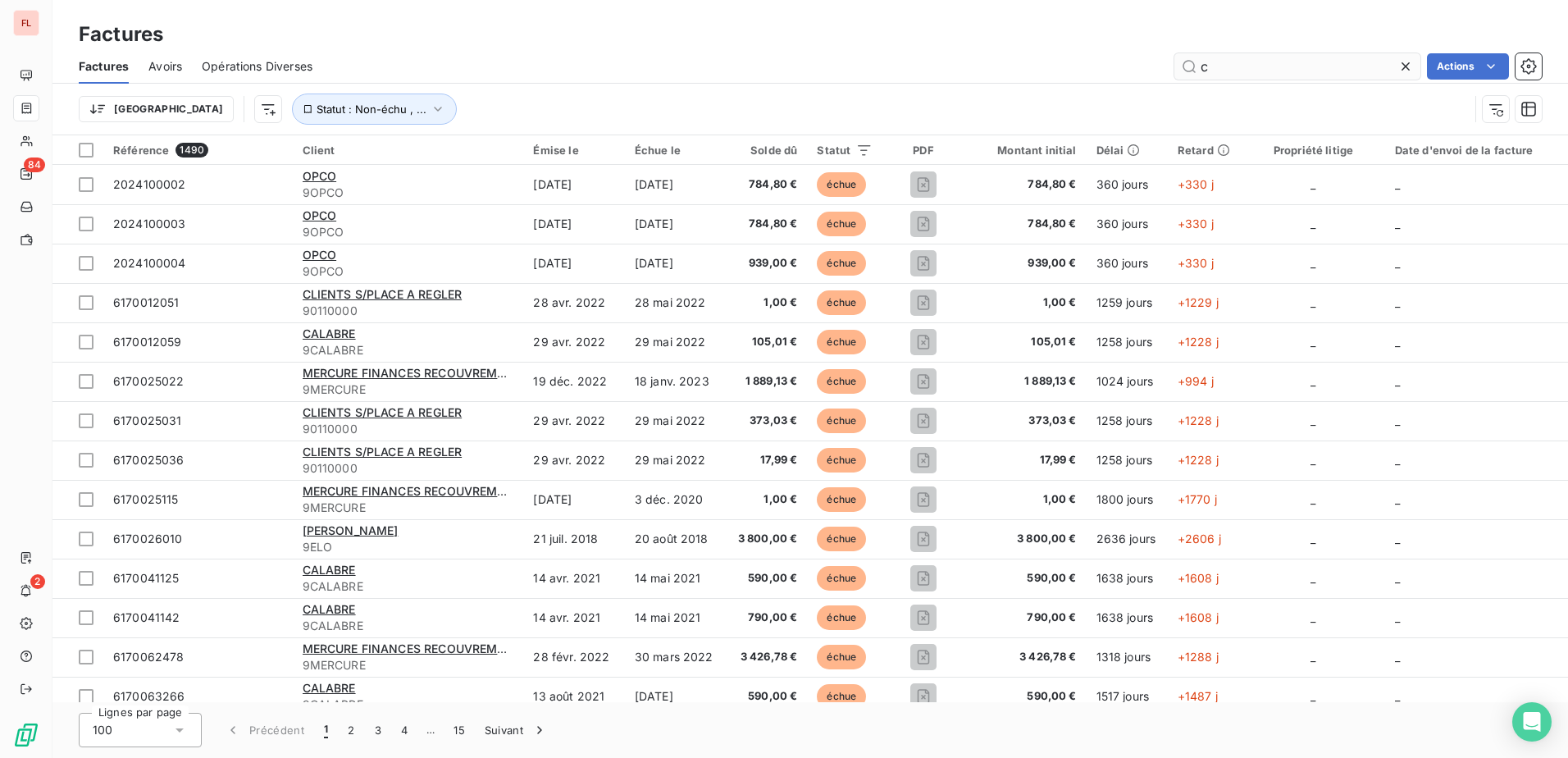
click at [1258, 68] on input "c" at bounding box center [1297, 67] width 246 height 26
click at [1209, 74] on input "c" at bounding box center [1297, 67] width 246 height 26
click at [1231, 64] on input "c" at bounding box center [1297, 67] width 246 height 26
click at [1229, 64] on input "c" at bounding box center [1297, 67] width 246 height 26
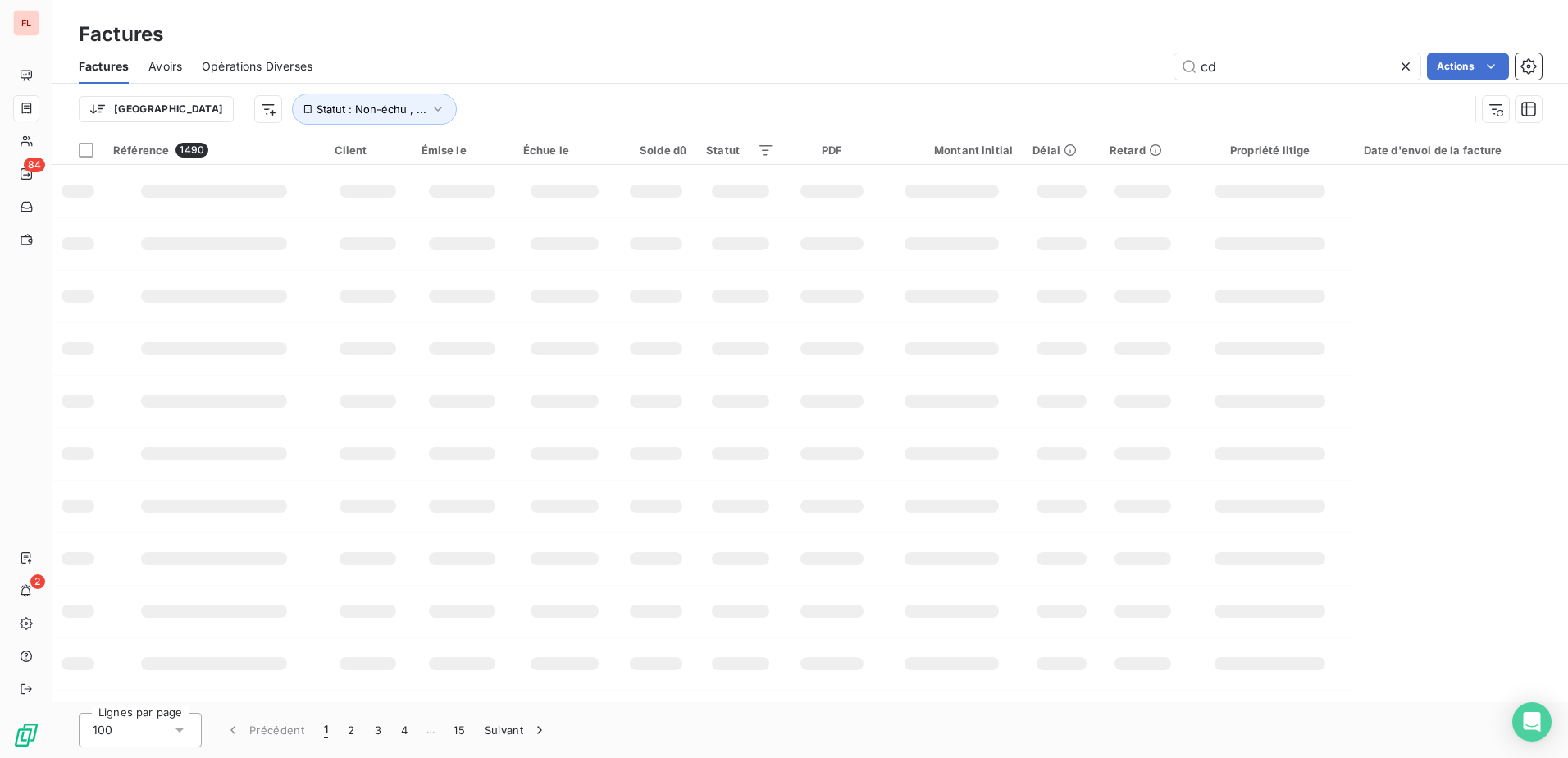
type input "c"
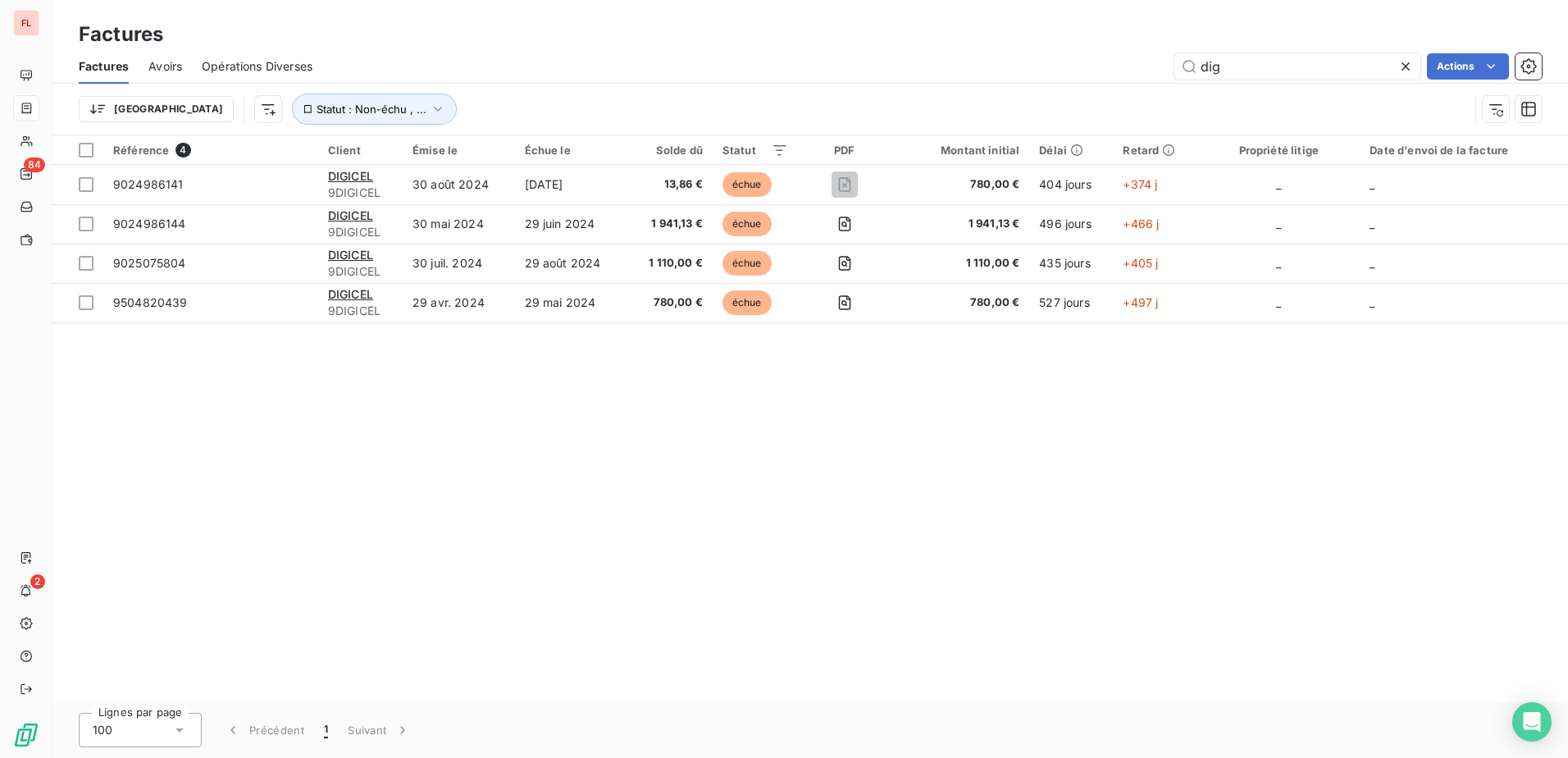
type input "dig"
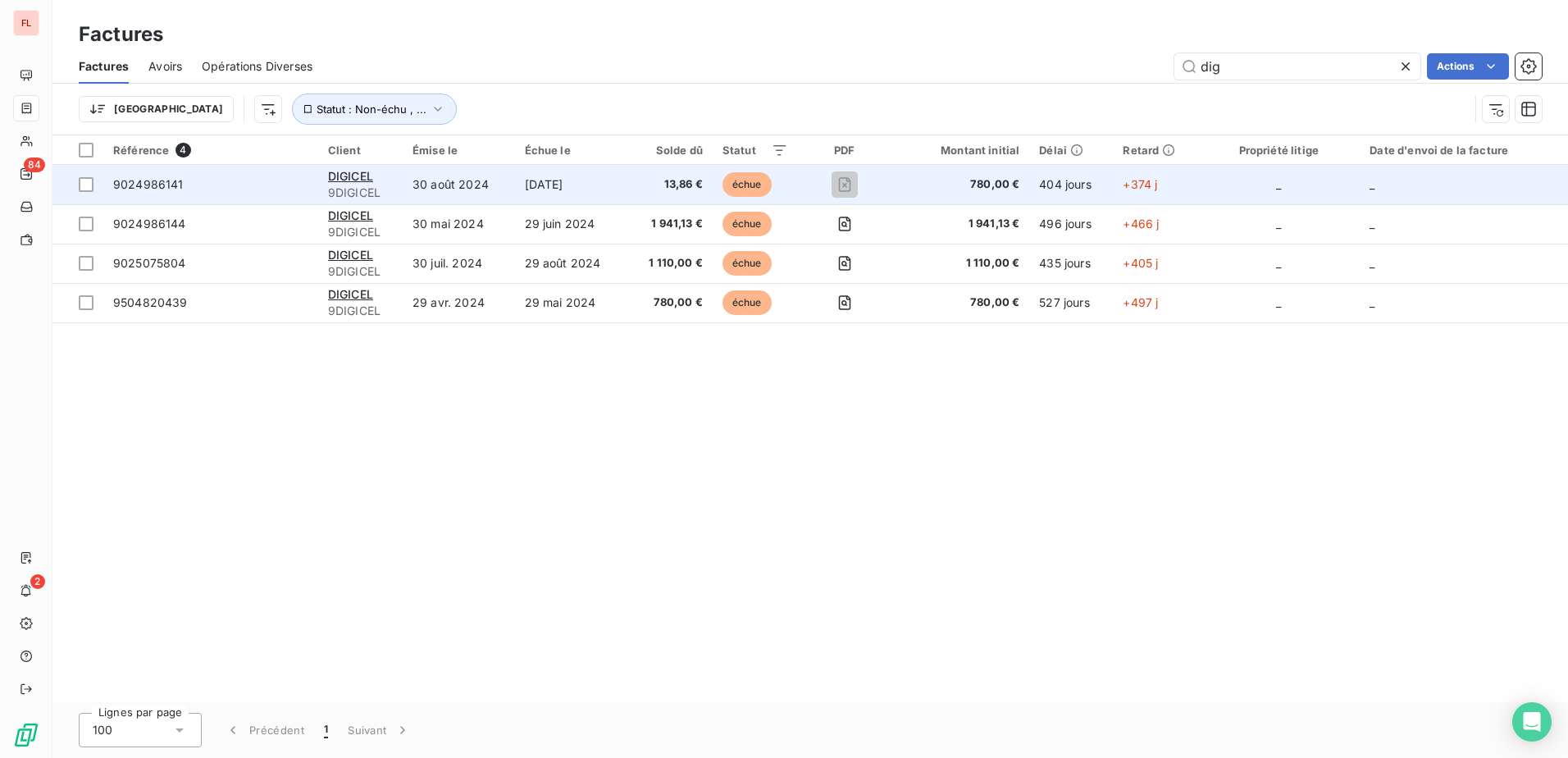
click at [190, 190] on span "9024986141" at bounding box center [210, 185] width 195 height 16
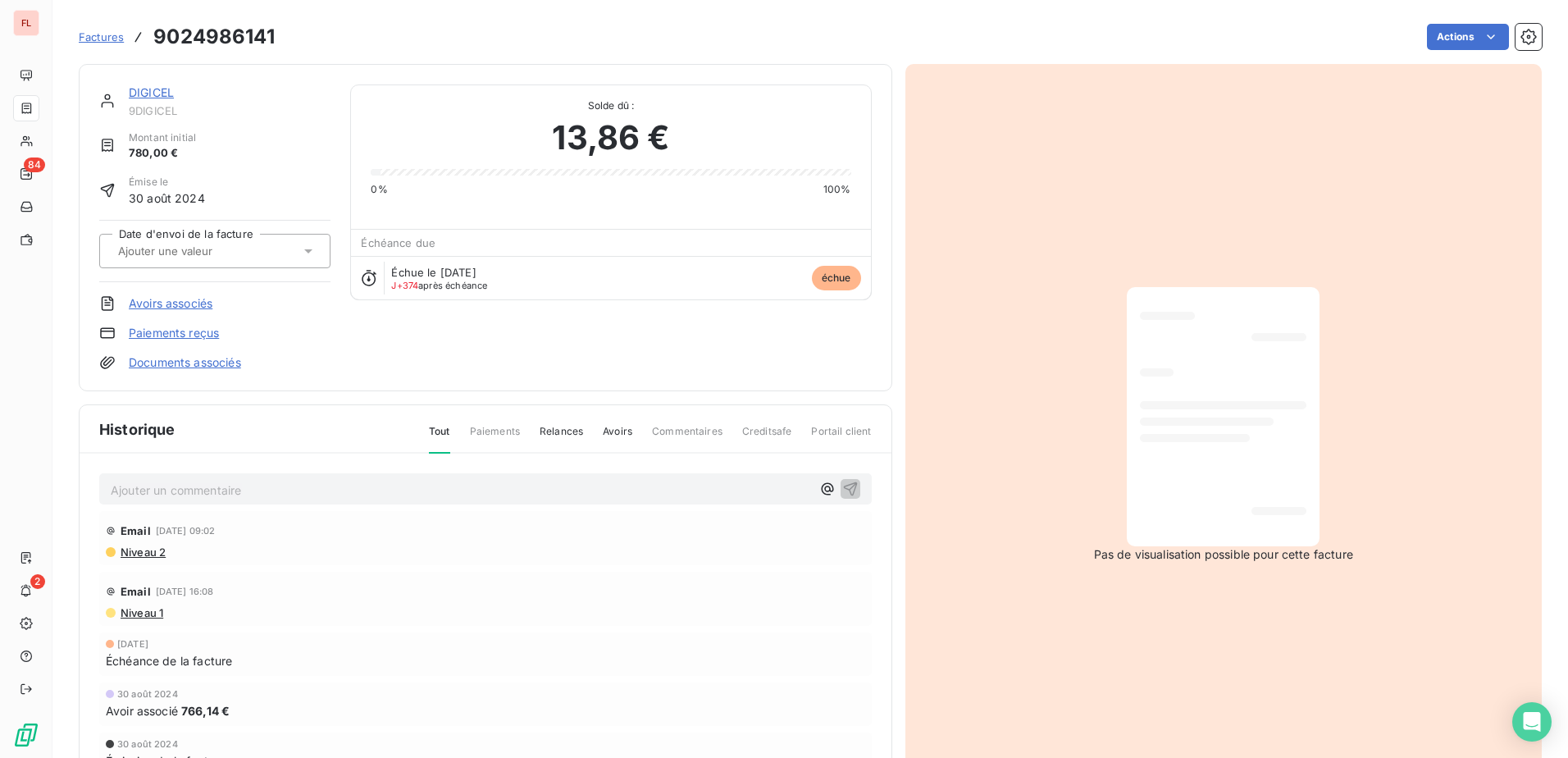
click at [87, 33] on span "Factures" at bounding box center [101, 37] width 45 height 13
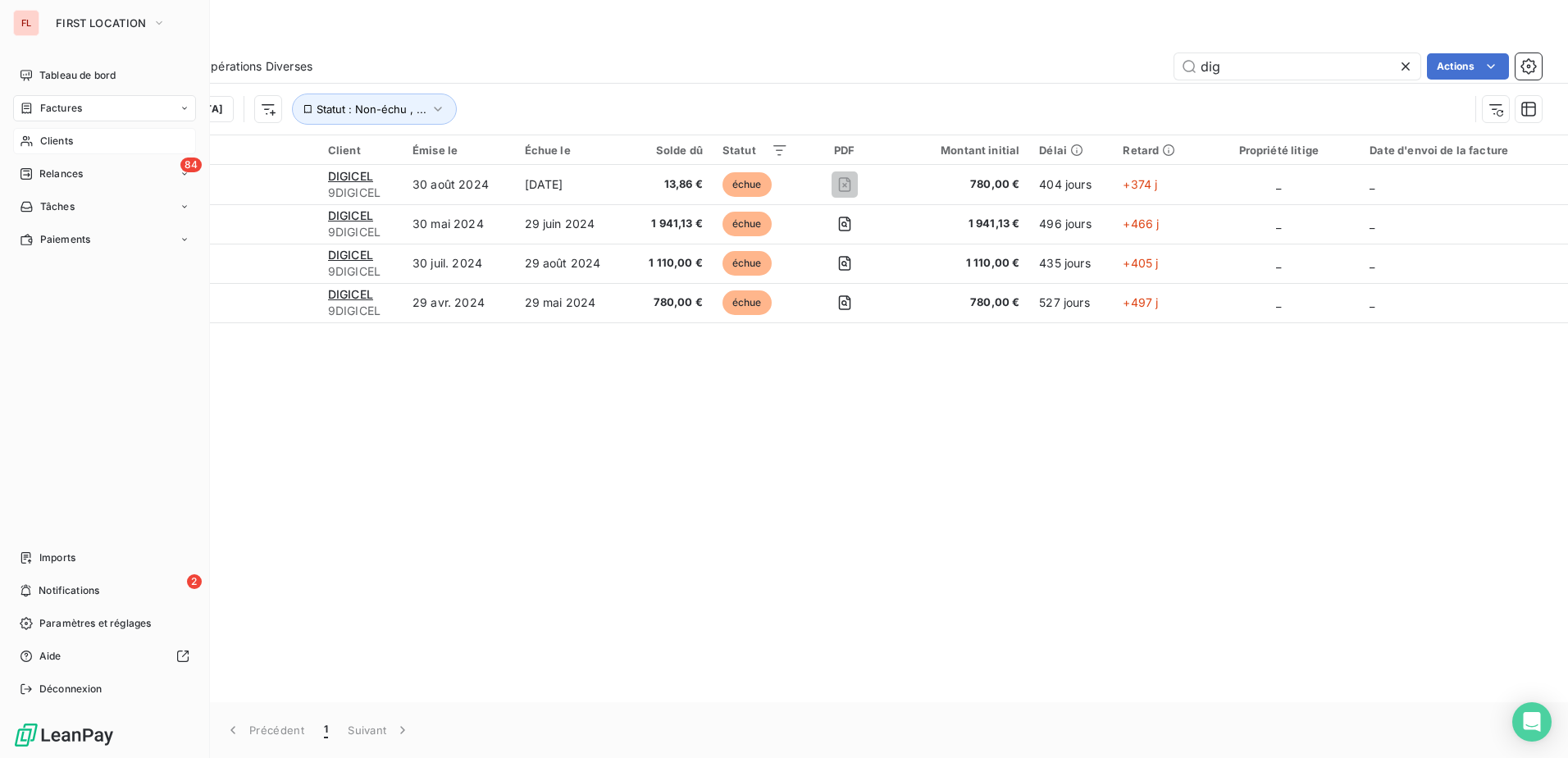
click at [74, 141] on div "Clients" at bounding box center [105, 141] width 183 height 26
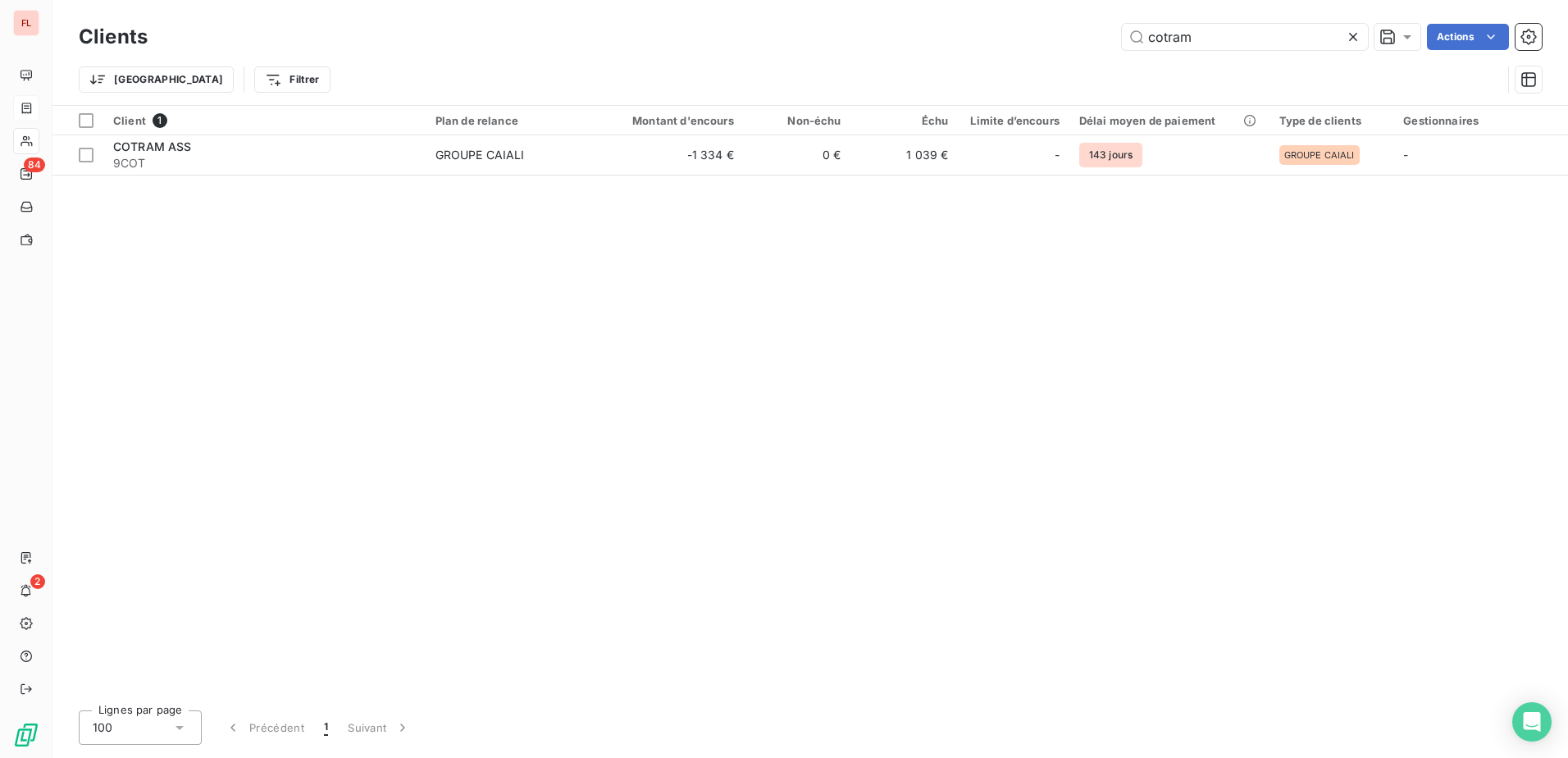
drag, startPoint x: 1156, startPoint y: 40, endPoint x: 874, endPoint y: 41, distance: 282.0
click at [874, 41] on div "cotram Actions" at bounding box center [854, 37] width 1374 height 26
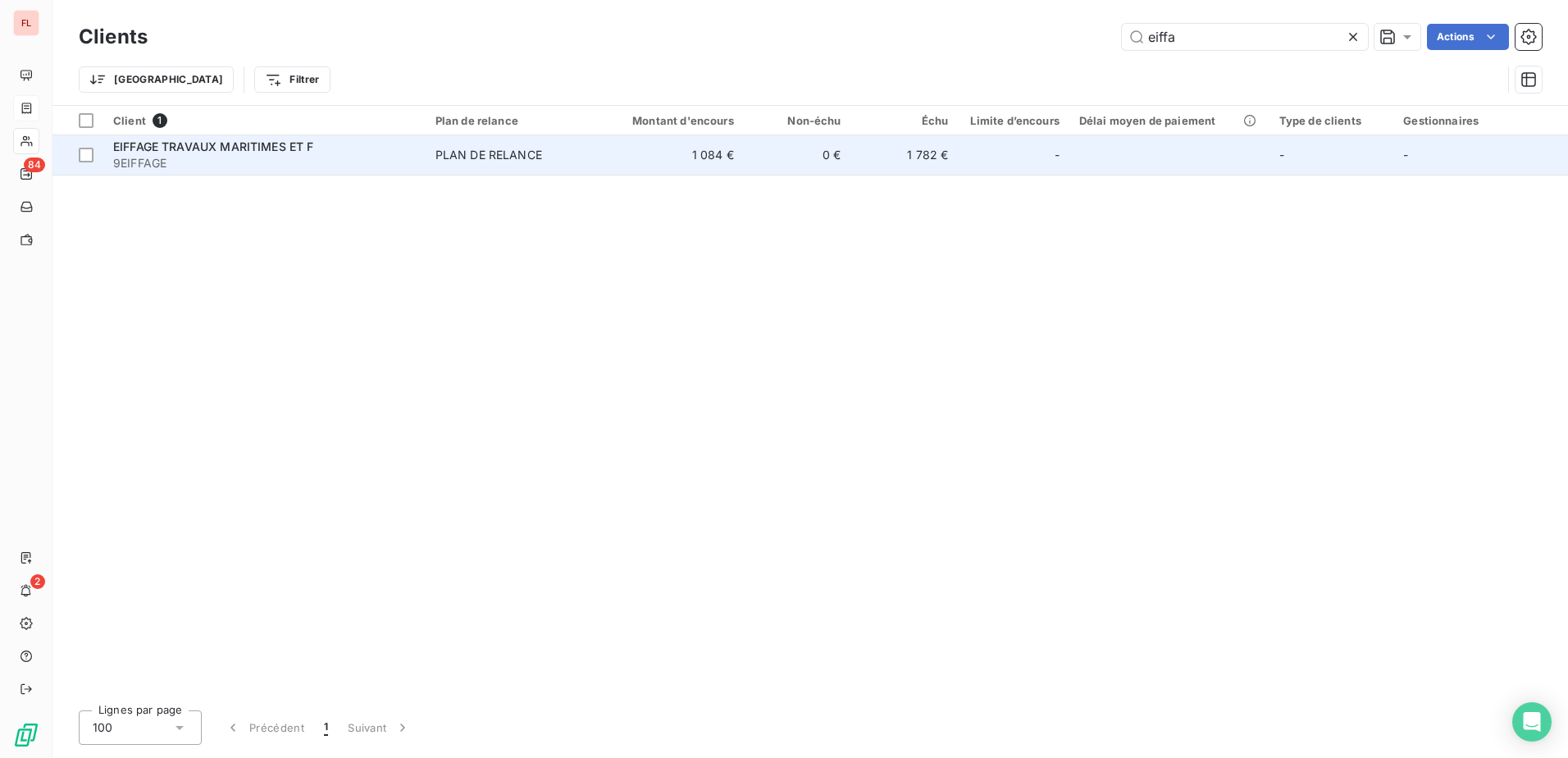
type input "eiffa"
click at [668, 169] on td "1 084 €" at bounding box center [671, 155] width 143 height 40
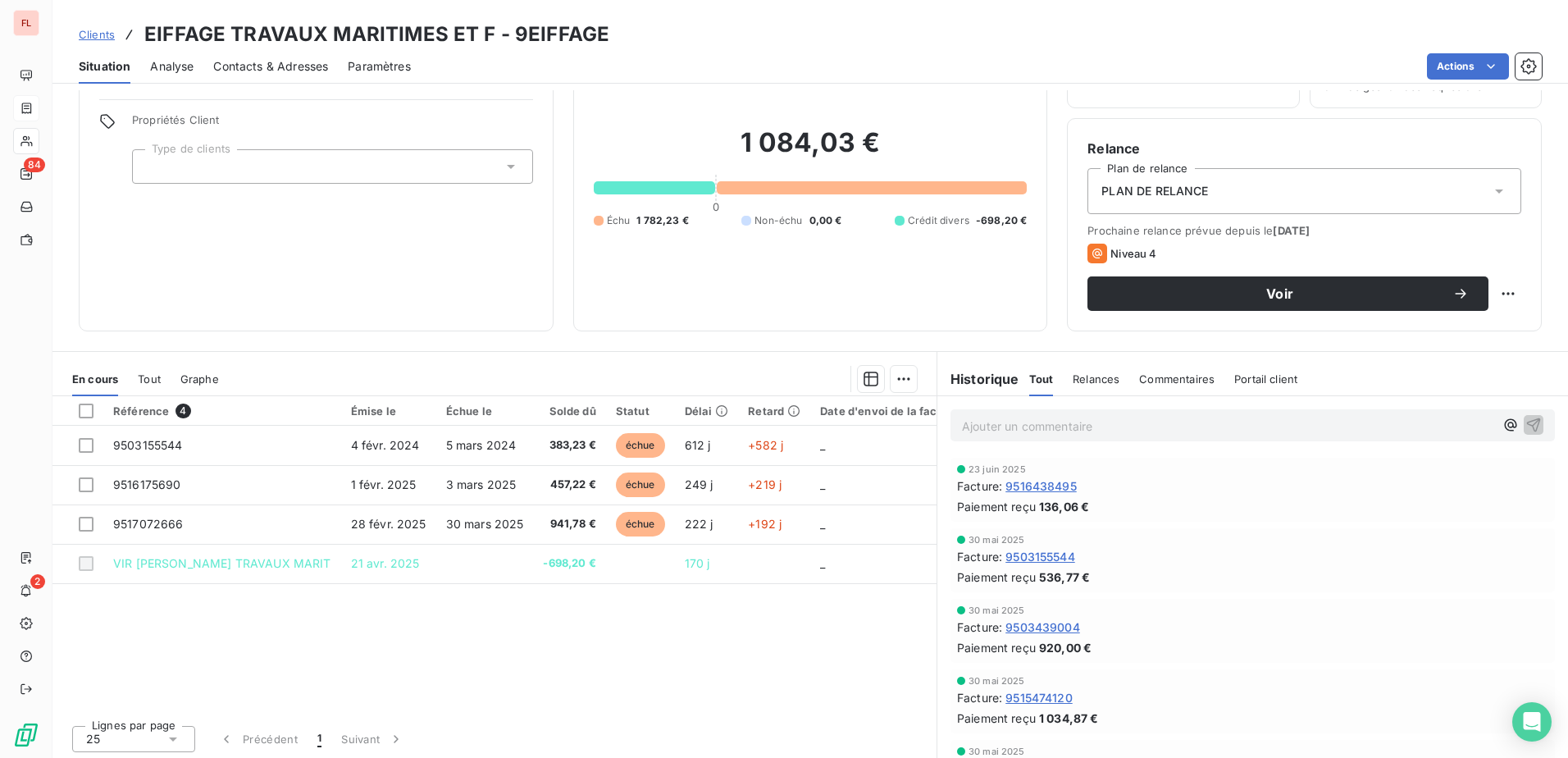
scroll to position [100, 0]
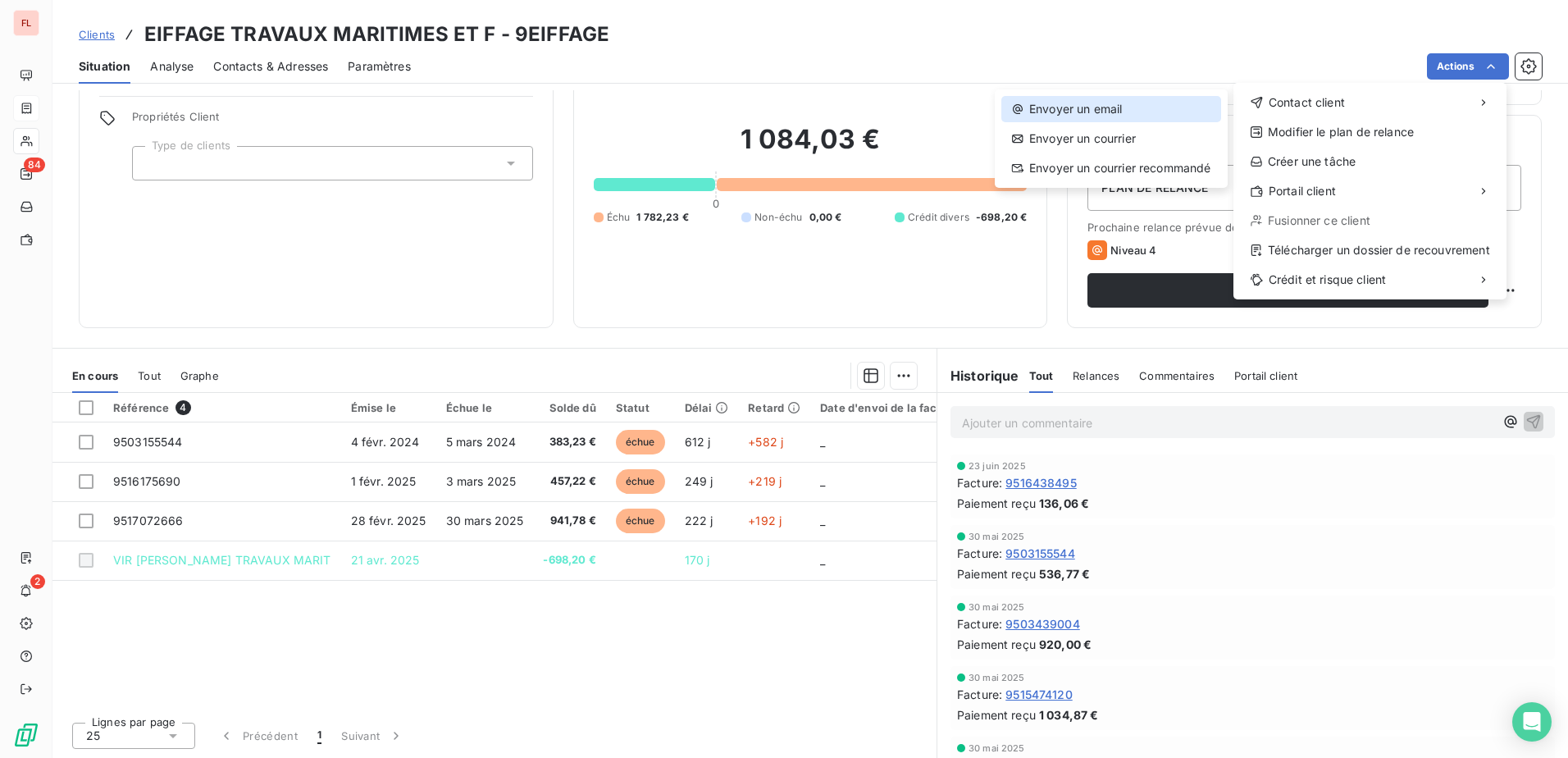
click at [1101, 108] on div "Envoyer un email" at bounding box center [1111, 109] width 220 height 26
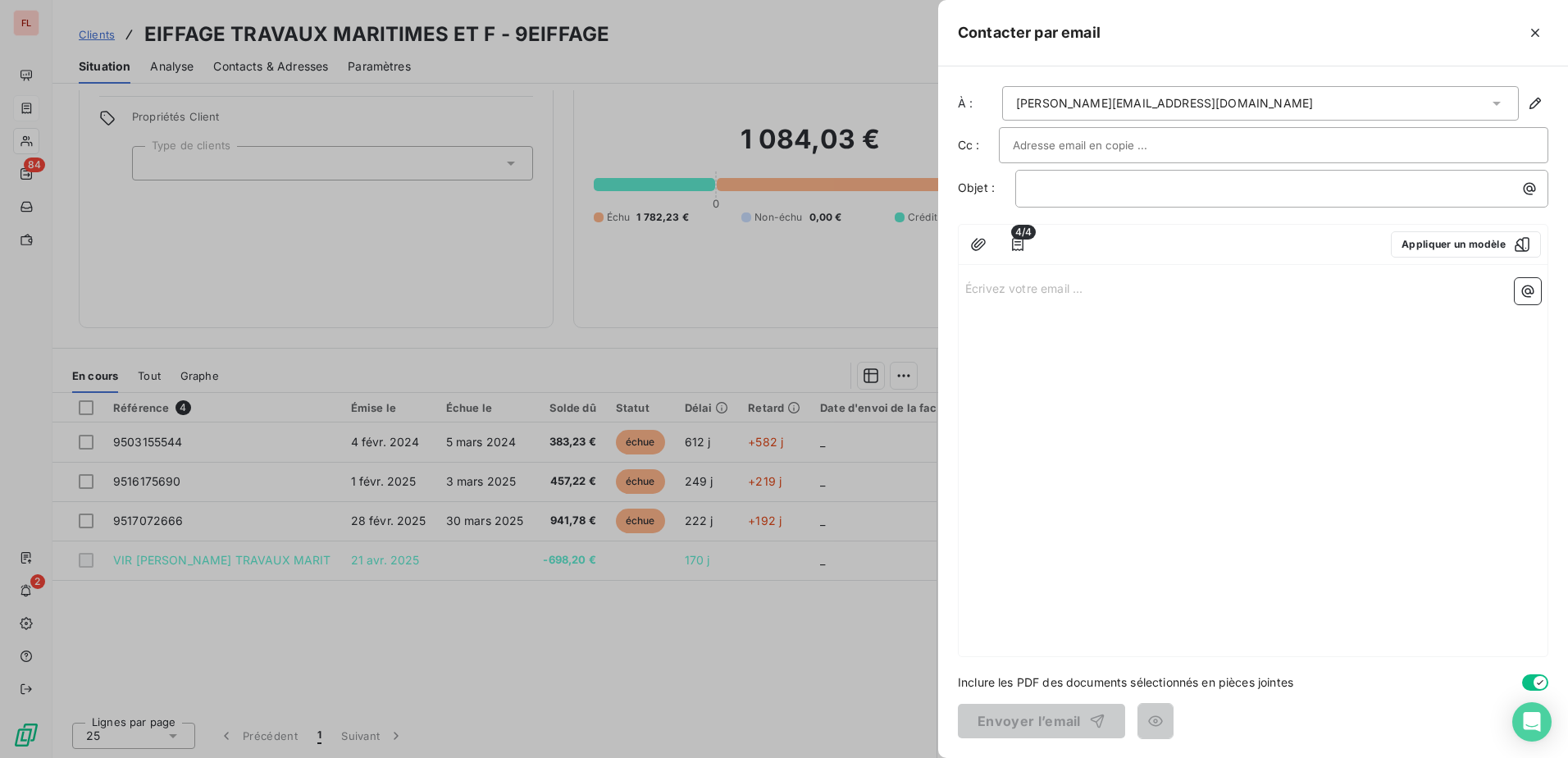
drag, startPoint x: 228, startPoint y: 281, endPoint x: 244, endPoint y: 283, distance: 16.1
click at [241, 281] on div at bounding box center [784, 379] width 1568 height 758
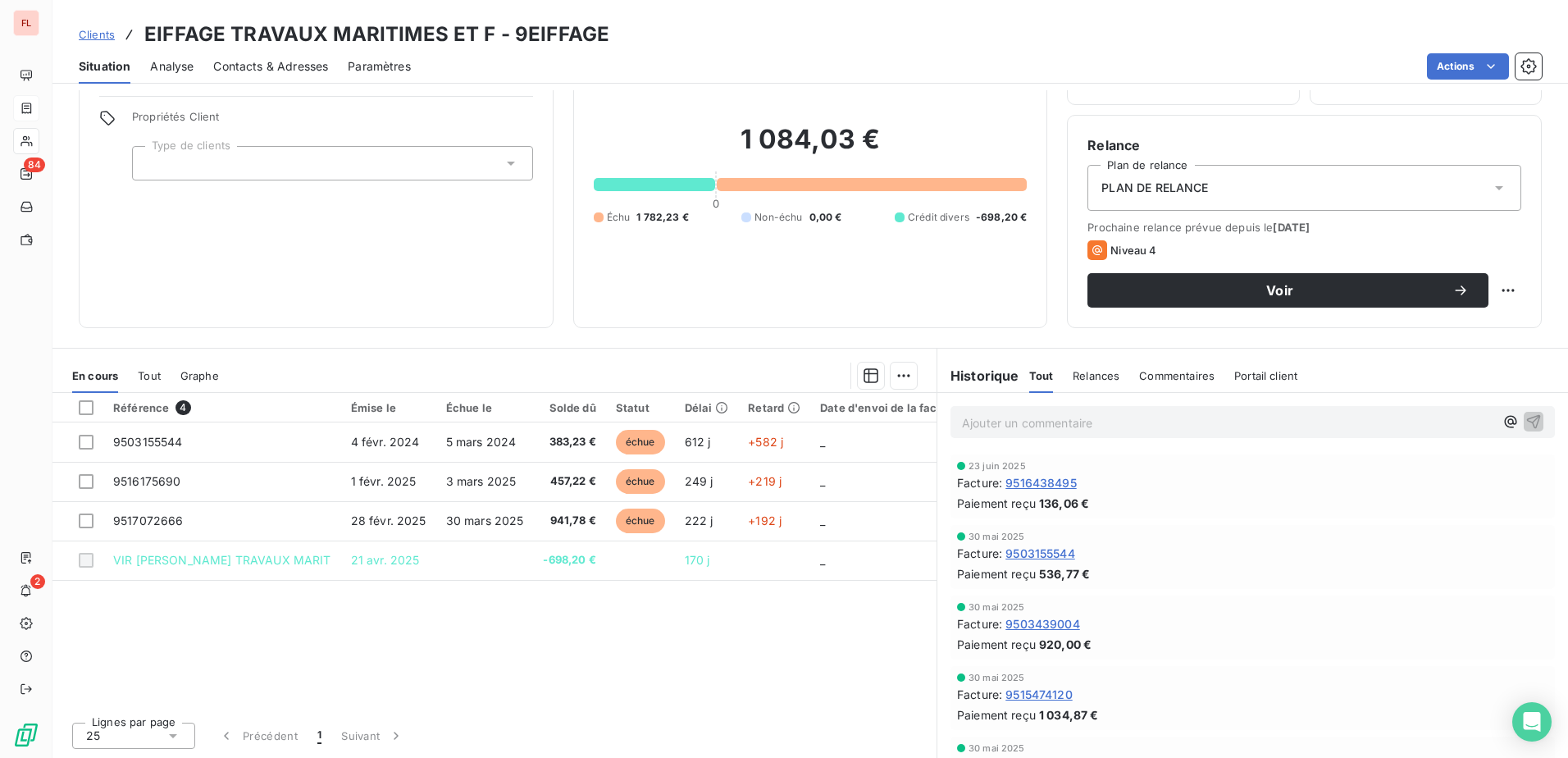
click at [92, 40] on span "Clients" at bounding box center [97, 35] width 36 height 13
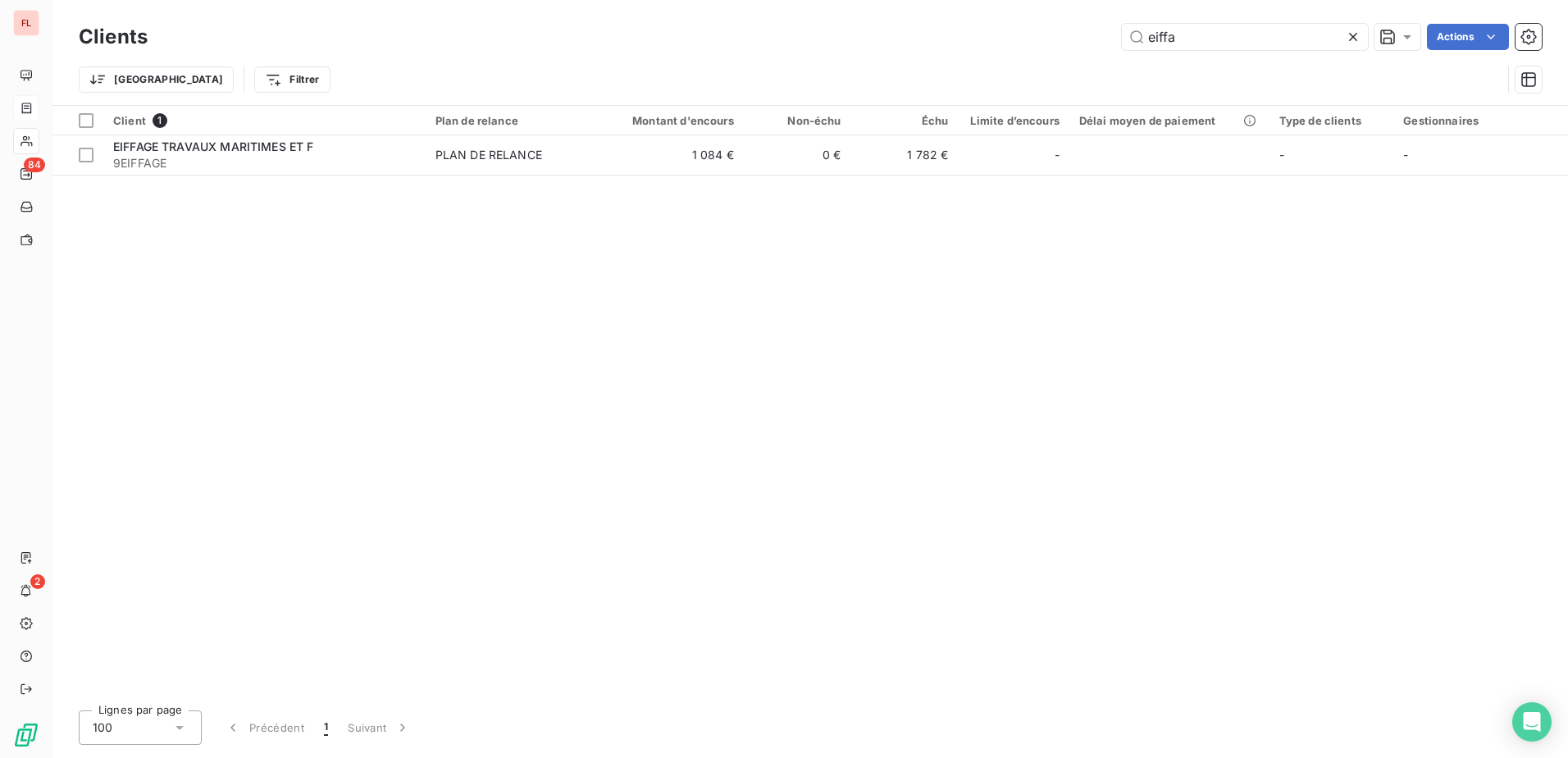
drag, startPoint x: 1258, startPoint y: 37, endPoint x: 993, endPoint y: 40, distance: 265.0
click at [993, 40] on div "eiffa Actions" at bounding box center [854, 37] width 1374 height 26
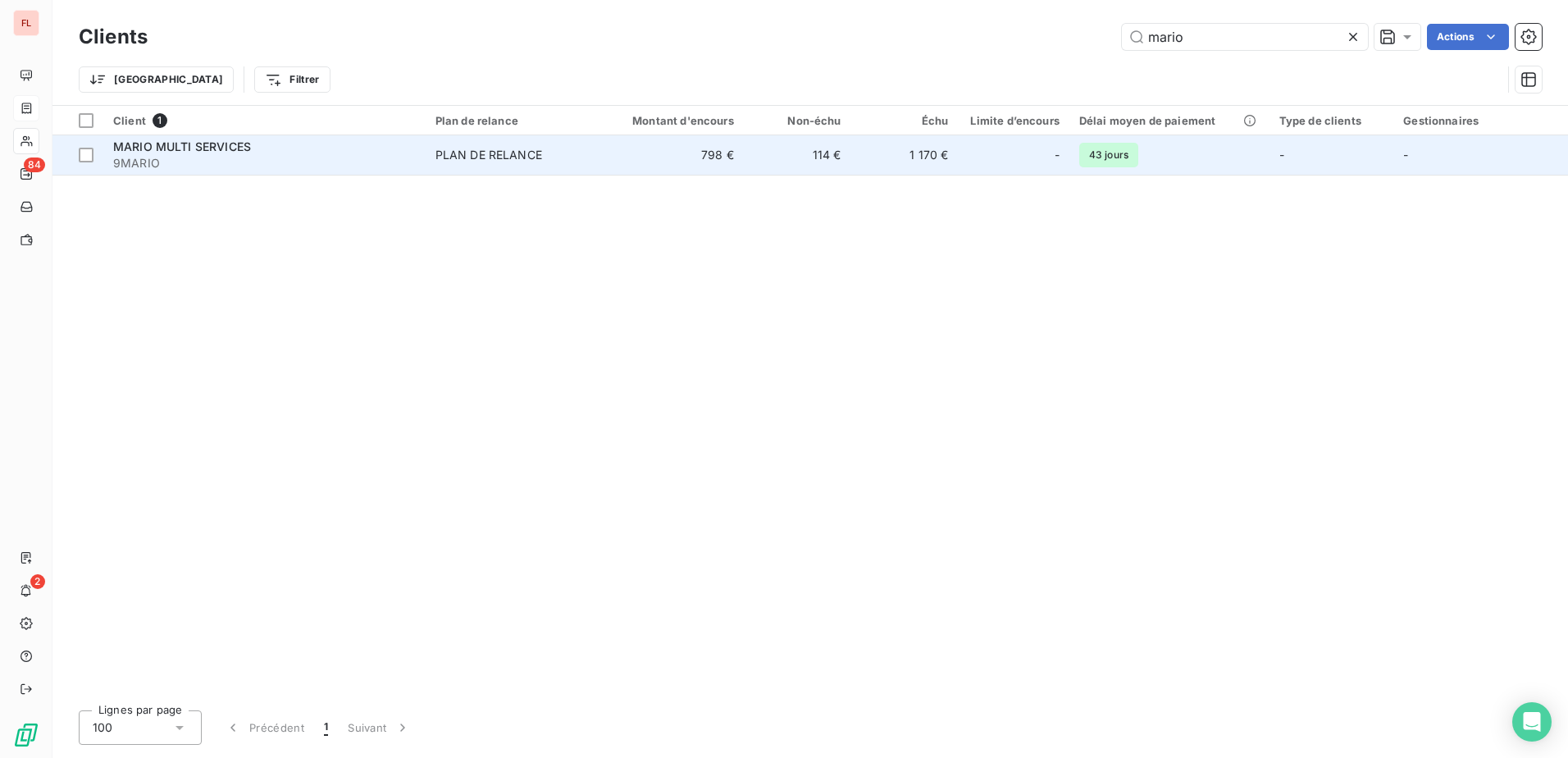
type input "mario"
click at [314, 174] on td "MARIO MULTI SERVICES 9MARIO" at bounding box center [264, 155] width 322 height 40
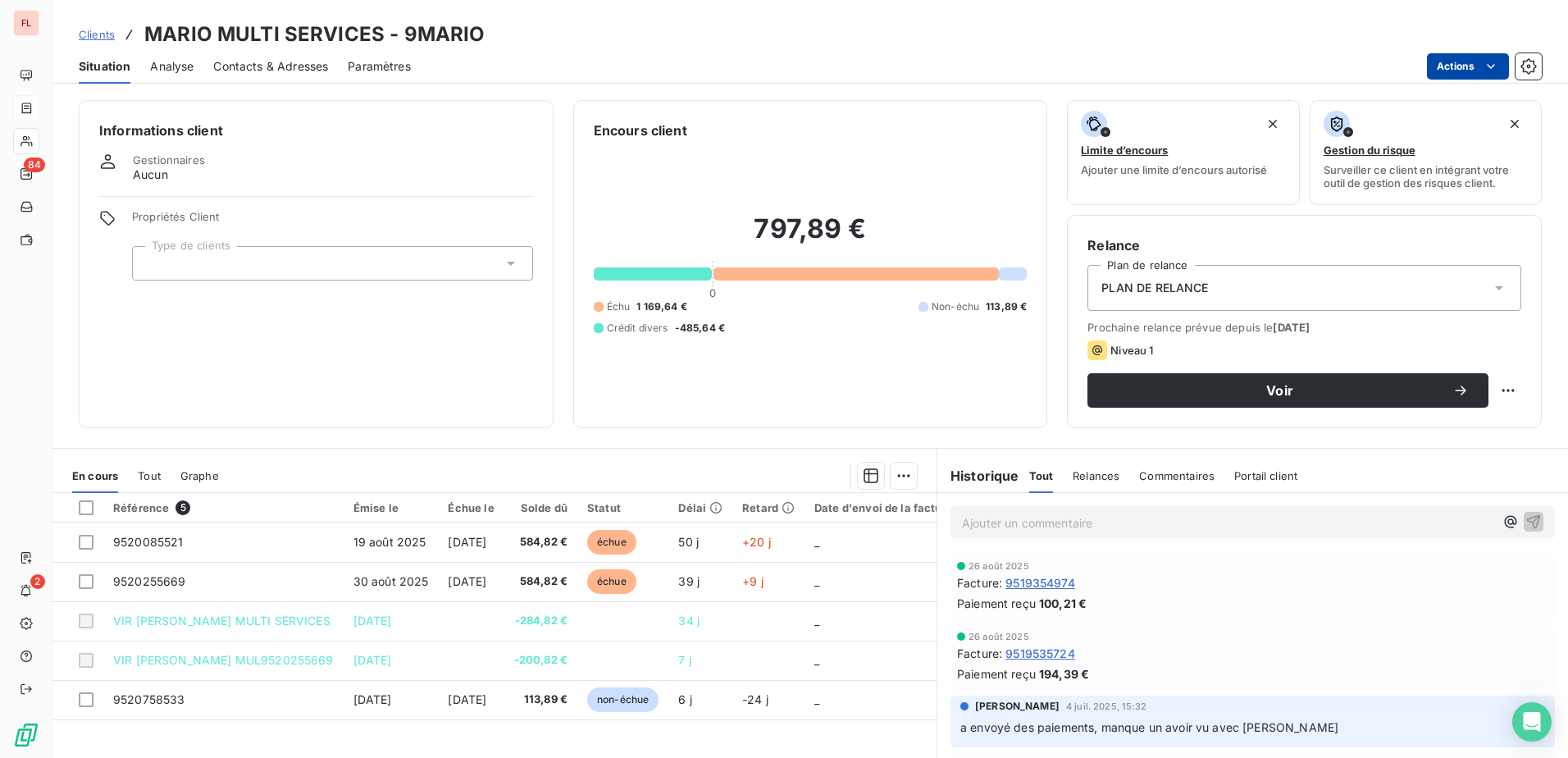
click at [1500, 58] on html "FL 84 2 Clients MARIO MULTI SERVICES - 9MARIO Situation Analyse Contacts & Adre…" at bounding box center [784, 379] width 1568 height 758
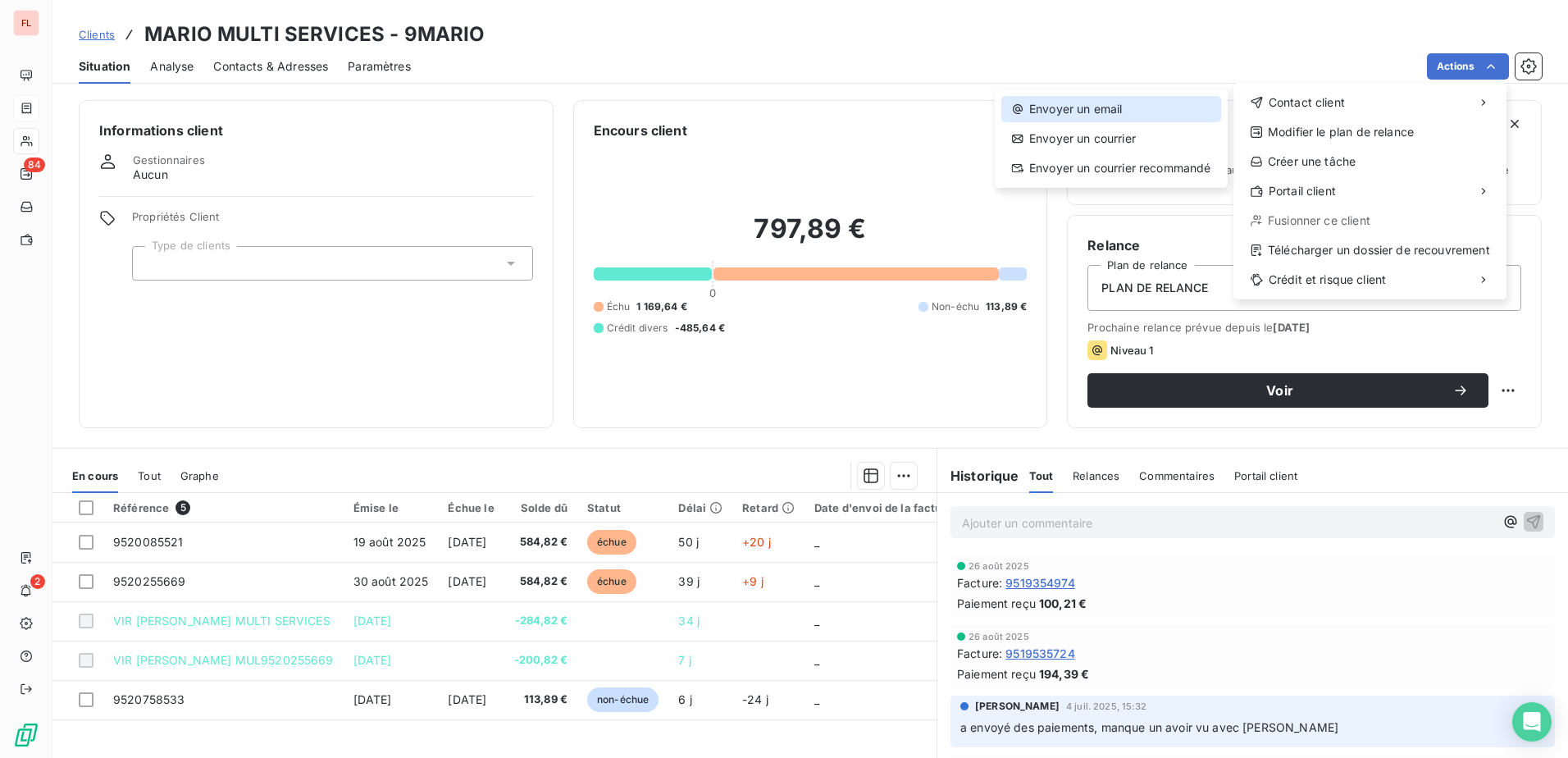
click at [1153, 105] on div "Envoyer un email" at bounding box center [1111, 109] width 220 height 26
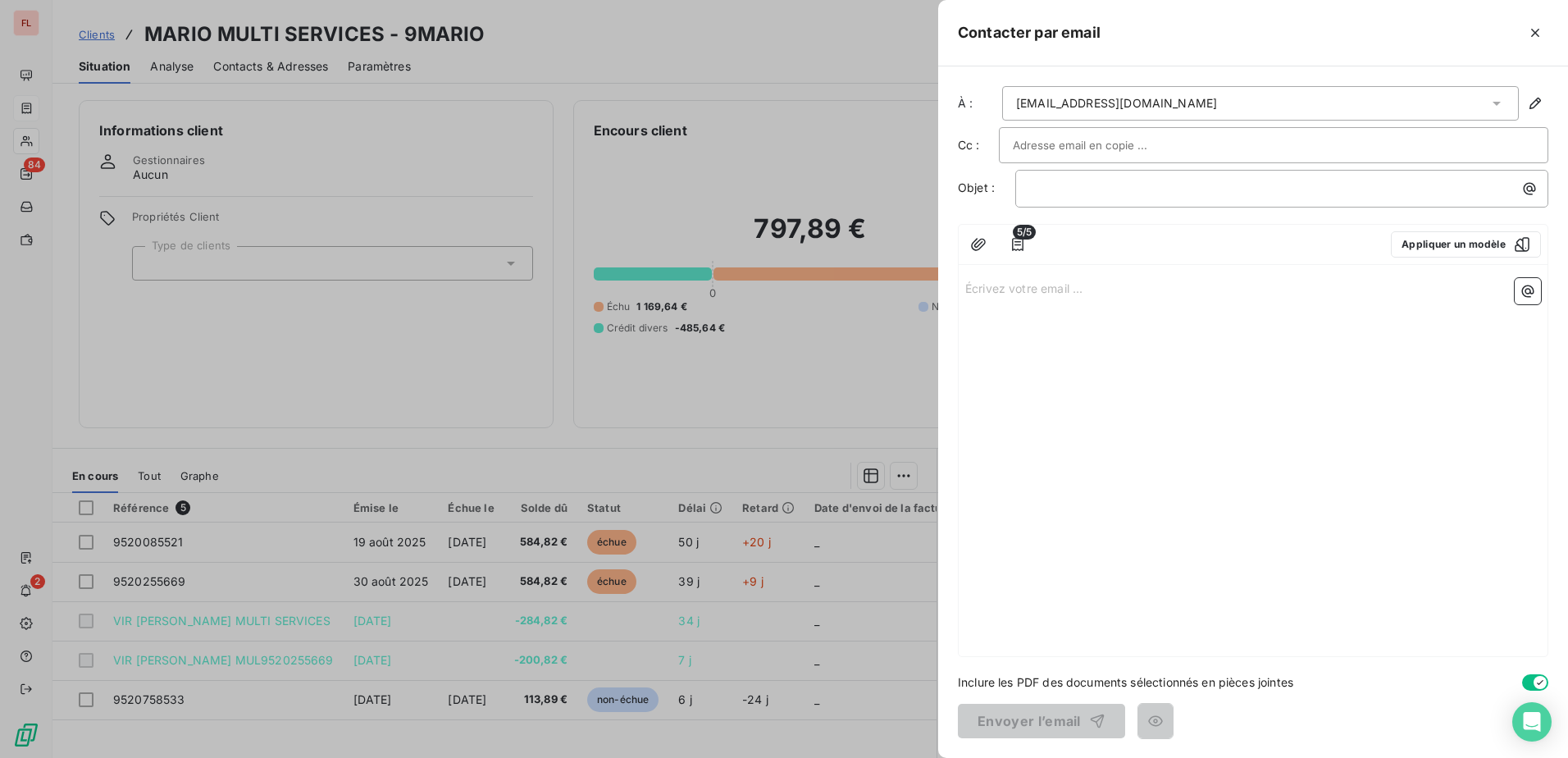
click at [999, 235] on div "5/5 Appliquer un modèle" at bounding box center [1252, 245] width 589 height 40
click at [1016, 241] on icon "button" at bounding box center [1018, 245] width 16 height 16
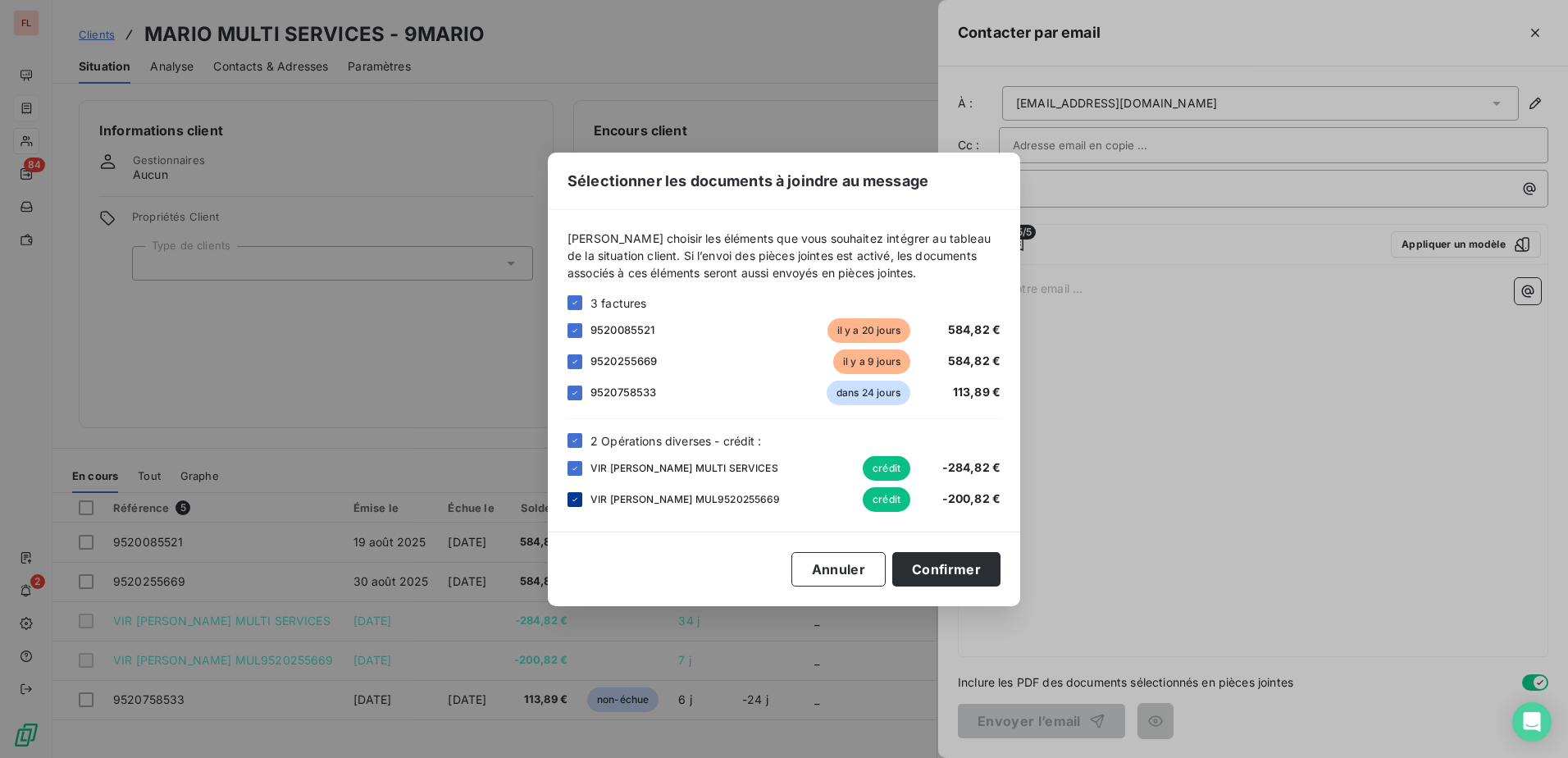
click at [571, 503] on icon at bounding box center [575, 499] width 10 height 10
click at [573, 498] on div at bounding box center [575, 499] width 15 height 15
click at [573, 391] on icon at bounding box center [575, 393] width 10 height 10
click at [961, 573] on button "Confirmer" at bounding box center [946, 569] width 108 height 35
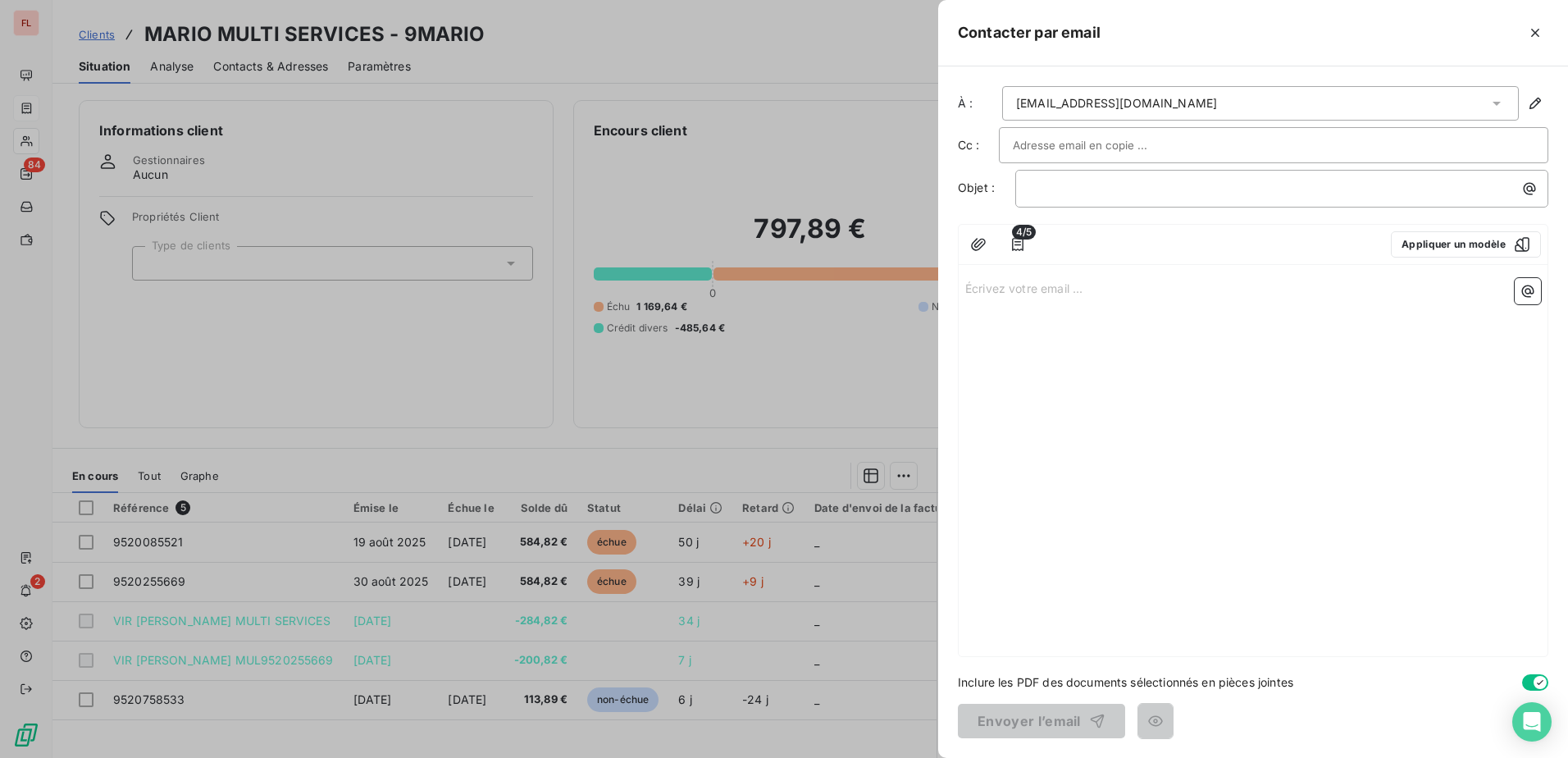
click at [1098, 142] on input "text" at bounding box center [1101, 145] width 176 height 25
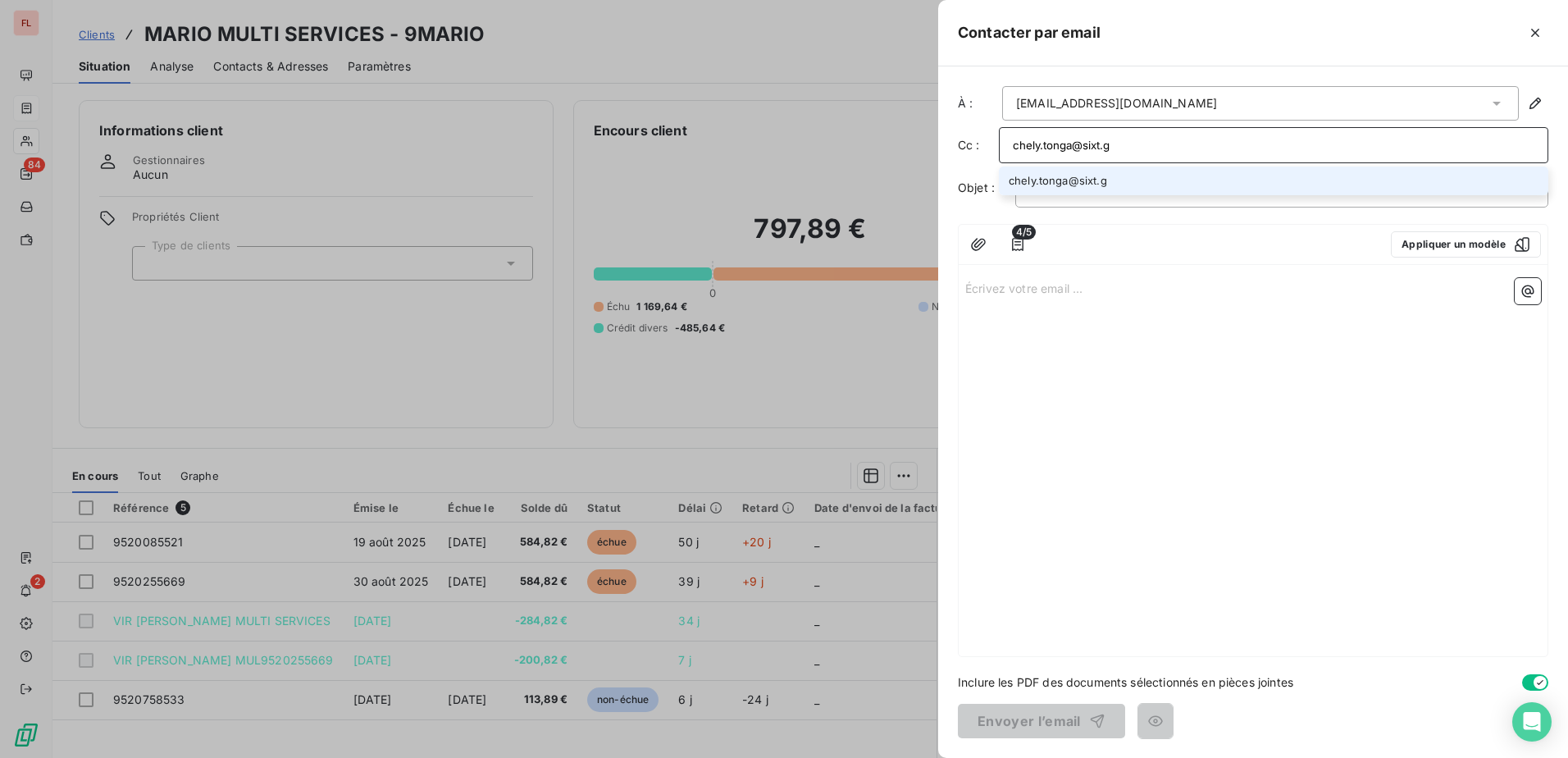
type input "chely.tonga@sixt.gp"
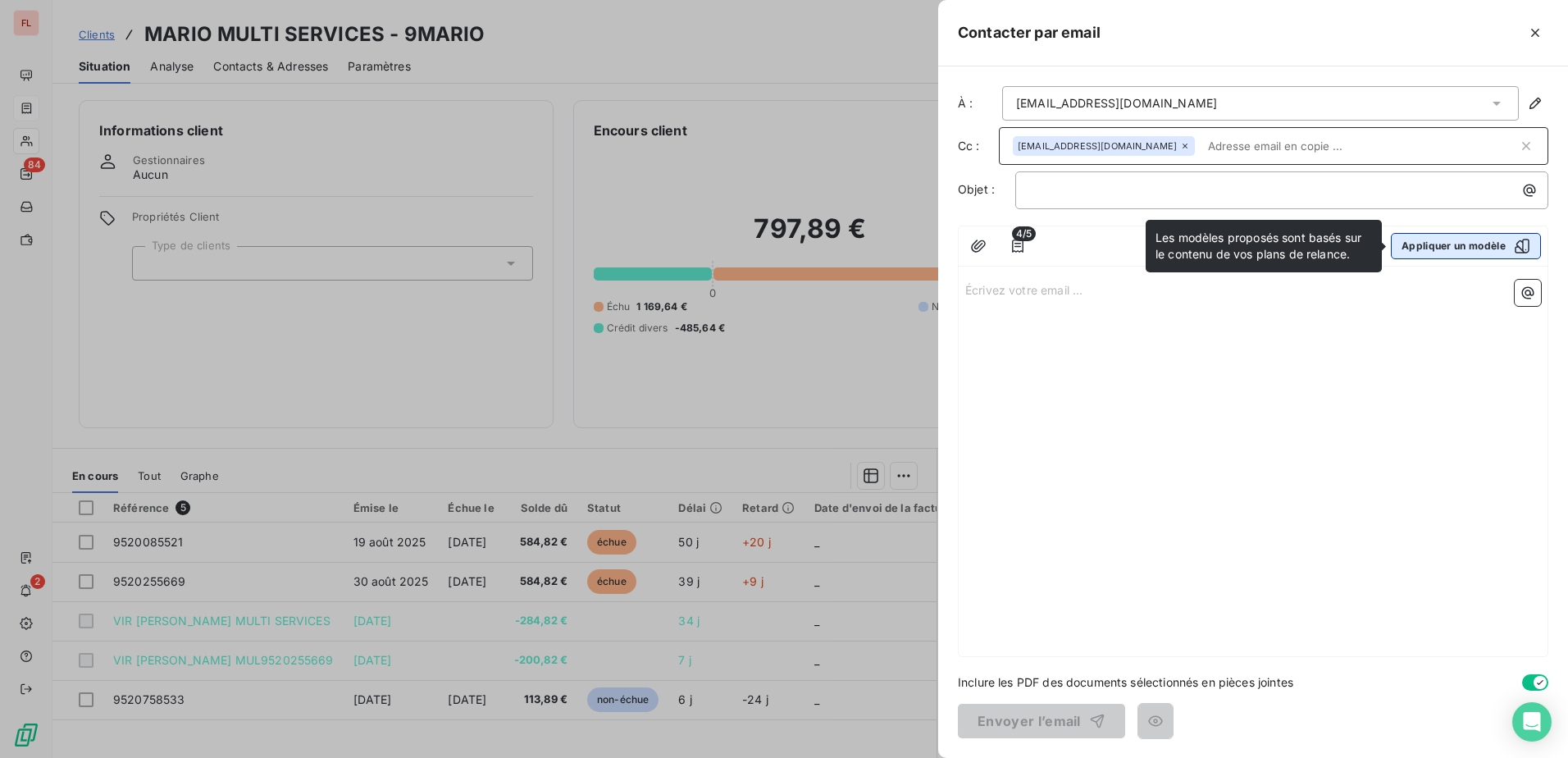
click at [1460, 250] on button "Appliquer un modèle" at bounding box center [1466, 246] width 150 height 26
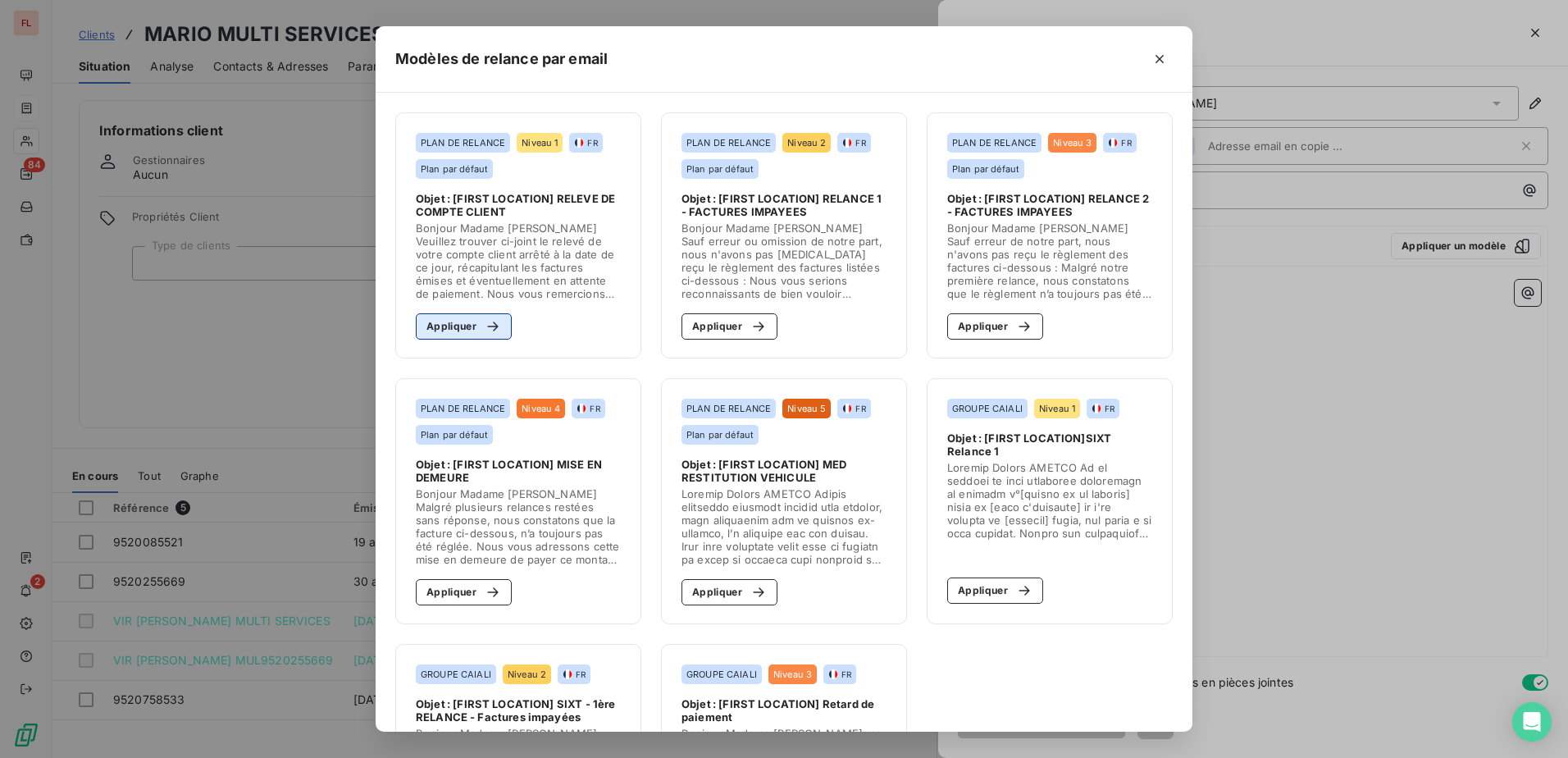
click at [457, 329] on button "Appliquer" at bounding box center [464, 326] width 96 height 26
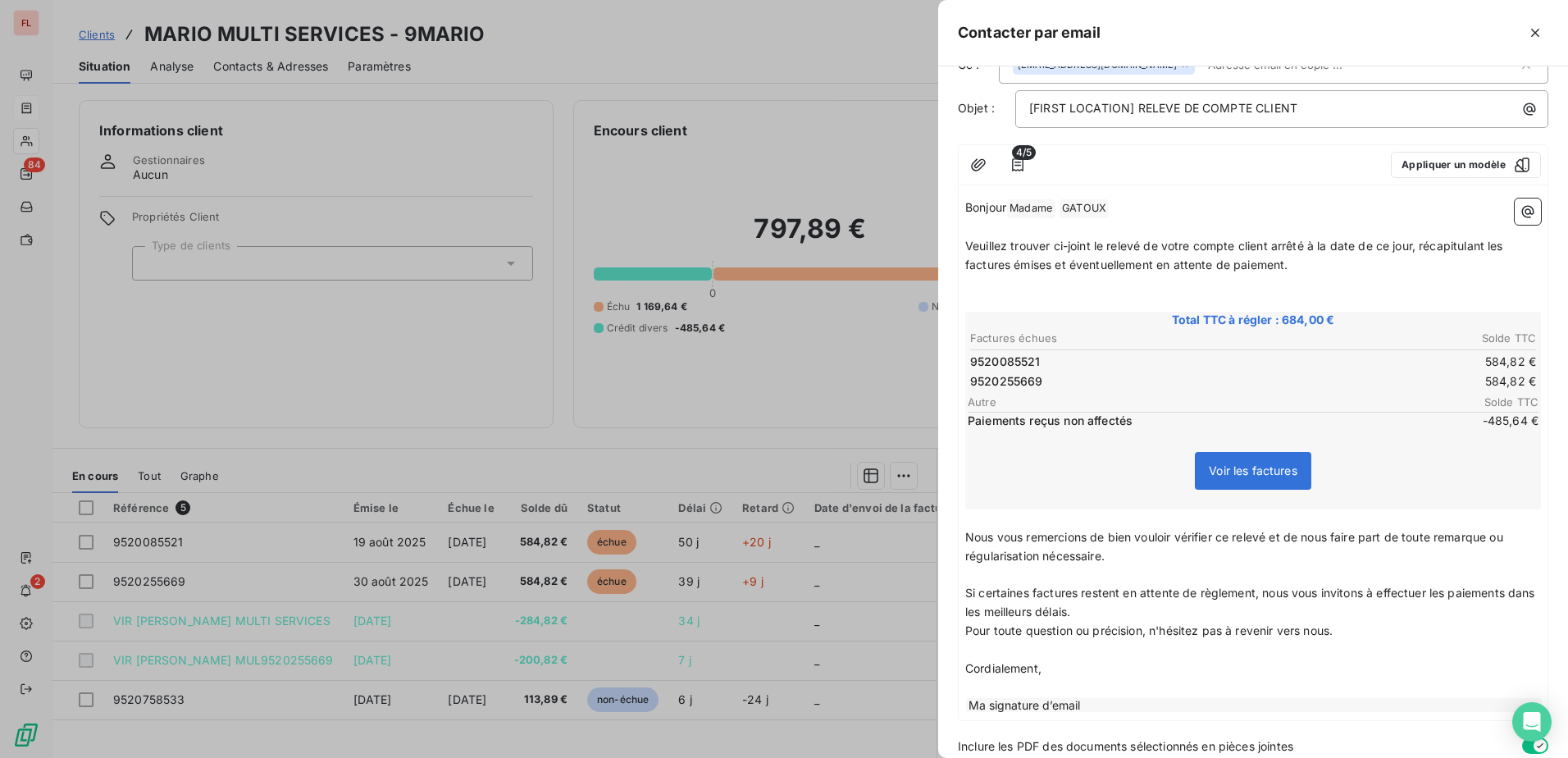
scroll to position [145, 0]
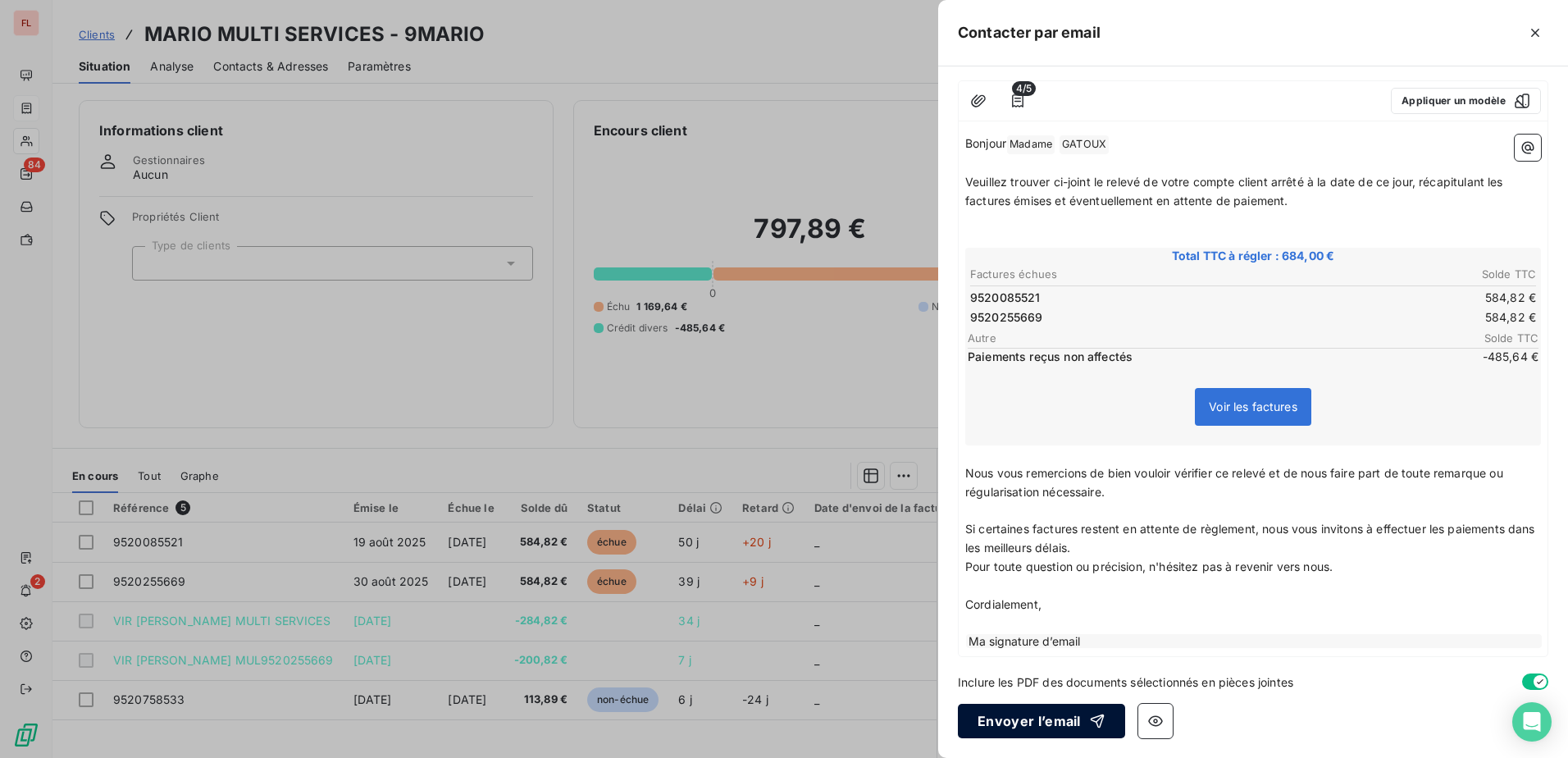
click at [1021, 717] on button "Envoyer l’email" at bounding box center [1041, 721] width 167 height 35
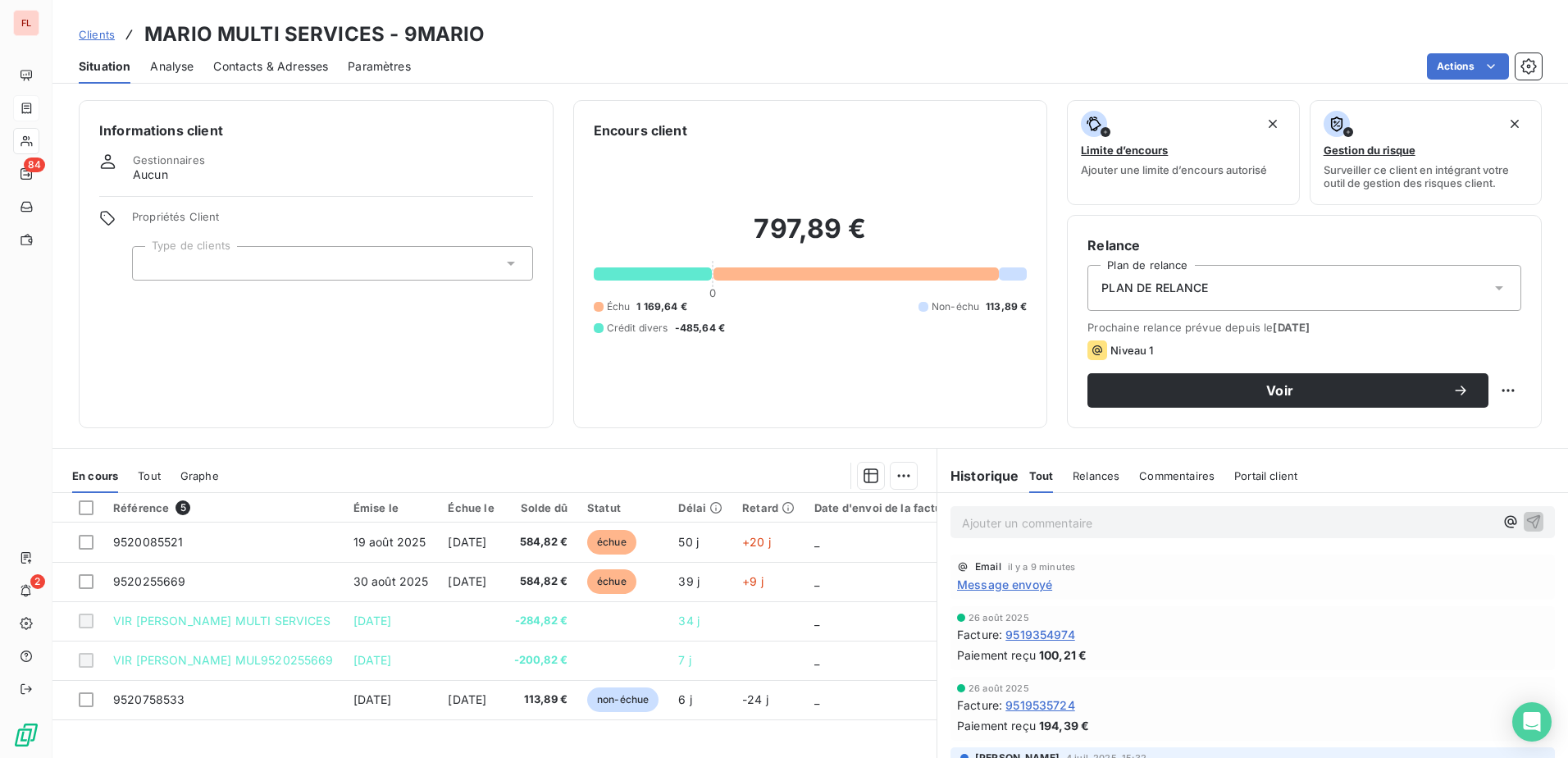
click at [94, 35] on span "Clients" at bounding box center [97, 35] width 36 height 13
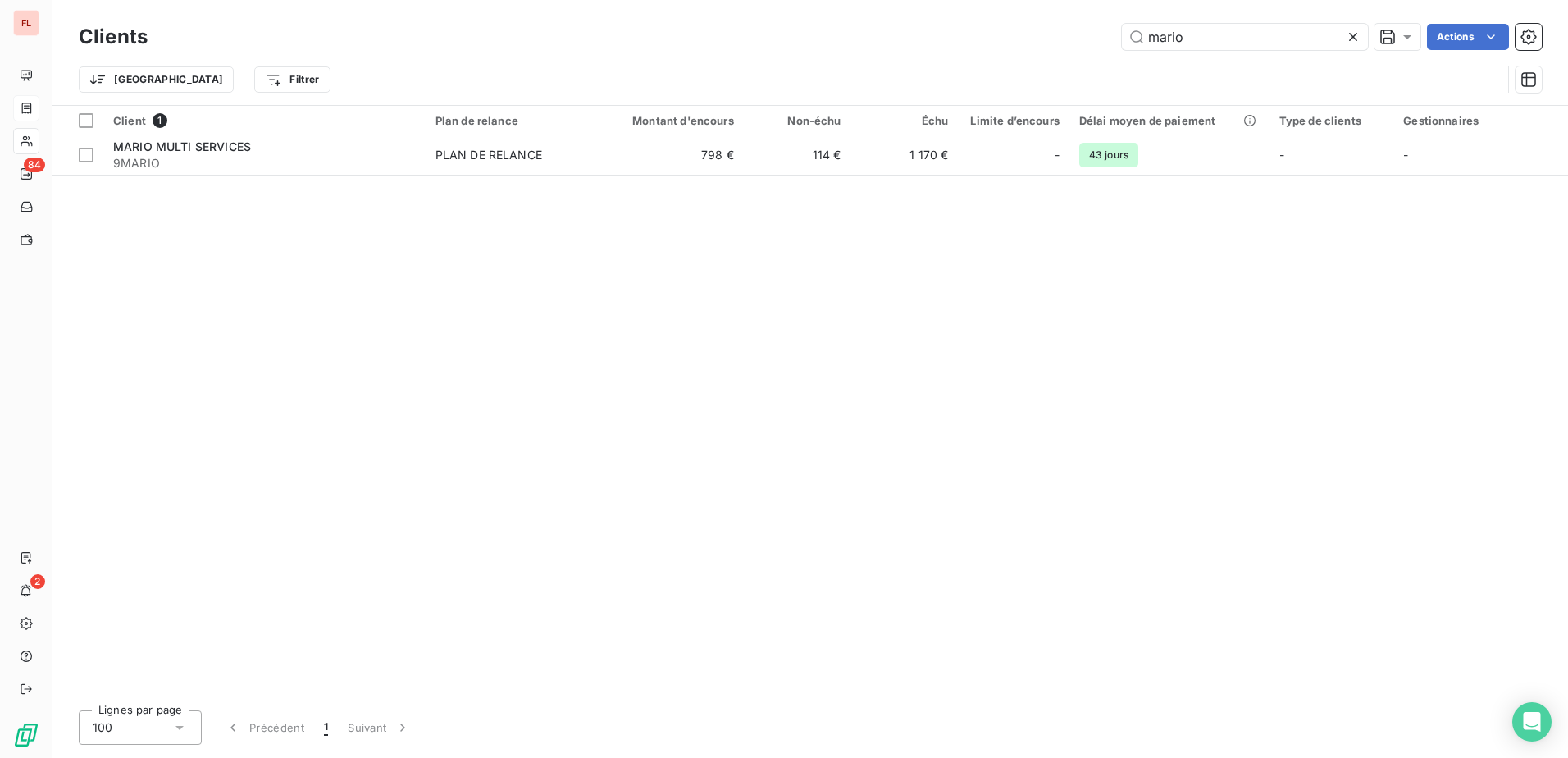
drag, startPoint x: 1203, startPoint y: 37, endPoint x: 972, endPoint y: 48, distance: 231.3
click at [972, 48] on div "mario Actions" at bounding box center [854, 37] width 1374 height 26
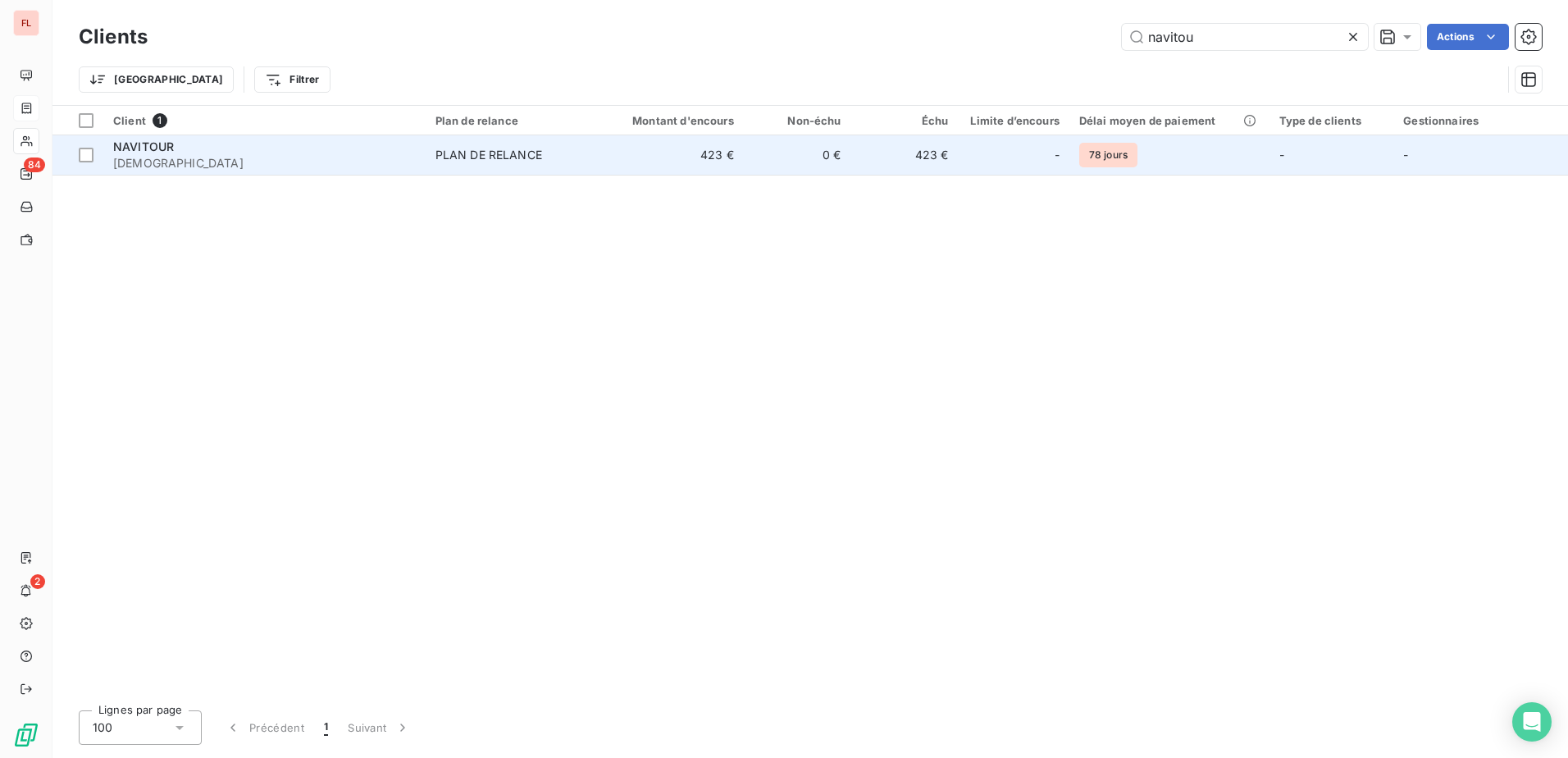
type input "navitou"
click at [658, 157] on td "423 €" at bounding box center [671, 155] width 143 height 40
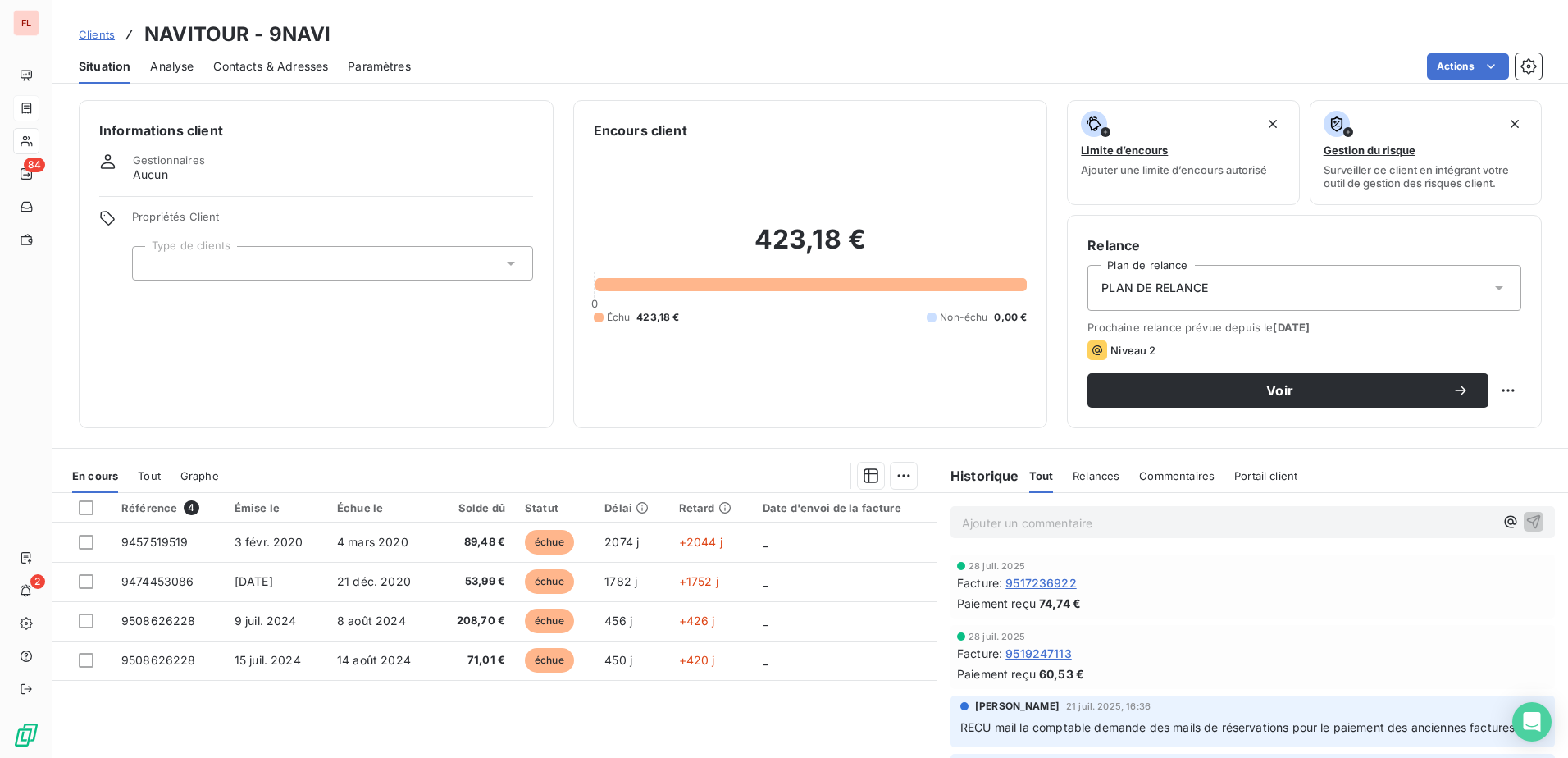
scroll to position [100, 0]
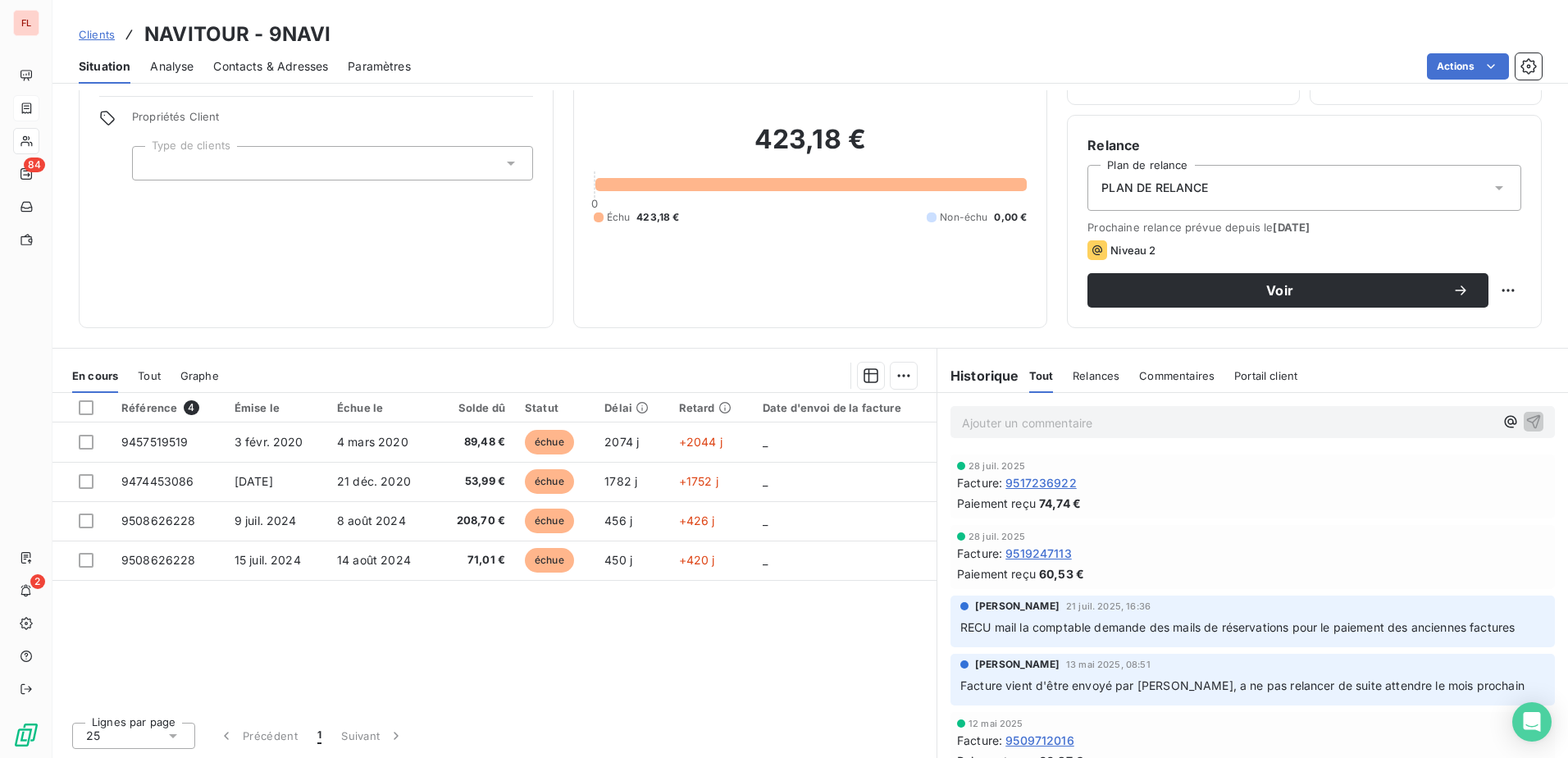
click at [96, 40] on span "Clients" at bounding box center [97, 35] width 36 height 13
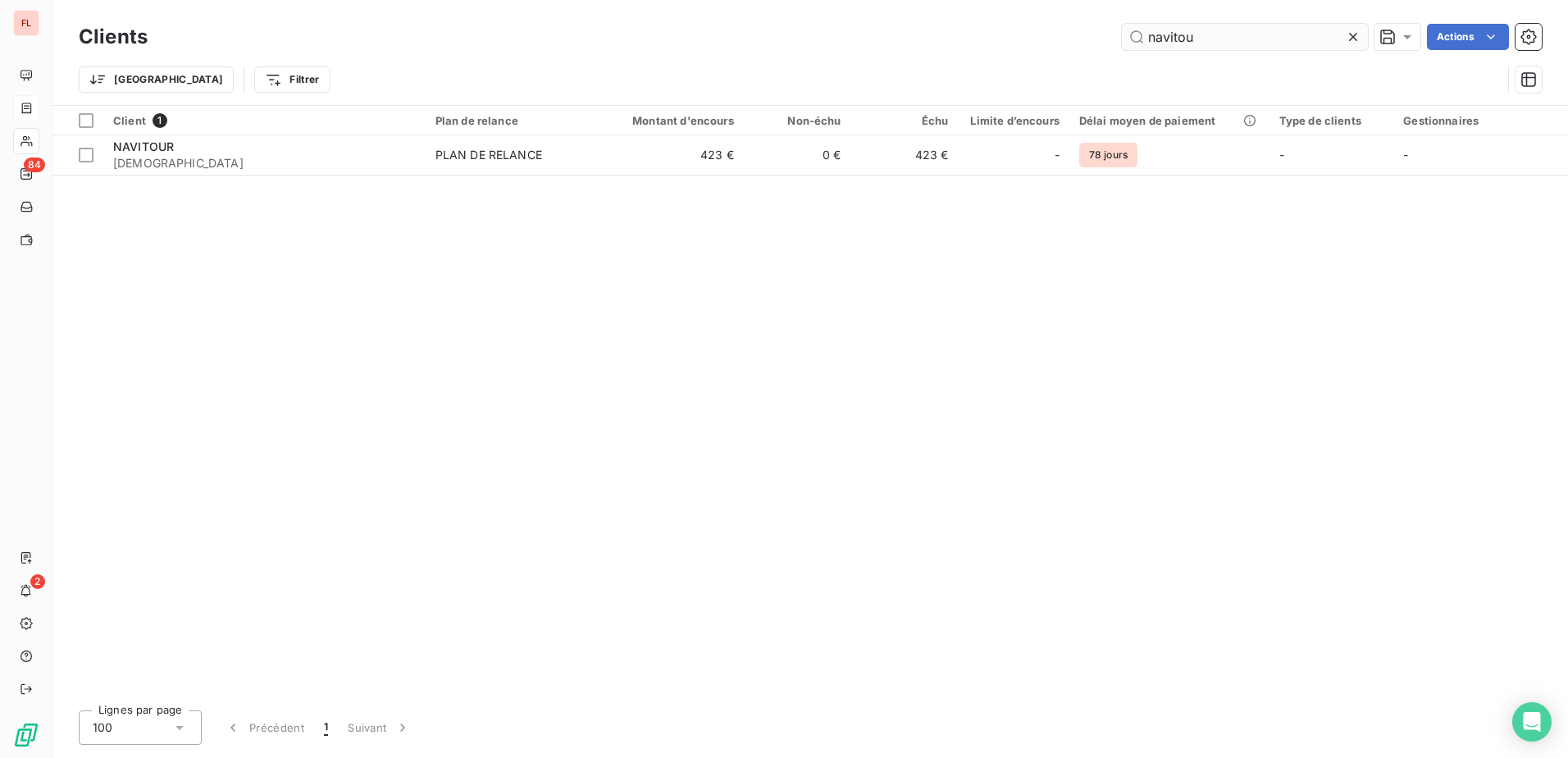
drag, startPoint x: 1261, startPoint y: 44, endPoint x: 1142, endPoint y: 44, distance: 119.0
click at [1142, 44] on input "navitou" at bounding box center [1244, 37] width 246 height 26
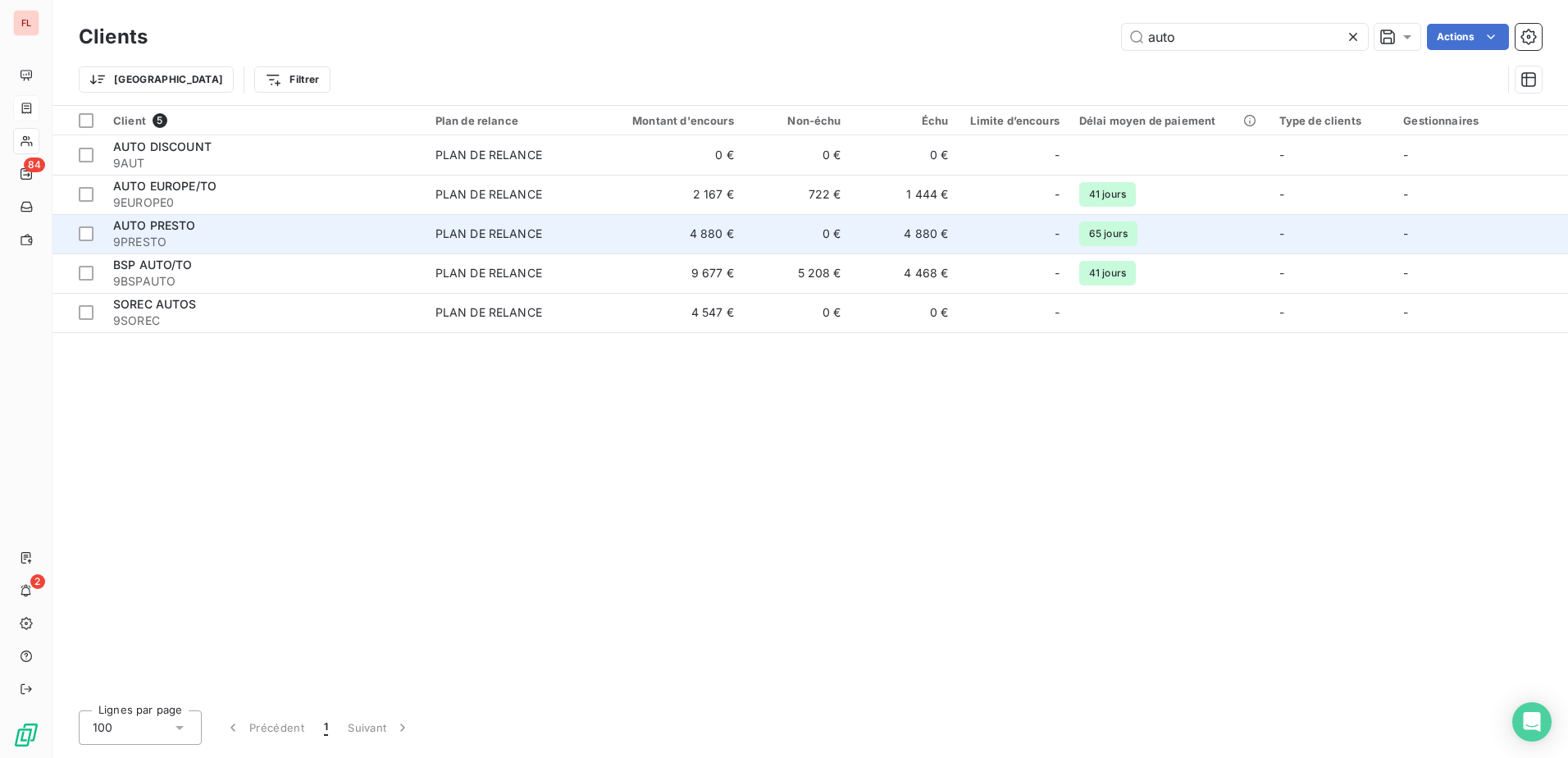
type input "auto"
click at [197, 228] on div "AUTO PRESTO" at bounding box center [264, 226] width 302 height 16
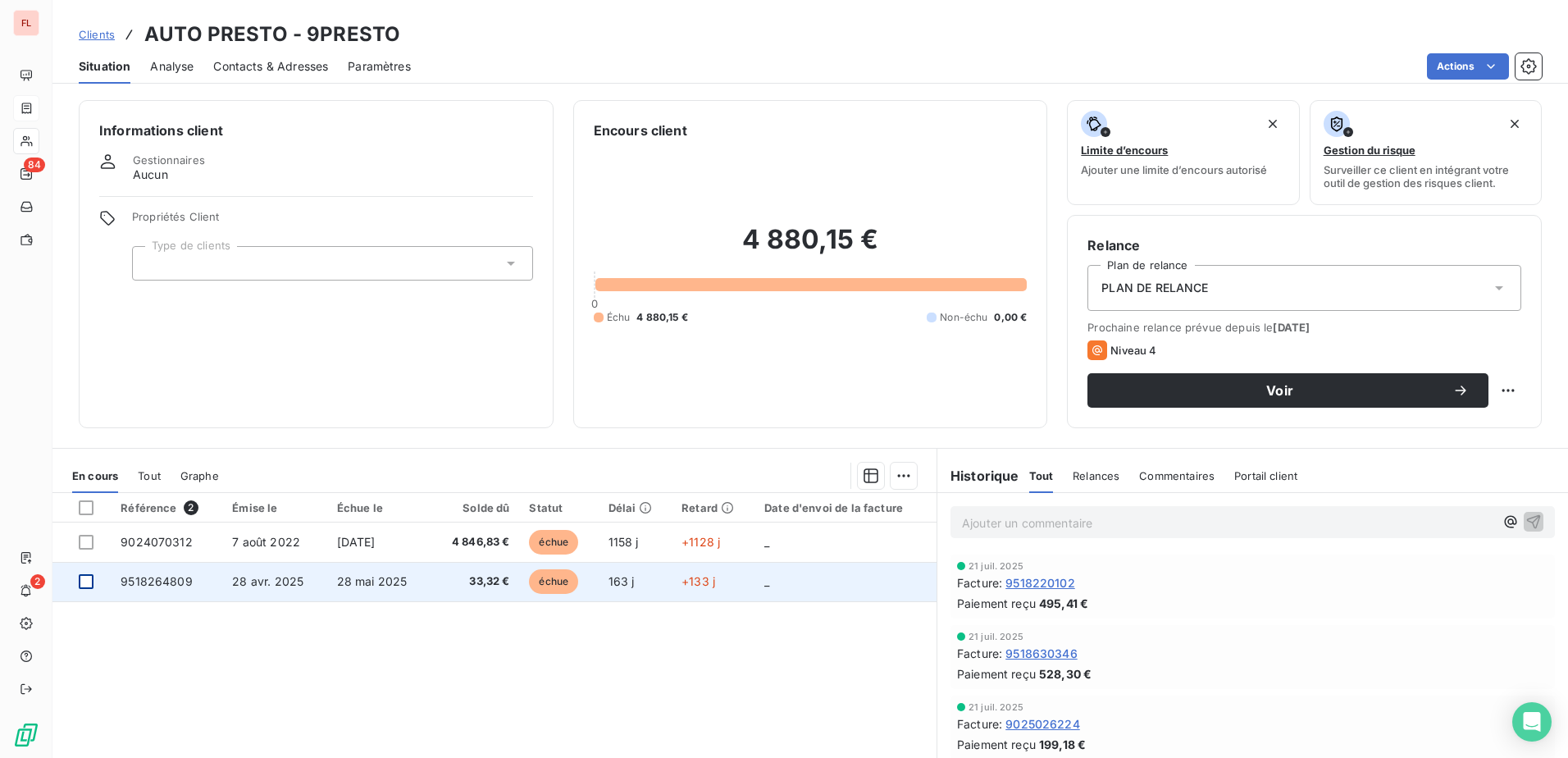
click at [83, 578] on div at bounding box center [87, 582] width 15 height 15
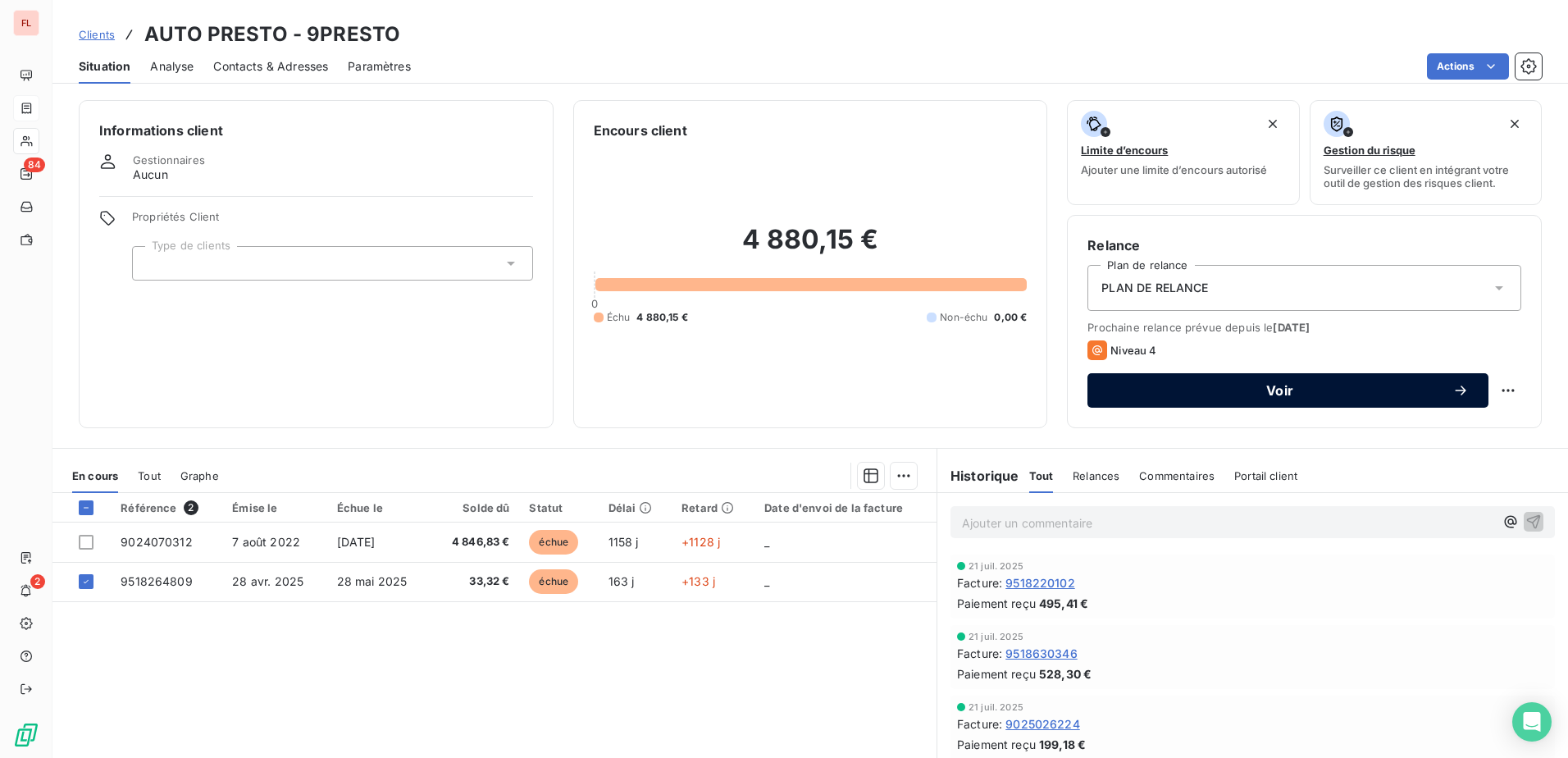
click at [1314, 398] on div "Voir" at bounding box center [1288, 391] width 362 height 16
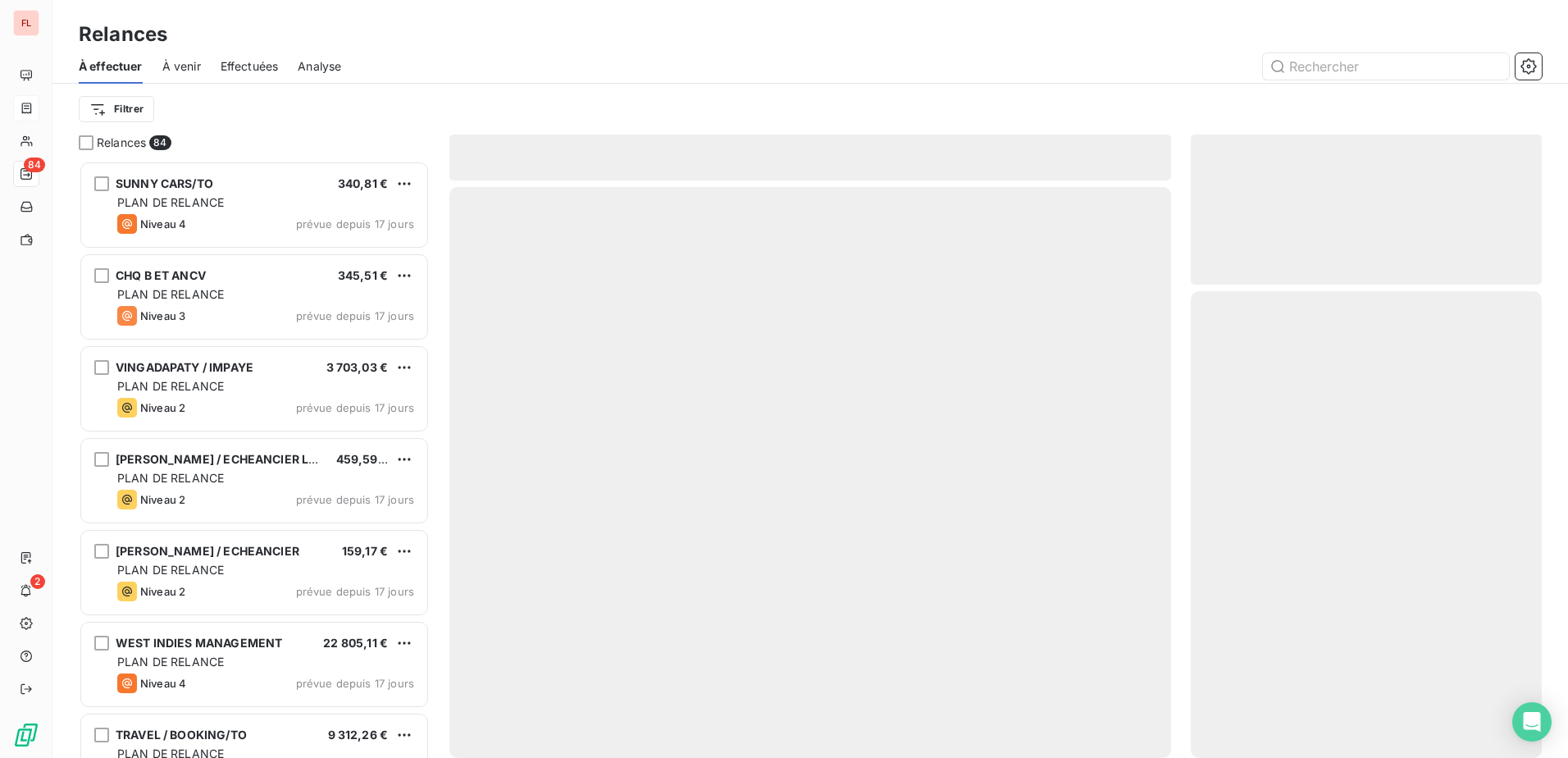
scroll to position [585, 339]
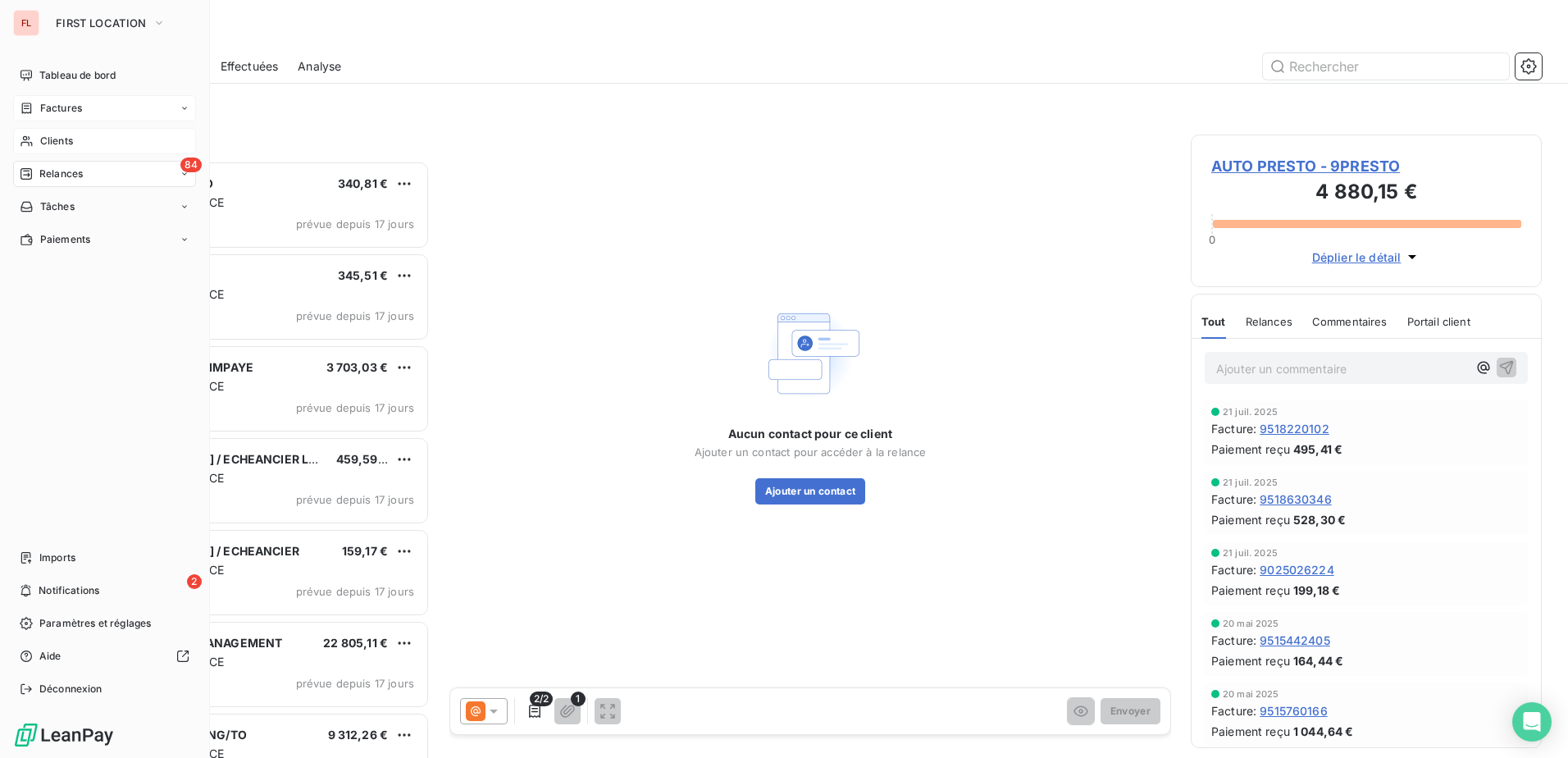
click at [77, 143] on div "Clients" at bounding box center [105, 141] width 183 height 26
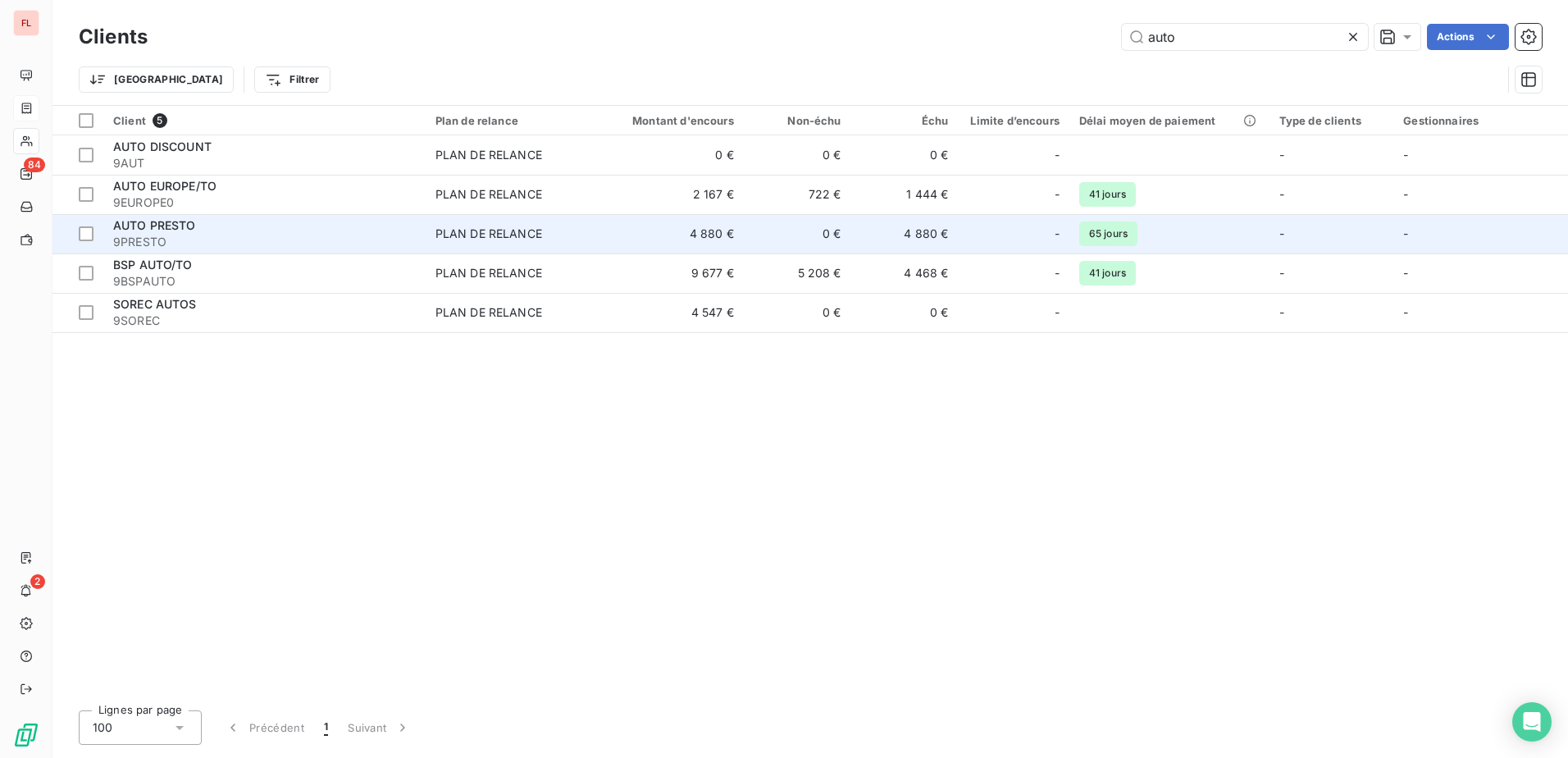
click at [304, 228] on div "AUTO PRESTO" at bounding box center [264, 226] width 302 height 16
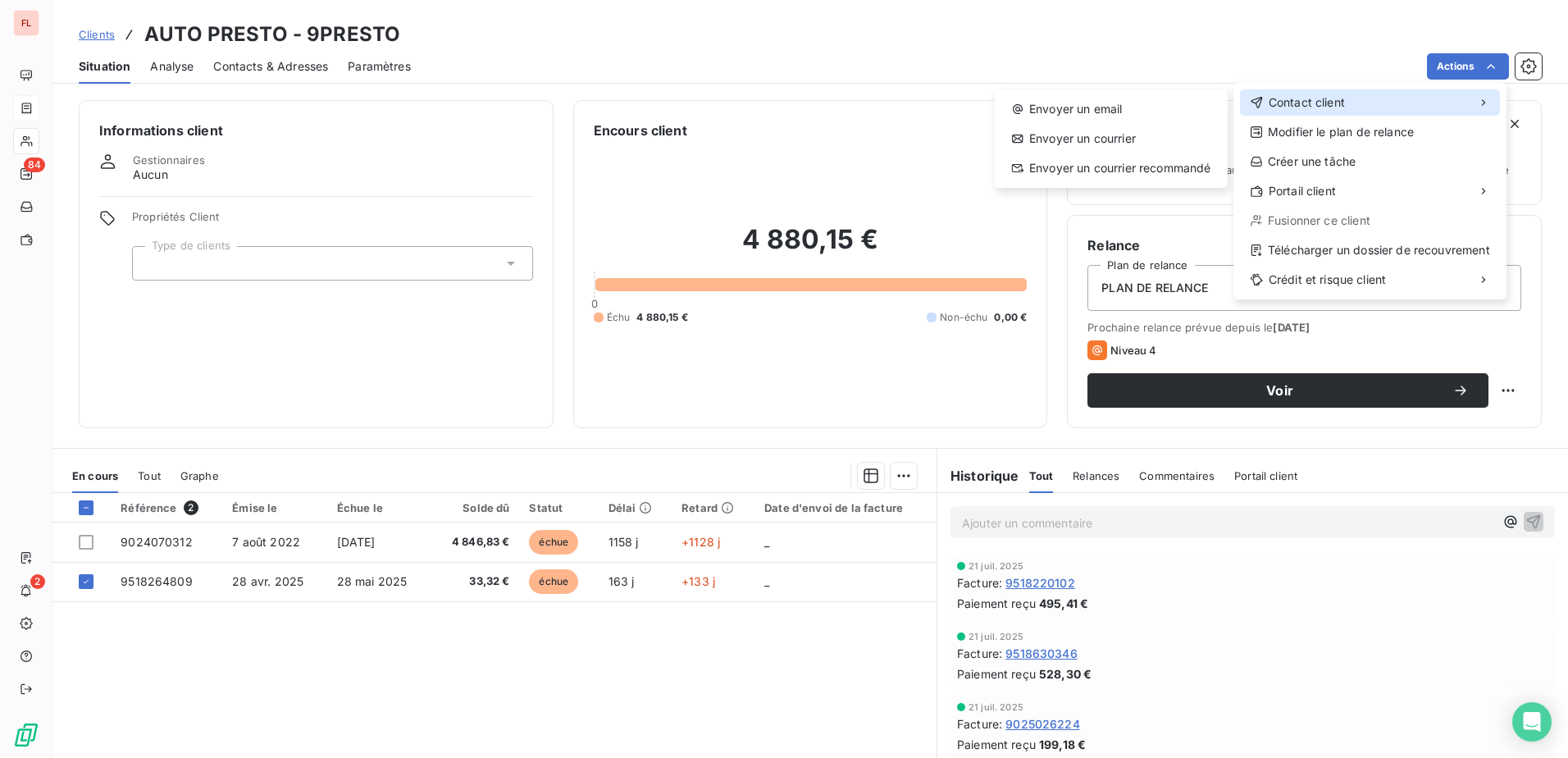
click at [1364, 104] on div "Contact client" at bounding box center [1369, 102] width 260 height 26
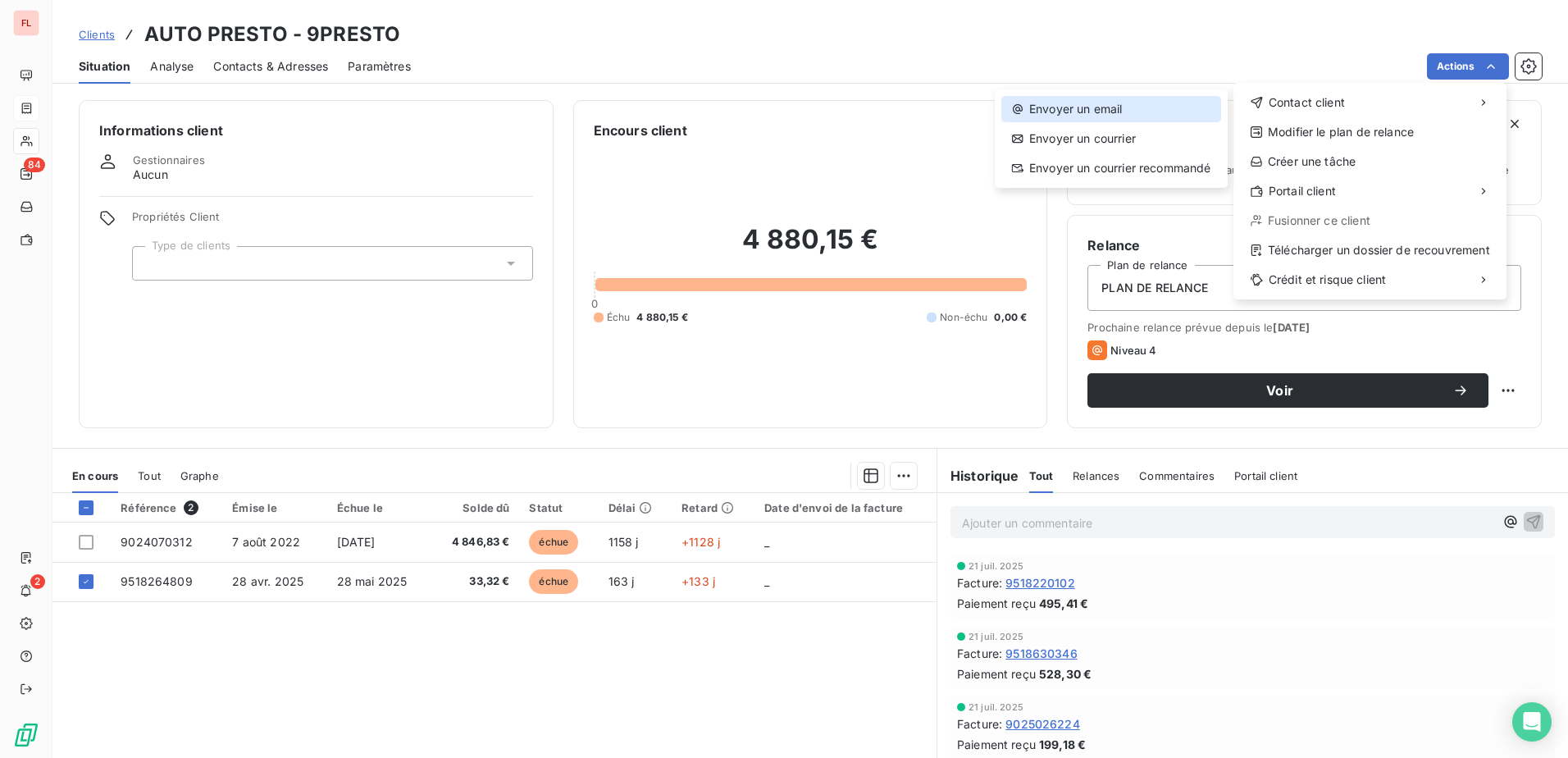
click at [1088, 119] on div "Envoyer un email" at bounding box center [1111, 109] width 220 height 26
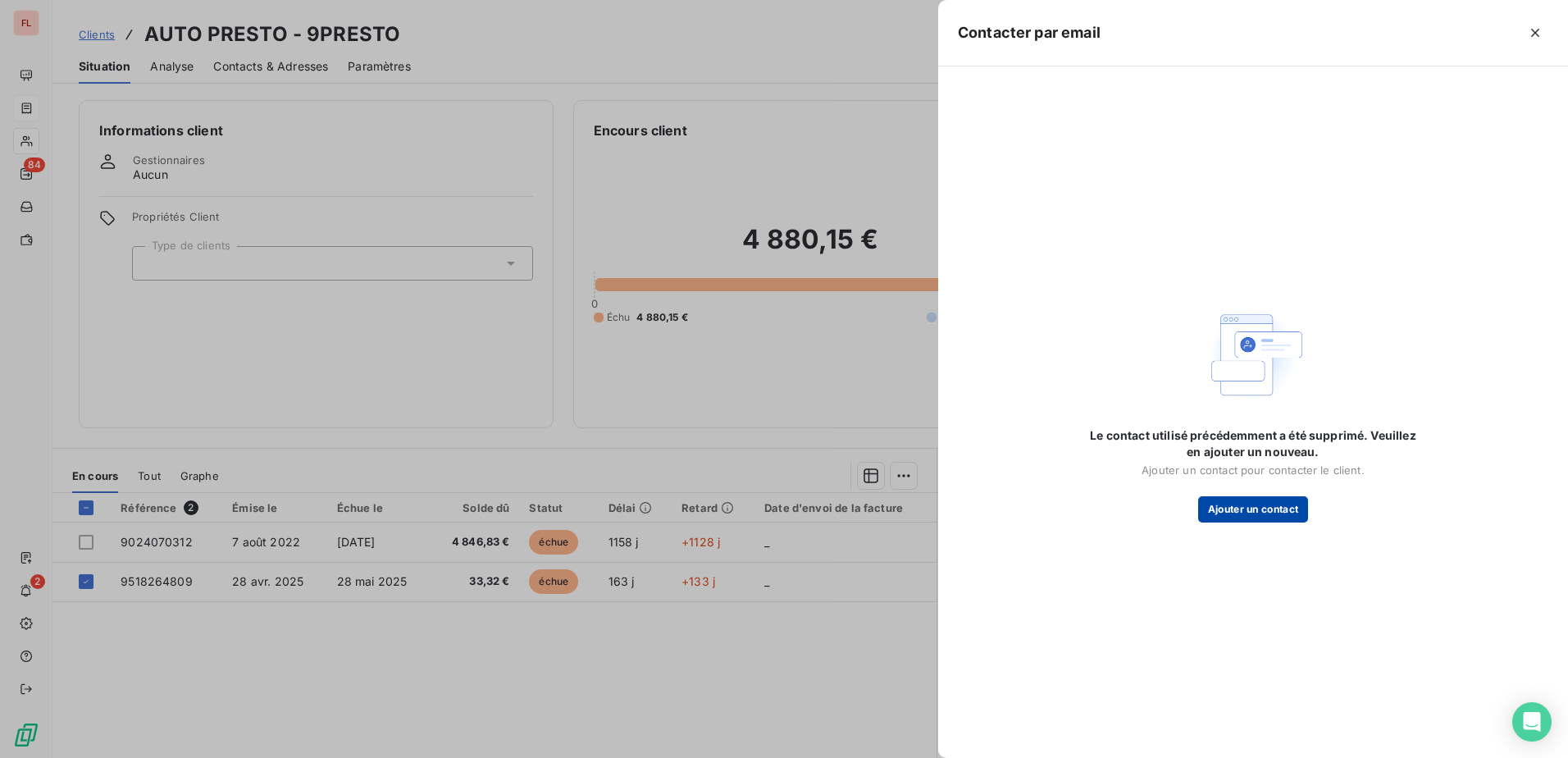
click at [1253, 509] on button "Ajouter un contact" at bounding box center [1253, 509] width 110 height 26
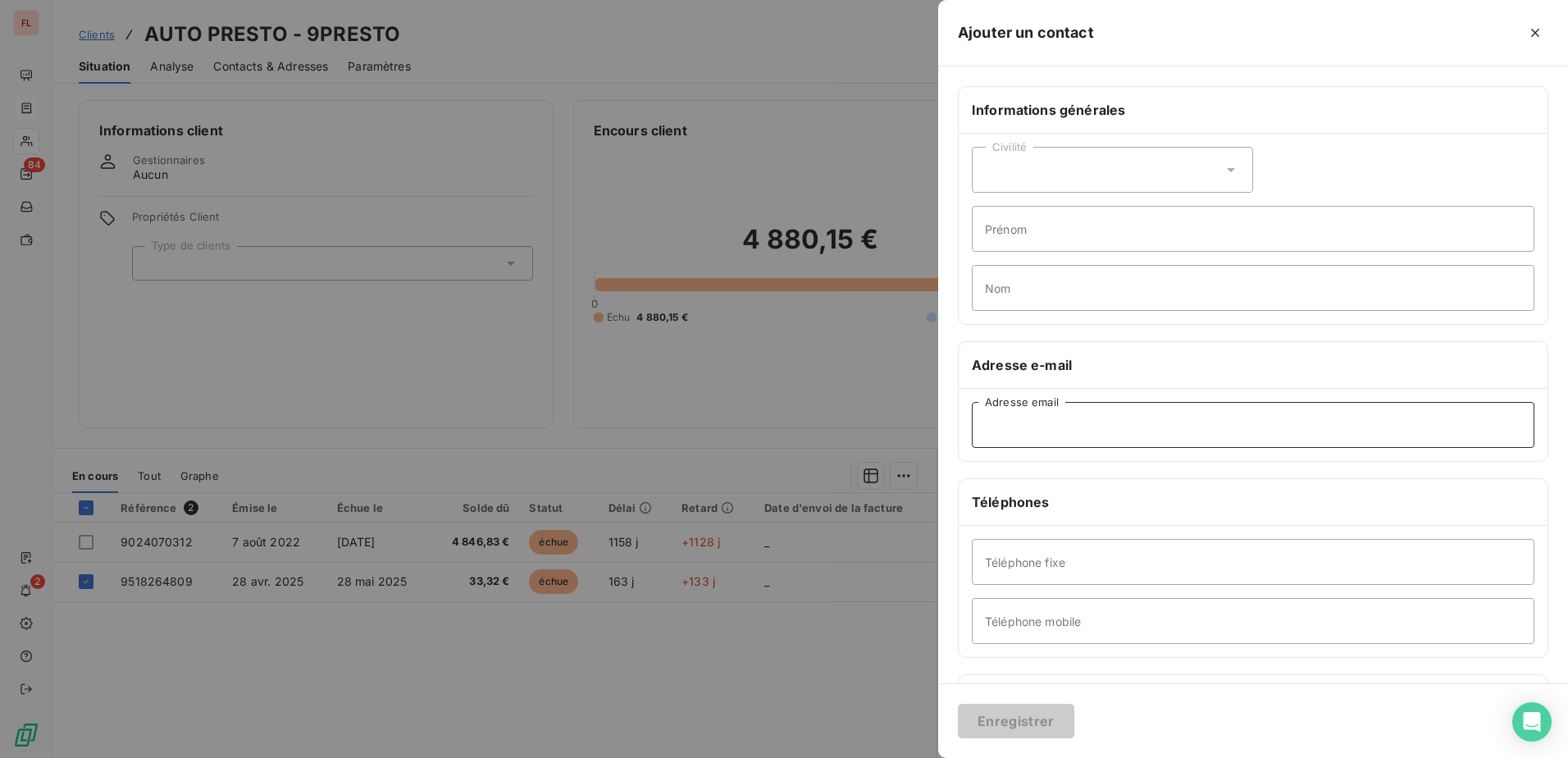
click at [1007, 434] on input "Adresse email" at bounding box center [1252, 425] width 563 height 46
click at [1055, 428] on input "Adresse email" at bounding box center [1252, 425] width 563 height 46
paste input "stephanie.schneider@barbotteau.fr"
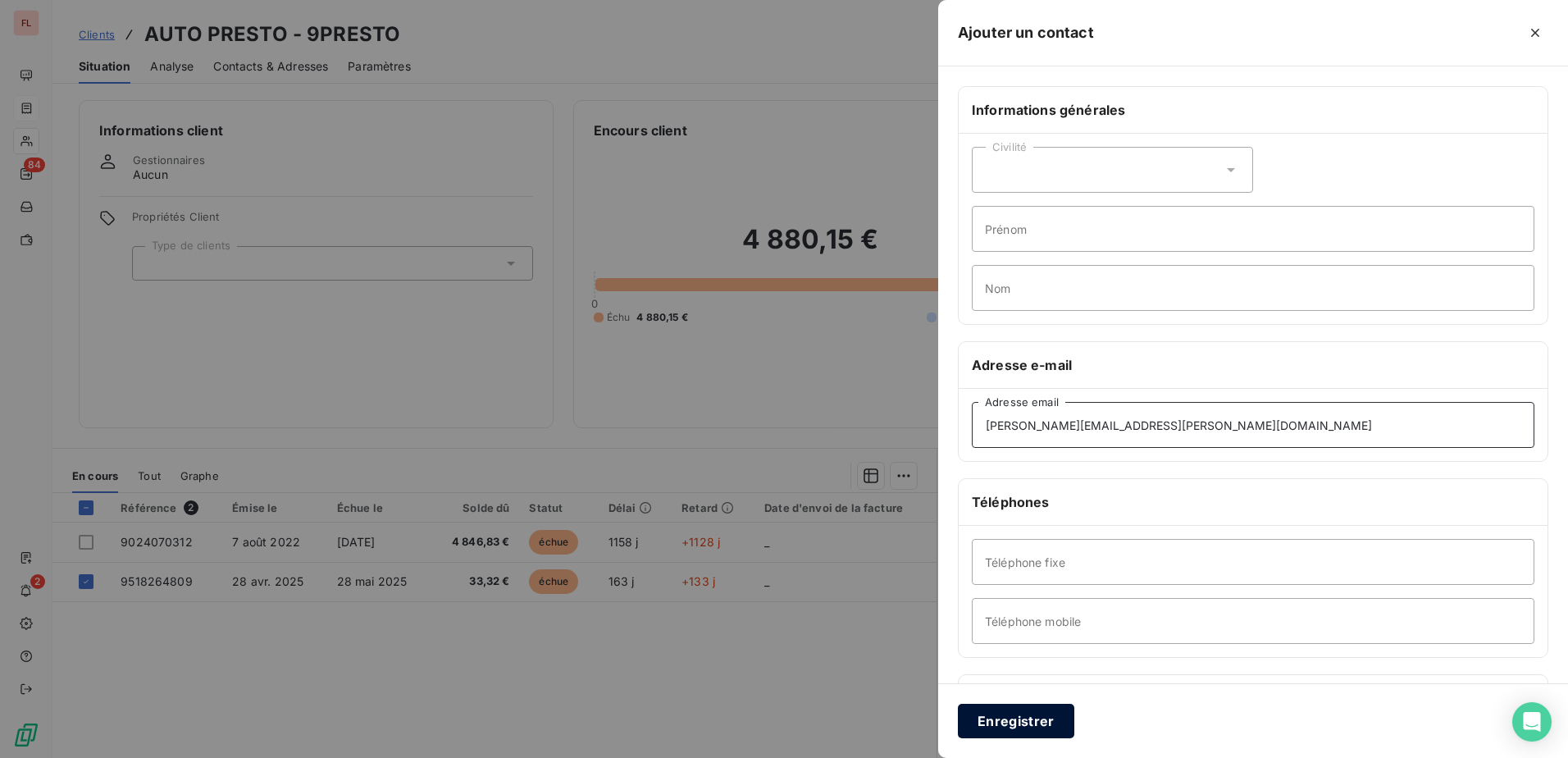
type input "stephanie.schneider@barbotteau.fr"
click at [1008, 725] on button "Enregistrer" at bounding box center [1015, 721] width 116 height 35
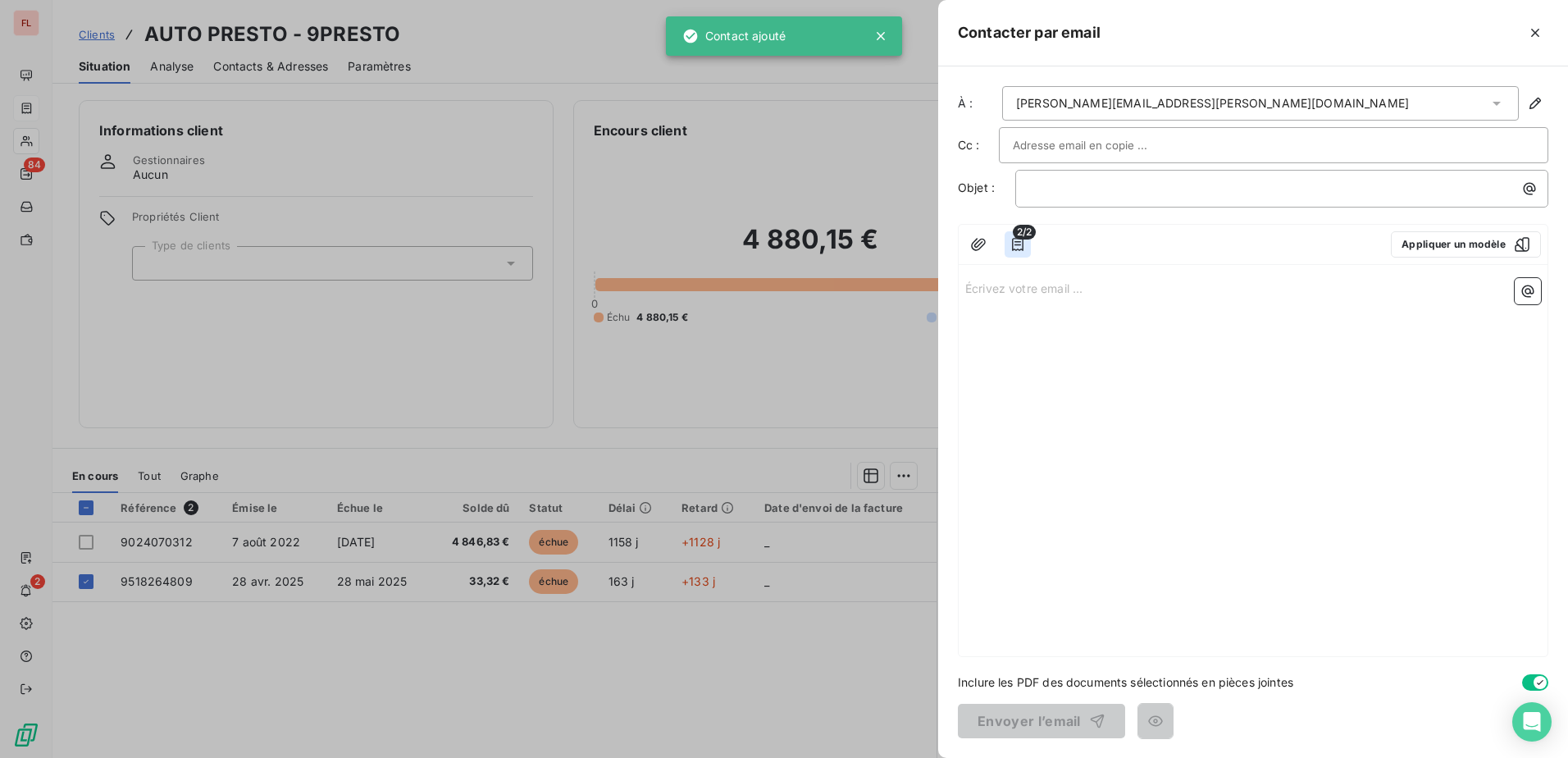
click at [1016, 241] on icon "button" at bounding box center [1018, 245] width 12 height 13
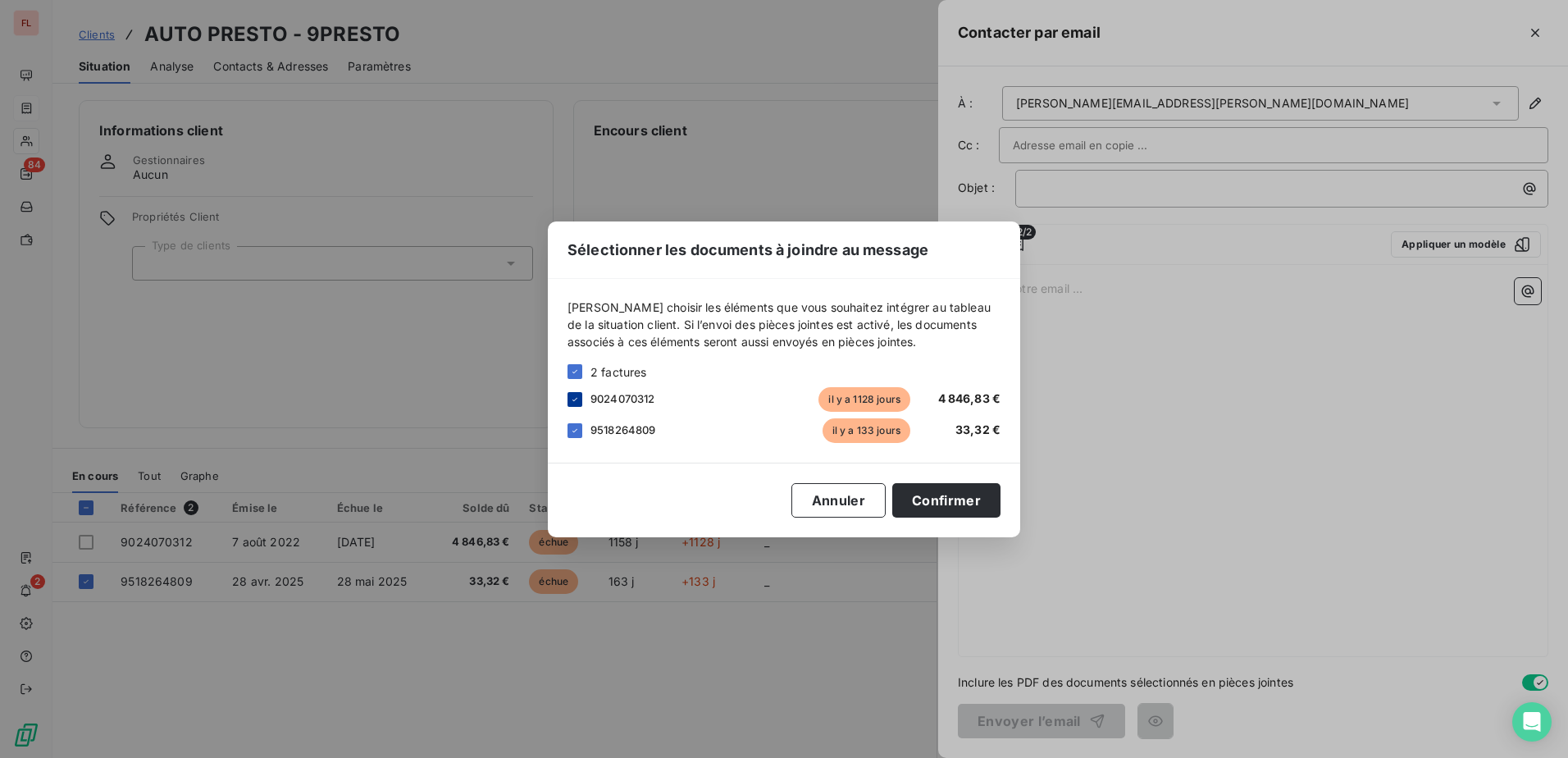
click at [574, 401] on icon at bounding box center [575, 400] width 10 height 10
click at [949, 494] on button "Confirmer" at bounding box center [946, 500] width 108 height 35
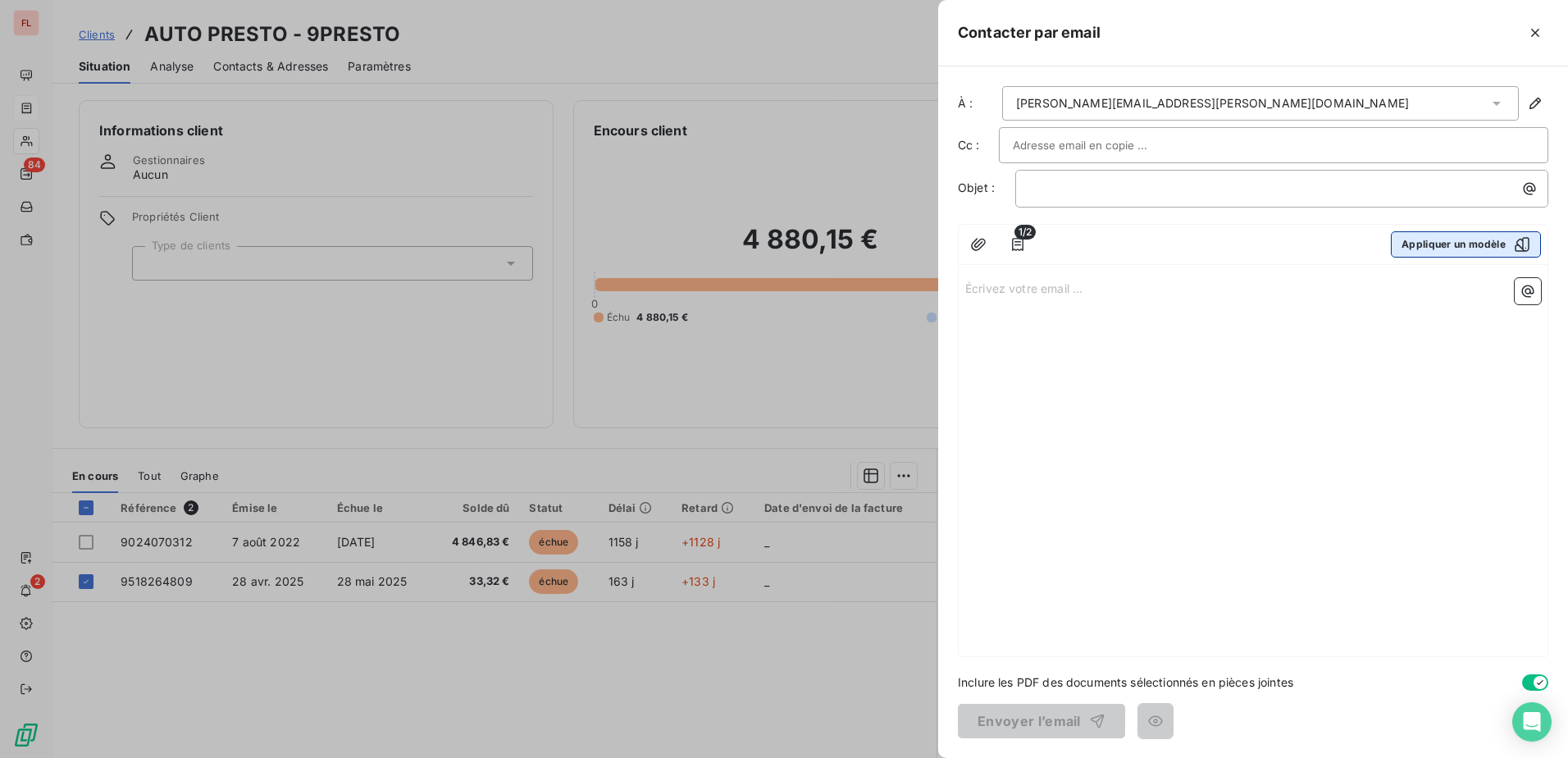
click at [1450, 232] on button "Appliquer un modèle" at bounding box center [1466, 245] width 150 height 26
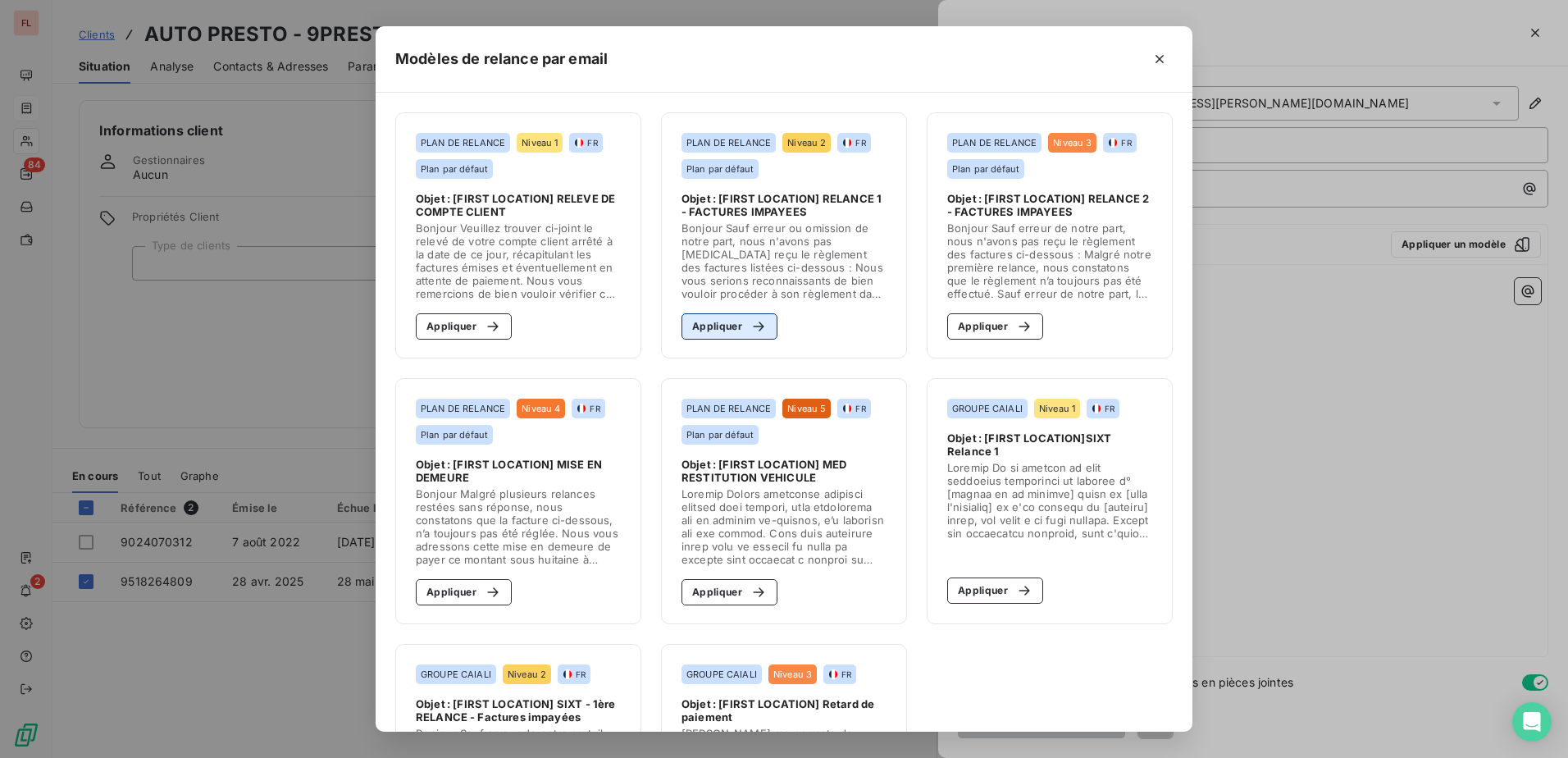
click at [710, 330] on button "Appliquer" at bounding box center [729, 326] width 96 height 26
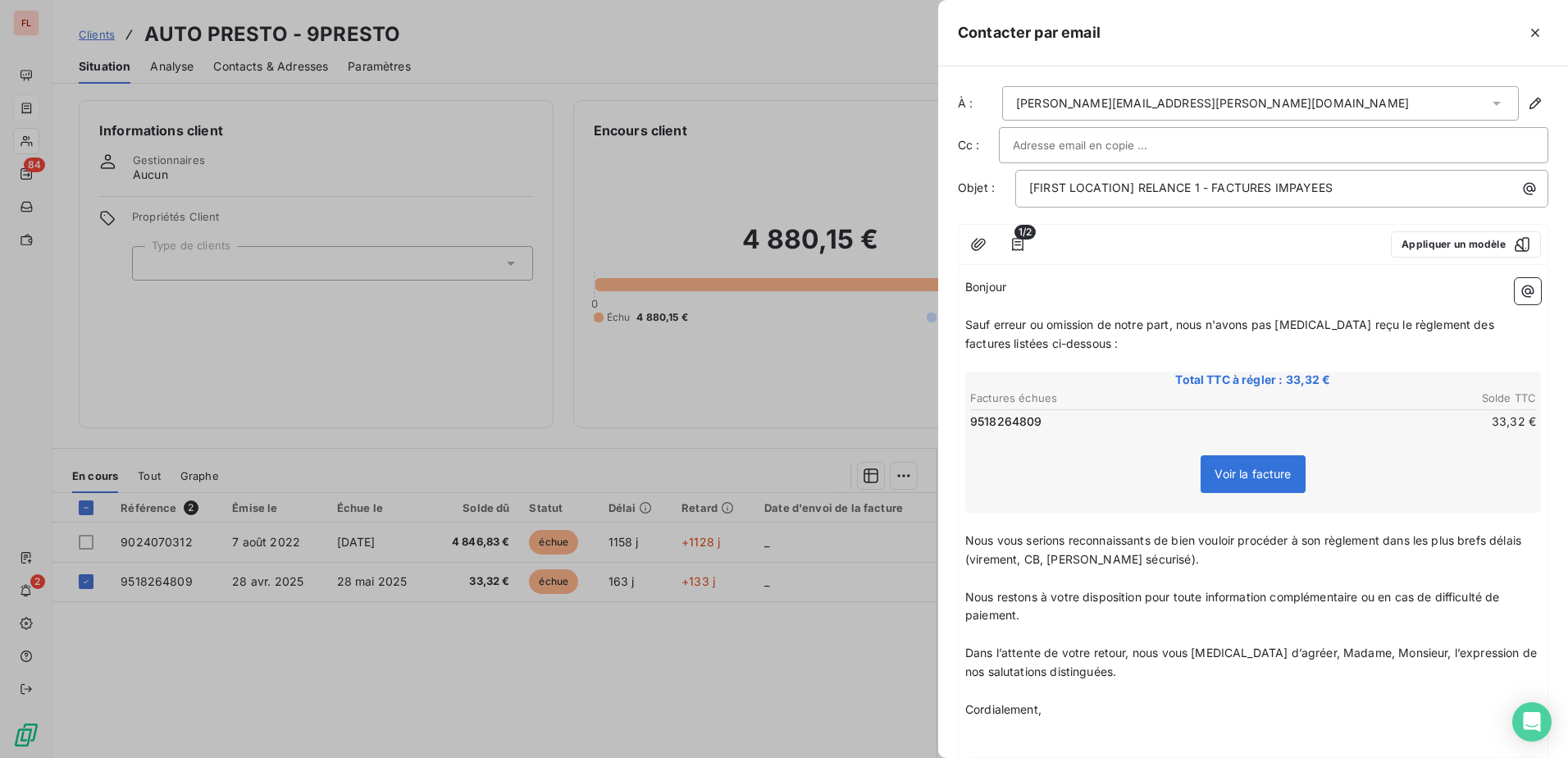
scroll to position [142, 0]
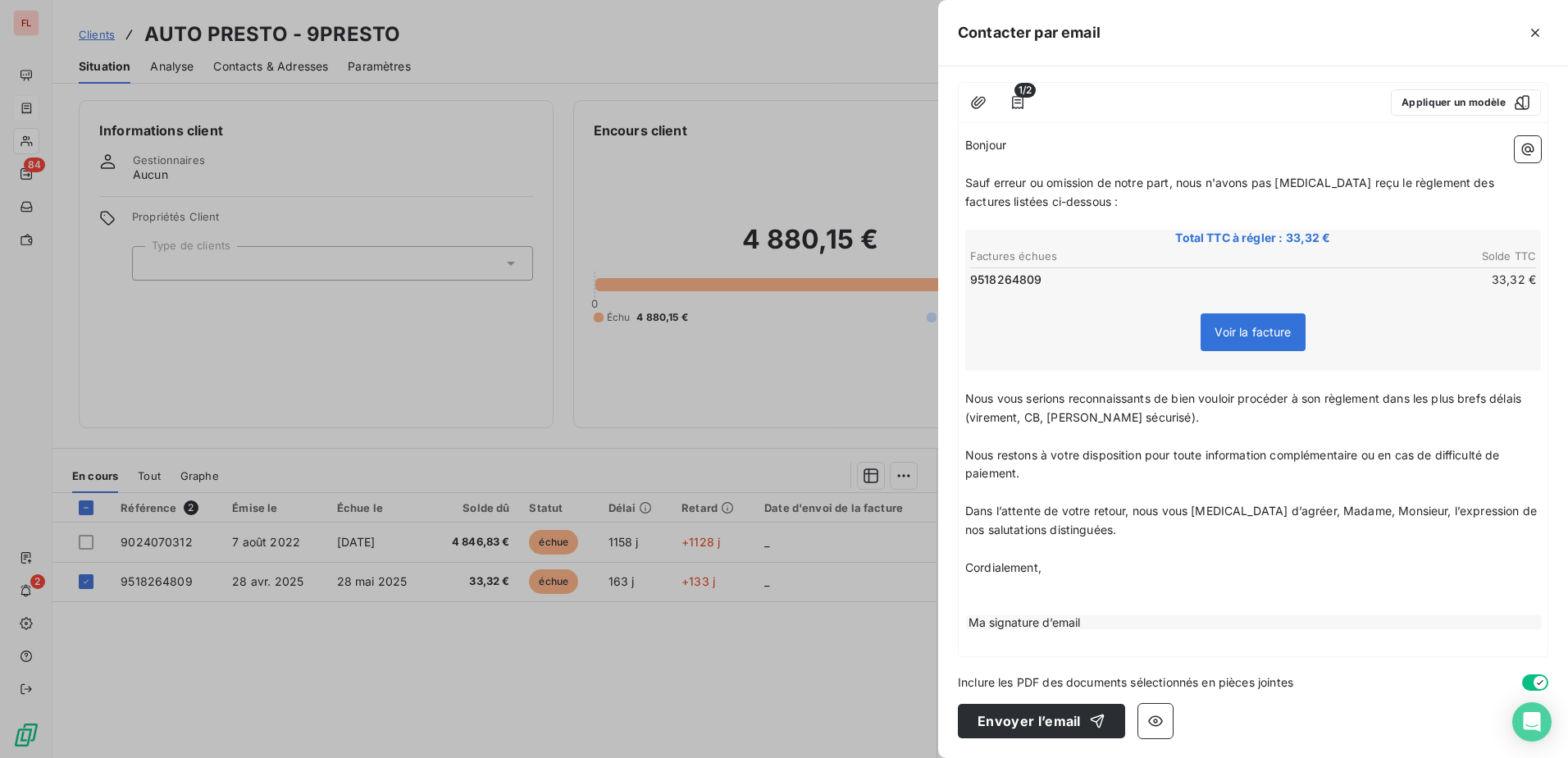
click at [1024, 740] on div "À : stephanie.schneider@barbotteau.fr Cc : Objet : [FIRST LOCATION] RELANCE 1 -…" at bounding box center [1253, 412] width 630 height 691
click at [1025, 725] on button "Envoyer l’email" at bounding box center [1041, 721] width 167 height 35
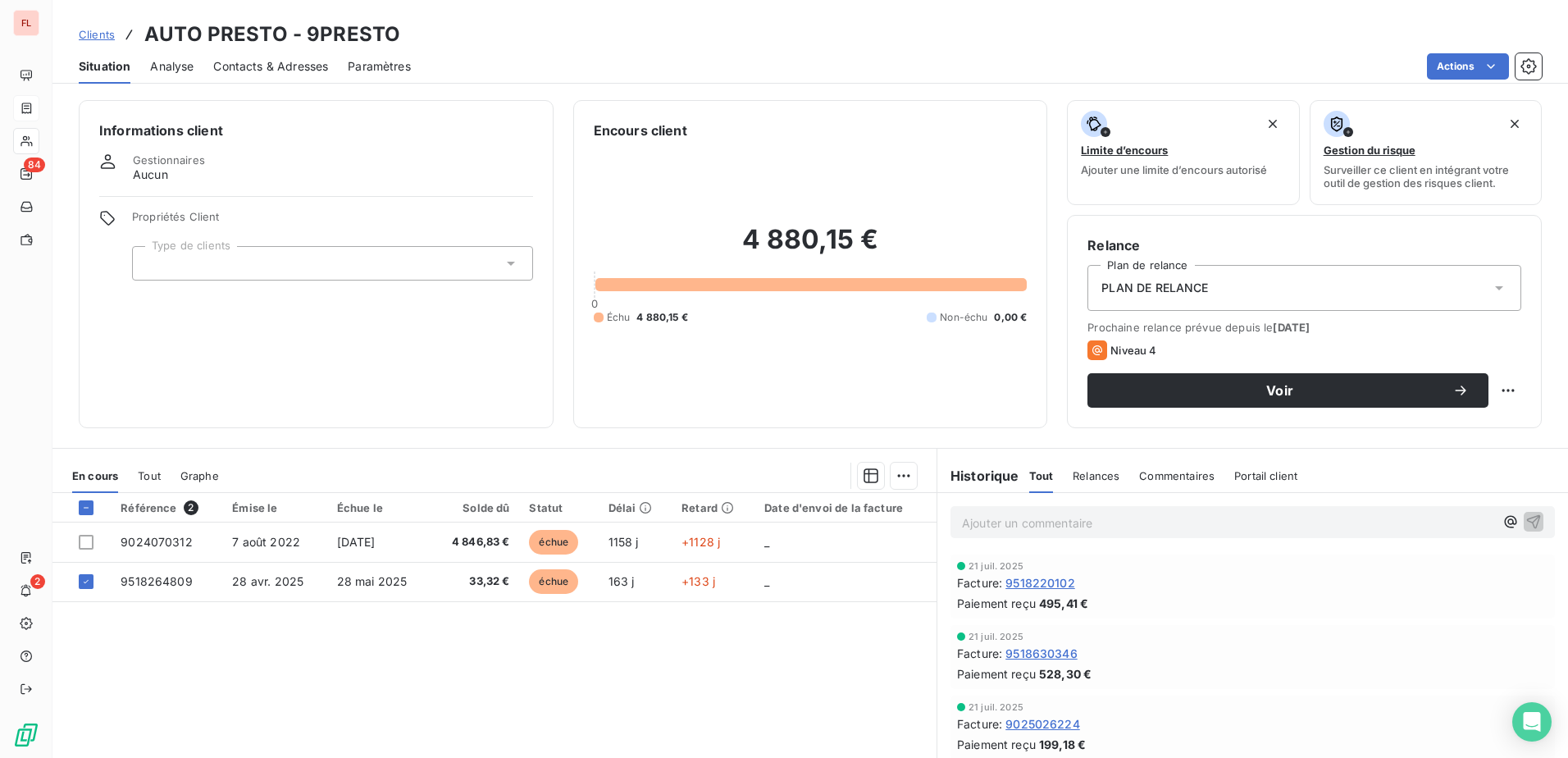
drag, startPoint x: 96, startPoint y: 33, endPoint x: 104, endPoint y: 36, distance: 8.5
click at [96, 33] on span "Clients" at bounding box center [97, 35] width 36 height 13
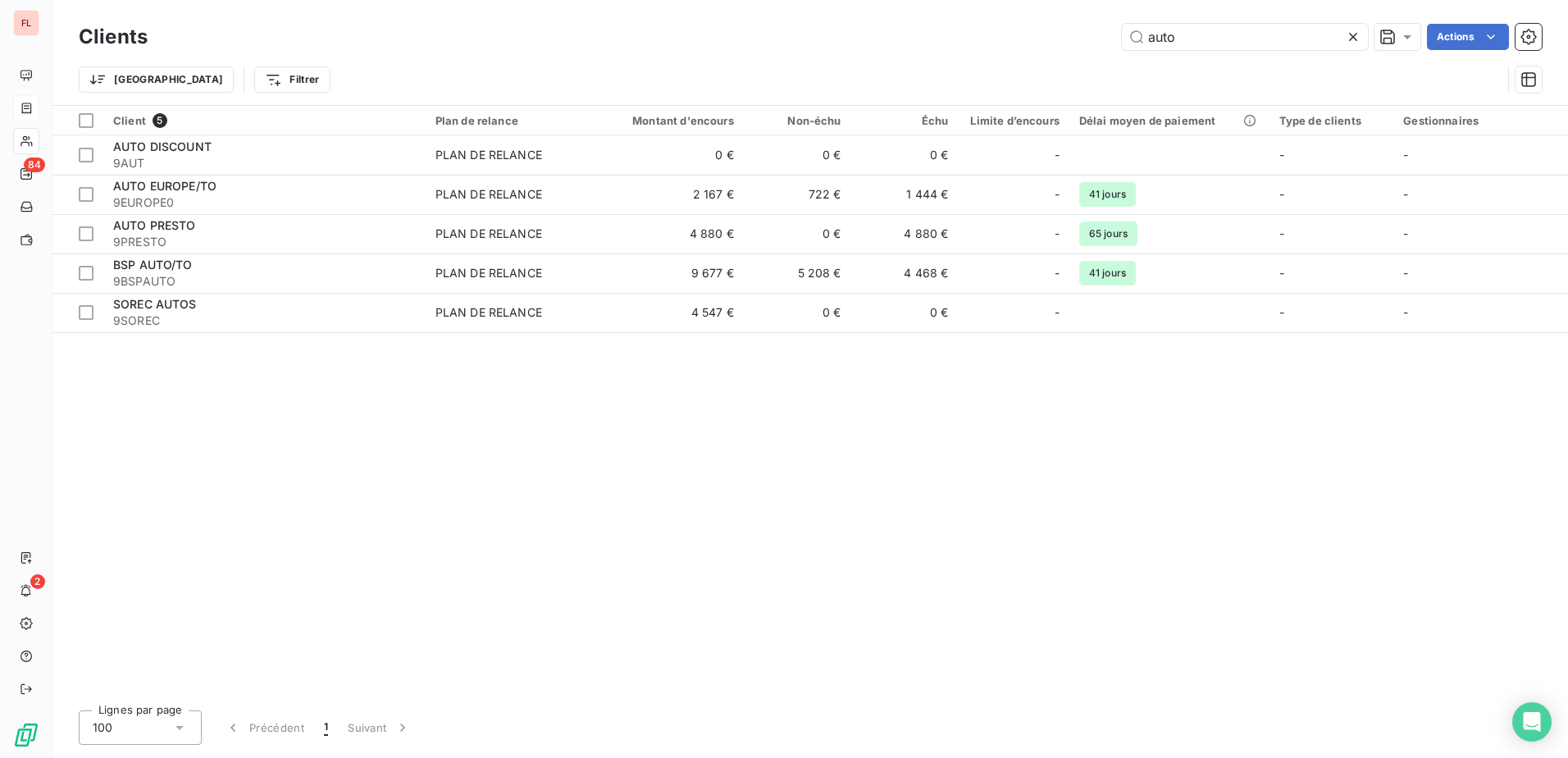
drag, startPoint x: 1197, startPoint y: 31, endPoint x: 1067, endPoint y: 31, distance: 130.0
click at [1067, 31] on div "auto Actions" at bounding box center [854, 37] width 1374 height 26
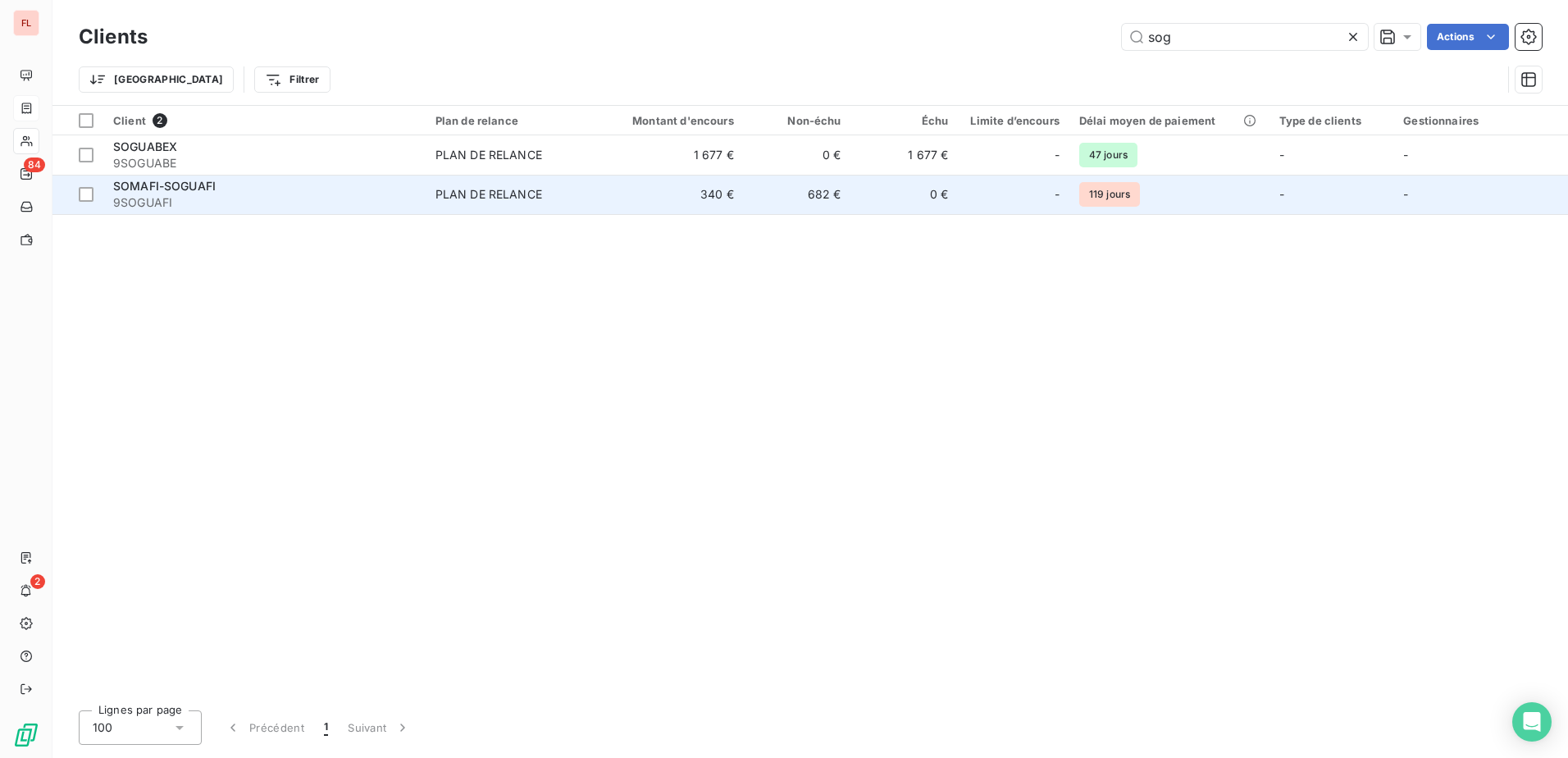
type input "sog"
click at [208, 194] on span "9SOGUAFI" at bounding box center [264, 203] width 302 height 16
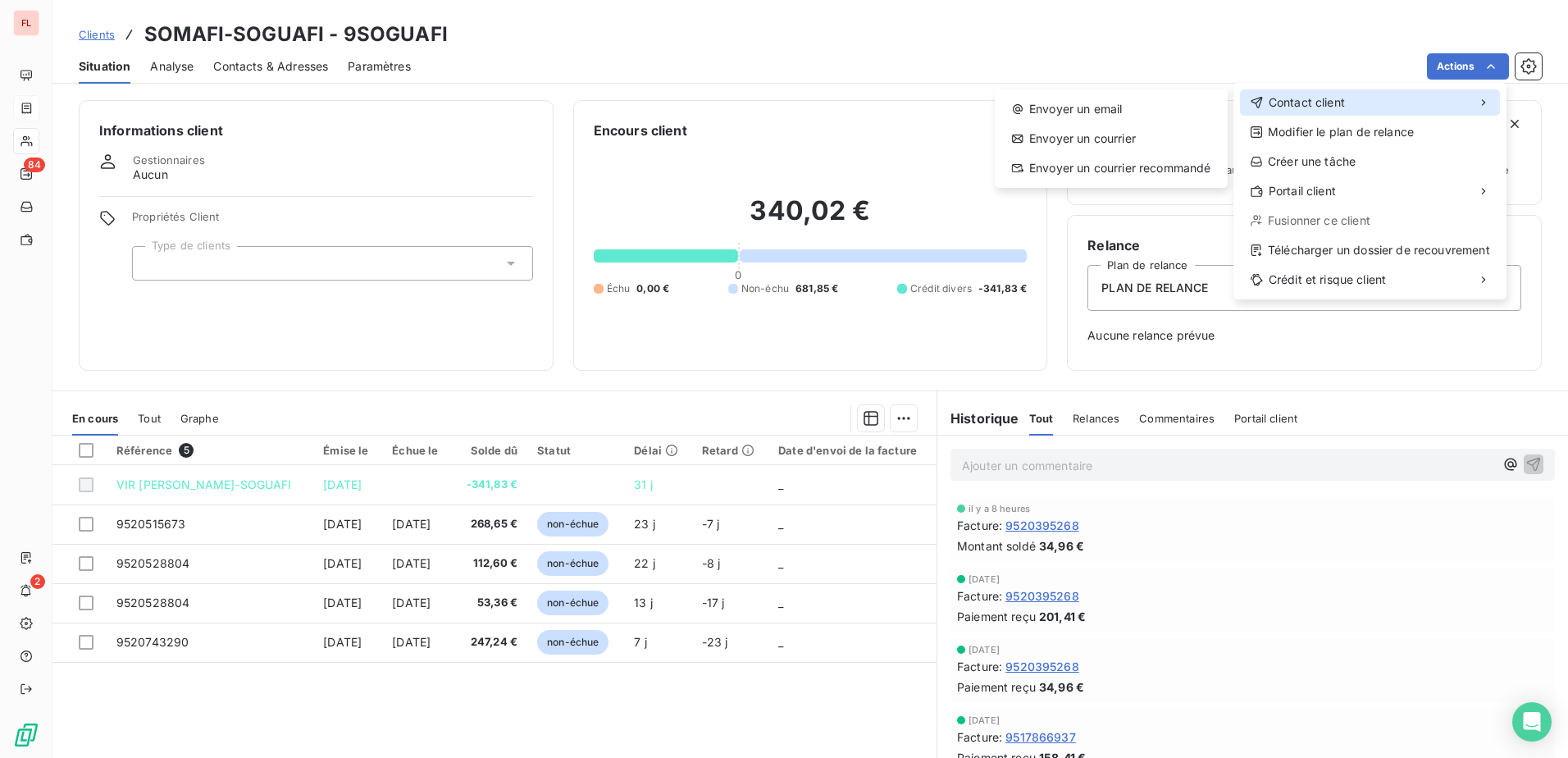
click at [1375, 100] on div "Contact client" at bounding box center [1369, 102] width 260 height 26
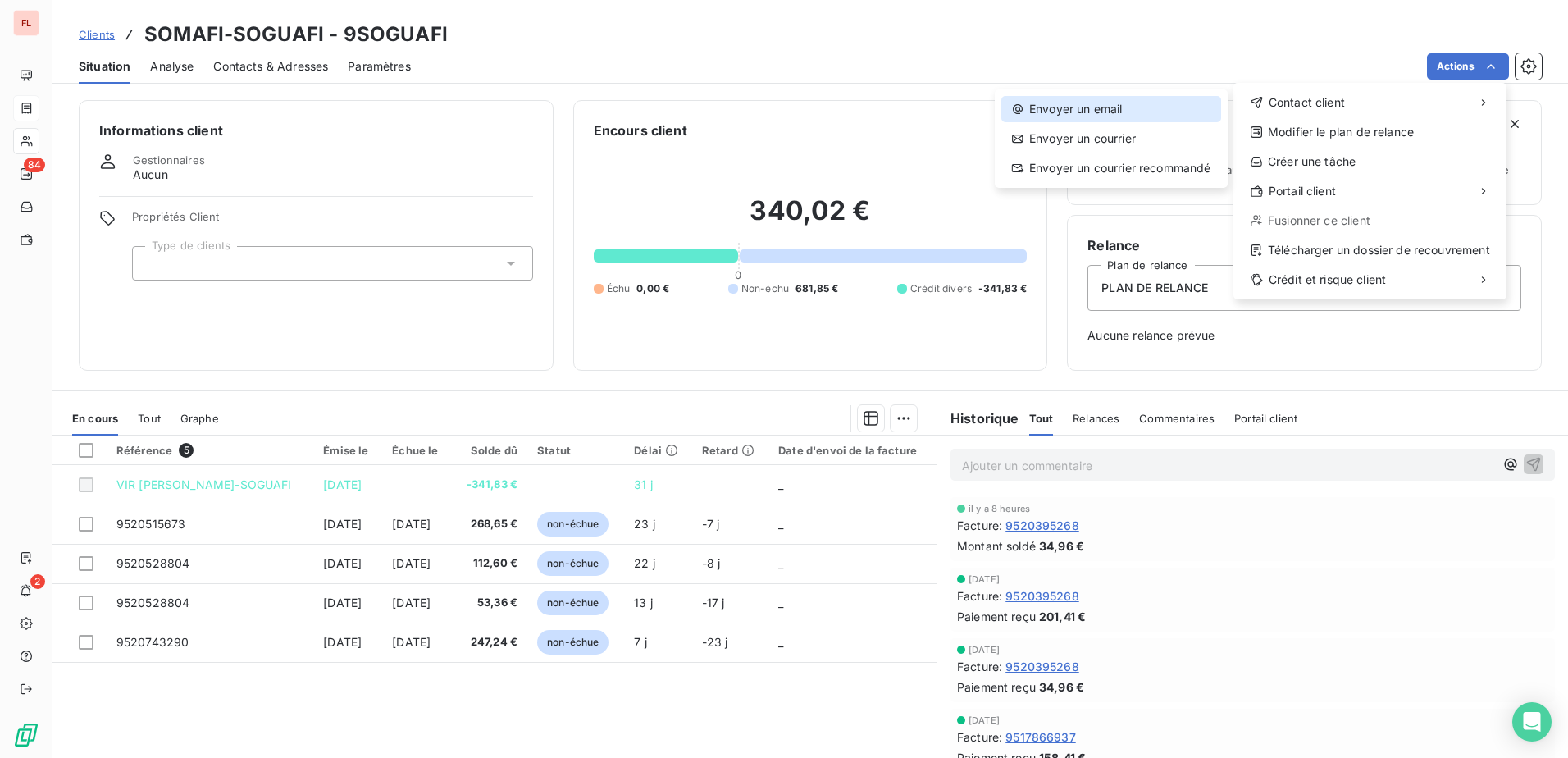
click at [1155, 101] on div "Envoyer un email" at bounding box center [1111, 109] width 220 height 26
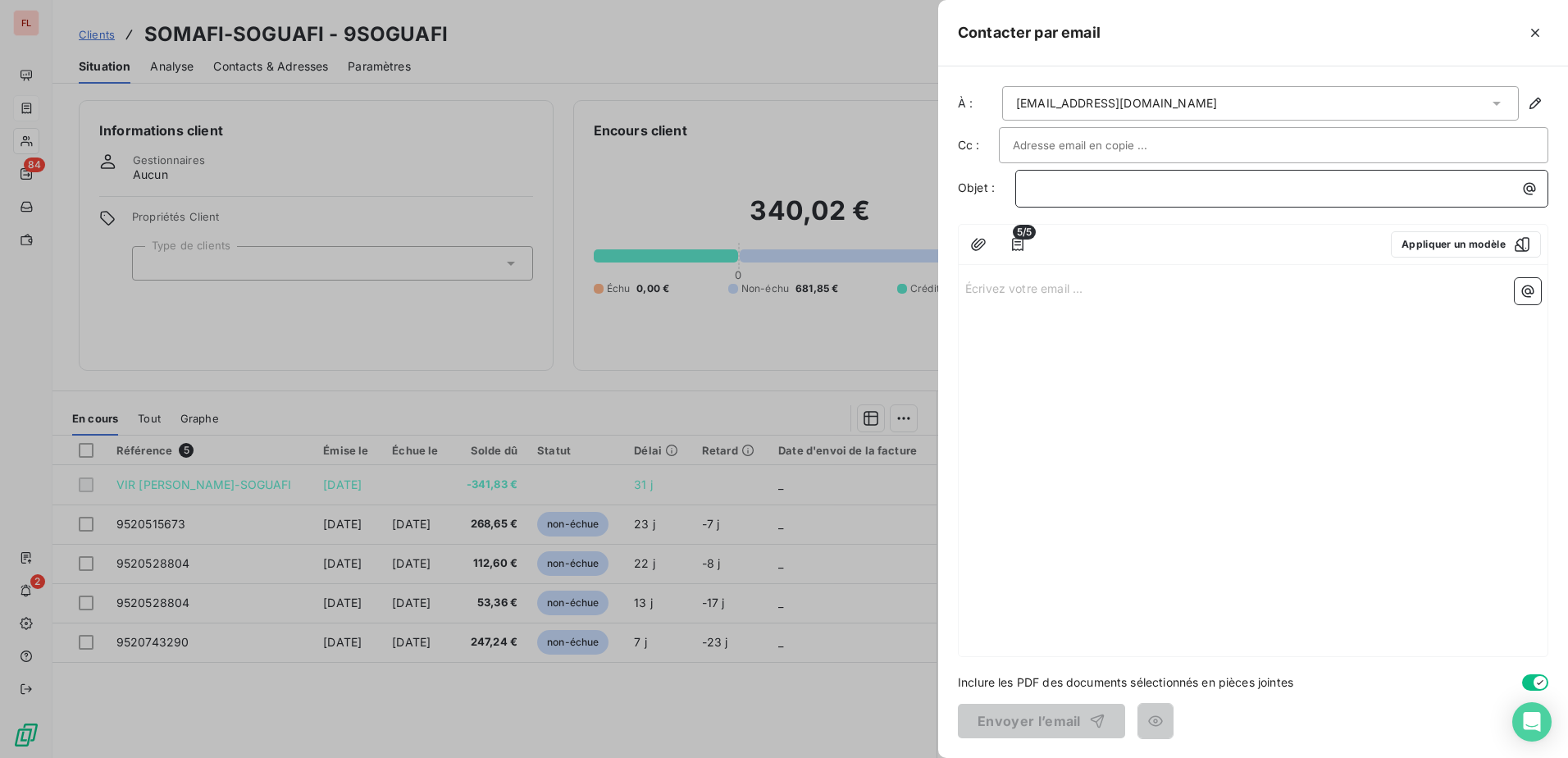
click at [1183, 186] on p "﻿" at bounding box center [1285, 188] width 513 height 19
click at [1176, 143] on div at bounding box center [1273, 145] width 522 height 25
click at [1018, 244] on icon "button" at bounding box center [1018, 245] width 16 height 16
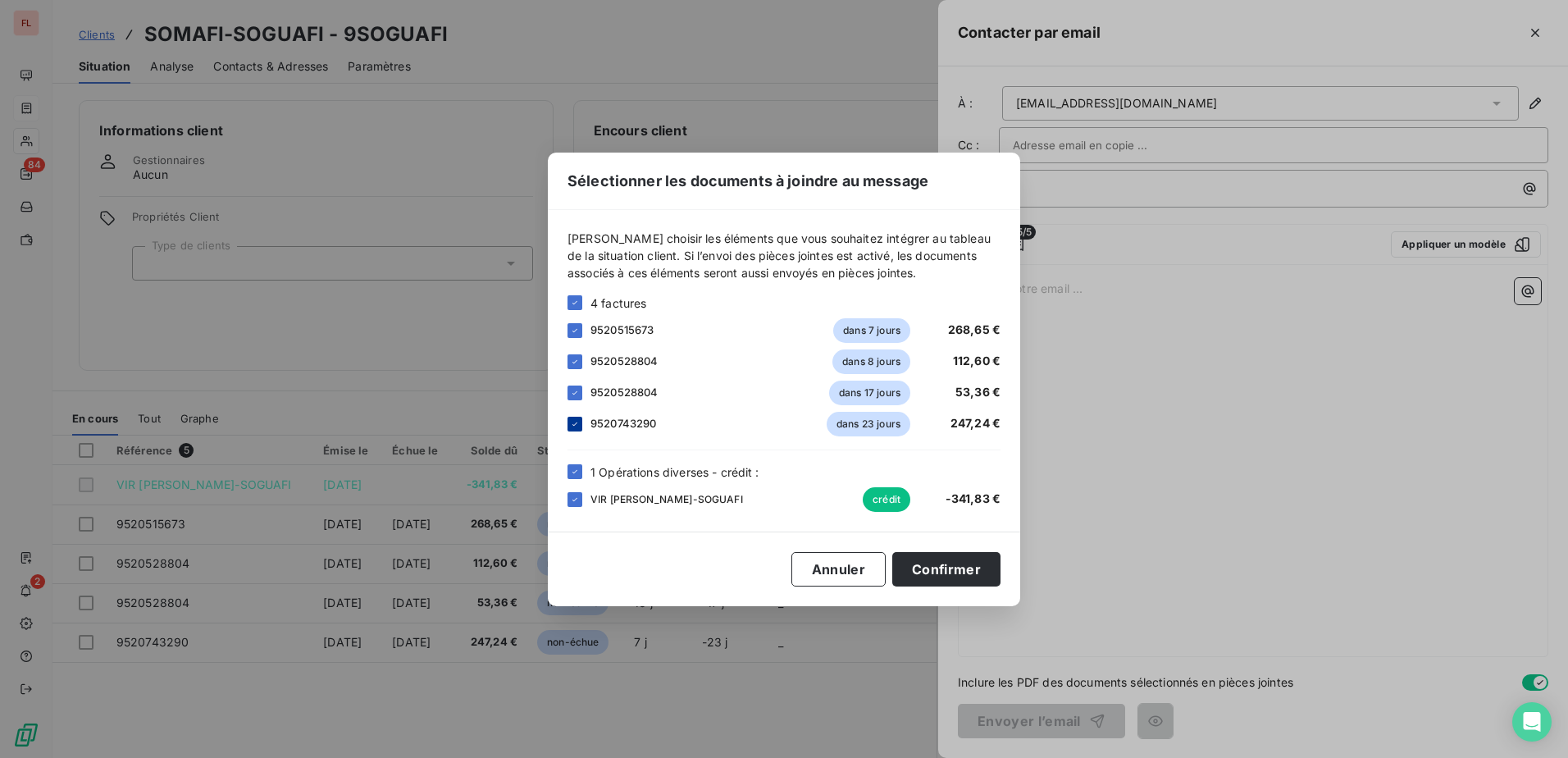
click at [573, 424] on icon at bounding box center [575, 423] width 5 height 3
click at [966, 569] on button "Confirmer" at bounding box center [946, 569] width 108 height 35
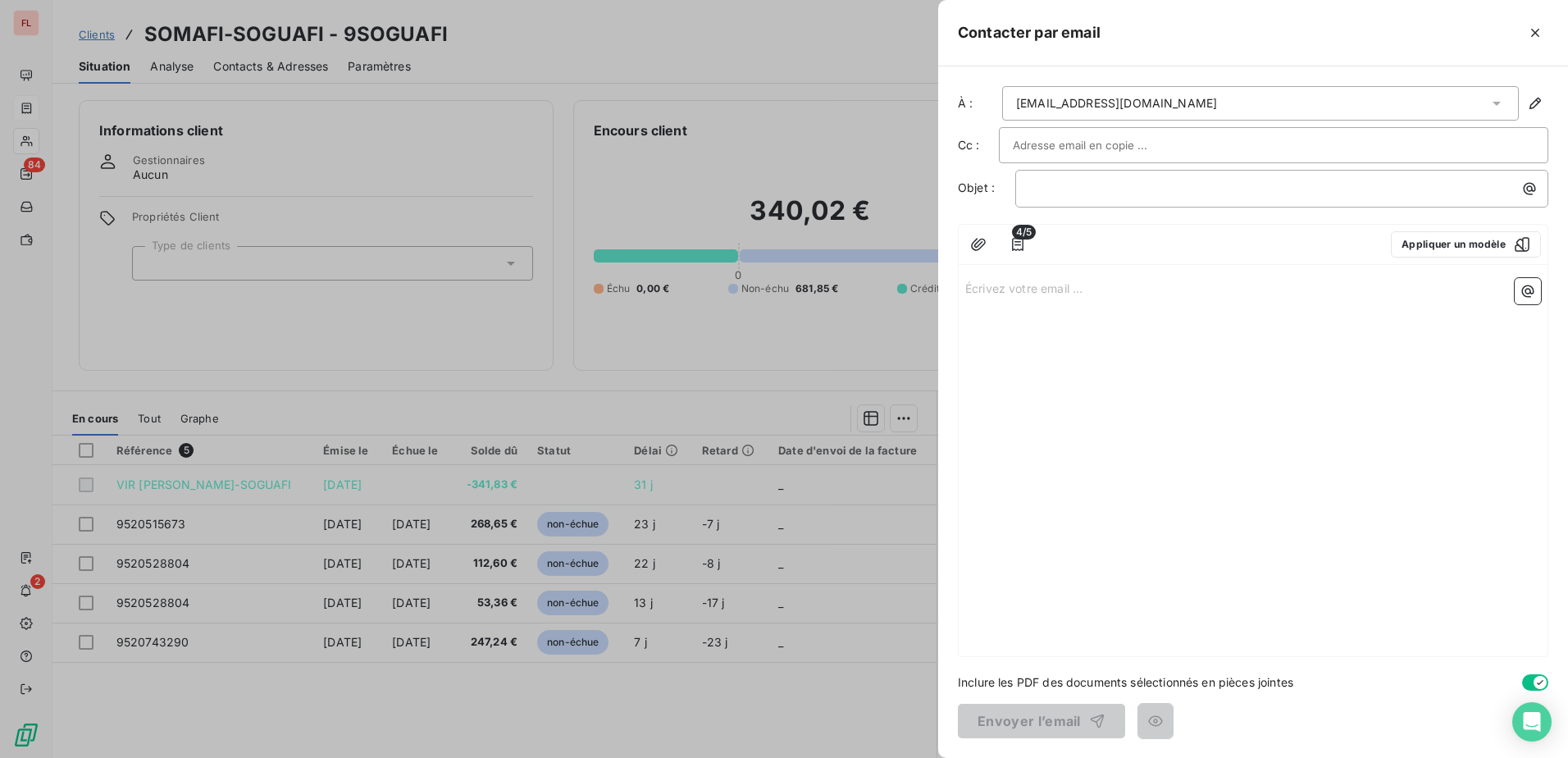
click at [1109, 153] on input "text" at bounding box center [1101, 145] width 176 height 25
click at [1047, 140] on input "chel" at bounding box center [1101, 145] width 176 height 25
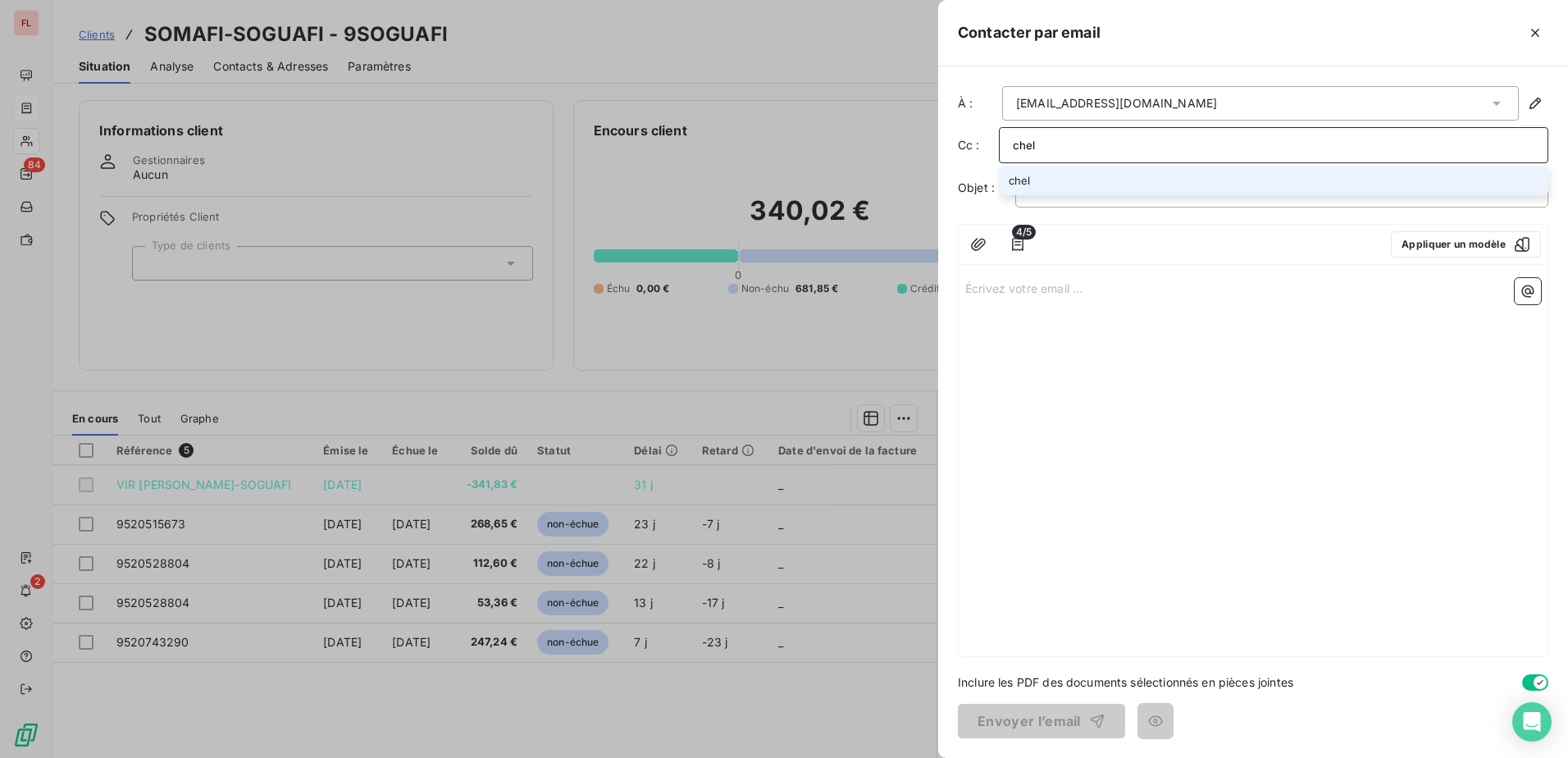
drag, startPoint x: 1047, startPoint y: 141, endPoint x: 976, endPoint y: 134, distance: 71.3
click at [976, 134] on div "Cc : chel chel" at bounding box center [1252, 145] width 591 height 36
paste input "y.tonga@sixt.gp"
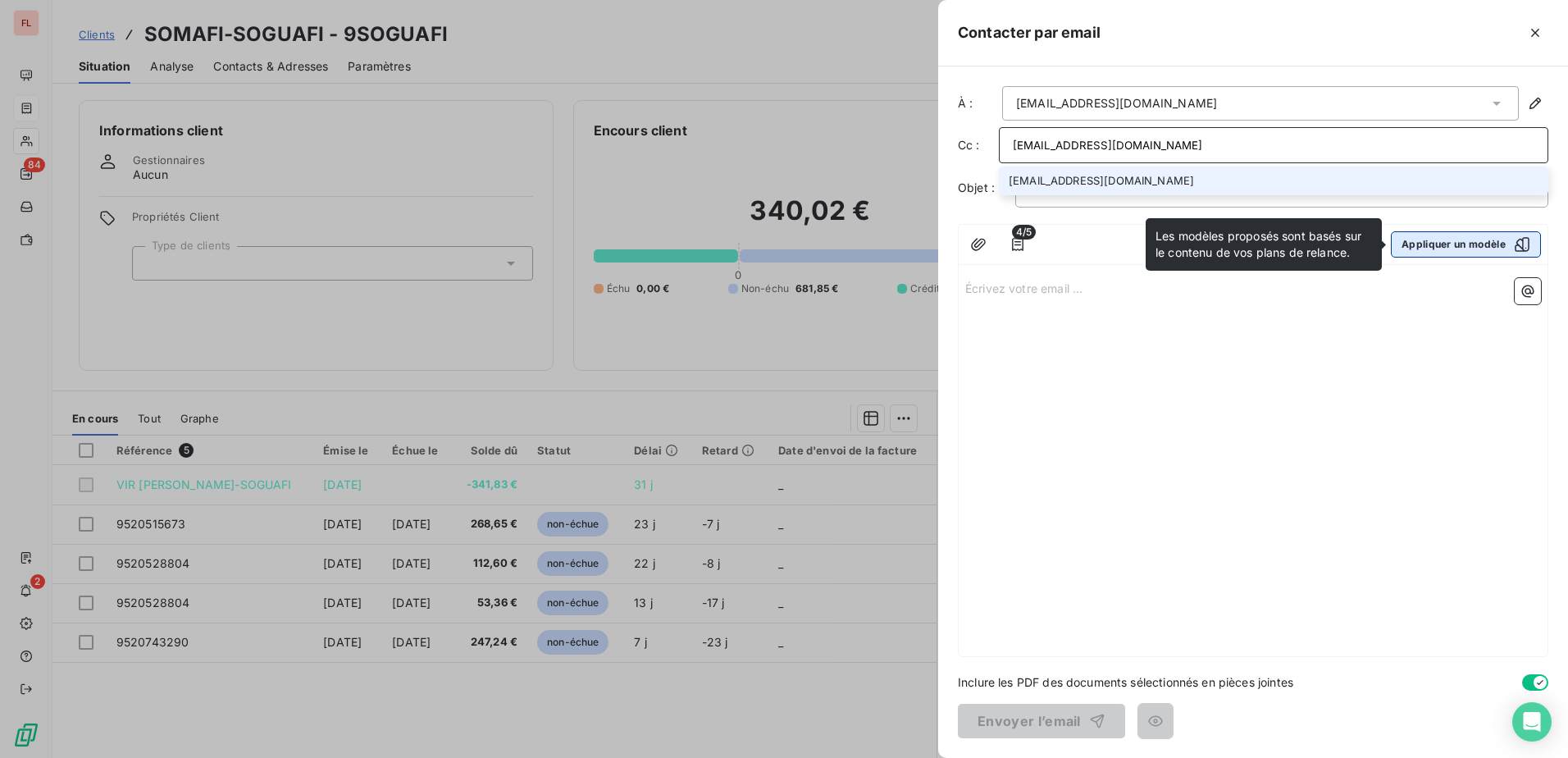
type input "chely.tonga@sixt.gp"
click at [1462, 251] on button "Appliquer un modèle" at bounding box center [1466, 245] width 150 height 26
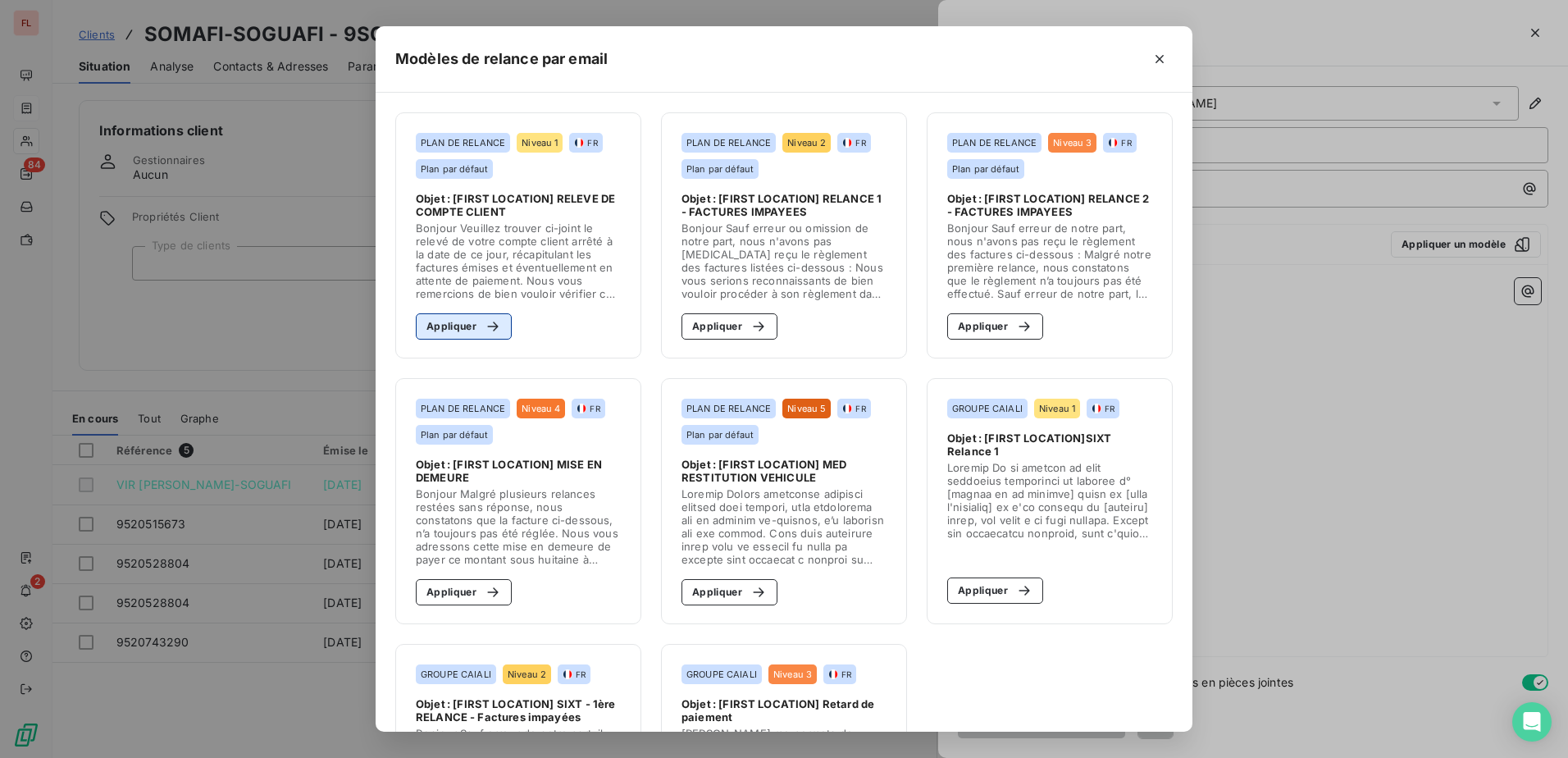
click at [435, 329] on button "Appliquer" at bounding box center [464, 326] width 96 height 26
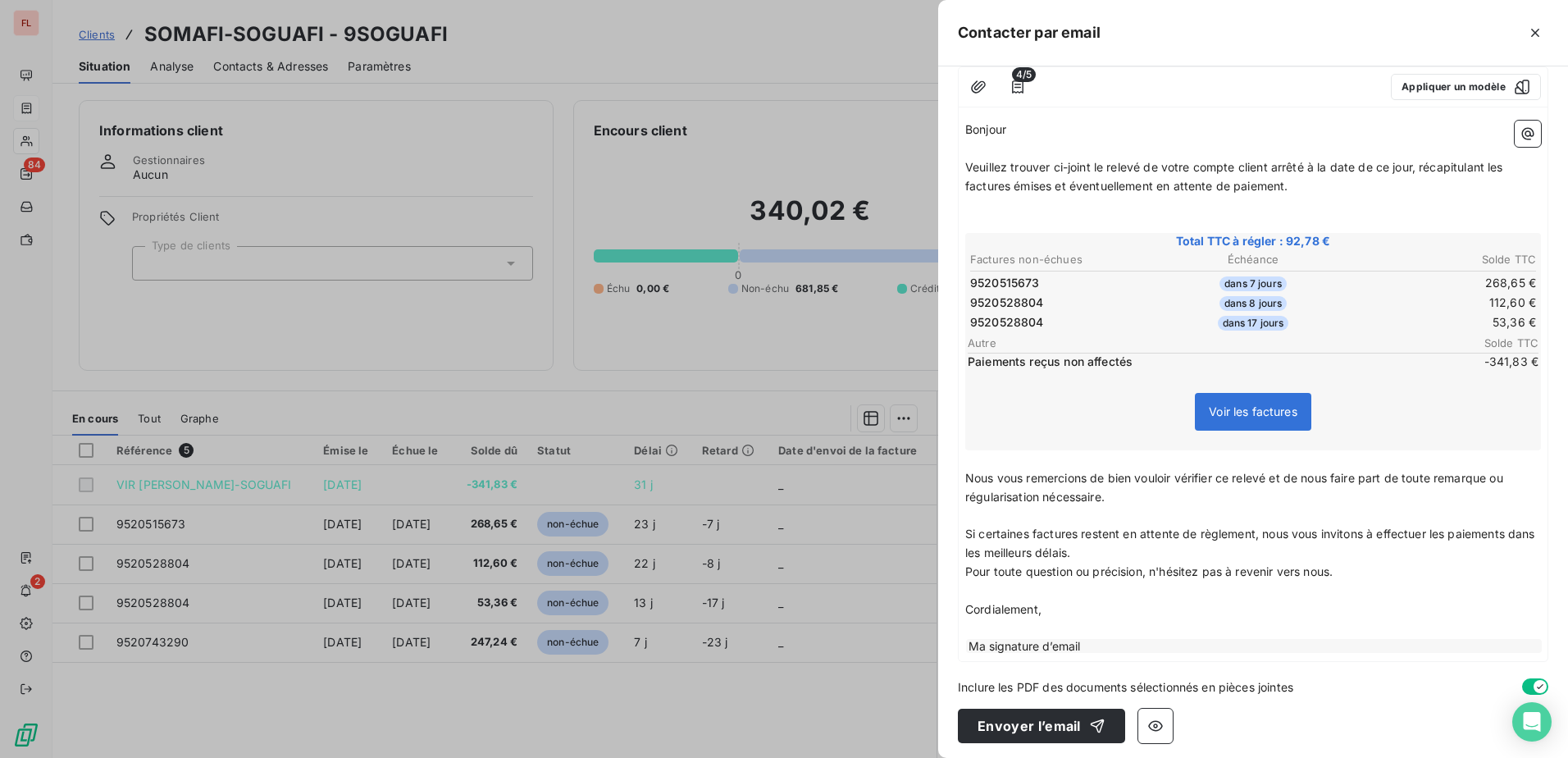
scroll to position [162, 0]
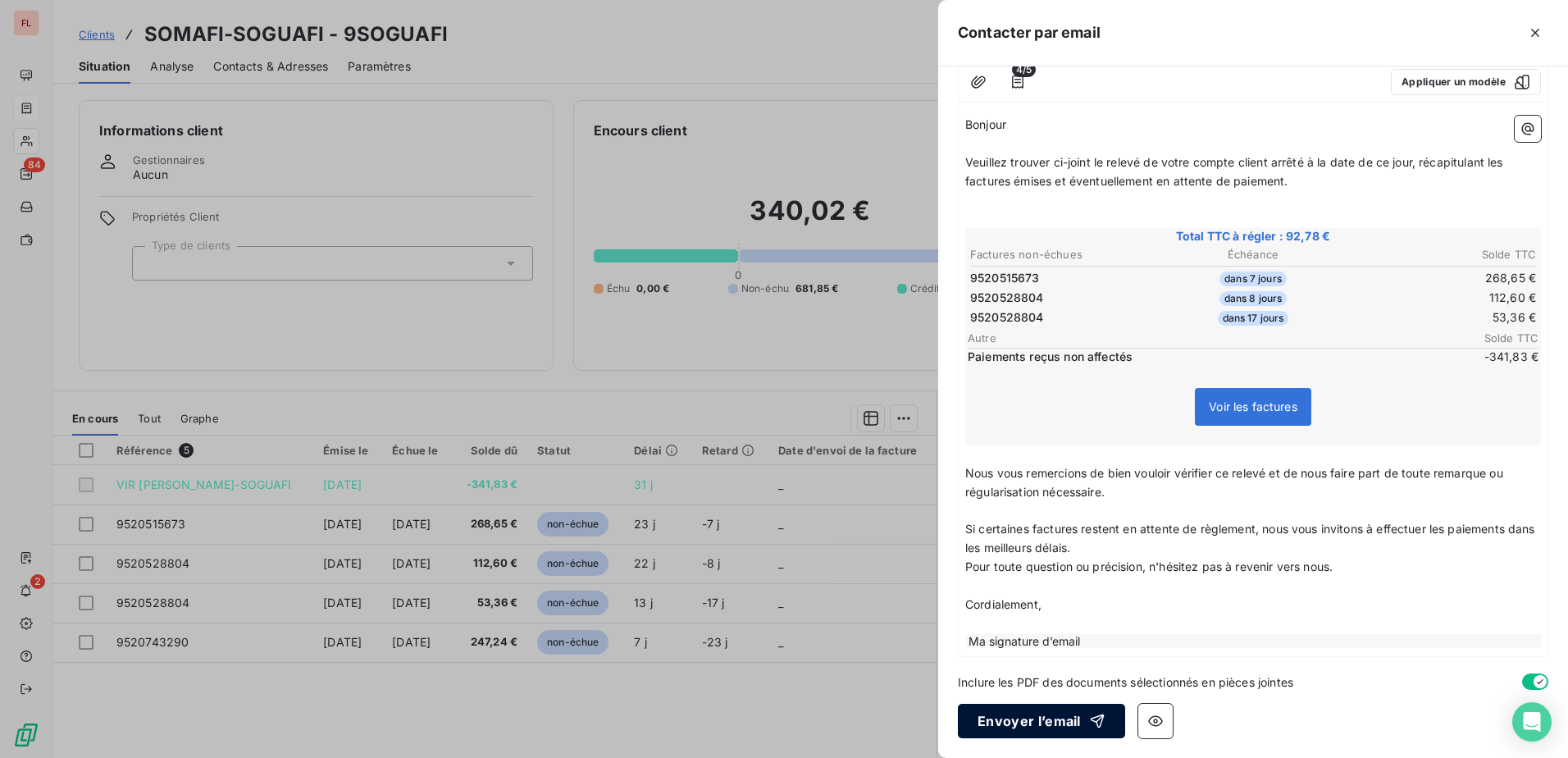
click at [1053, 728] on button "Envoyer l’email" at bounding box center [1041, 721] width 167 height 35
